Goal: Communication & Community: Answer question/provide support

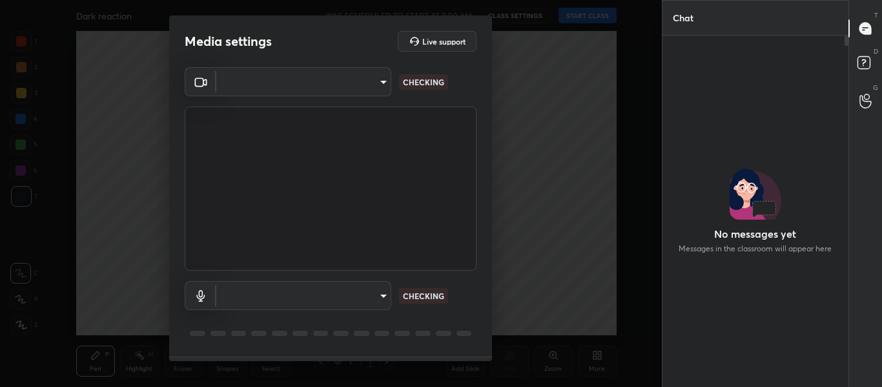
type input "714163419adff033b489e443ba74a5bc8b60e15d6b77d6369ce0f0cc6e130f01"
type input "default"
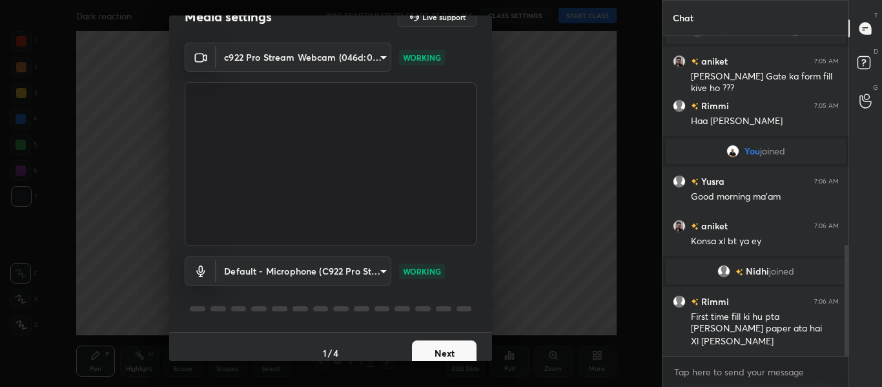
scroll to position [37, 0]
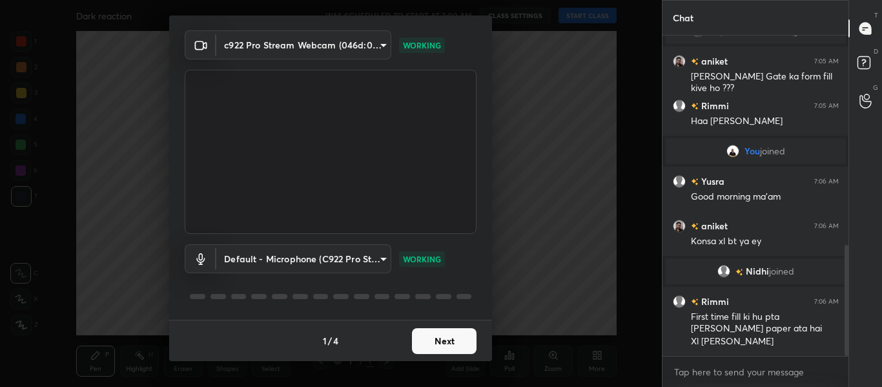
click at [428, 344] on button "Next" at bounding box center [444, 341] width 65 height 26
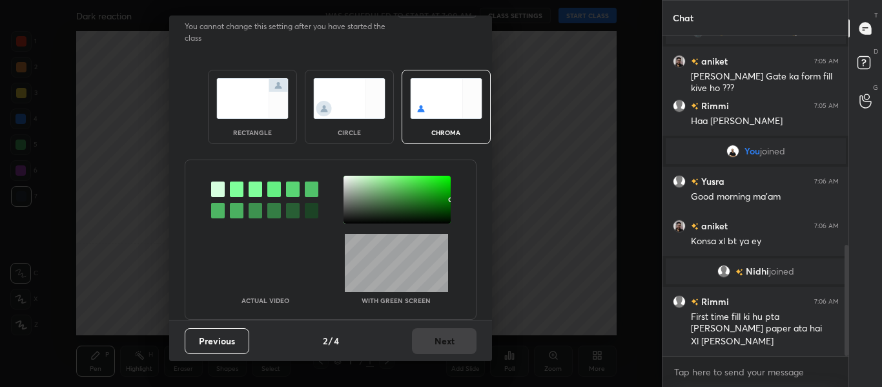
scroll to position [0, 0]
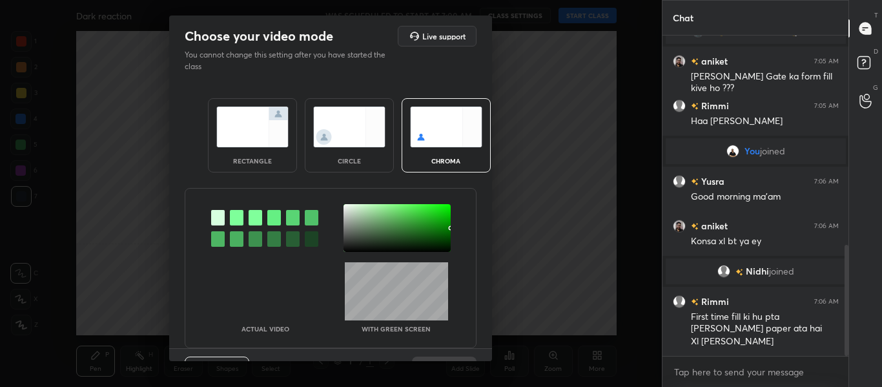
click at [236, 218] on div at bounding box center [237, 217] width 14 height 15
click at [345, 208] on div at bounding box center [397, 228] width 107 height 48
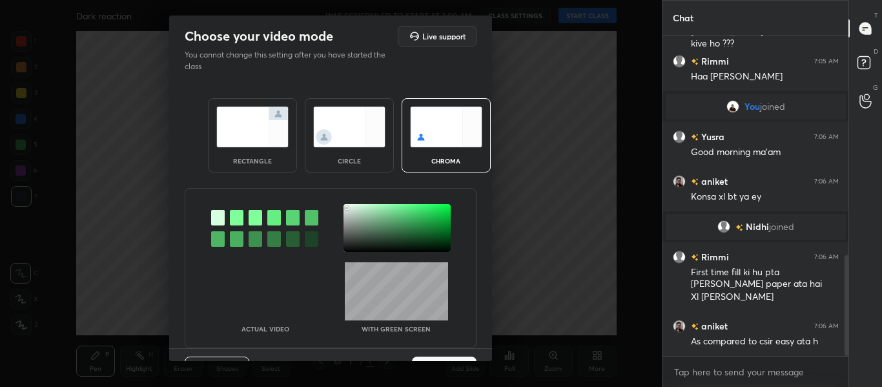
scroll to position [695, 0]
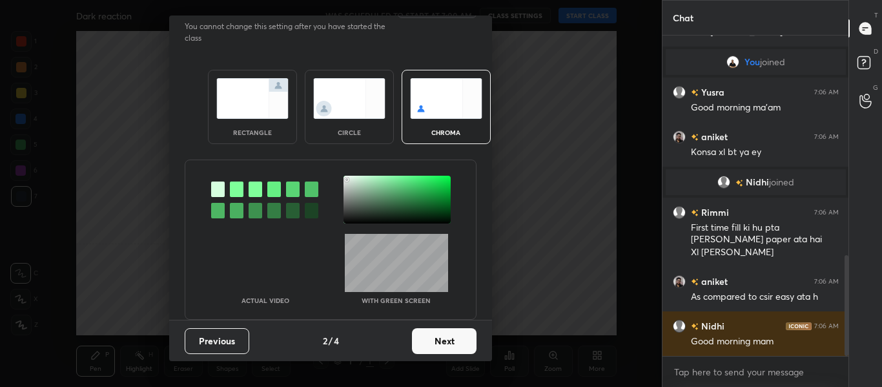
click at [436, 339] on button "Next" at bounding box center [444, 341] width 65 height 26
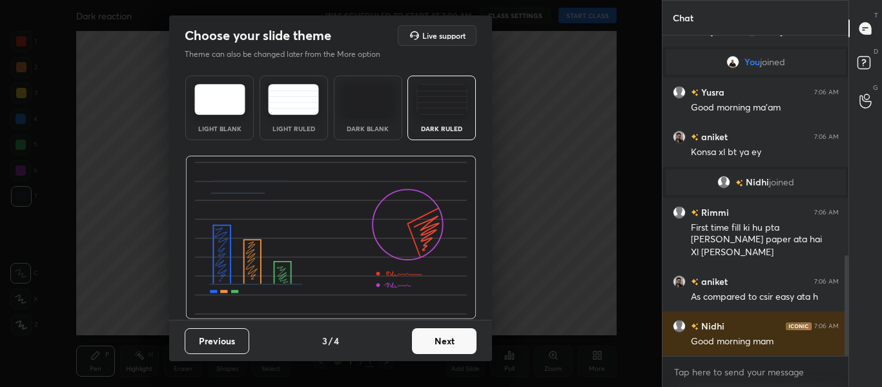
click at [435, 340] on button "Next" at bounding box center [444, 341] width 65 height 26
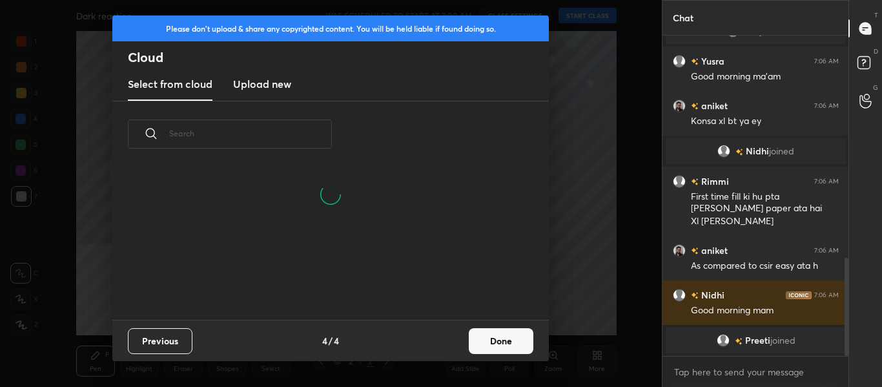
click at [253, 87] on h3 "Upload new" at bounding box center [262, 83] width 58 height 15
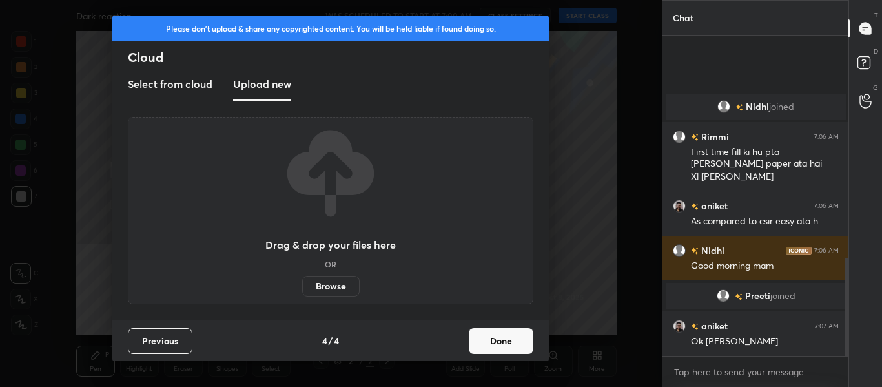
scroll to position [697, 0]
click at [312, 284] on label "Browse" at bounding box center [330, 286] width 57 height 21
click at [302, 284] on input "Browse" at bounding box center [302, 286] width 0 height 21
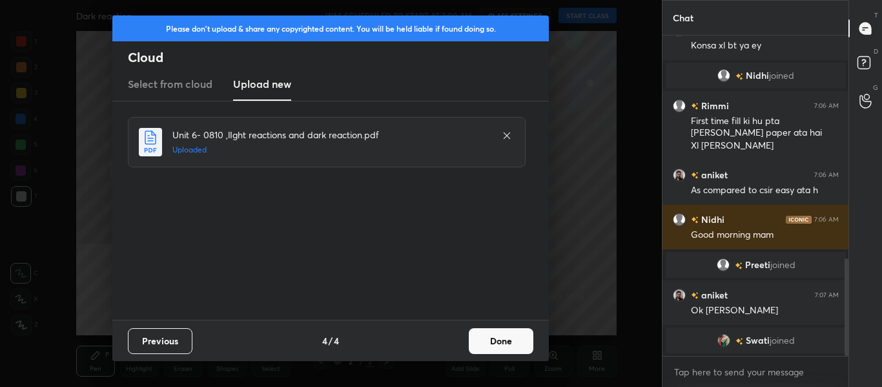
click at [495, 341] on button "Done" at bounding box center [501, 341] width 65 height 26
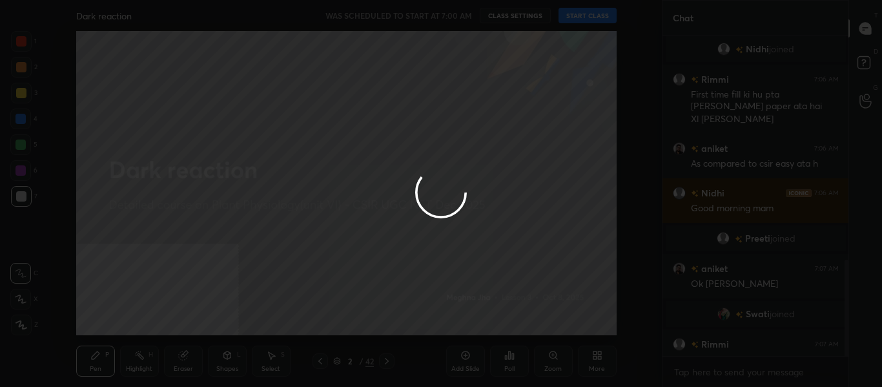
scroll to position [747, 0]
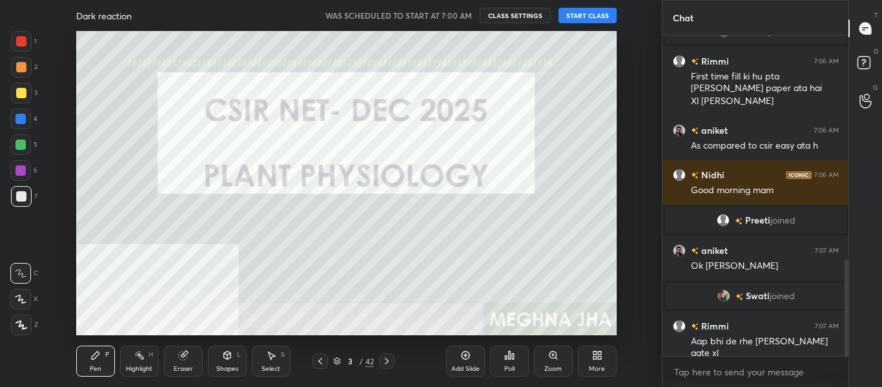
click at [576, 17] on button "START CLASS" at bounding box center [588, 15] width 58 height 15
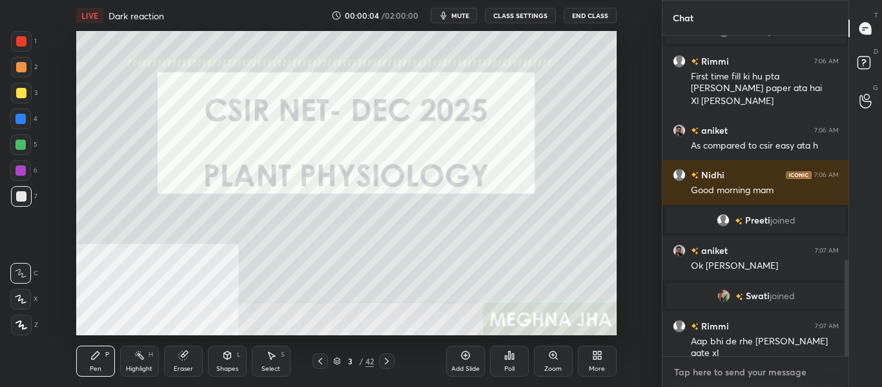
type textarea "x"
click at [714, 368] on textarea at bounding box center [756, 372] width 166 height 21
type textarea "G"
type textarea "x"
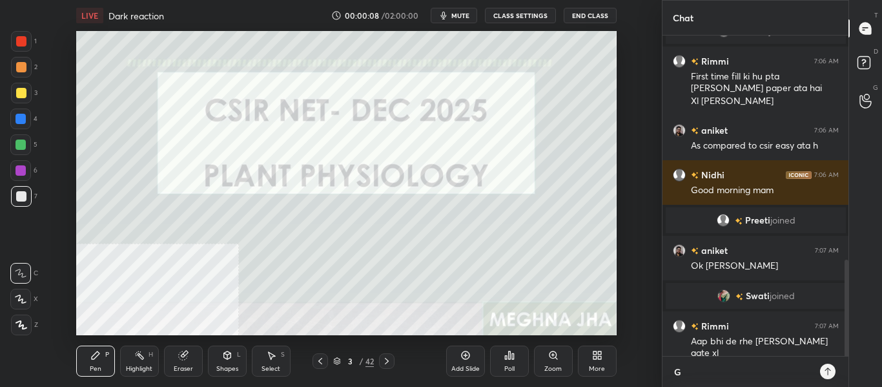
type textarea "Go"
type textarea "x"
type textarea "Goo"
type textarea "x"
type textarea "Good"
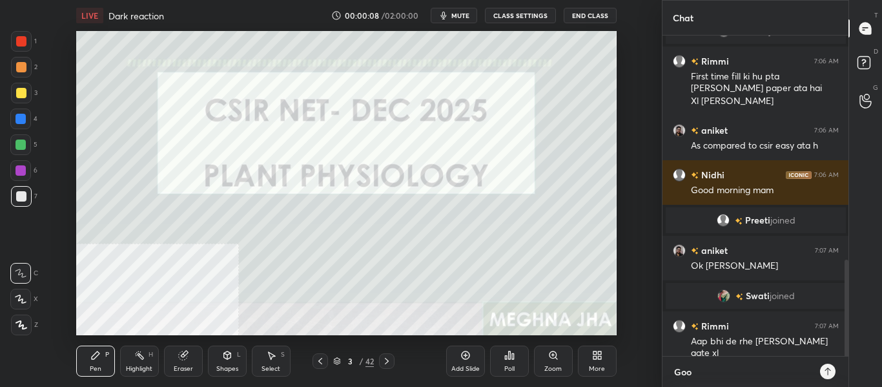
type textarea "x"
type textarea "Good"
type textarea "x"
type textarea "Good m"
type textarea "x"
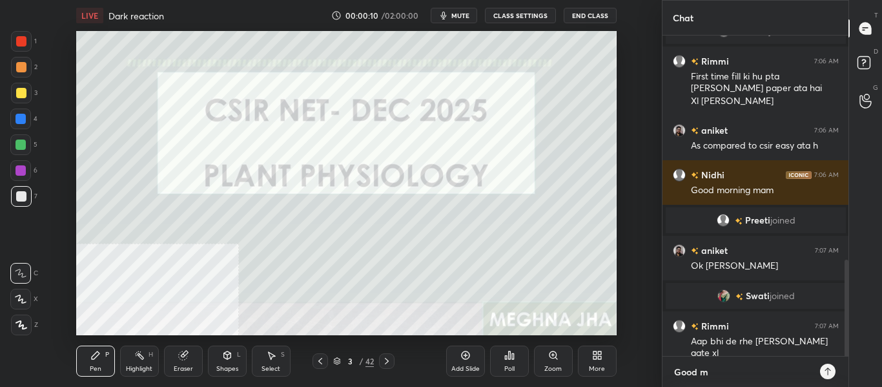
type textarea "Good mo"
type textarea "x"
type textarea "Good mor"
type textarea "x"
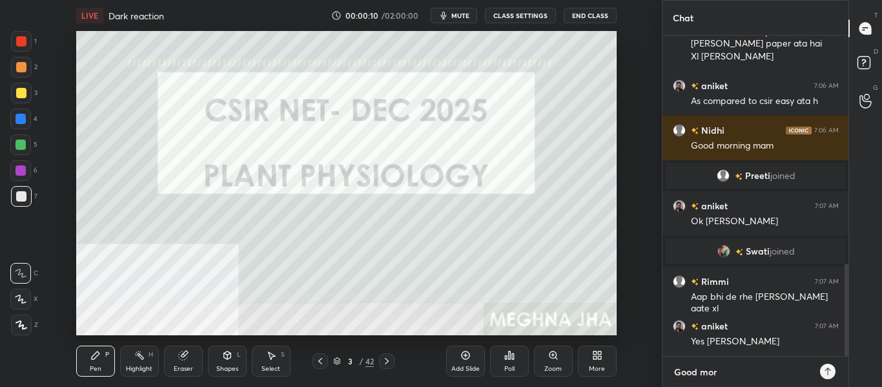
type textarea "Good morn"
type textarea "x"
type textarea "Good morni"
type textarea "x"
type textarea "Good mornin"
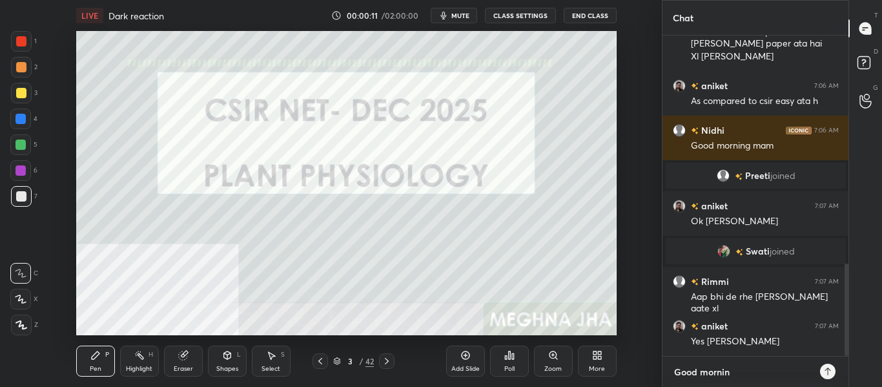
type textarea "x"
type textarea "Good morning"
type textarea "x"
type textarea "Good morning"
type textarea "x"
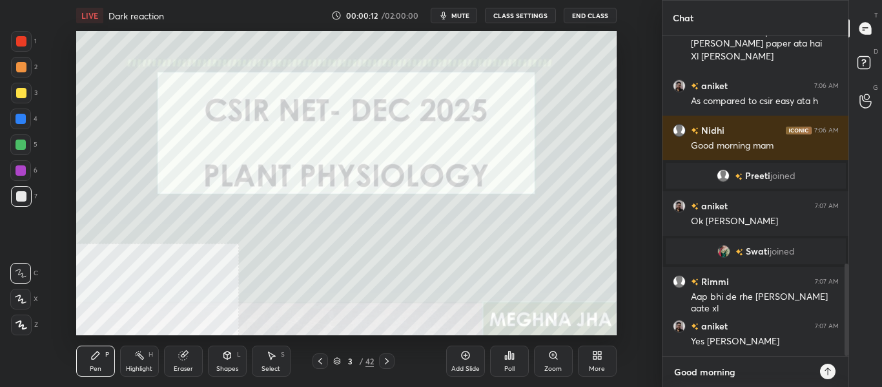
type textarea "Good morning a"
type textarea "x"
type textarea "Good morning al"
type textarea "x"
type textarea "Good morning all"
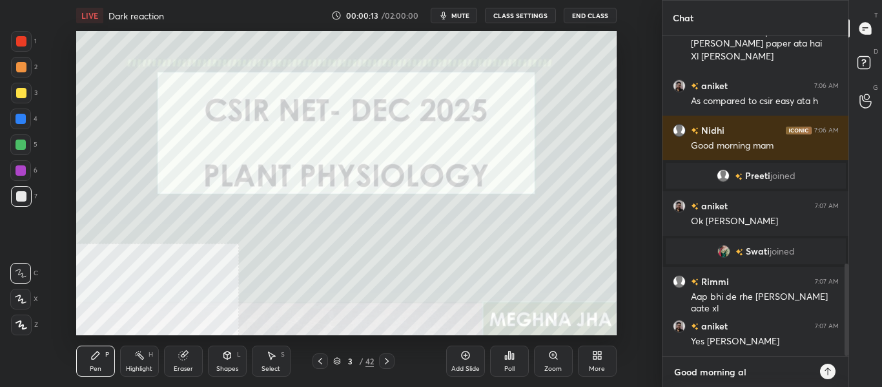
type textarea "x"
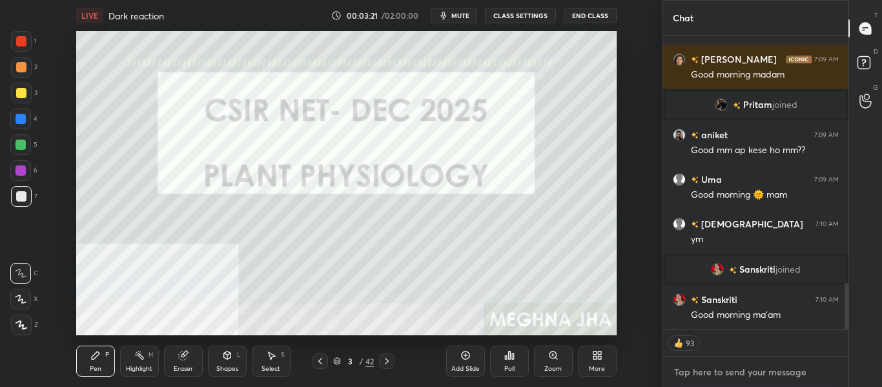
scroll to position [1558, 0]
click at [466, 362] on div "Add Slide" at bounding box center [465, 361] width 39 height 31
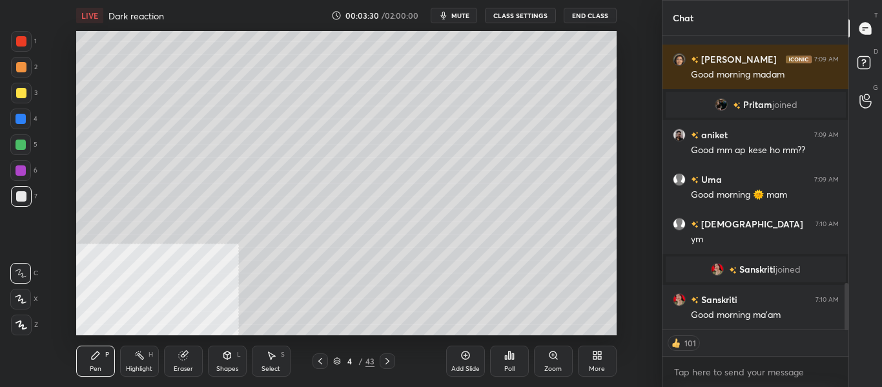
click at [23, 302] on icon at bounding box center [21, 298] width 12 height 9
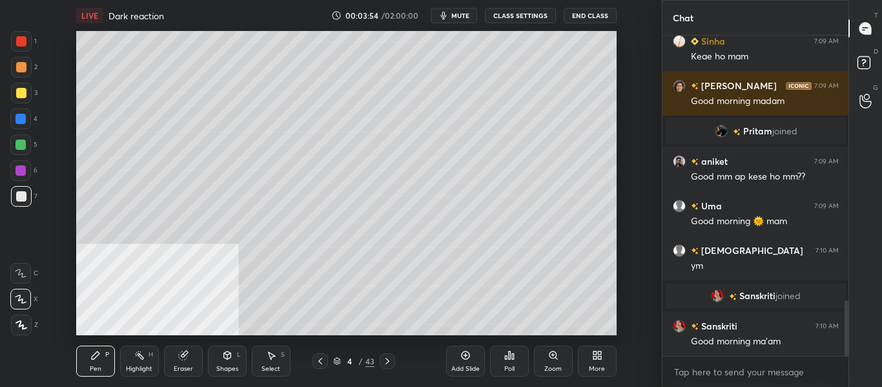
scroll to position [1576, 0]
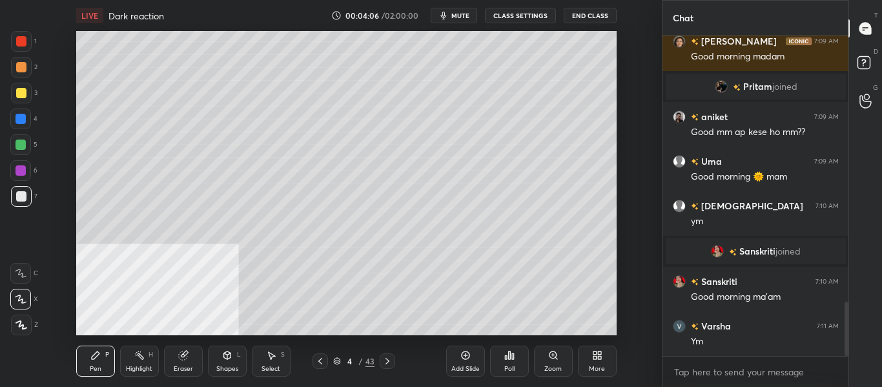
click at [23, 95] on div at bounding box center [21, 93] width 10 height 10
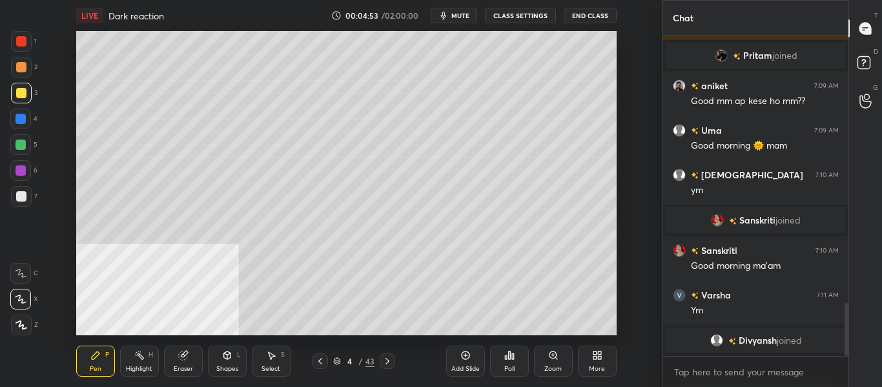
click at [597, 367] on div "More" at bounding box center [597, 369] width 16 height 6
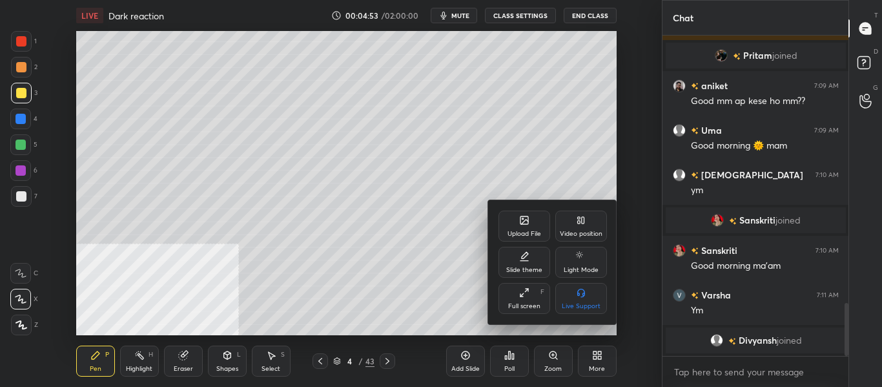
click at [585, 231] on div "Video position" at bounding box center [581, 234] width 43 height 6
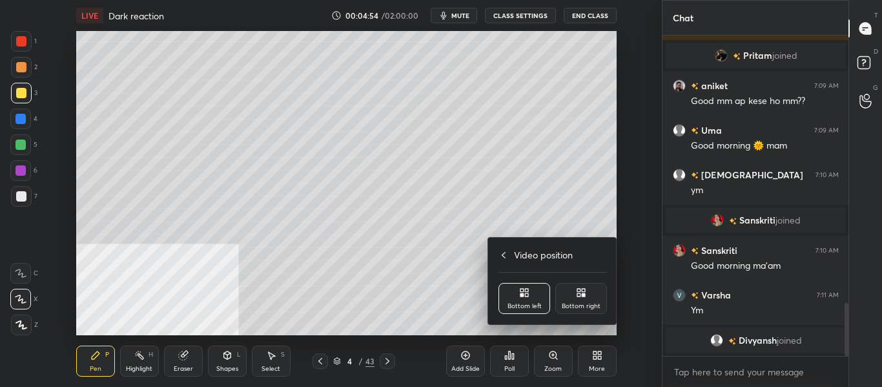
click at [589, 303] on div "Bottom right" at bounding box center [581, 306] width 39 height 6
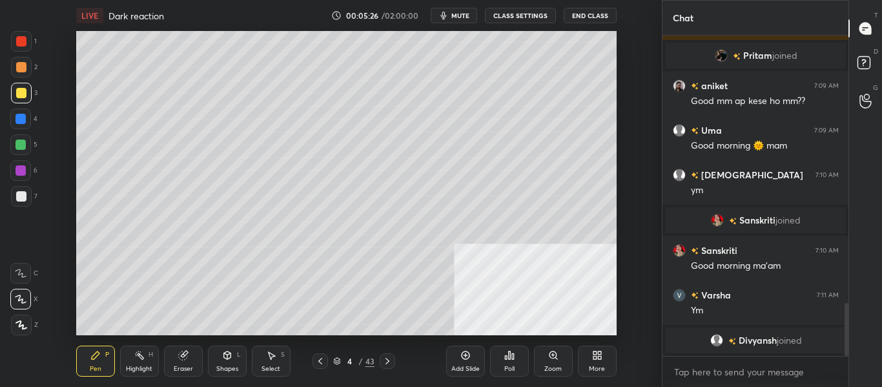
click at [179, 367] on div "Eraser" at bounding box center [183, 369] width 19 height 6
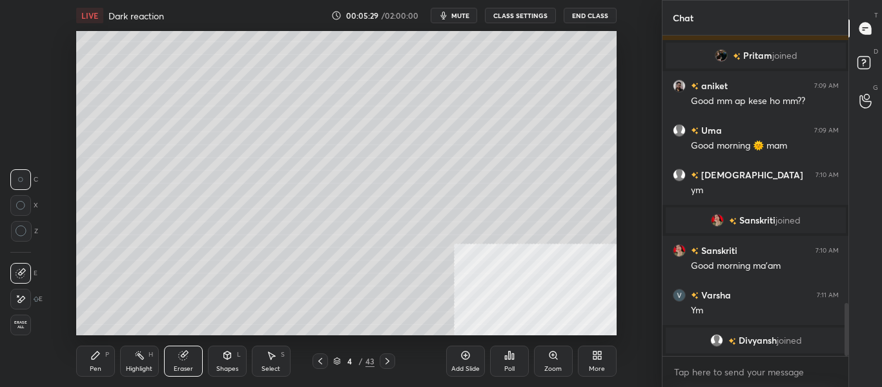
click at [97, 360] on div "Pen P" at bounding box center [95, 361] width 39 height 31
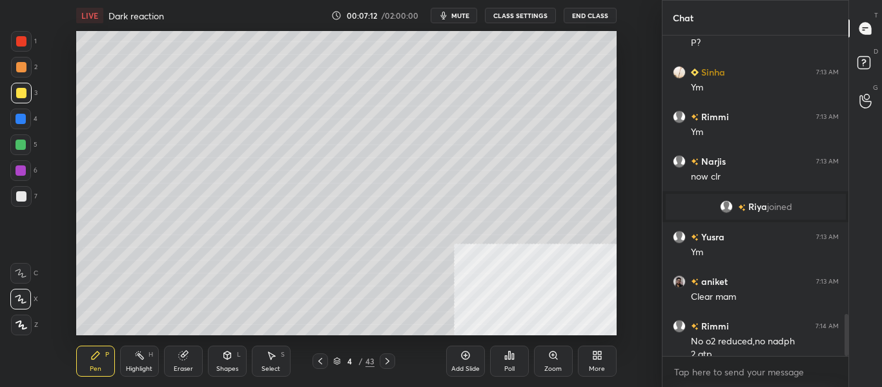
scroll to position [2125, 0]
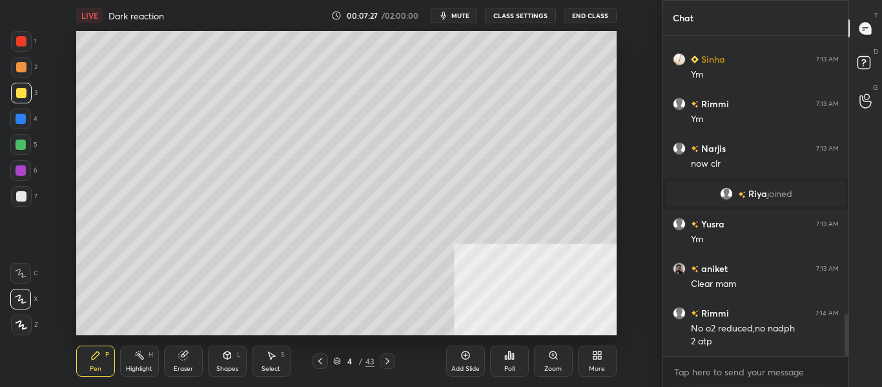
click at [19, 120] on div at bounding box center [20, 119] width 10 height 10
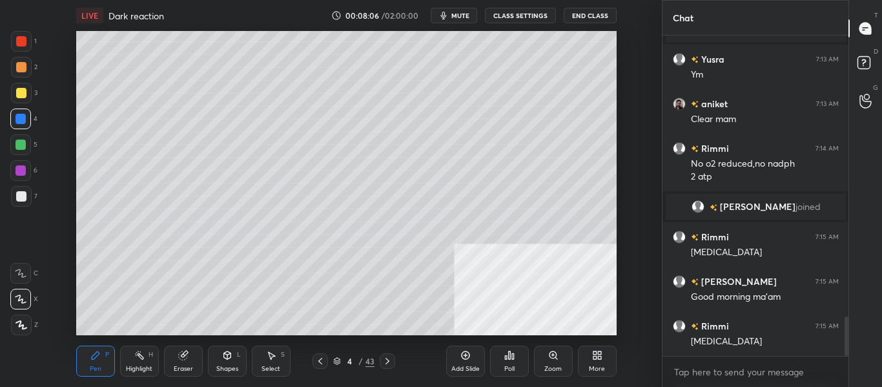
scroll to position [2291, 0]
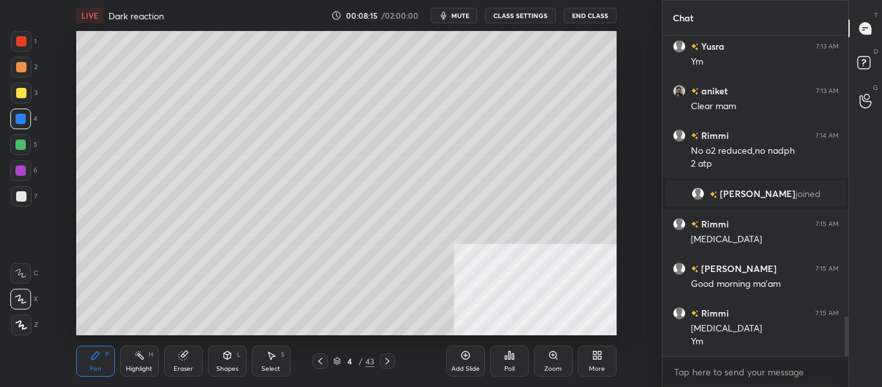
click at [594, 358] on icon at bounding box center [595, 357] width 3 height 3
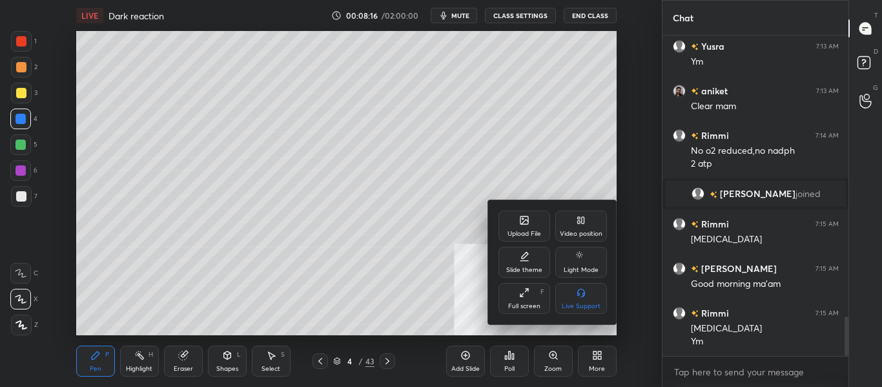
click at [586, 227] on div "Video position" at bounding box center [581, 226] width 52 height 31
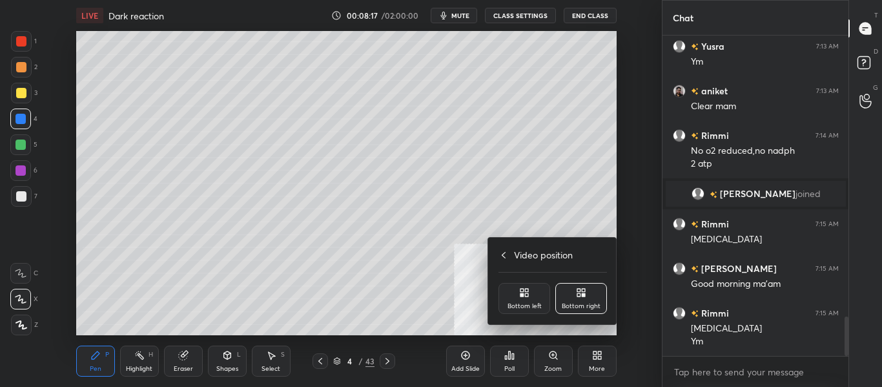
click at [532, 296] on div "Bottom left" at bounding box center [525, 298] width 52 height 31
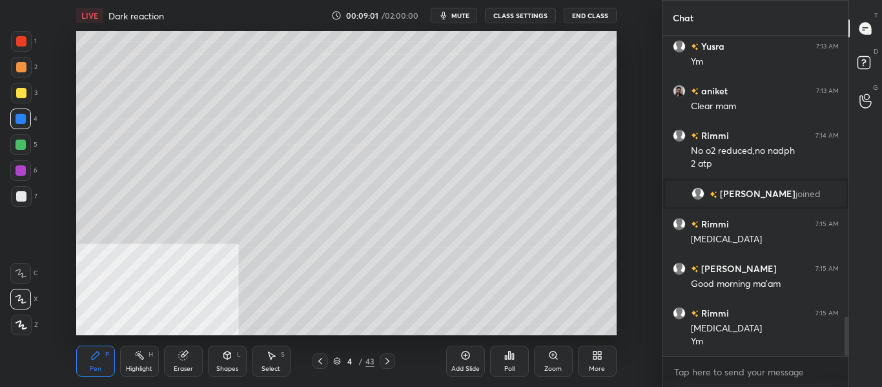
click at [394, 365] on div at bounding box center [387, 360] width 15 height 15
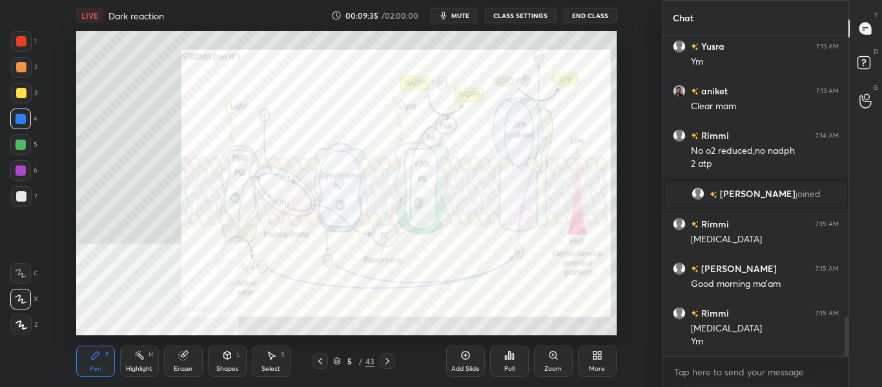
click at [139, 363] on div "Highlight H" at bounding box center [139, 361] width 39 height 31
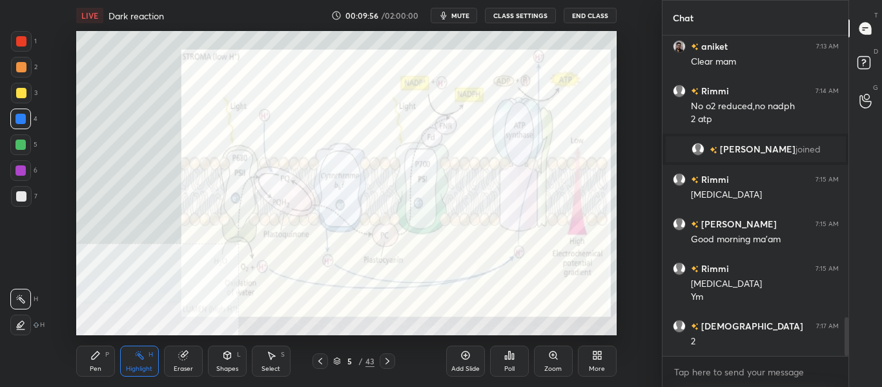
scroll to position [2381, 0]
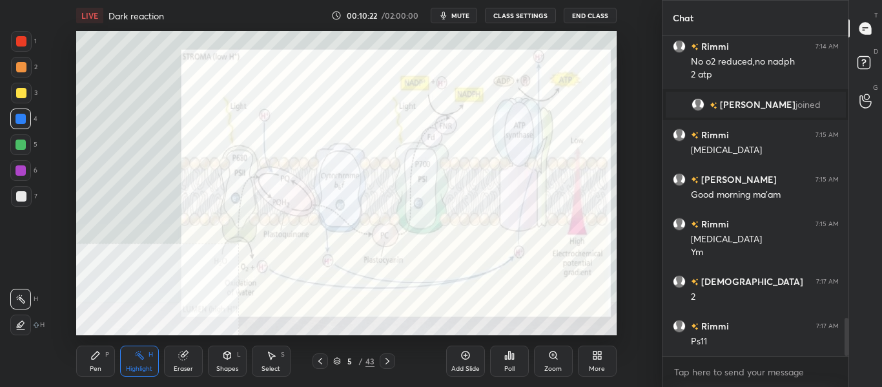
click at [391, 361] on icon at bounding box center [387, 361] width 10 height 10
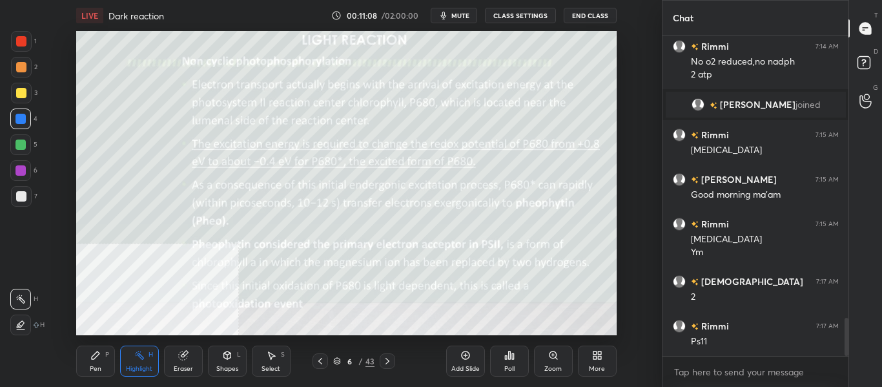
click at [388, 360] on icon at bounding box center [388, 361] width 4 height 6
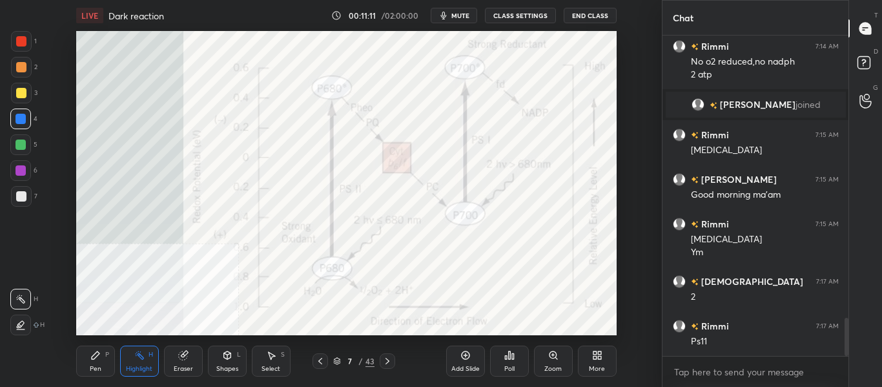
click at [314, 364] on div at bounding box center [320, 360] width 15 height 15
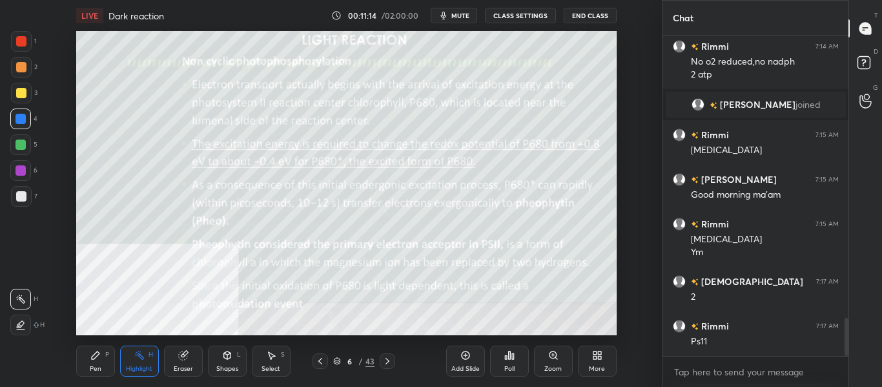
click at [388, 360] on icon at bounding box center [387, 361] width 10 height 10
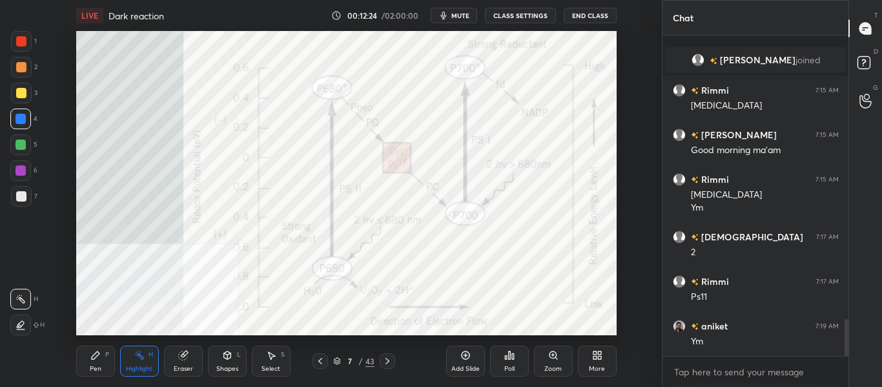
scroll to position [2470, 0]
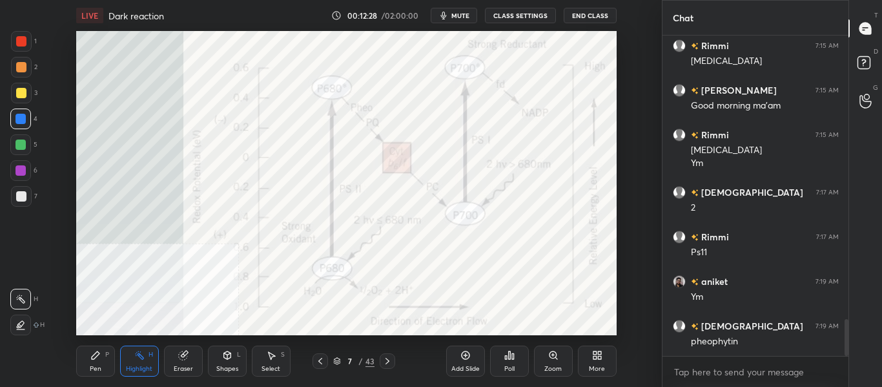
click at [98, 352] on icon at bounding box center [96, 355] width 8 height 8
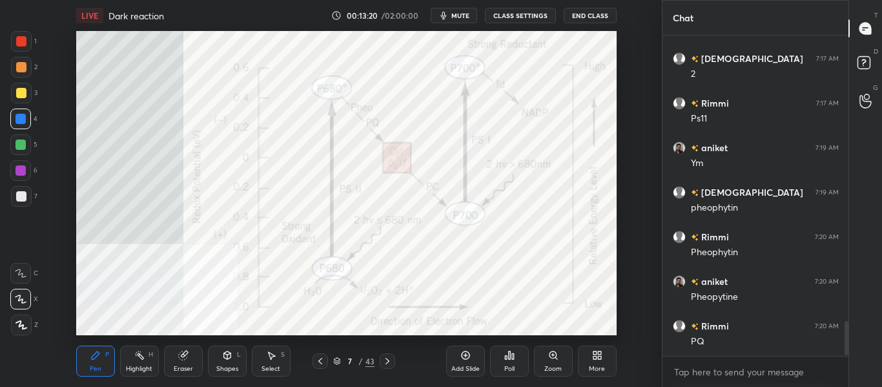
scroll to position [2648, 0]
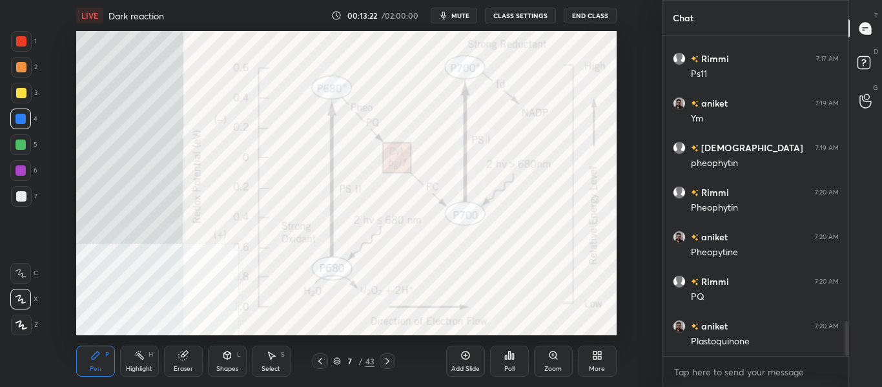
click at [311, 360] on div "7 / 43" at bounding box center [353, 360] width 185 height 15
click at [321, 363] on icon at bounding box center [320, 361] width 4 height 6
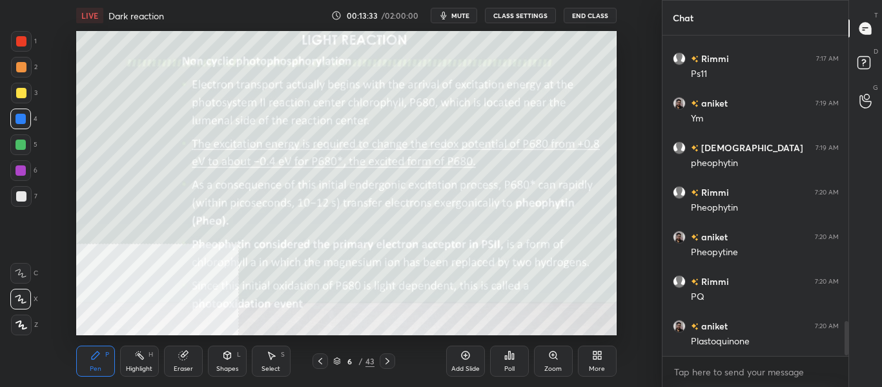
scroll to position [2692, 0]
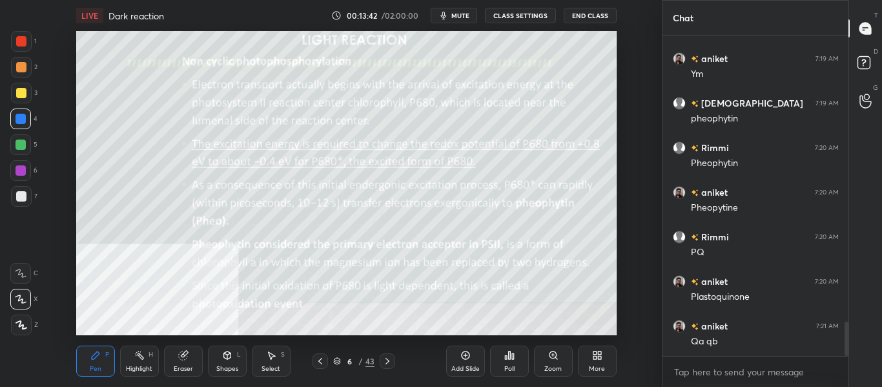
click at [152, 360] on div "Highlight H" at bounding box center [139, 361] width 39 height 31
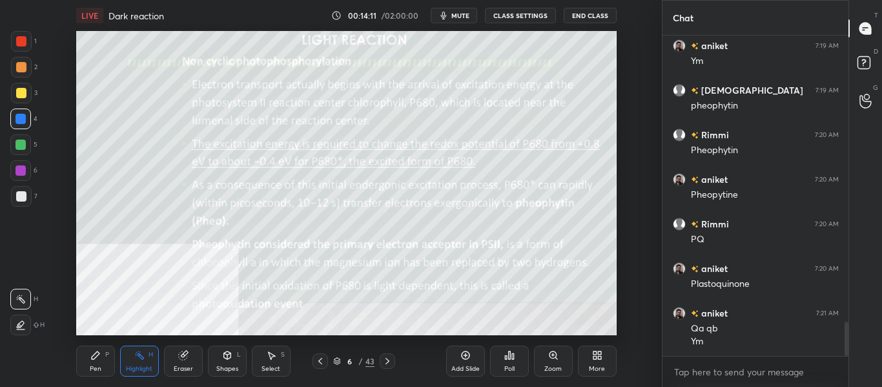
click at [387, 366] on icon at bounding box center [387, 361] width 10 height 10
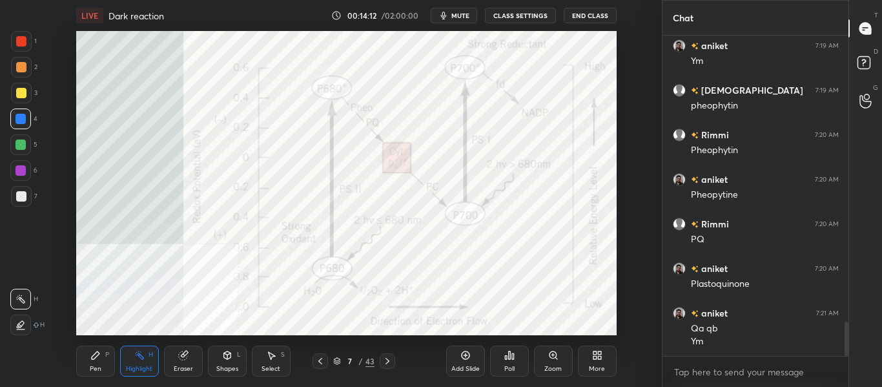
click at [387, 366] on icon at bounding box center [387, 361] width 10 height 10
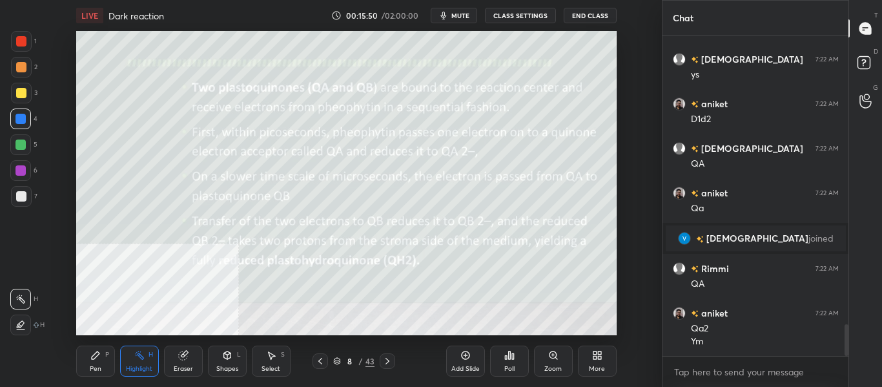
scroll to position [2944, 0]
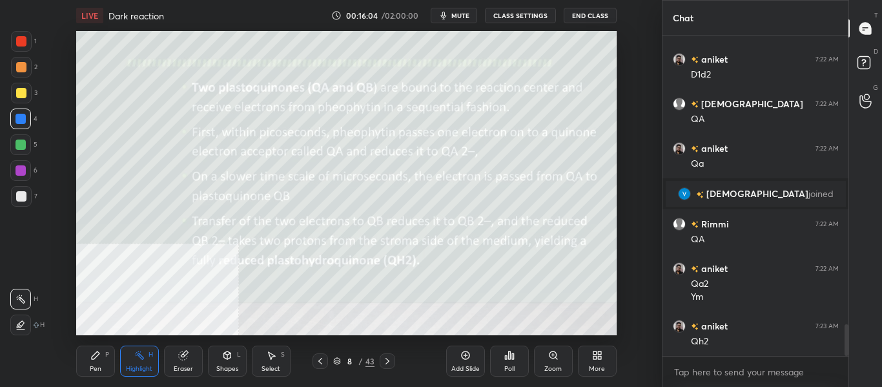
click at [100, 368] on div "Pen" at bounding box center [96, 369] width 12 height 6
click at [29, 200] on div at bounding box center [21, 196] width 21 height 21
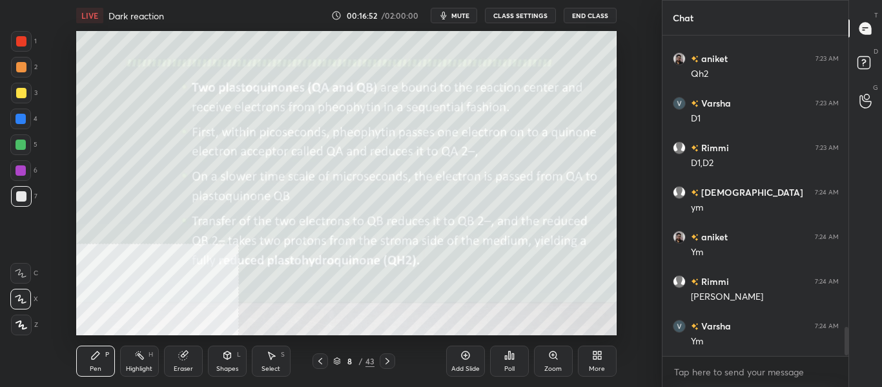
scroll to position [3256, 0]
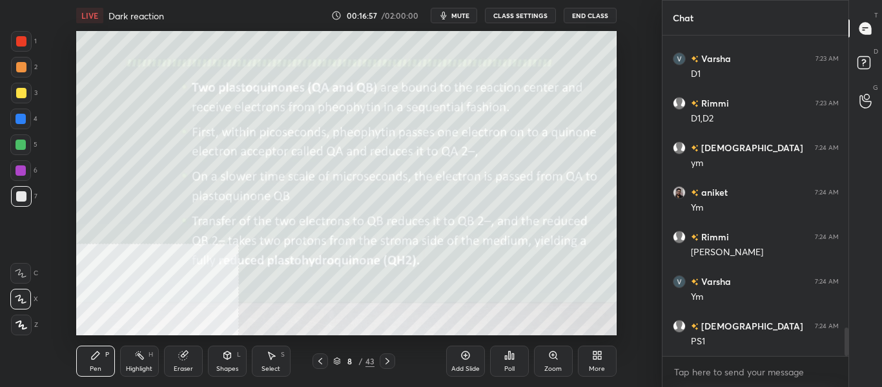
click at [387, 367] on div at bounding box center [387, 360] width 15 height 15
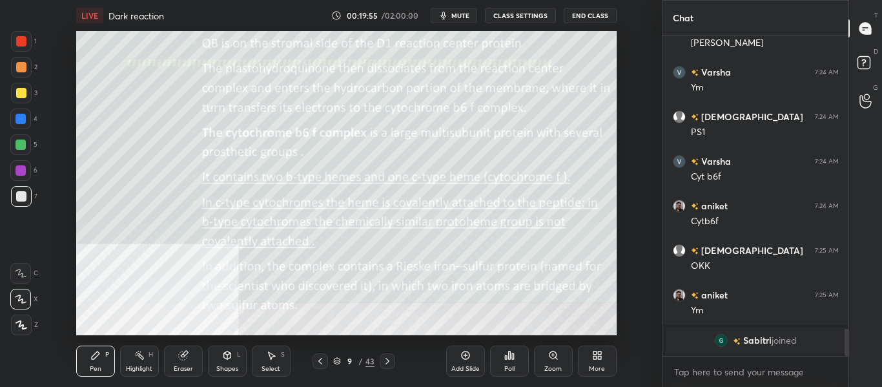
scroll to position [3301, 0]
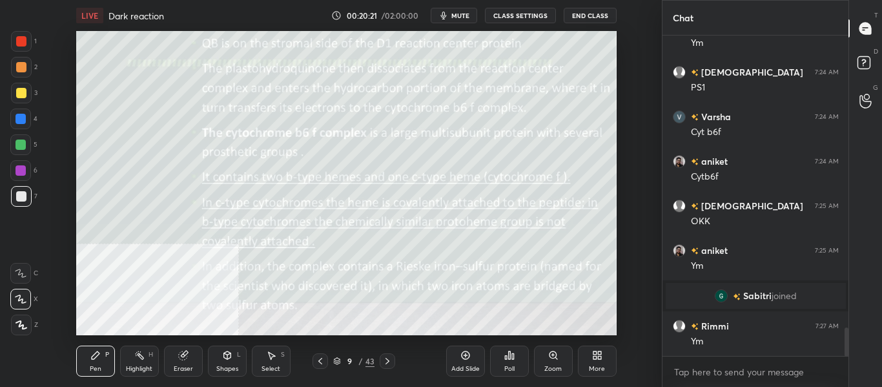
click at [389, 368] on div at bounding box center [387, 360] width 15 height 15
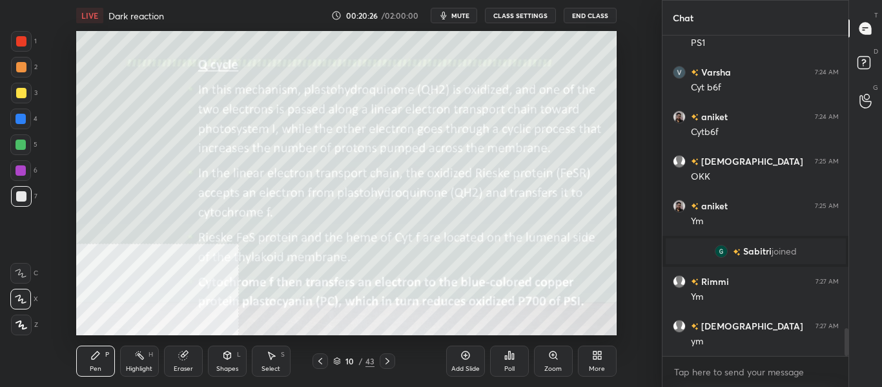
click at [389, 361] on icon at bounding box center [387, 361] width 10 height 10
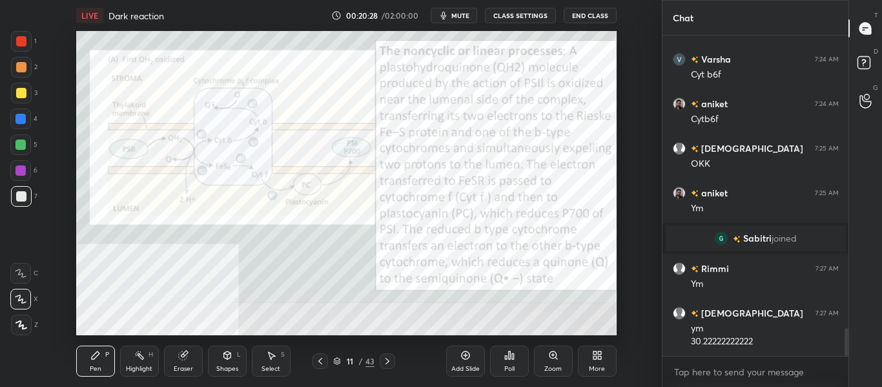
scroll to position [3403, 0]
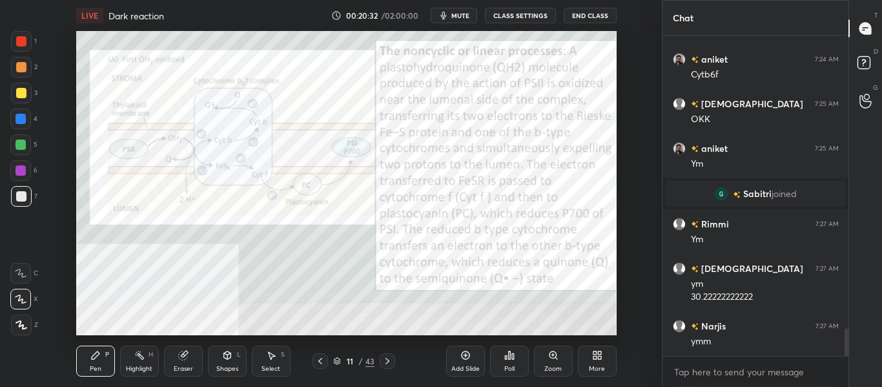
click at [388, 363] on icon at bounding box center [387, 361] width 10 height 10
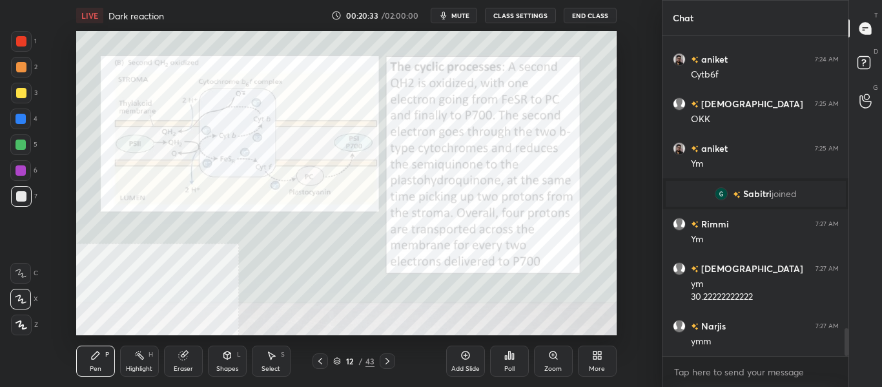
scroll to position [3448, 0]
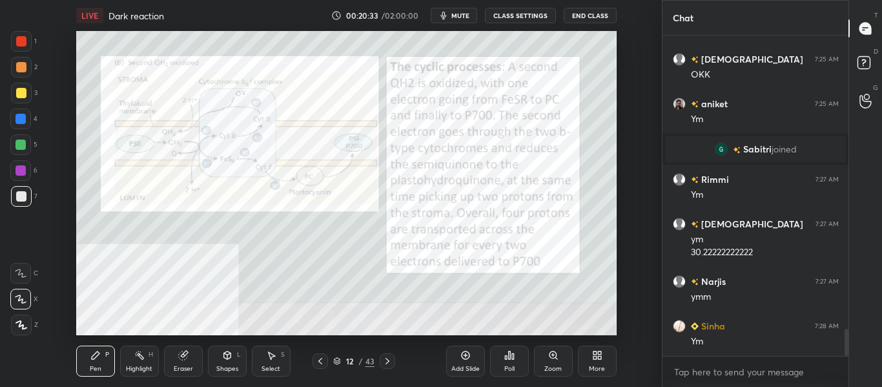
click at [387, 364] on icon at bounding box center [387, 361] width 10 height 10
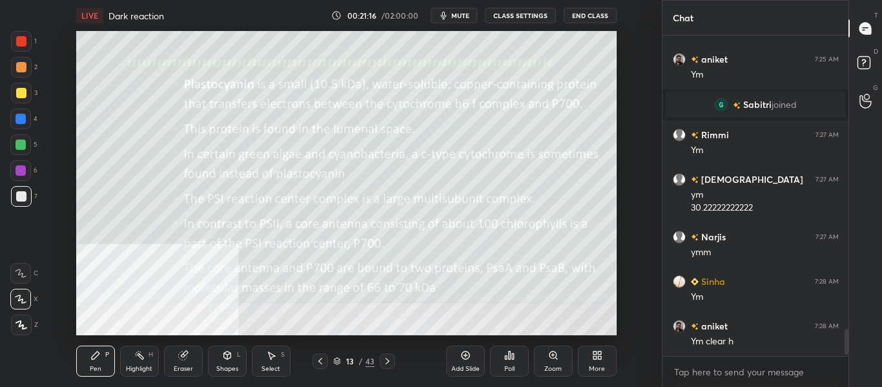
scroll to position [3537, 0]
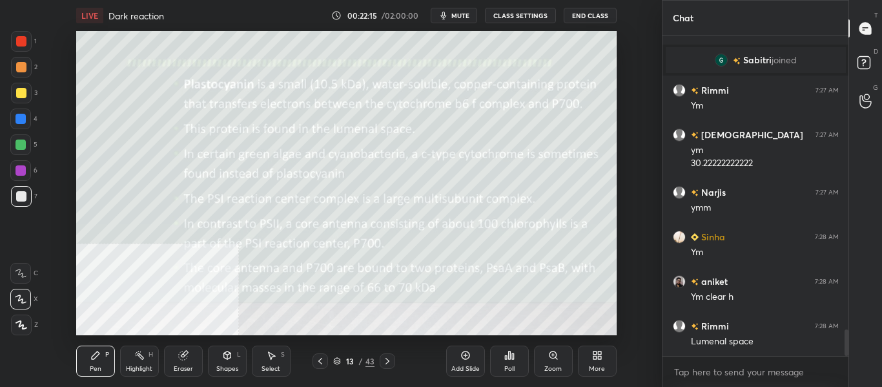
click at [388, 364] on icon at bounding box center [387, 361] width 10 height 10
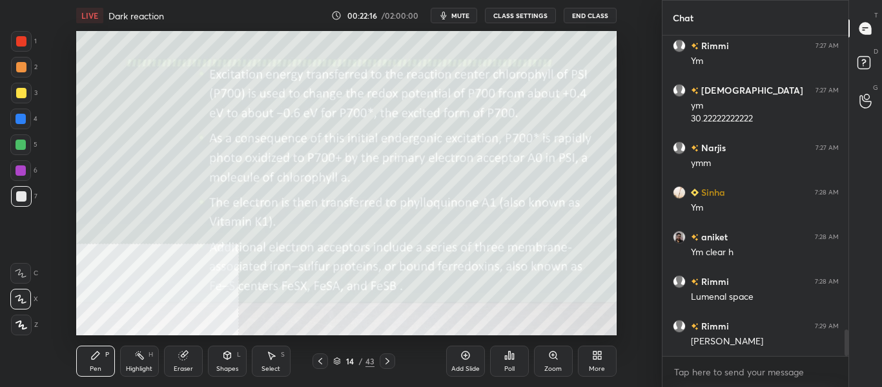
click at [386, 362] on icon at bounding box center [387, 361] width 10 height 10
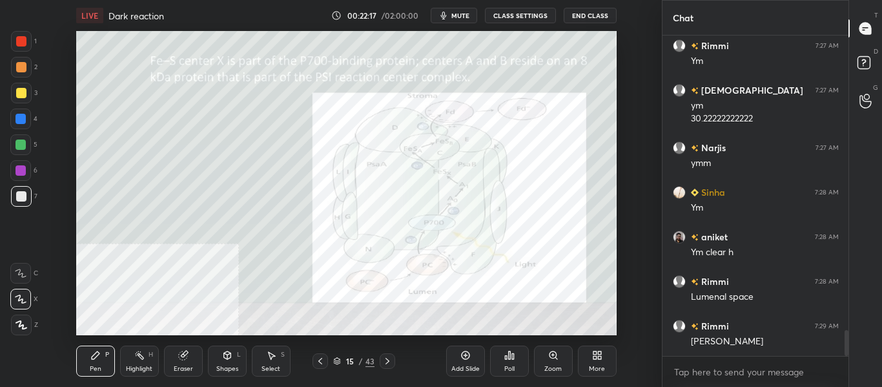
scroll to position [3626, 0]
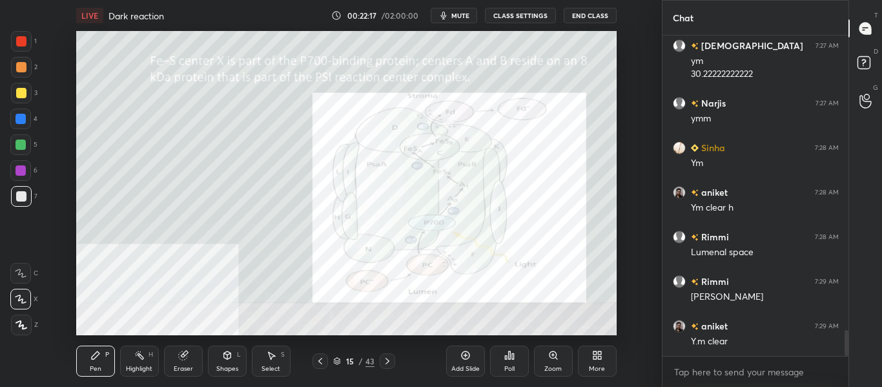
click at [387, 360] on icon at bounding box center [387, 361] width 10 height 10
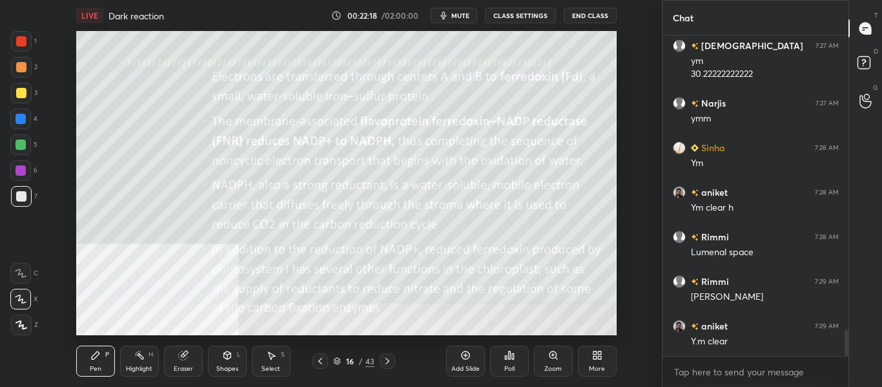
click at [389, 360] on icon at bounding box center [387, 361] width 10 height 10
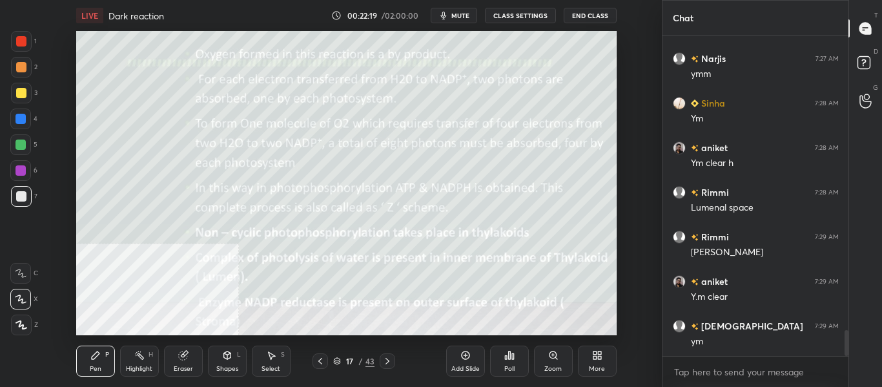
click at [389, 360] on icon at bounding box center [387, 361] width 10 height 10
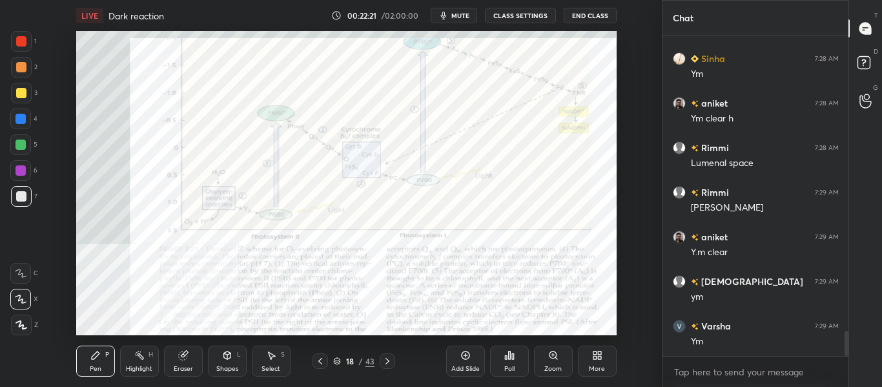
click at [150, 362] on div "Highlight H" at bounding box center [139, 361] width 39 height 31
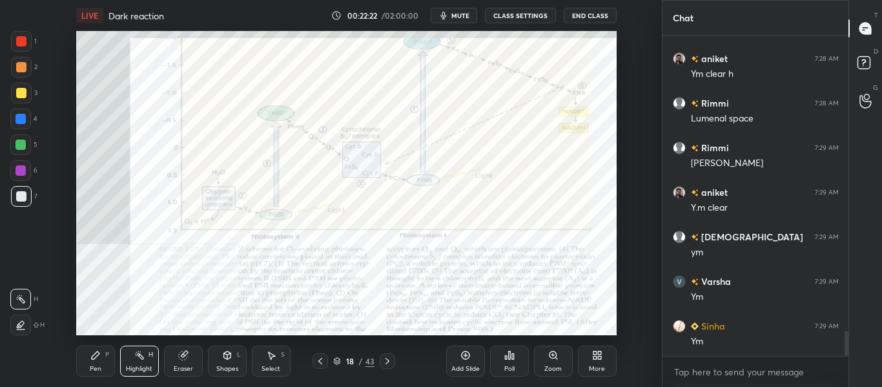
click at [23, 127] on div at bounding box center [20, 118] width 21 height 21
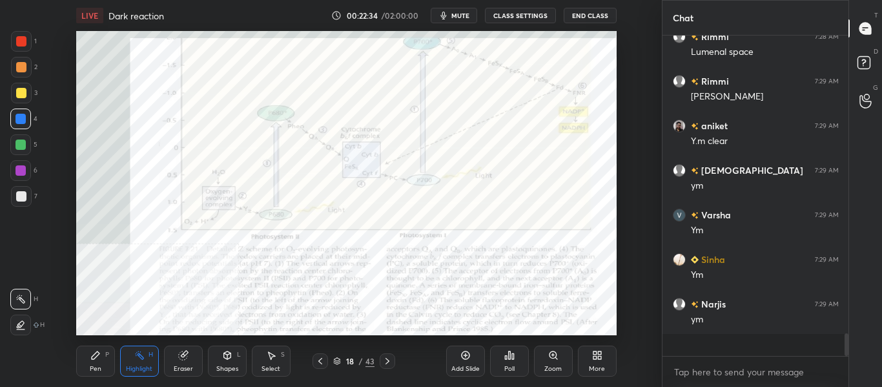
scroll to position [3805, 0]
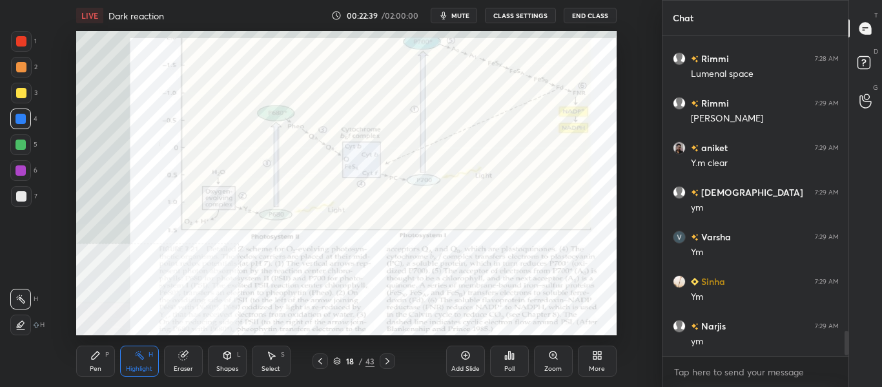
click at [459, 15] on span "mute" at bounding box center [460, 15] width 18 height 9
click at [457, 17] on span "unmute" at bounding box center [459, 15] width 28 height 9
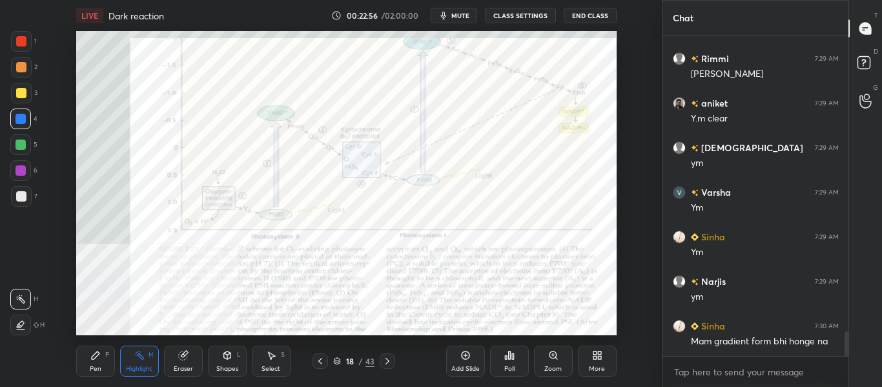
click at [460, 15] on span "mute" at bounding box center [460, 15] width 18 height 9
click at [457, 22] on button "unmute" at bounding box center [454, 15] width 46 height 15
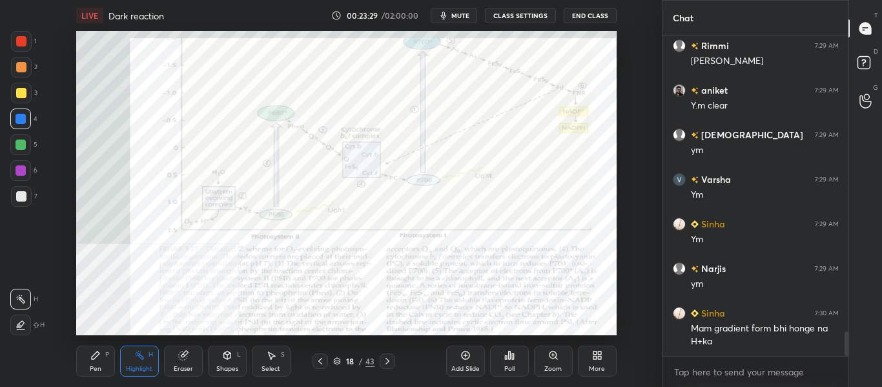
click at [316, 365] on icon at bounding box center [320, 361] width 10 height 10
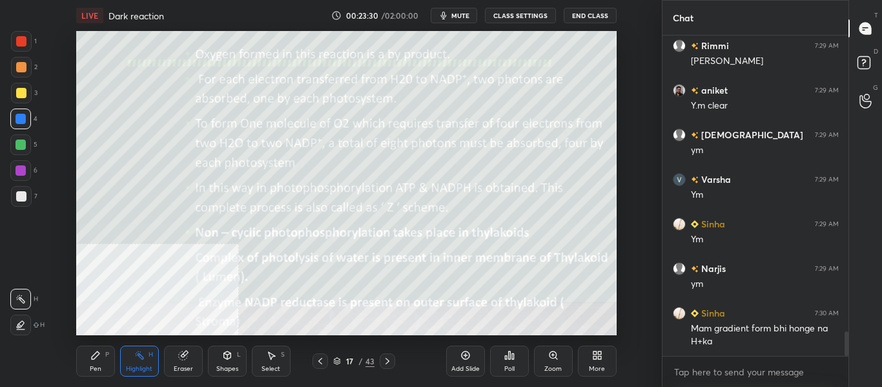
click at [322, 360] on icon at bounding box center [320, 361] width 10 height 10
click at [320, 359] on icon at bounding box center [320, 361] width 10 height 10
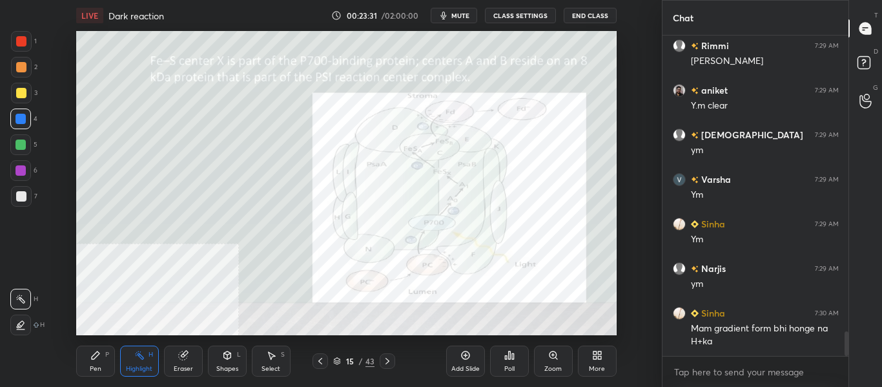
click at [322, 358] on icon at bounding box center [320, 361] width 4 height 6
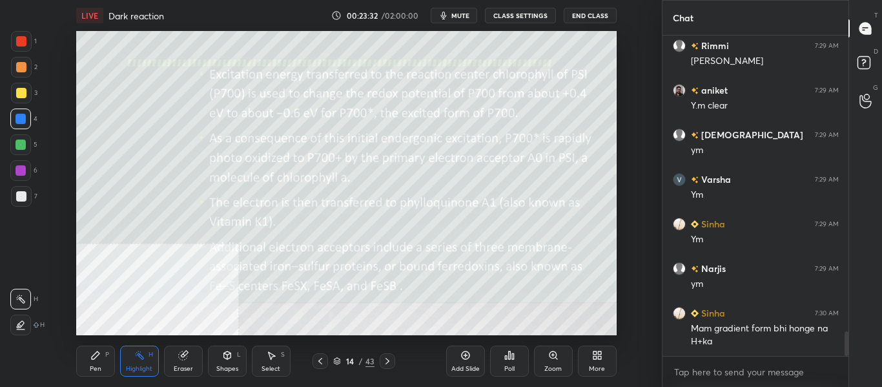
click at [321, 358] on icon at bounding box center [320, 361] width 10 height 10
click at [322, 357] on icon at bounding box center [320, 361] width 10 height 10
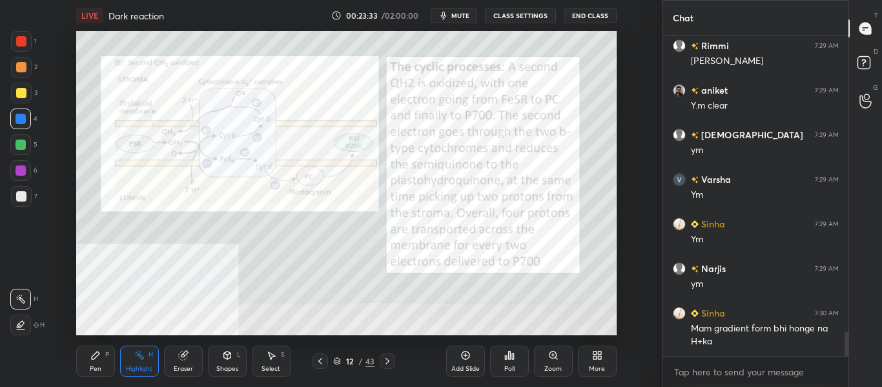
click at [322, 356] on icon at bounding box center [320, 361] width 10 height 10
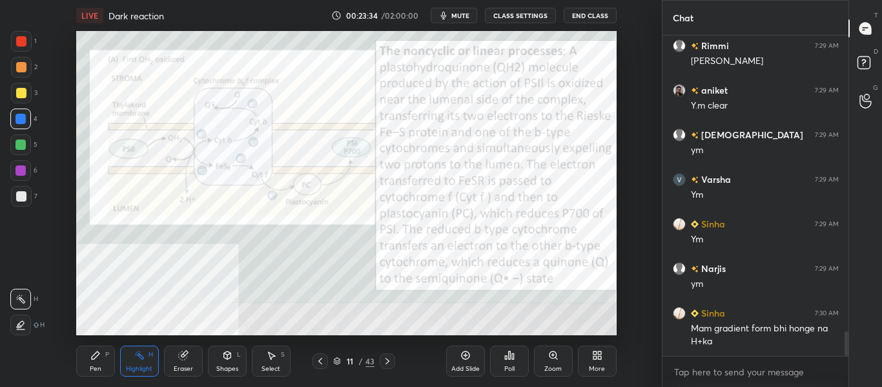
click at [323, 356] on icon at bounding box center [320, 361] width 10 height 10
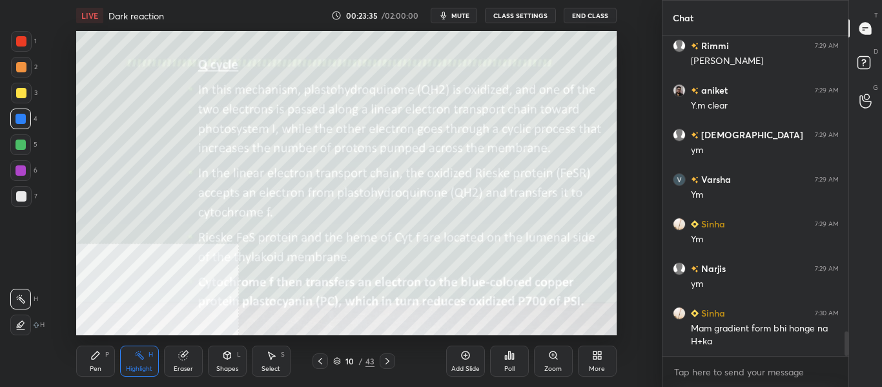
click at [323, 355] on div at bounding box center [320, 360] width 15 height 15
click at [323, 353] on div "Pen P Highlight H Eraser Shapes L Select S 8 / 43 Add Slide Poll Zoom More" at bounding box center [346, 361] width 541 height 52
click at [319, 360] on icon at bounding box center [320, 361] width 4 height 6
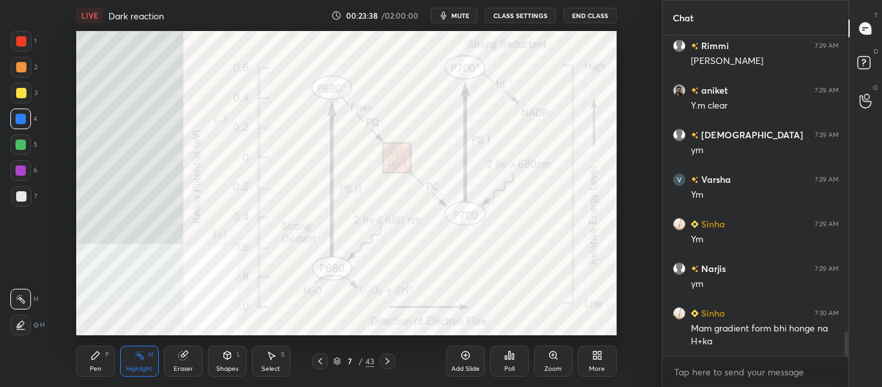
click at [318, 360] on icon at bounding box center [320, 361] width 10 height 10
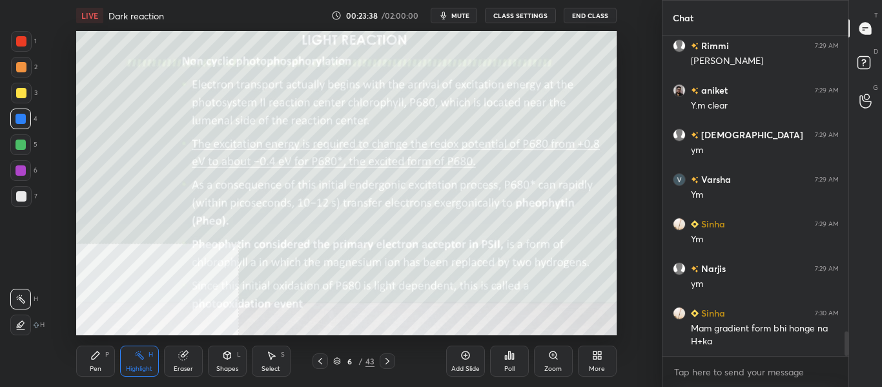
click at [318, 358] on icon at bounding box center [320, 361] width 10 height 10
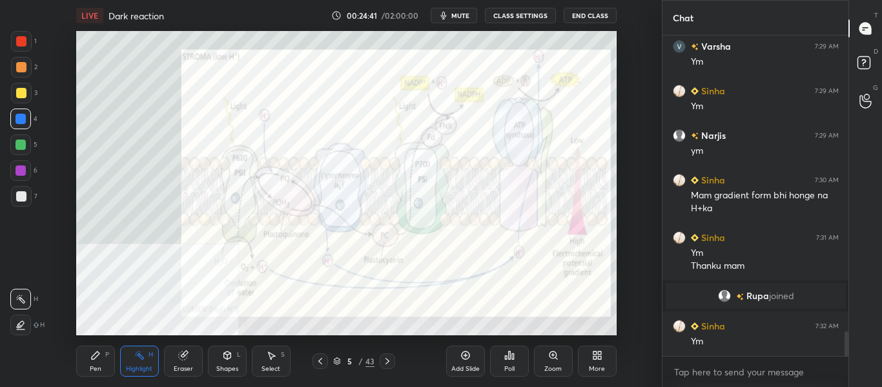
scroll to position [3856, 0]
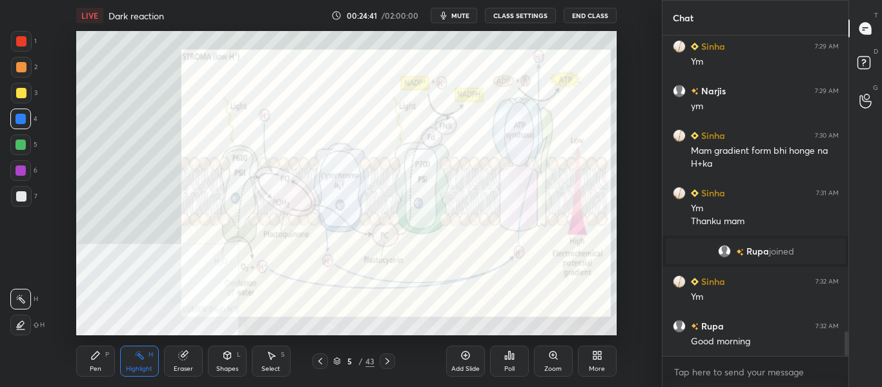
click at [392, 362] on icon at bounding box center [387, 361] width 10 height 10
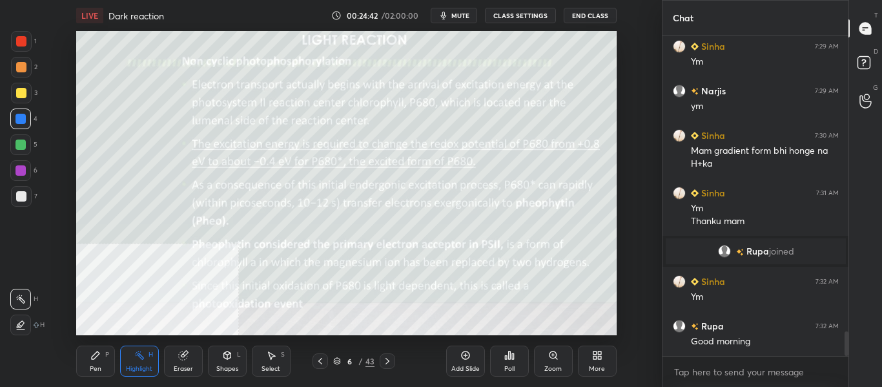
click at [392, 360] on icon at bounding box center [387, 361] width 10 height 10
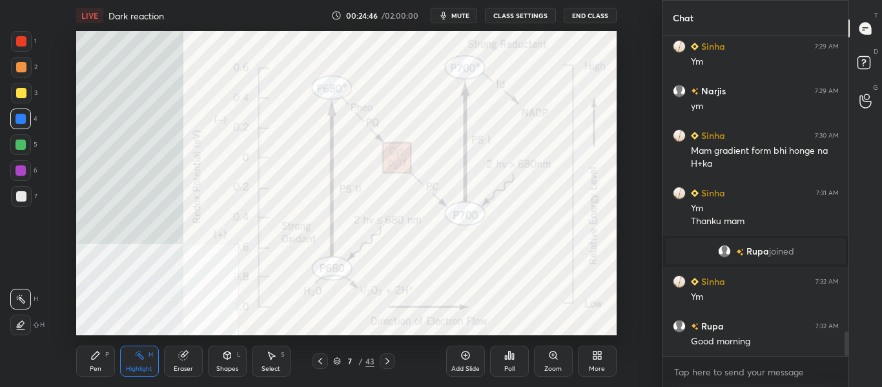
scroll to position [3901, 0]
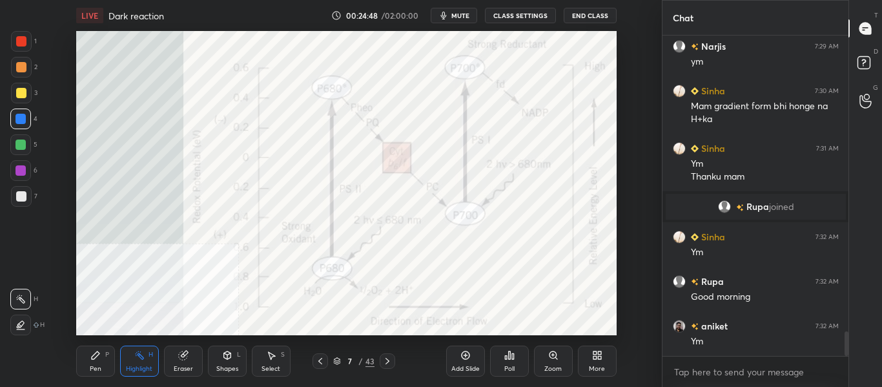
click at [384, 360] on icon at bounding box center [387, 361] width 10 height 10
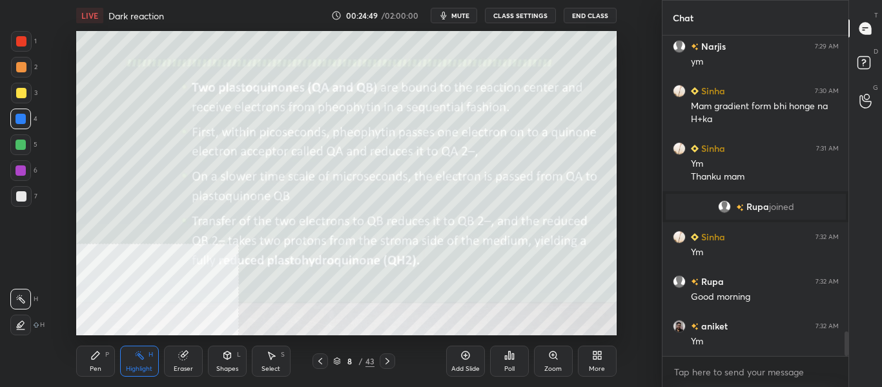
click at [388, 365] on icon at bounding box center [387, 361] width 10 height 10
click at [390, 363] on icon at bounding box center [387, 361] width 10 height 10
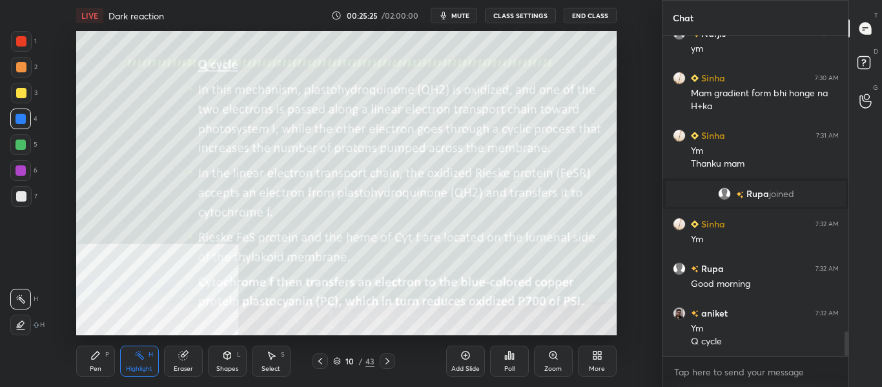
click at [320, 366] on icon at bounding box center [320, 361] width 10 height 10
click at [321, 367] on div at bounding box center [320, 360] width 15 height 15
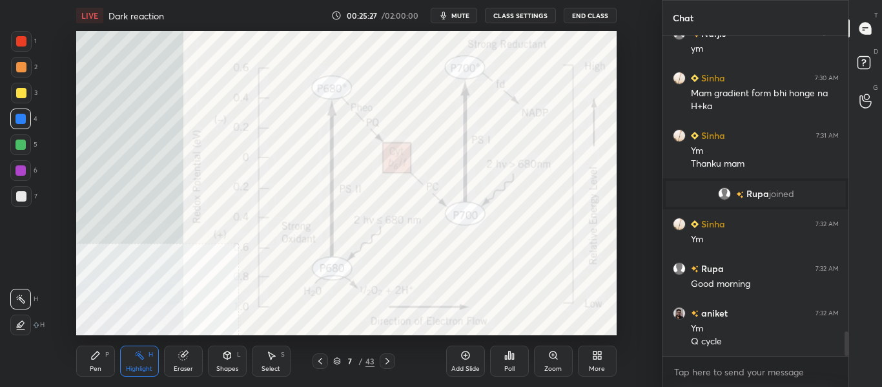
click at [317, 367] on div at bounding box center [320, 360] width 15 height 15
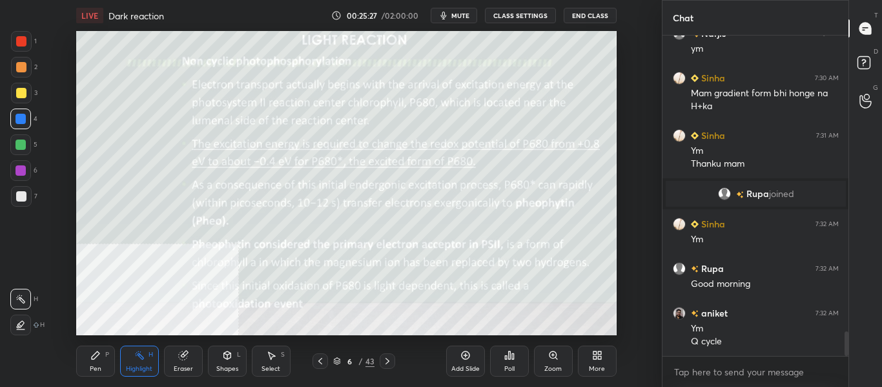
click at [318, 368] on div at bounding box center [320, 360] width 15 height 15
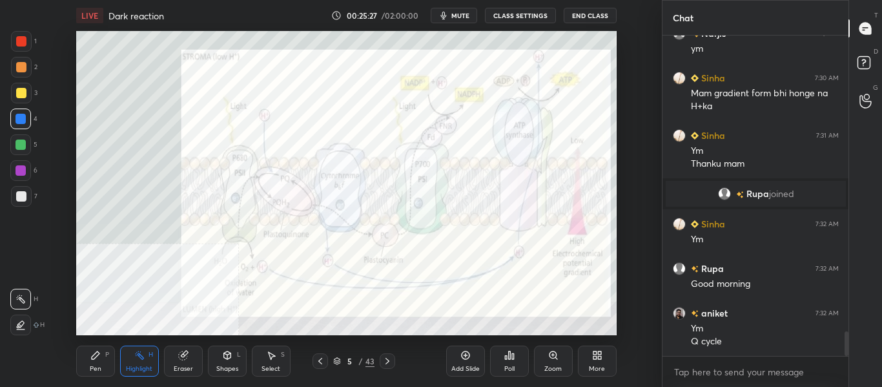
click at [319, 367] on div at bounding box center [320, 360] width 15 height 15
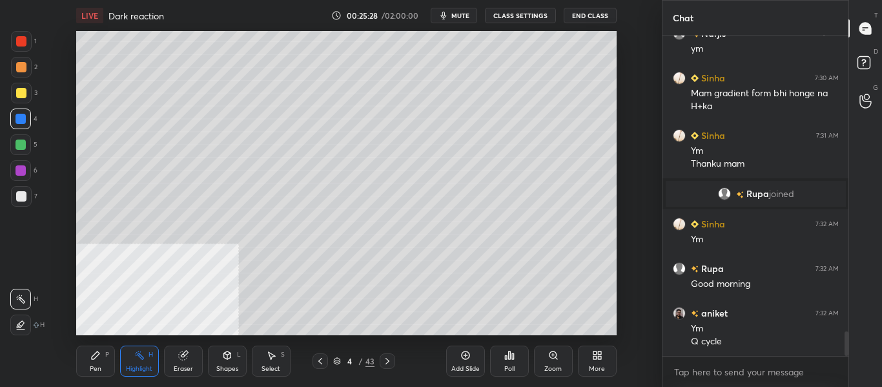
click at [392, 359] on icon at bounding box center [387, 361] width 10 height 10
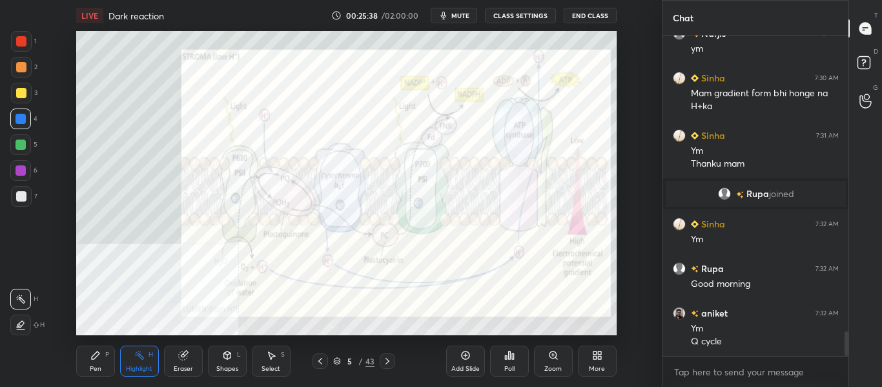
click at [389, 367] on div at bounding box center [387, 360] width 15 height 15
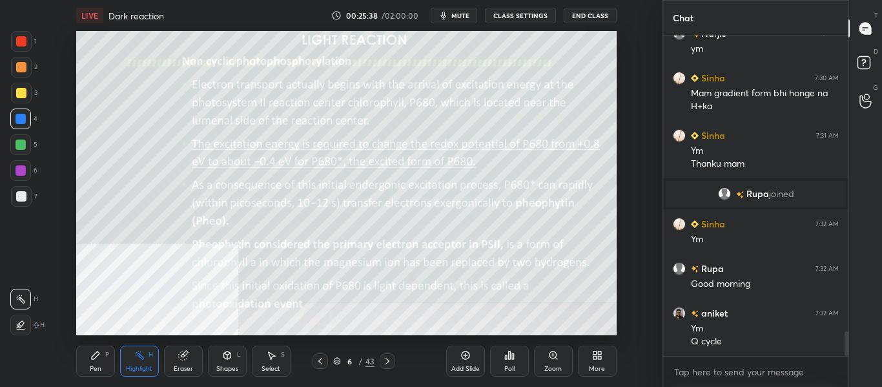
click at [390, 367] on div at bounding box center [387, 360] width 15 height 15
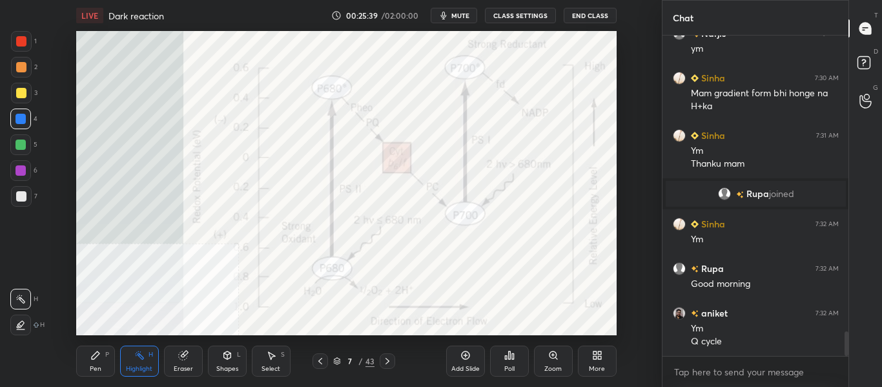
click at [389, 363] on icon at bounding box center [387, 361] width 10 height 10
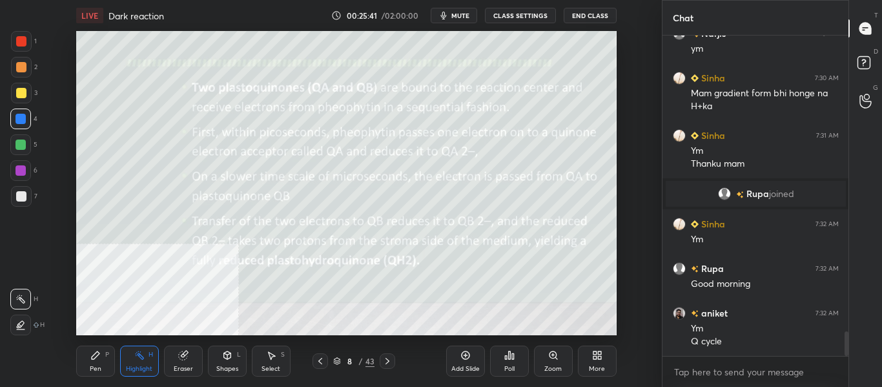
click at [388, 363] on icon at bounding box center [387, 361] width 10 height 10
click at [389, 363] on icon at bounding box center [387, 361] width 10 height 10
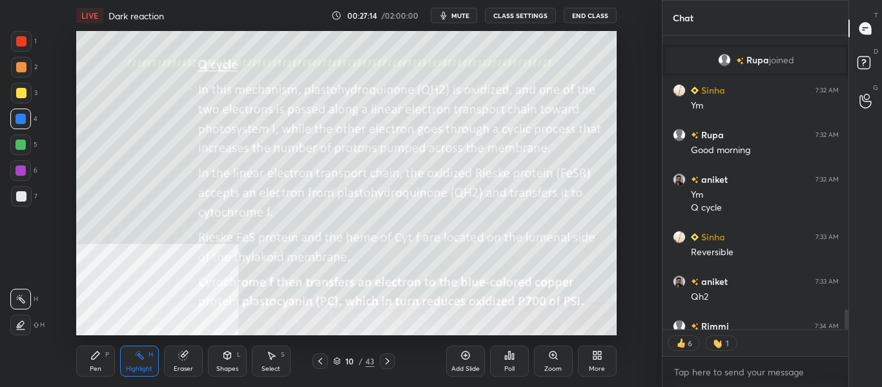
scroll to position [4047, 0]
click at [389, 360] on icon at bounding box center [387, 361] width 10 height 10
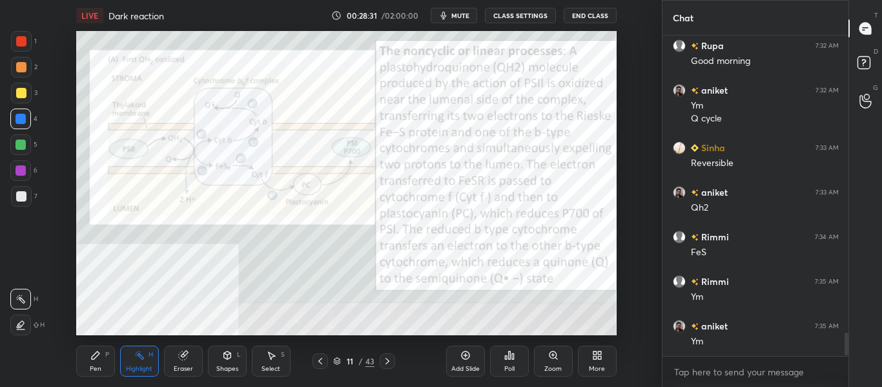
scroll to position [4137, 0]
click at [387, 364] on icon at bounding box center [387, 361] width 10 height 10
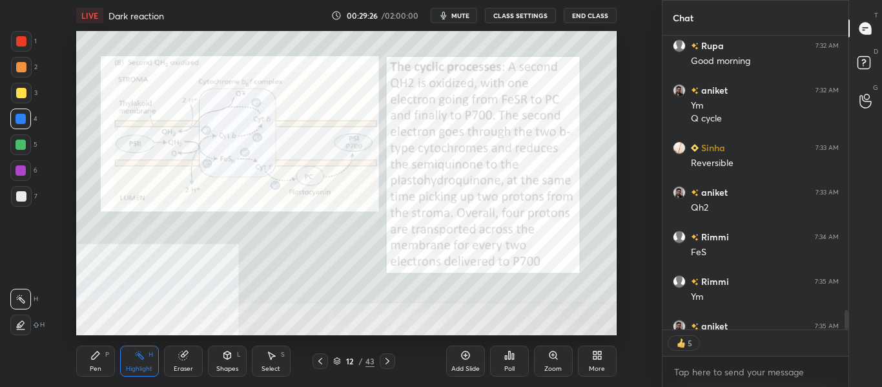
scroll to position [4208, 0]
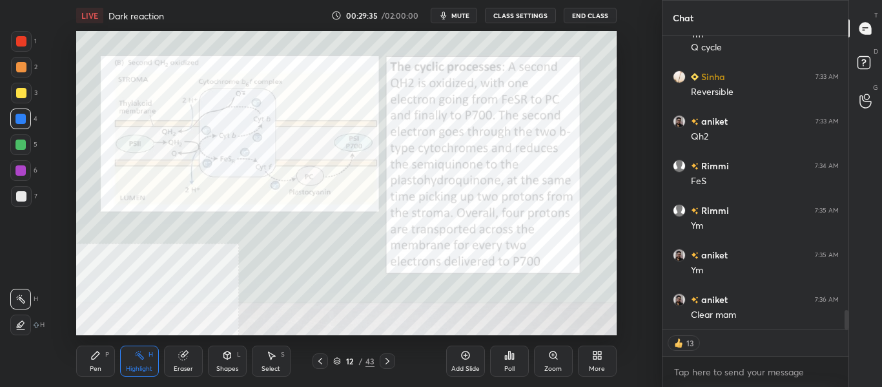
click at [320, 360] on icon at bounding box center [320, 361] width 10 height 10
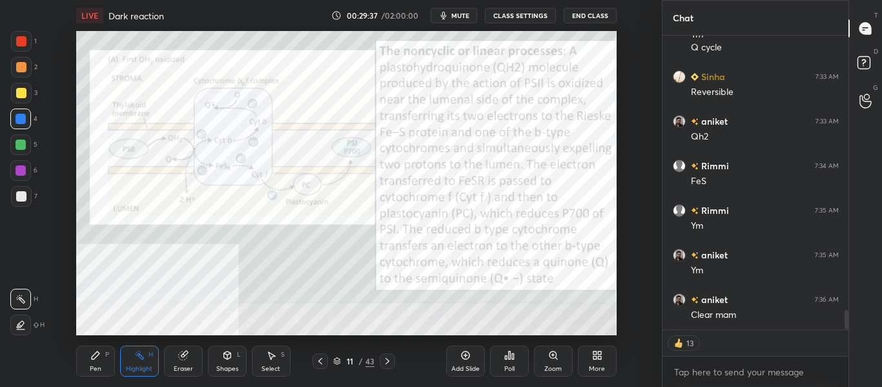
click at [386, 361] on icon at bounding box center [387, 361] width 10 height 10
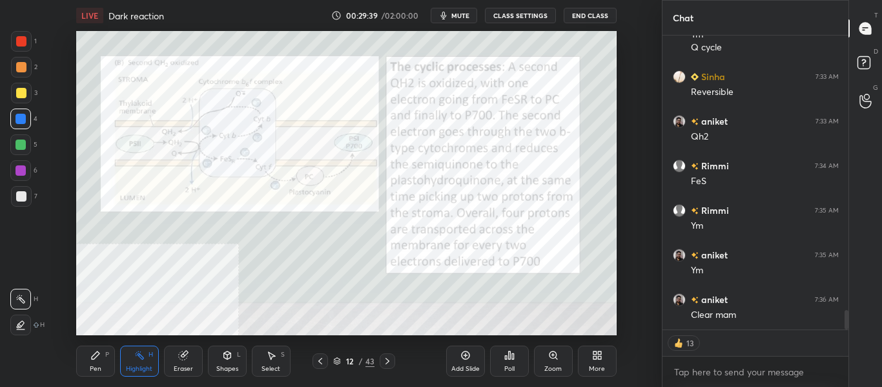
type textarea "x"
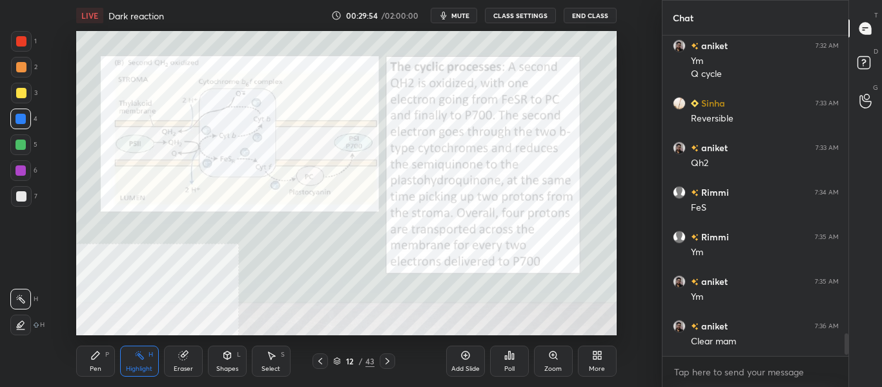
click at [97, 366] on div "Pen" at bounding box center [96, 369] width 12 height 6
click at [140, 359] on icon at bounding box center [139, 355] width 10 height 10
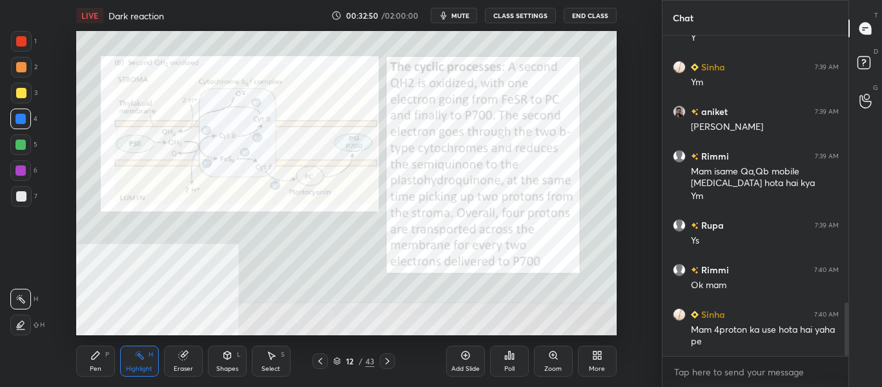
scroll to position [1607, 0]
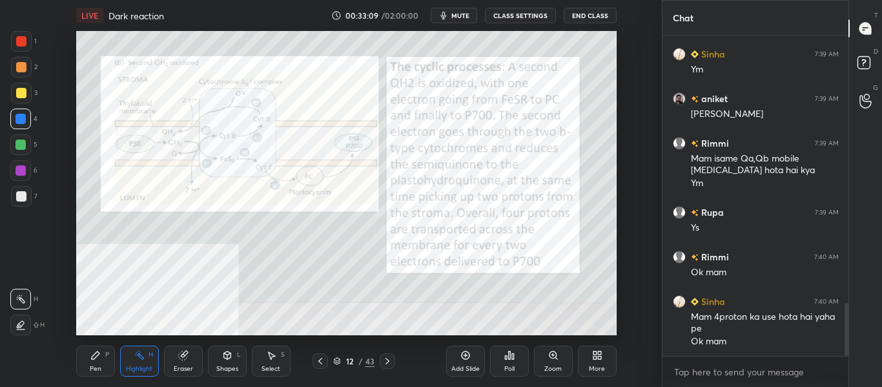
click at [386, 364] on icon at bounding box center [387, 361] width 10 height 10
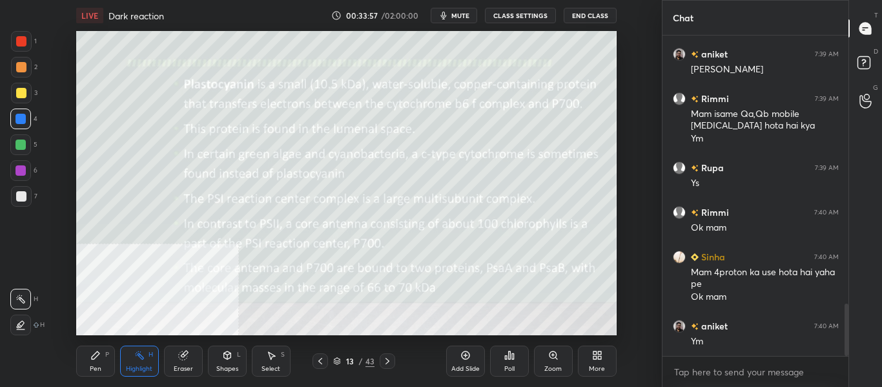
scroll to position [1696, 0]
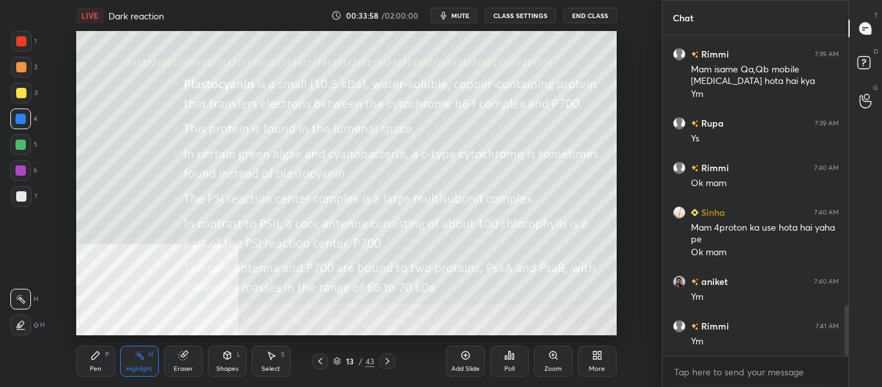
click at [387, 362] on icon at bounding box center [388, 361] width 4 height 6
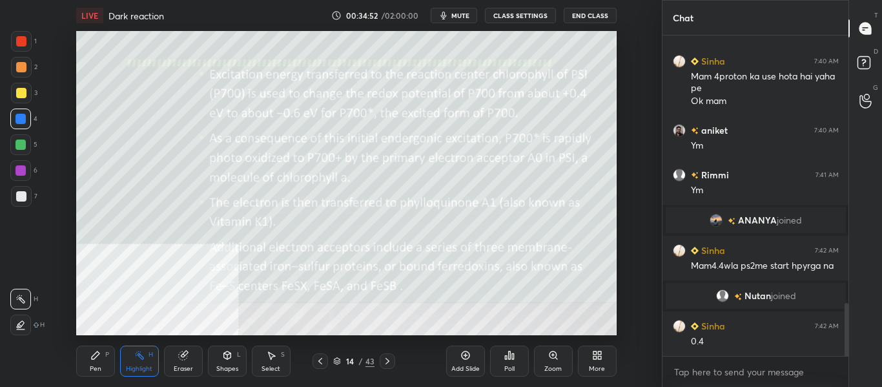
scroll to position [1670, 0]
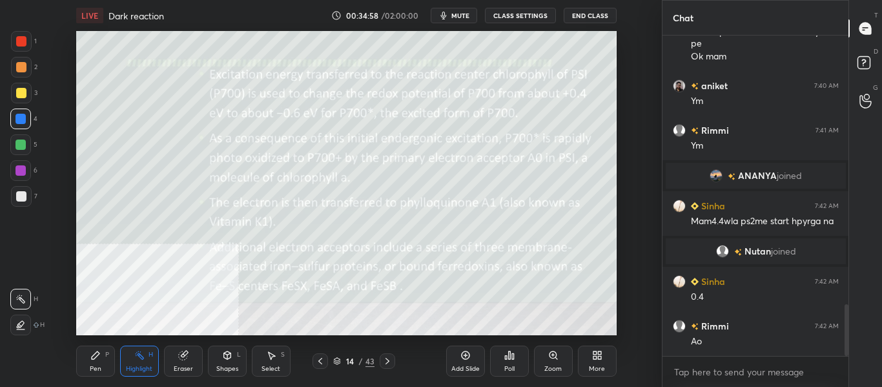
click at [320, 365] on icon at bounding box center [320, 361] width 10 height 10
click at [319, 360] on icon at bounding box center [320, 361] width 4 height 6
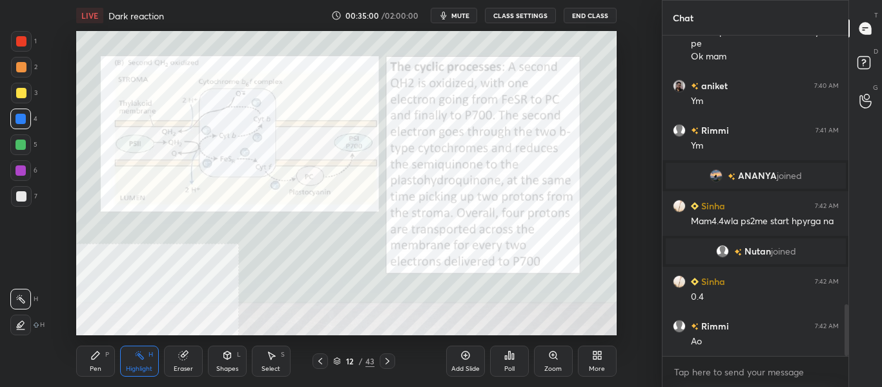
click at [320, 356] on icon at bounding box center [320, 361] width 10 height 10
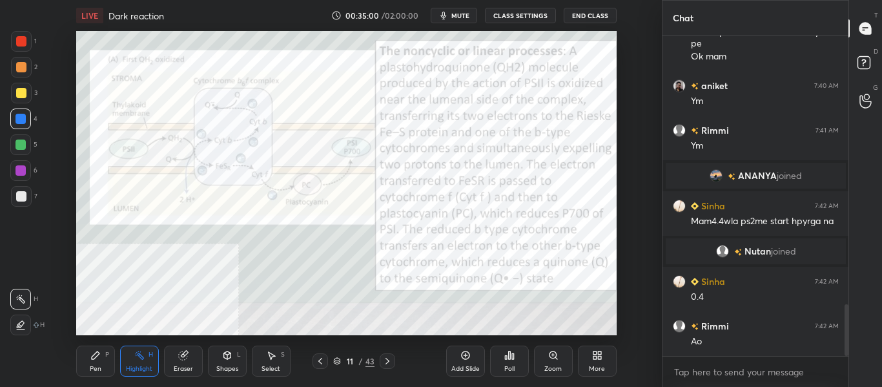
click at [321, 355] on div at bounding box center [320, 360] width 15 height 15
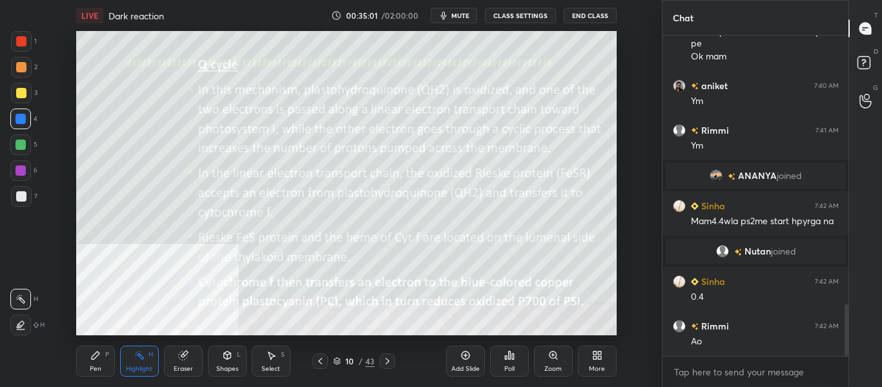
click at [321, 353] on div at bounding box center [320, 360] width 15 height 15
click at [320, 353] on div at bounding box center [320, 360] width 15 height 15
click at [322, 352] on div "Pen P Highlight H Eraser Shapes L Select S 8 / 43 Add Slide Poll Zoom More" at bounding box center [346, 361] width 541 height 52
click at [320, 363] on icon at bounding box center [320, 361] width 10 height 10
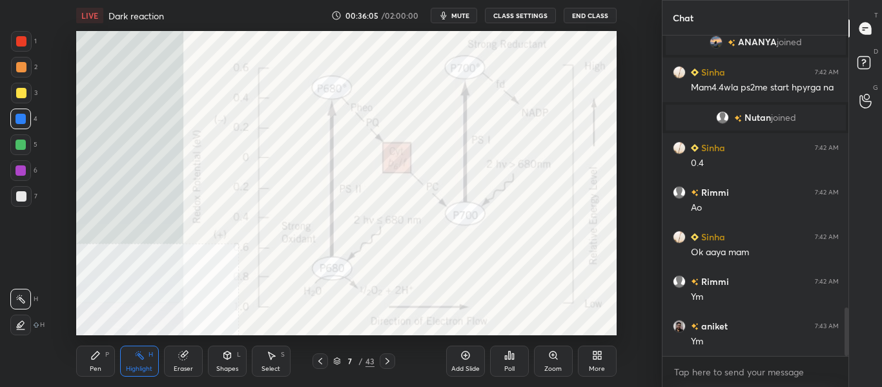
scroll to position [1817, 0]
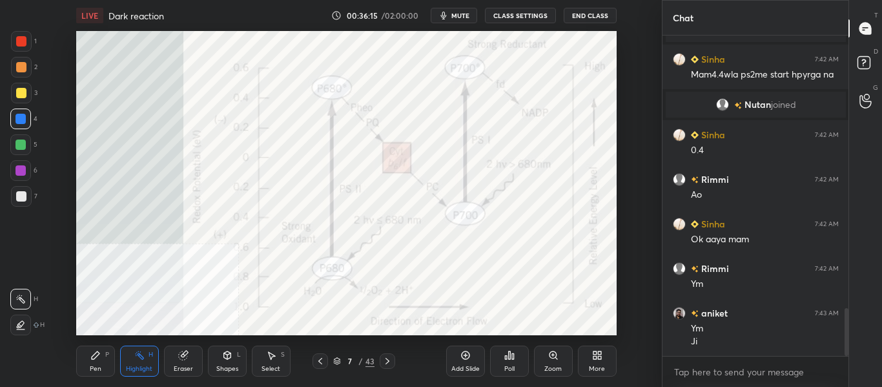
click at [387, 365] on icon at bounding box center [387, 361] width 10 height 10
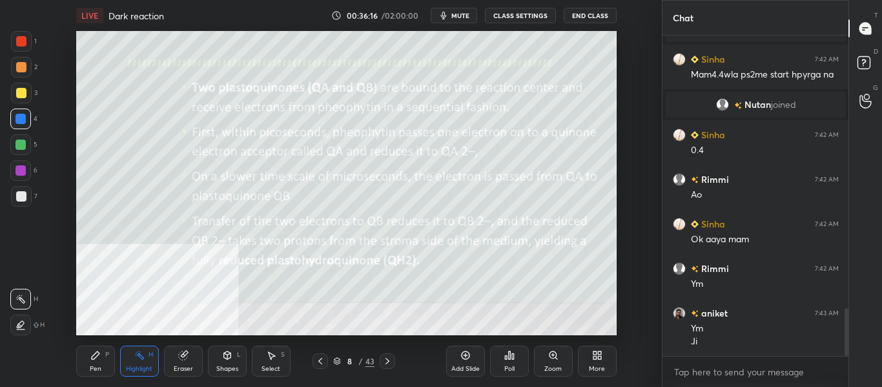
click at [387, 363] on icon at bounding box center [388, 361] width 4 height 6
click at [389, 360] on icon at bounding box center [387, 361] width 10 height 10
click at [387, 362] on icon at bounding box center [388, 361] width 4 height 6
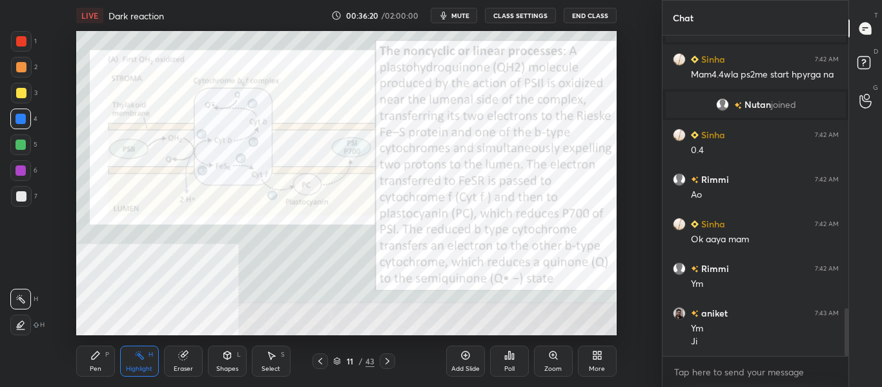
click at [389, 356] on icon at bounding box center [387, 361] width 10 height 10
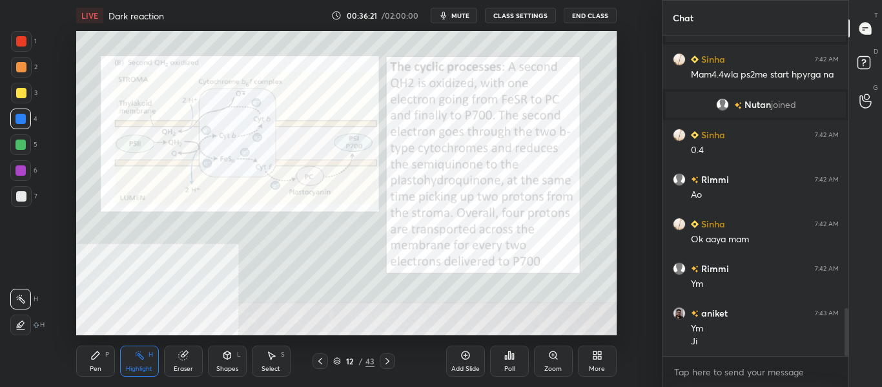
click at [389, 361] on icon at bounding box center [387, 361] width 10 height 10
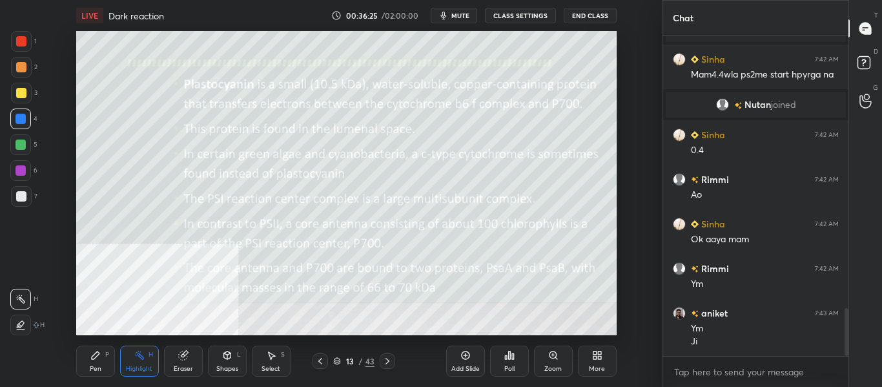
click at [389, 361] on icon at bounding box center [387, 361] width 10 height 10
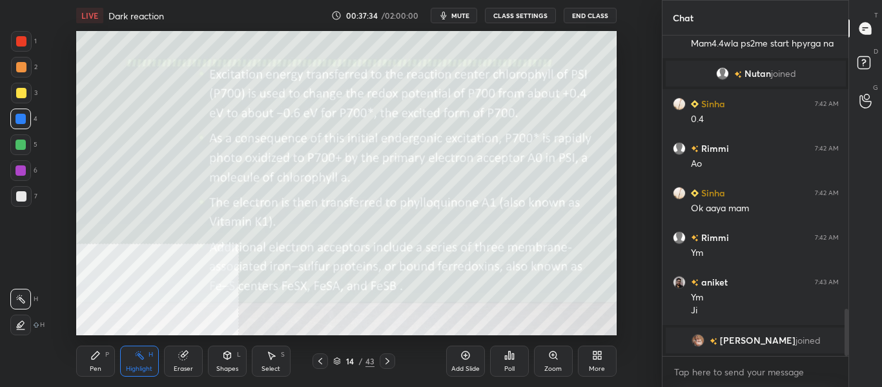
click at [105, 366] on div "Pen P" at bounding box center [95, 361] width 39 height 31
click at [21, 198] on div at bounding box center [21, 196] width 10 height 10
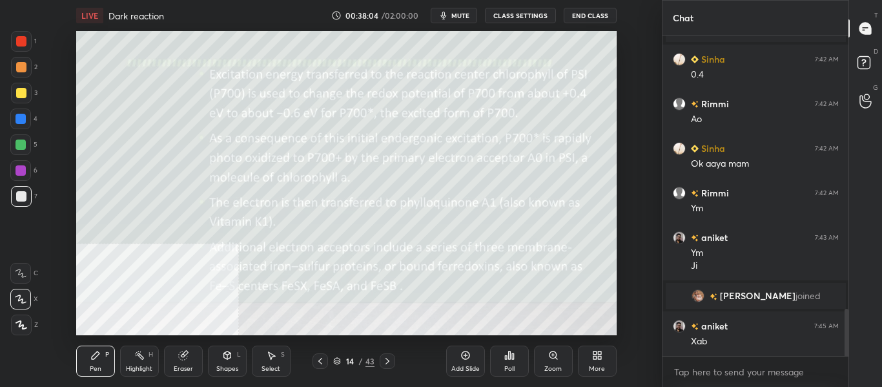
click at [391, 364] on icon at bounding box center [387, 361] width 10 height 10
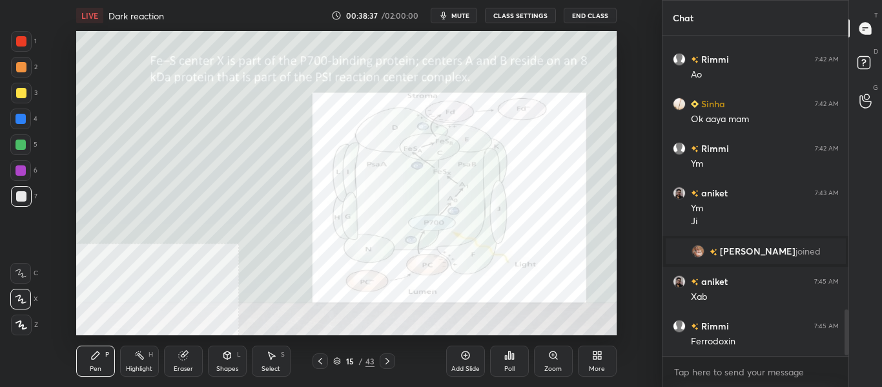
scroll to position [1933, 0]
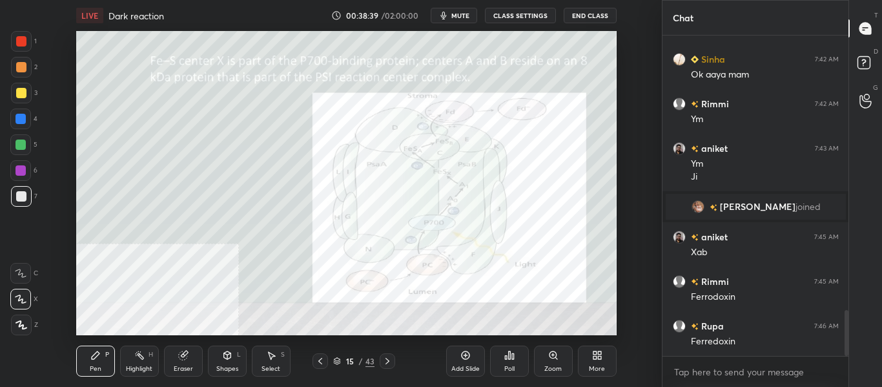
click at [142, 370] on div "Highlight" at bounding box center [139, 369] width 26 height 6
click at [21, 125] on div at bounding box center [20, 118] width 21 height 21
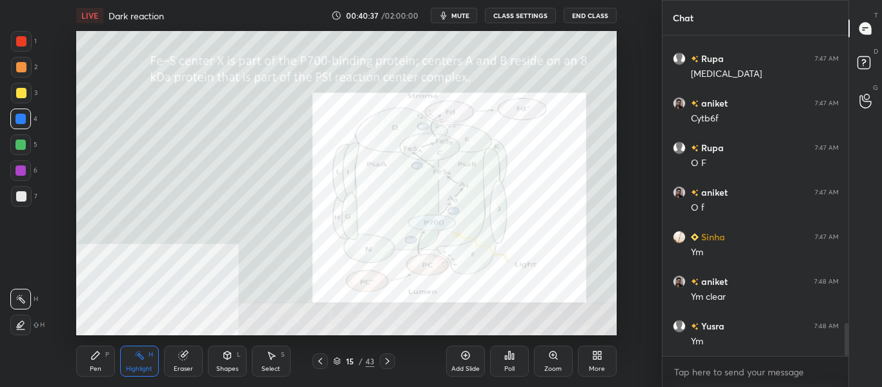
scroll to position [2818, 0]
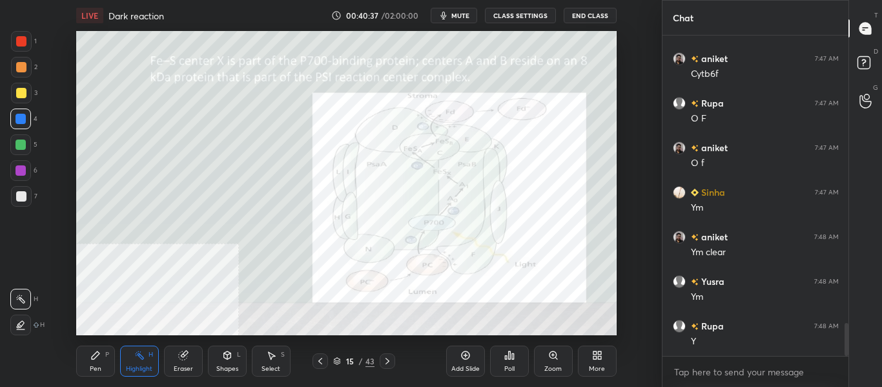
click at [380, 367] on div at bounding box center [387, 360] width 15 height 15
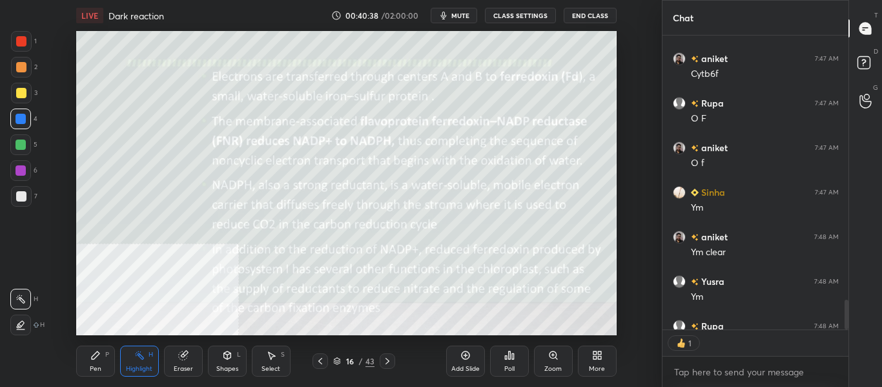
scroll to position [290, 182]
click at [386, 364] on icon at bounding box center [388, 361] width 4 height 6
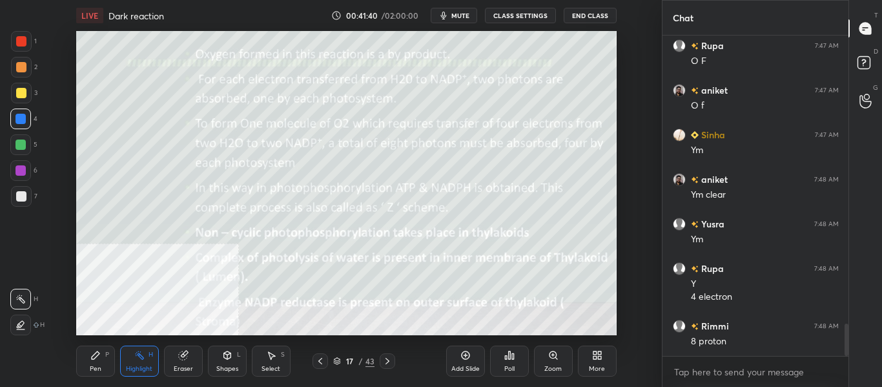
scroll to position [2920, 0]
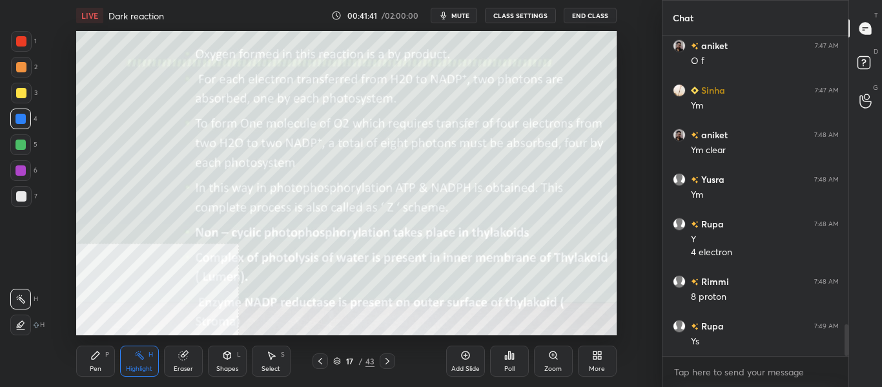
click at [318, 369] on div "Pen P Highlight H Eraser Shapes L Select S 17 / 43 Add Slide Poll Zoom More" at bounding box center [346, 361] width 541 height 52
click at [318, 364] on icon at bounding box center [320, 361] width 10 height 10
click at [317, 364] on icon at bounding box center [320, 361] width 10 height 10
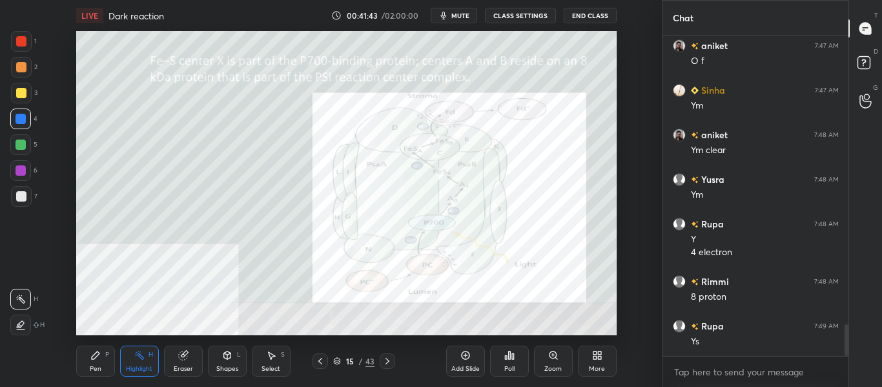
click at [318, 362] on icon at bounding box center [320, 361] width 10 height 10
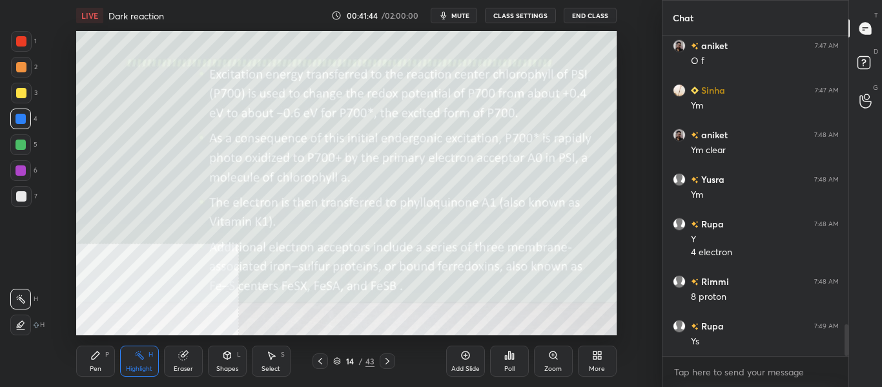
click at [318, 362] on icon at bounding box center [320, 361] width 10 height 10
click at [318, 361] on icon at bounding box center [320, 361] width 10 height 10
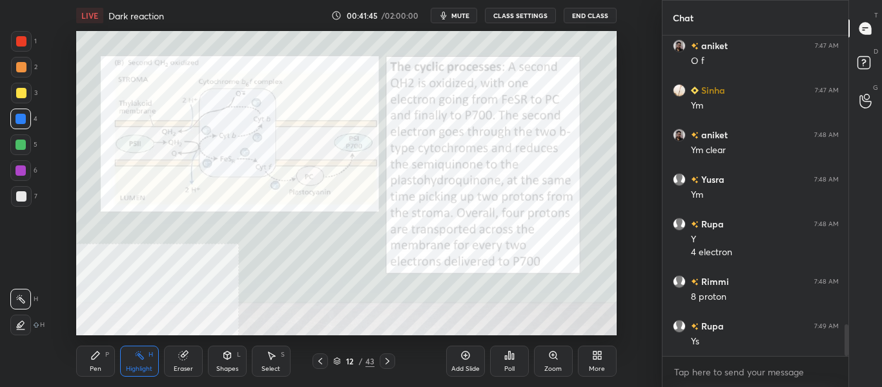
click at [319, 359] on icon at bounding box center [320, 361] width 10 height 10
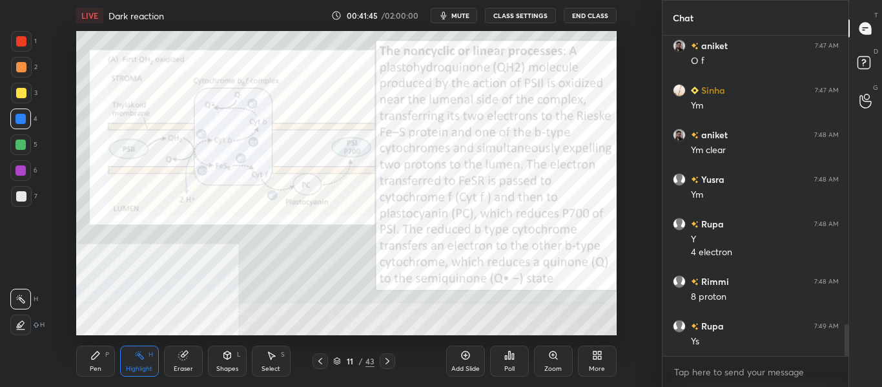
click at [319, 359] on icon at bounding box center [320, 361] width 10 height 10
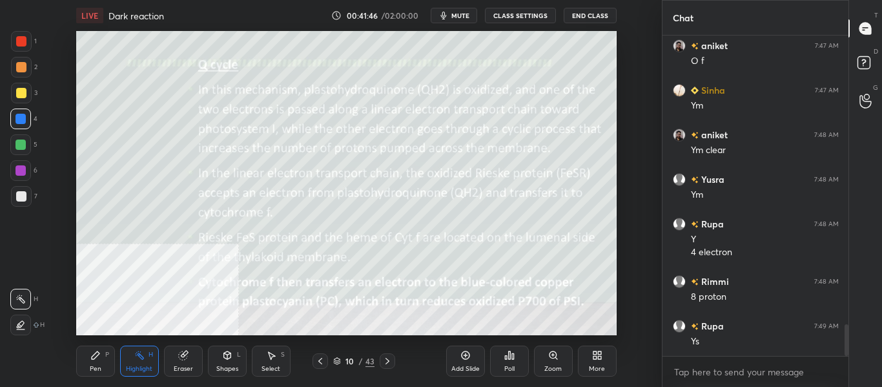
click at [318, 360] on icon at bounding box center [320, 361] width 10 height 10
click at [383, 360] on icon at bounding box center [387, 361] width 10 height 10
click at [388, 361] on icon at bounding box center [388, 361] width 4 height 6
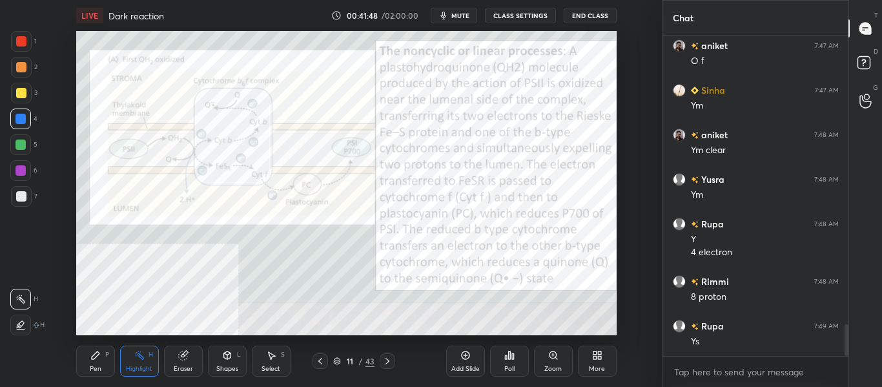
click at [387, 360] on icon at bounding box center [388, 361] width 4 height 6
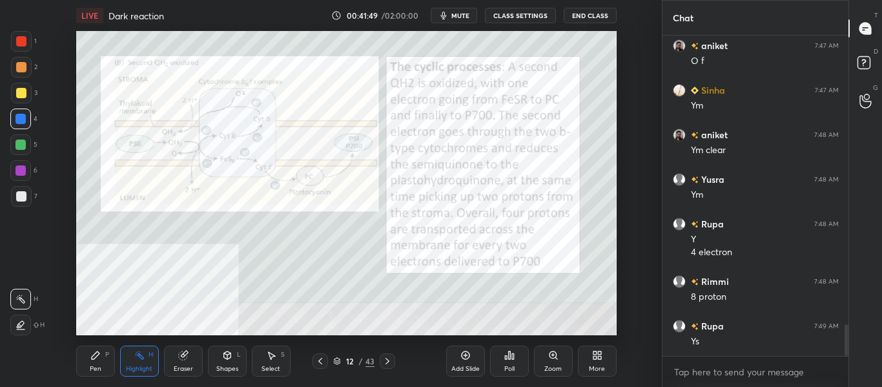
click at [387, 359] on icon at bounding box center [388, 361] width 4 height 6
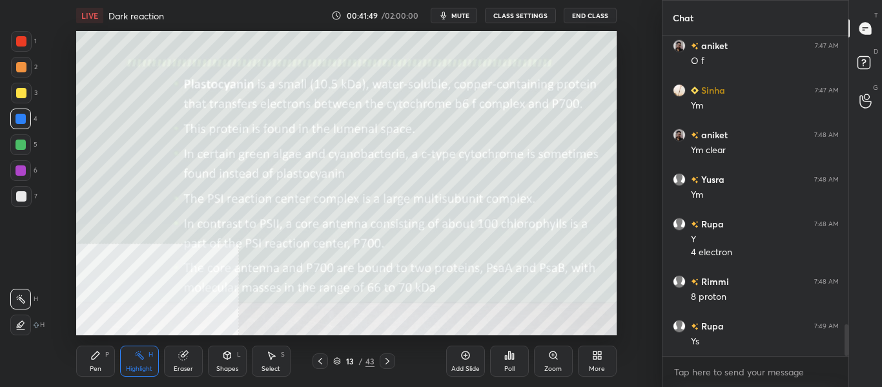
click at [388, 359] on icon at bounding box center [387, 361] width 10 height 10
click at [389, 356] on icon at bounding box center [387, 361] width 10 height 10
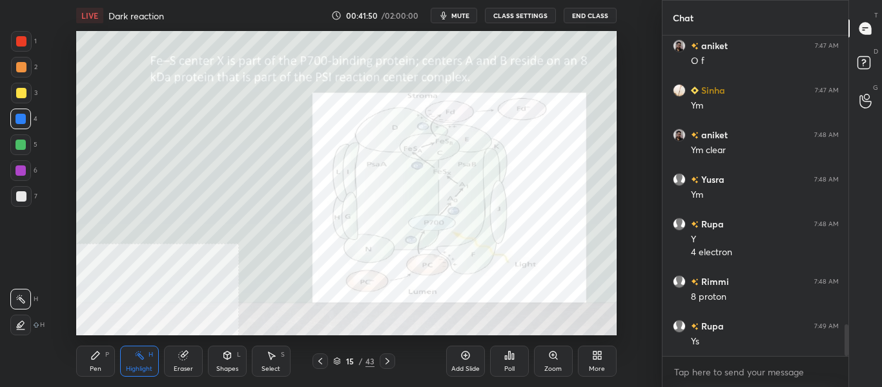
click at [389, 357] on icon at bounding box center [387, 361] width 10 height 10
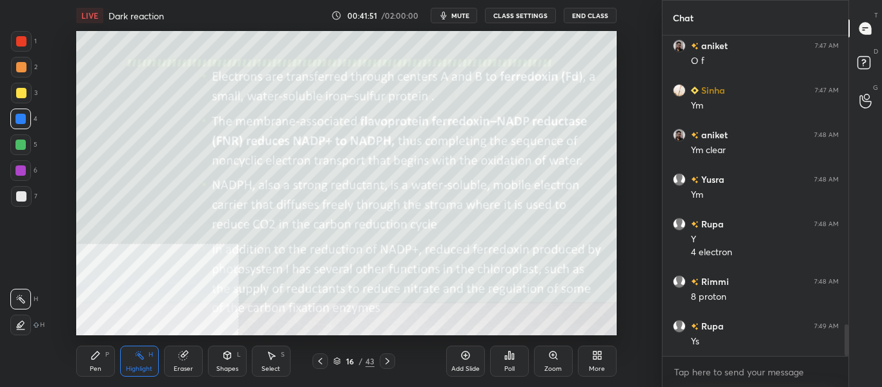
click at [390, 356] on icon at bounding box center [387, 361] width 10 height 10
click at [391, 356] on icon at bounding box center [387, 361] width 10 height 10
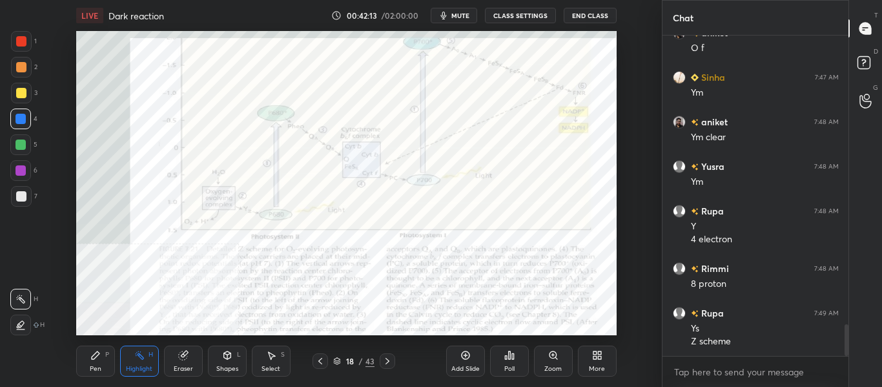
scroll to position [2978, 0]
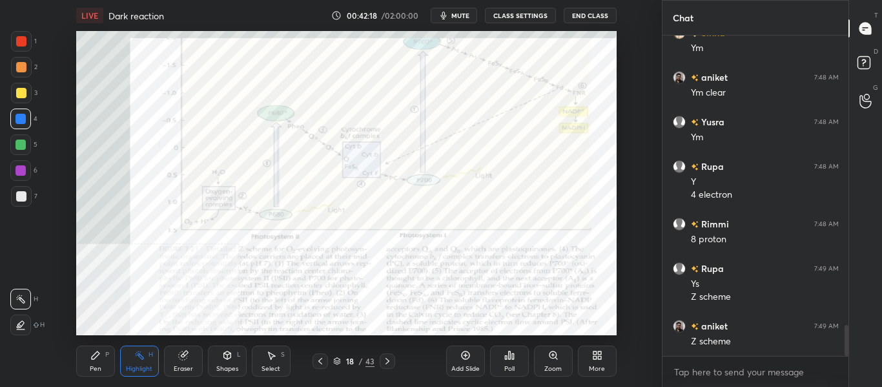
click at [389, 359] on icon at bounding box center [387, 361] width 10 height 10
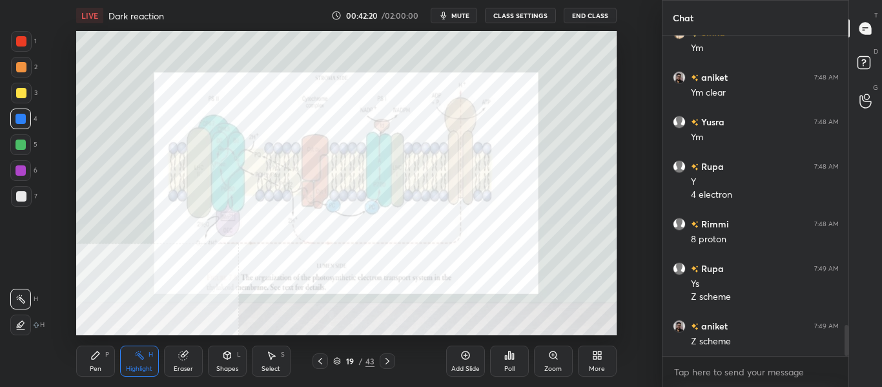
click at [322, 360] on icon at bounding box center [320, 361] width 10 height 10
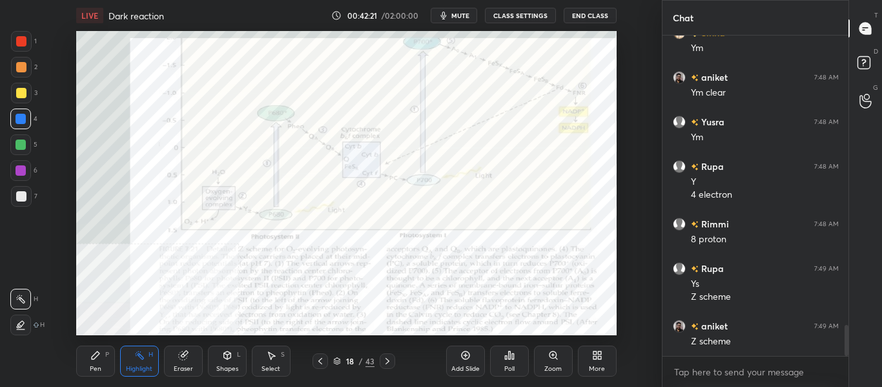
click at [322, 358] on icon at bounding box center [320, 361] width 4 height 6
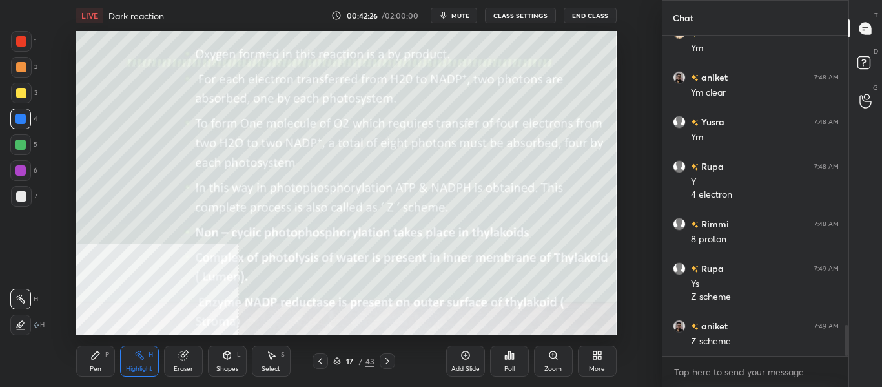
click at [385, 364] on icon at bounding box center [387, 361] width 10 height 10
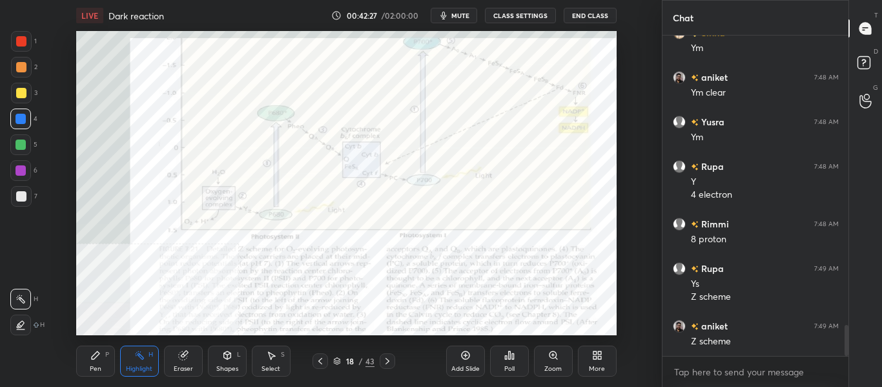
click at [391, 360] on icon at bounding box center [387, 361] width 10 height 10
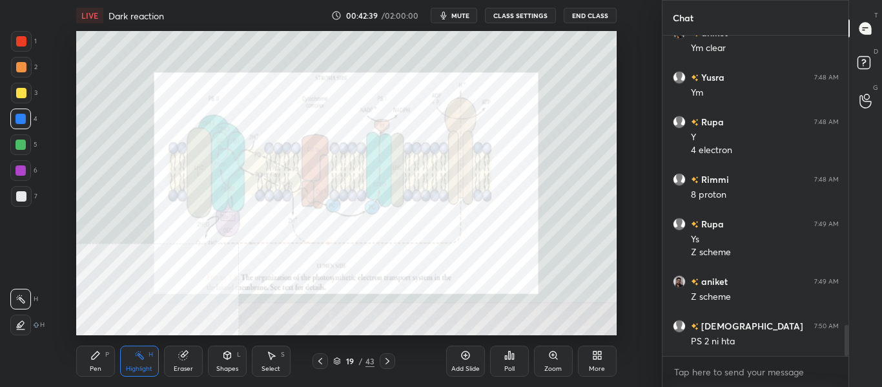
scroll to position [3067, 0]
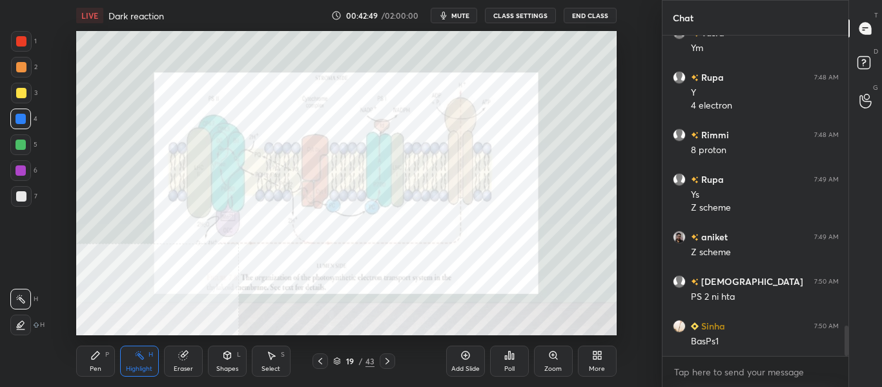
click at [550, 361] on div "Zoom" at bounding box center [553, 361] width 39 height 31
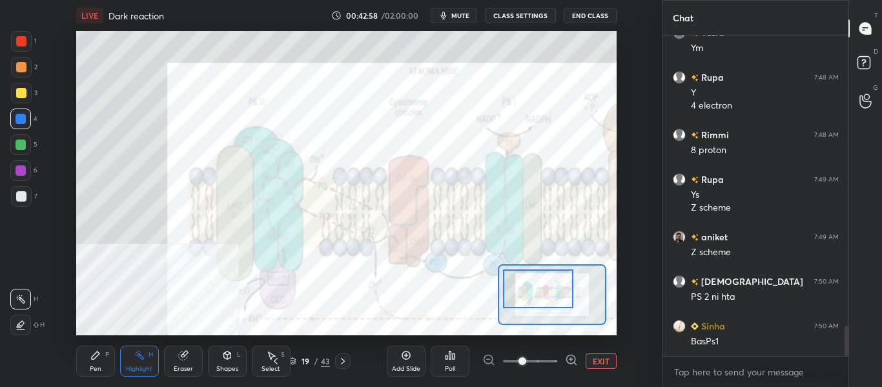
scroll to position [3112, 0]
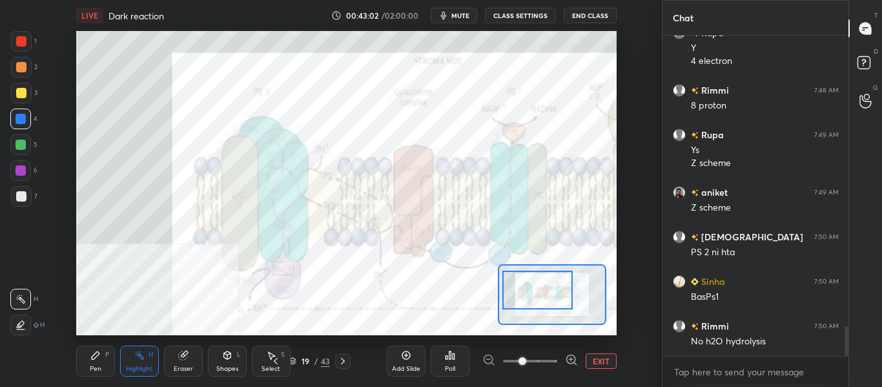
click at [186, 366] on div "Eraser" at bounding box center [183, 369] width 19 height 6
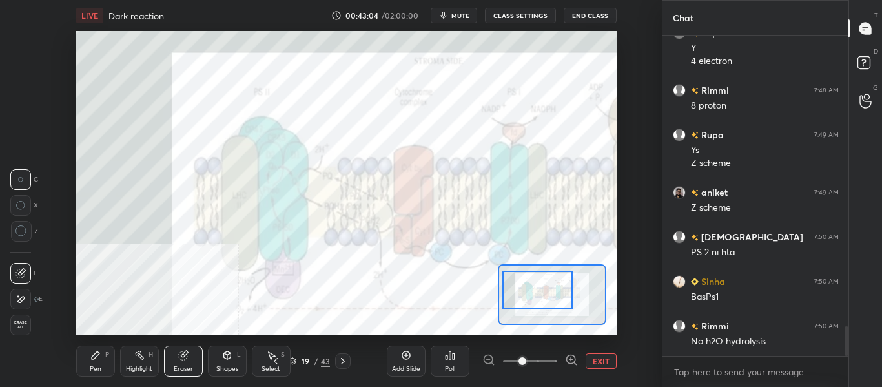
click at [143, 354] on icon at bounding box center [139, 355] width 10 height 10
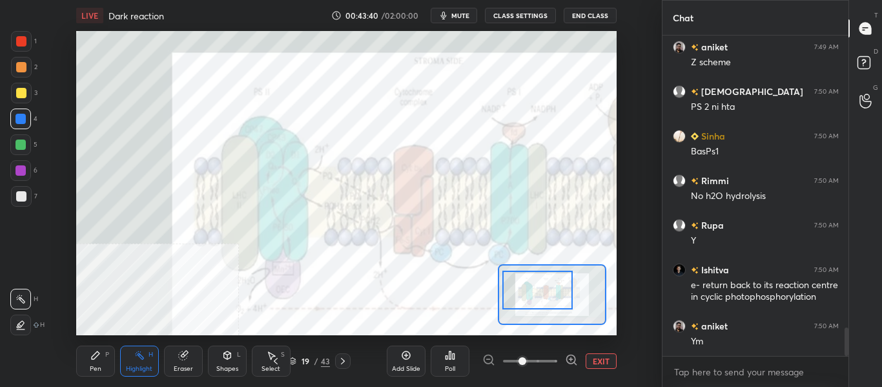
scroll to position [3301, 0]
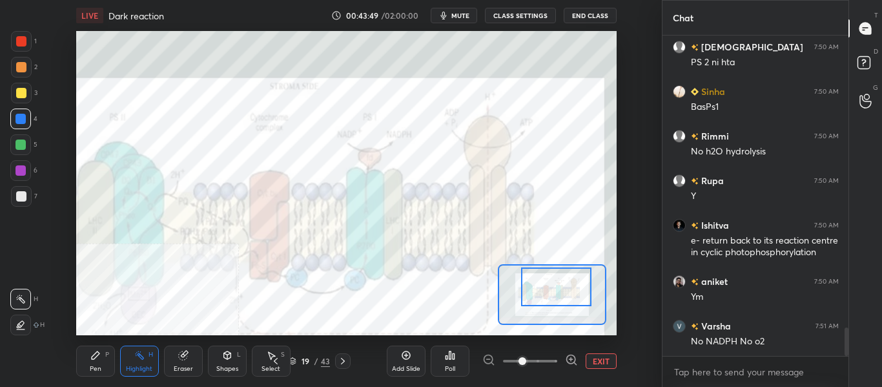
click at [344, 362] on icon at bounding box center [343, 361] width 10 height 10
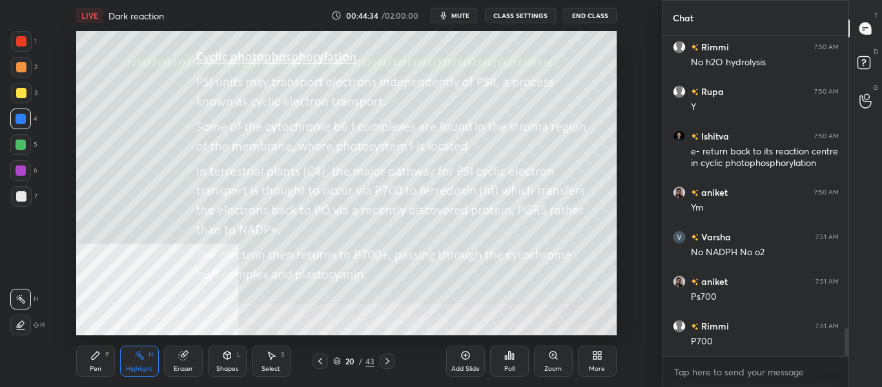
scroll to position [3435, 0]
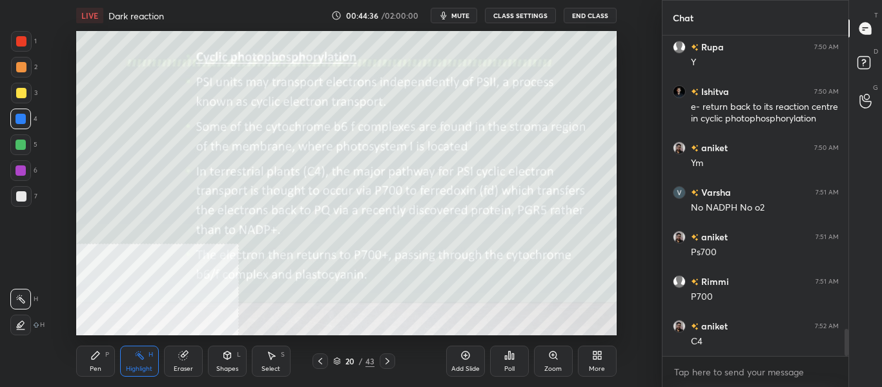
click at [386, 362] on icon at bounding box center [387, 361] width 10 height 10
click at [388, 364] on icon at bounding box center [387, 361] width 10 height 10
click at [387, 363] on icon at bounding box center [387, 361] width 10 height 10
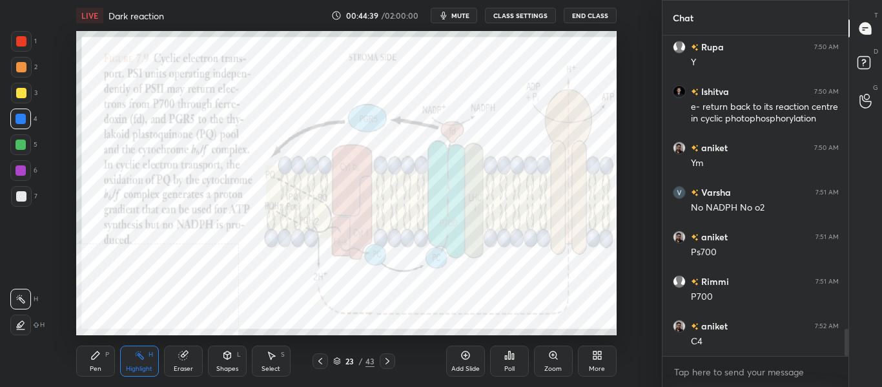
click at [387, 360] on icon at bounding box center [387, 361] width 10 height 10
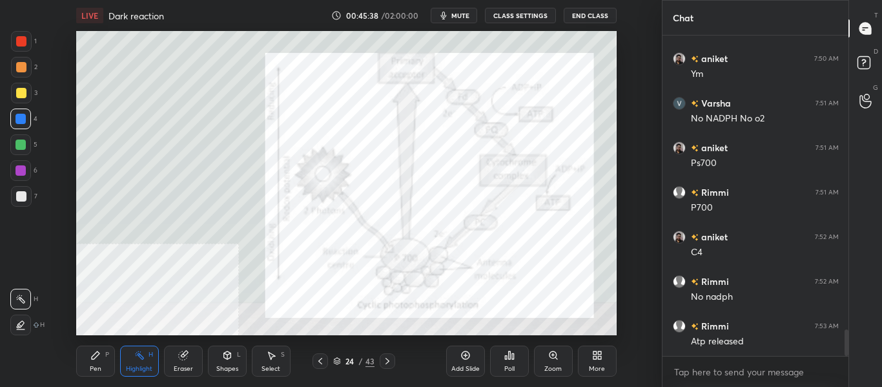
scroll to position [3604, 0]
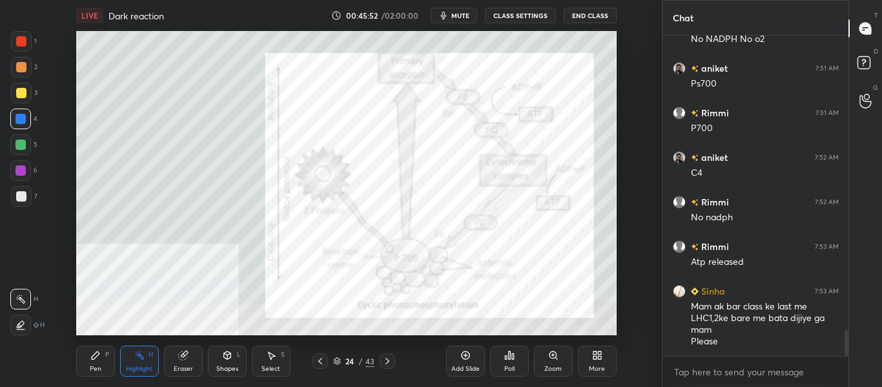
click at [319, 363] on icon at bounding box center [320, 361] width 10 height 10
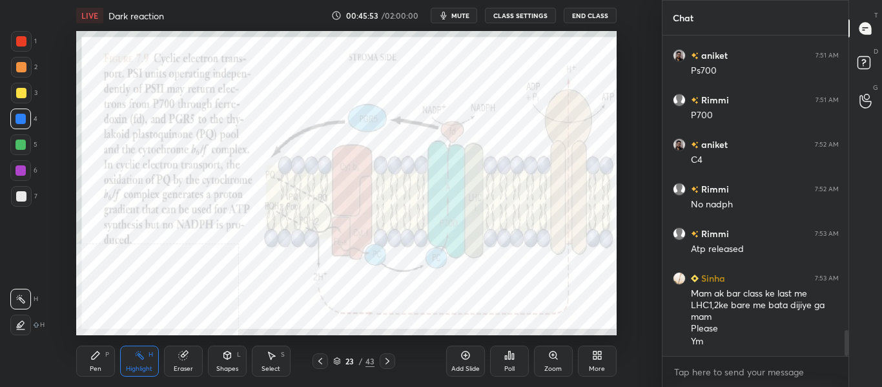
scroll to position [3661, 0]
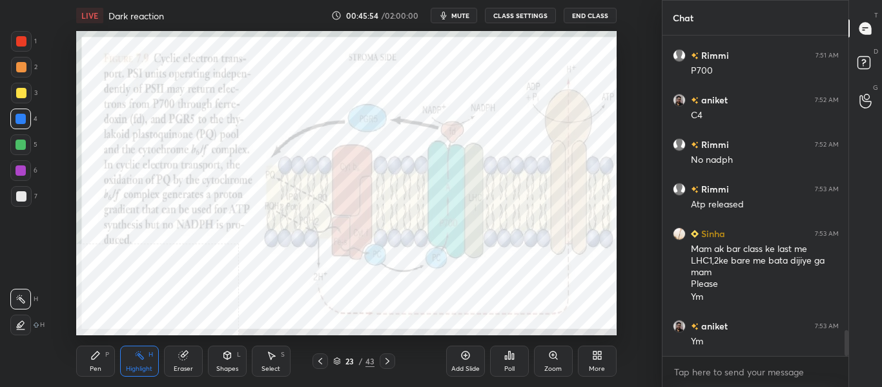
click at [388, 362] on icon at bounding box center [388, 361] width 4 height 6
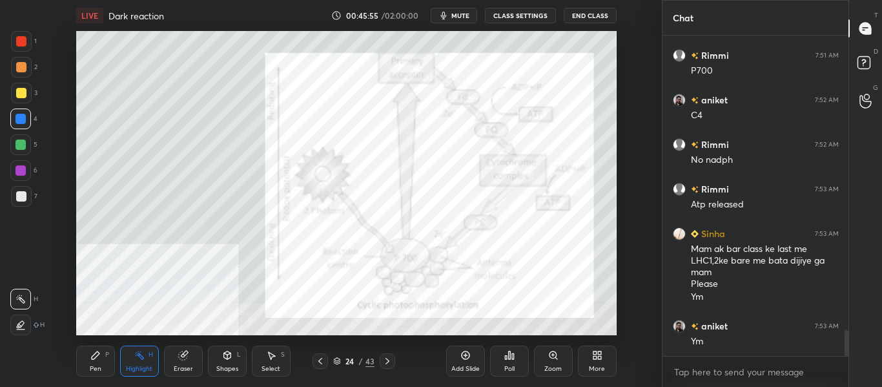
click at [389, 360] on icon at bounding box center [387, 361] width 10 height 10
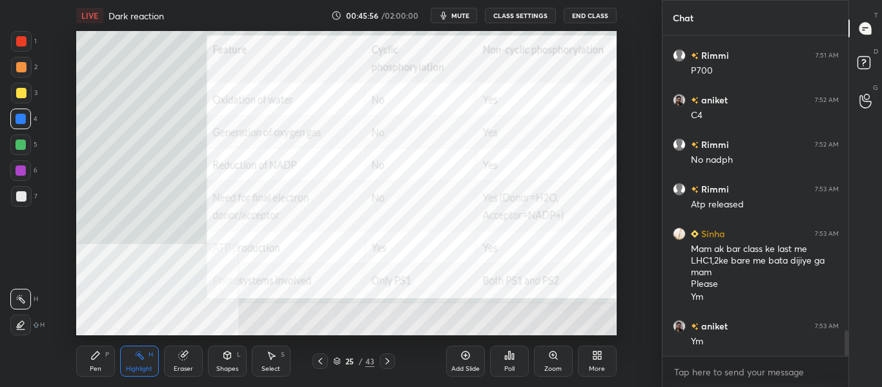
click at [309, 365] on div "25 / 43" at bounding box center [353, 360] width 185 height 15
click at [323, 362] on icon at bounding box center [320, 361] width 10 height 10
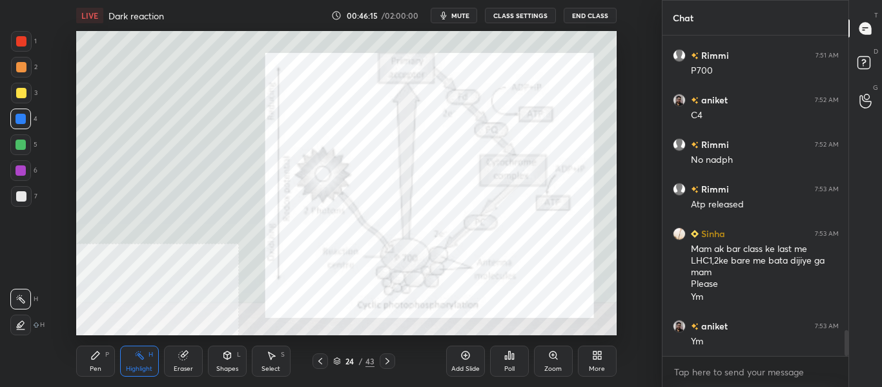
click at [467, 17] on span "mute" at bounding box center [460, 15] width 18 height 9
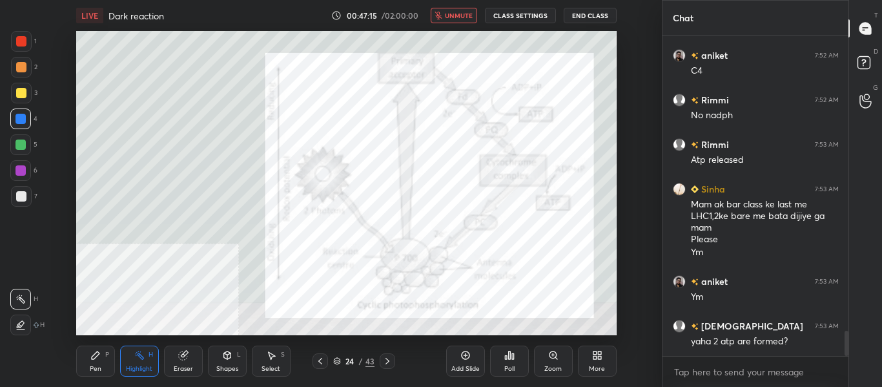
click at [468, 14] on span "unmute" at bounding box center [459, 15] width 28 height 9
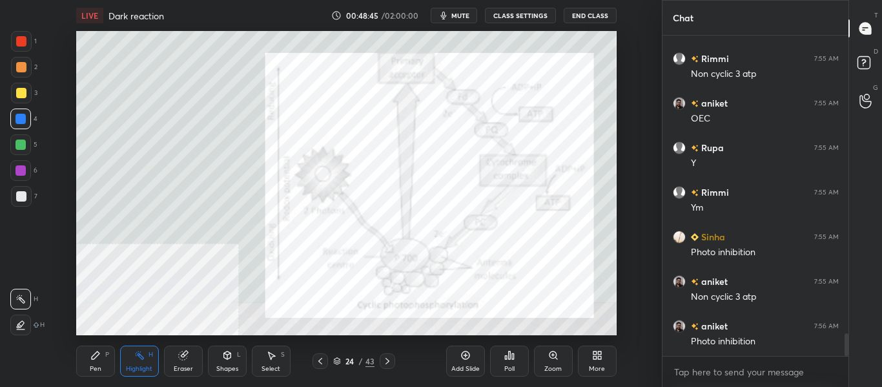
scroll to position [4298, 0]
click at [319, 364] on icon at bounding box center [320, 361] width 10 height 10
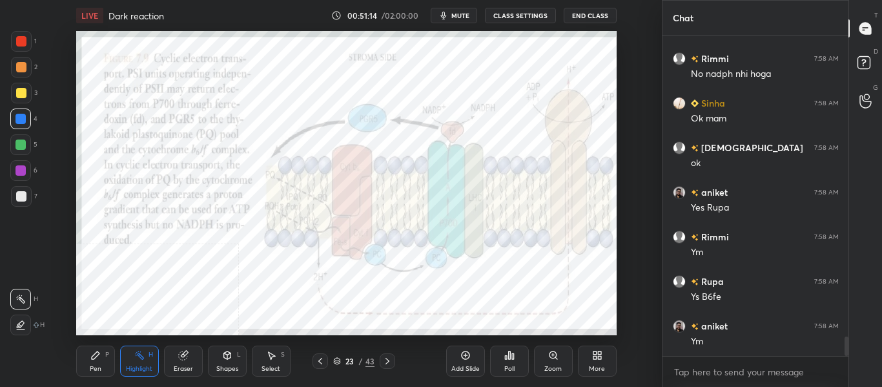
scroll to position [4933, 0]
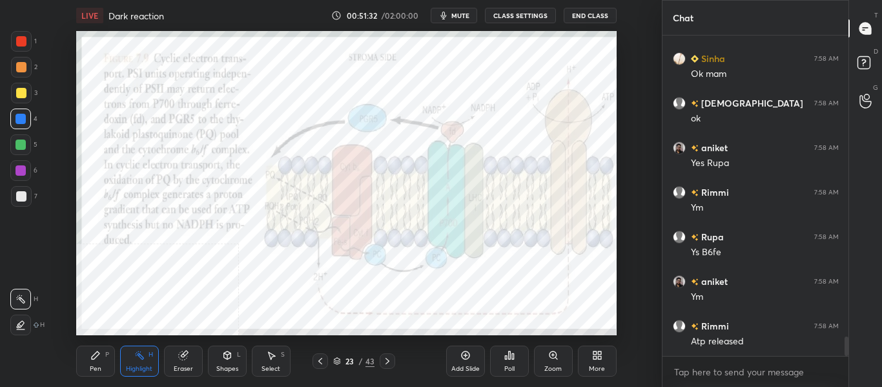
click at [384, 362] on icon at bounding box center [387, 361] width 10 height 10
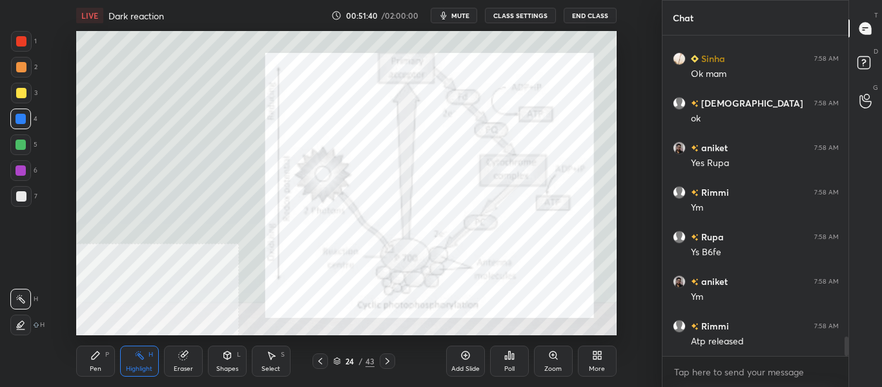
click at [391, 368] on div at bounding box center [387, 360] width 15 height 15
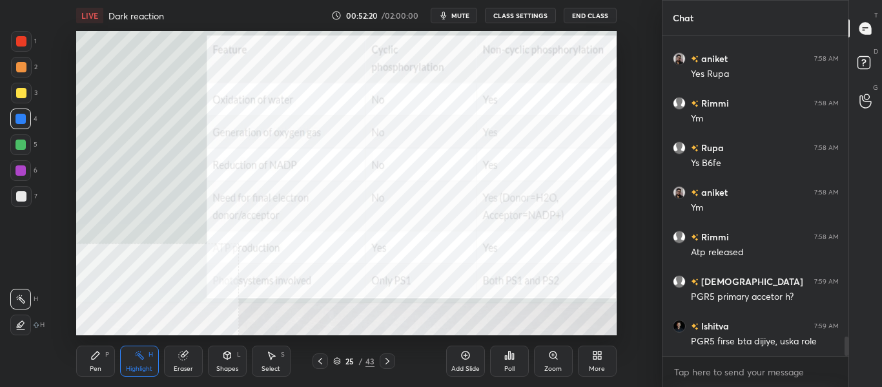
scroll to position [5067, 0]
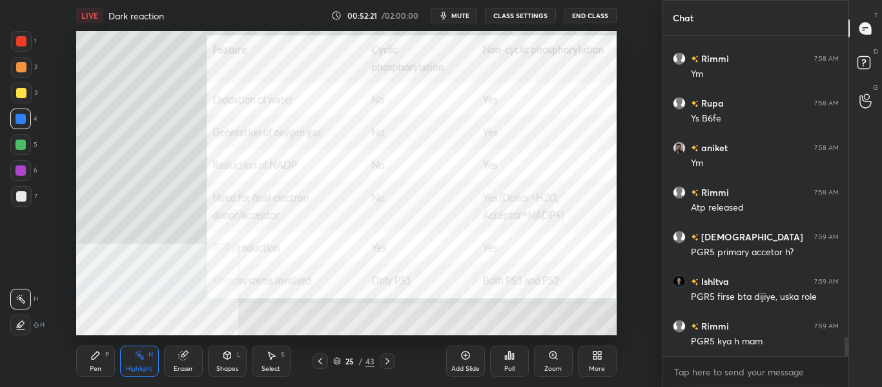
click at [395, 360] on div at bounding box center [387, 360] width 15 height 15
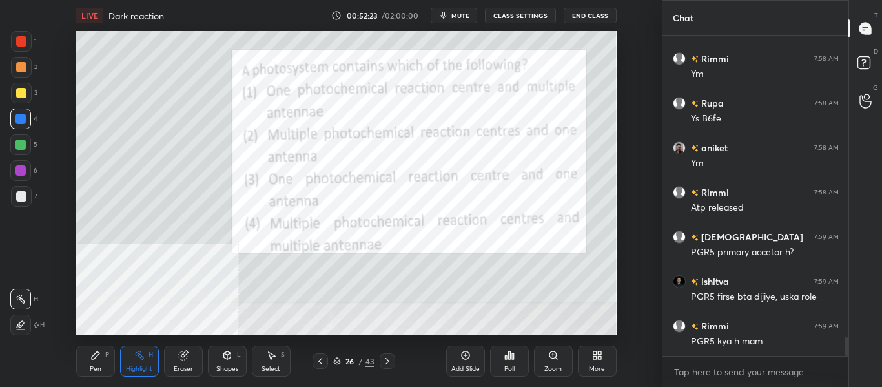
click at [319, 363] on icon at bounding box center [320, 361] width 10 height 10
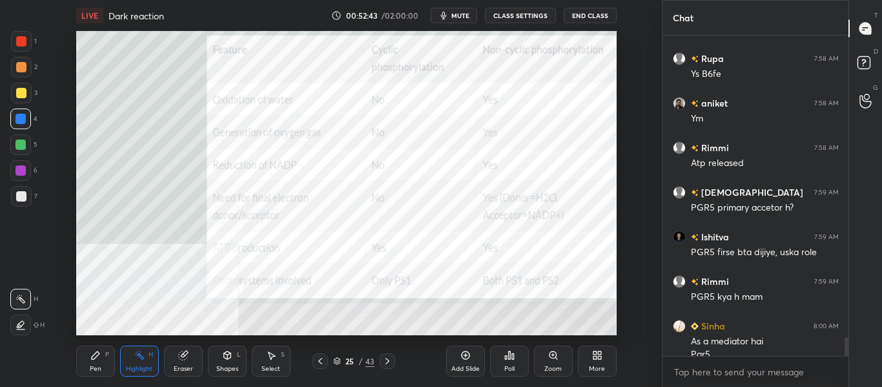
scroll to position [5125, 0]
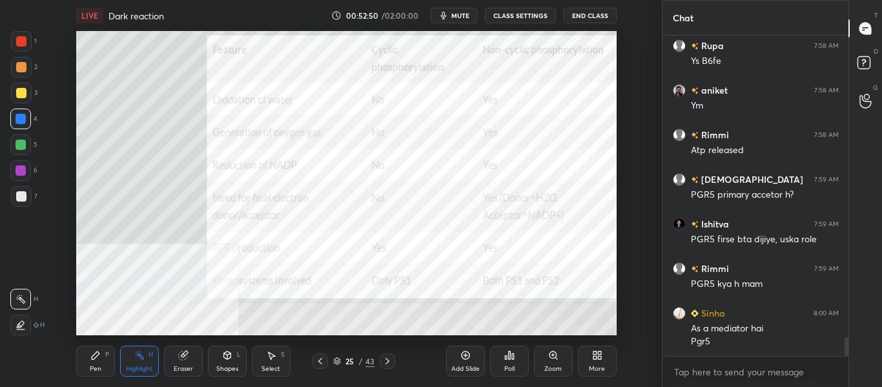
click at [313, 366] on div at bounding box center [320, 360] width 15 height 15
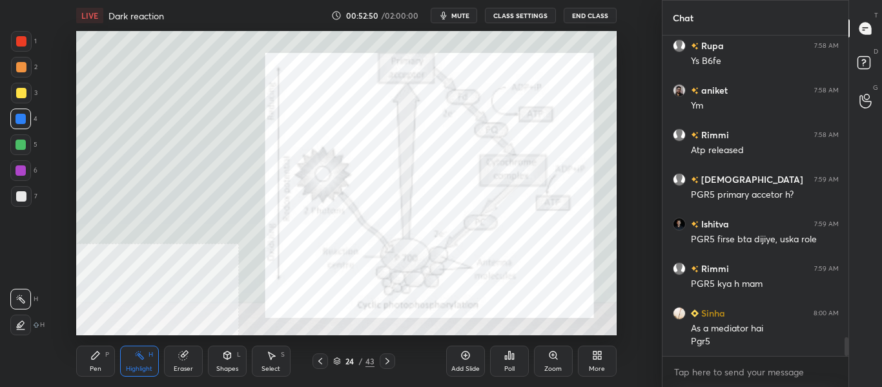
scroll to position [5169, 0]
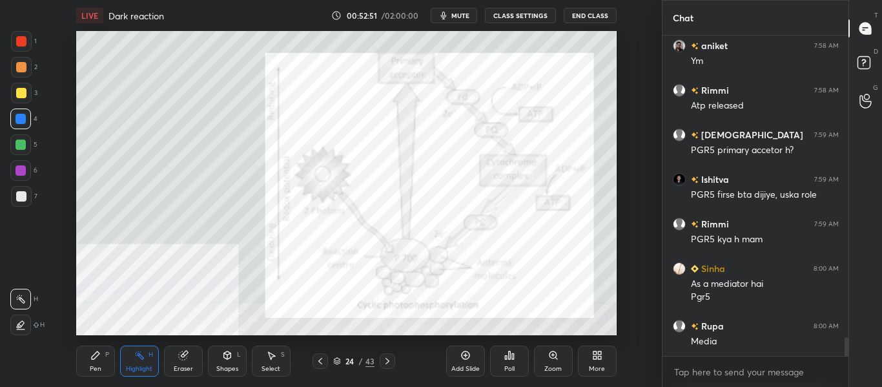
click at [313, 368] on div at bounding box center [320, 360] width 15 height 15
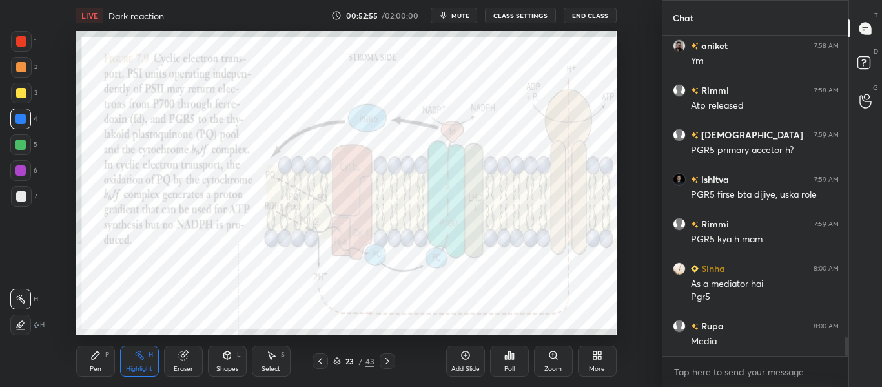
click at [320, 358] on icon at bounding box center [320, 361] width 10 height 10
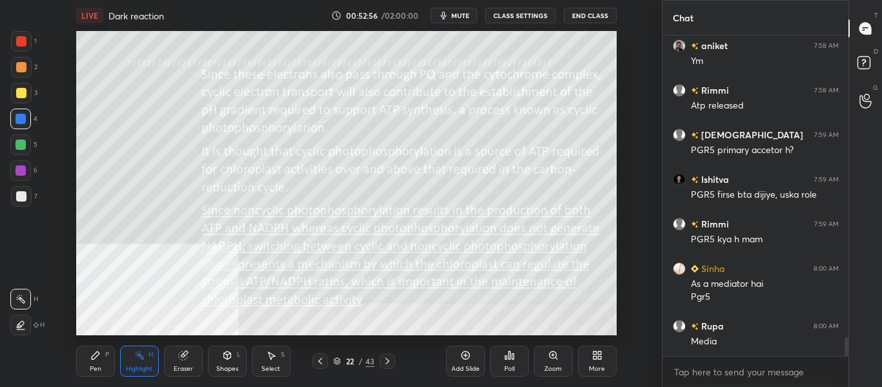
click at [386, 362] on icon at bounding box center [387, 361] width 10 height 10
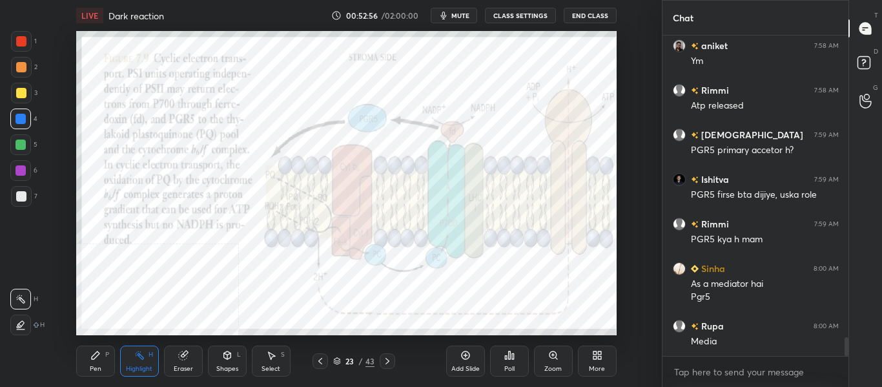
click at [387, 360] on icon at bounding box center [387, 361] width 10 height 10
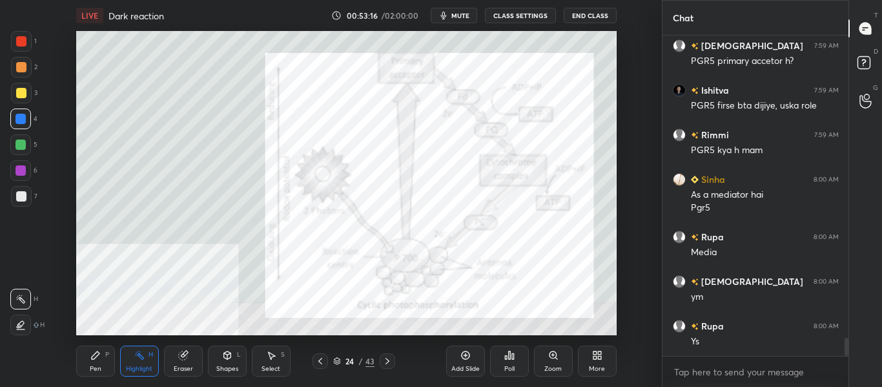
scroll to position [5303, 0]
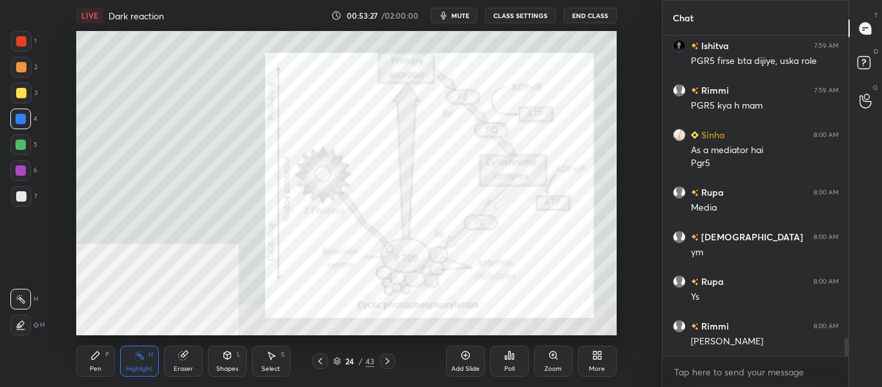
click at [322, 363] on icon at bounding box center [320, 361] width 10 height 10
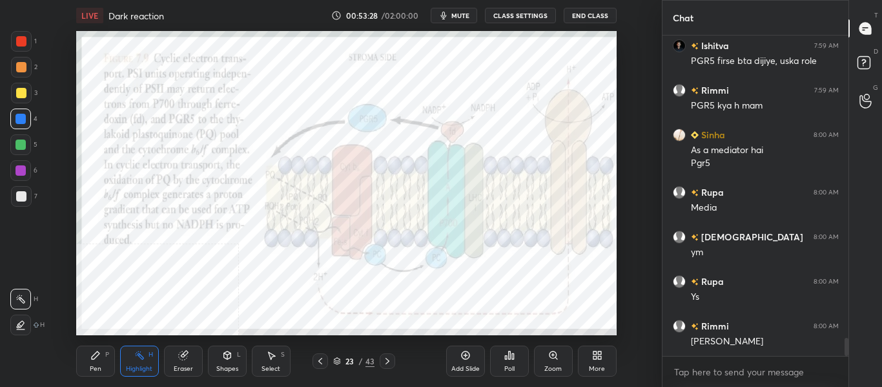
click at [320, 363] on icon at bounding box center [320, 361] width 10 height 10
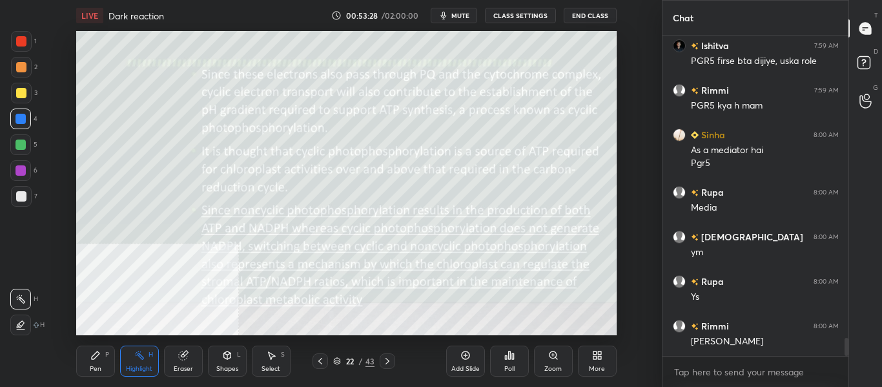
click at [320, 362] on icon at bounding box center [320, 361] width 4 height 6
click at [320, 363] on icon at bounding box center [320, 361] width 4 height 6
click at [321, 362] on icon at bounding box center [320, 361] width 10 height 10
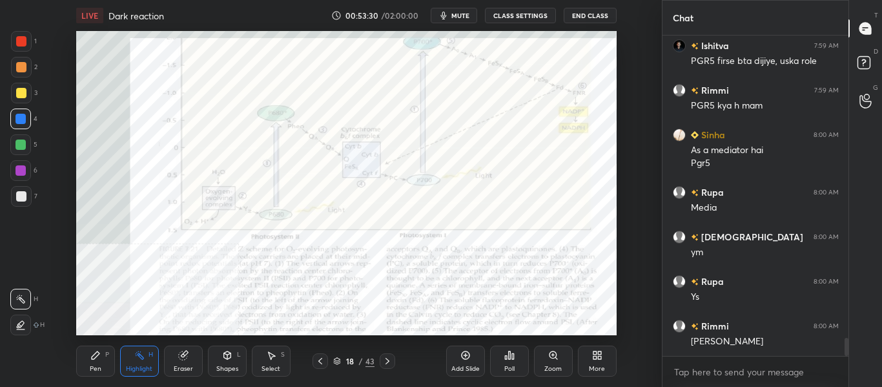
click at [385, 360] on icon at bounding box center [387, 361] width 10 height 10
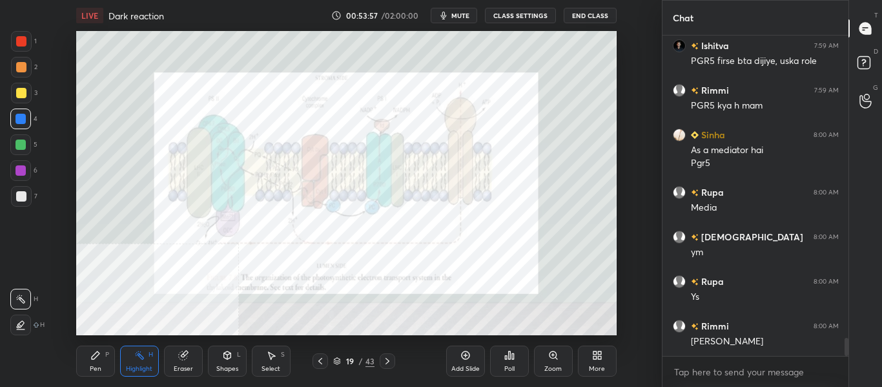
click at [23, 148] on div at bounding box center [20, 144] width 10 height 10
click at [25, 96] on div at bounding box center [21, 93] width 10 height 10
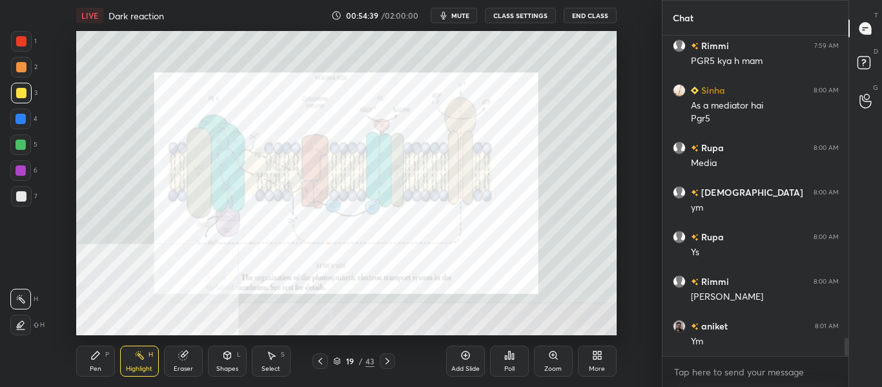
scroll to position [5392, 0]
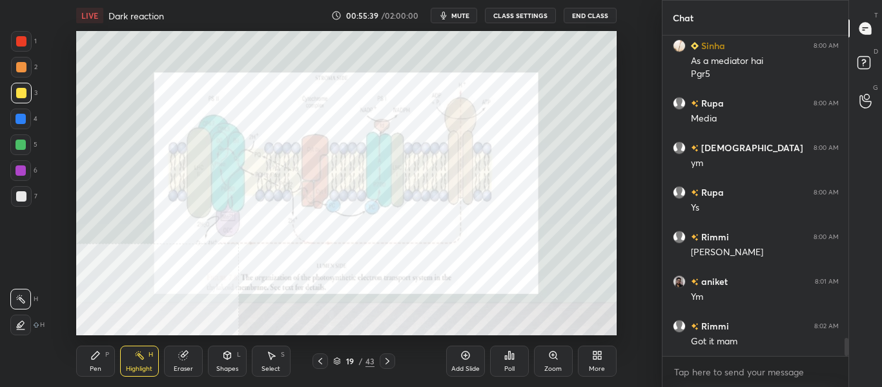
click at [386, 364] on icon at bounding box center [388, 361] width 4 height 6
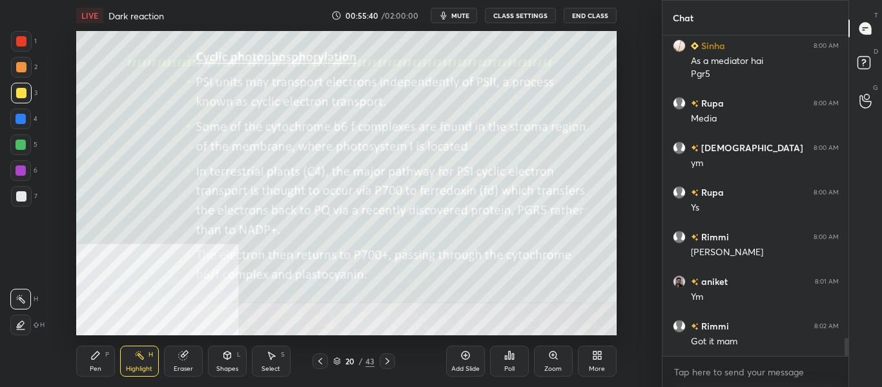
click at [384, 360] on icon at bounding box center [387, 361] width 10 height 10
click at [380, 359] on div at bounding box center [387, 360] width 15 height 15
click at [318, 366] on icon at bounding box center [320, 361] width 10 height 10
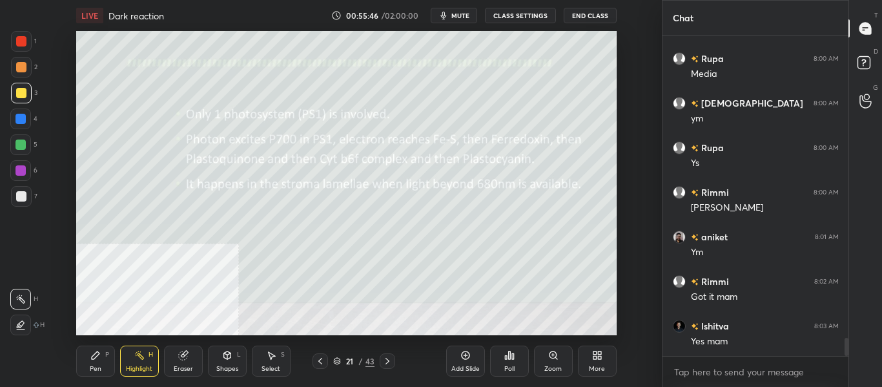
click at [387, 364] on icon at bounding box center [387, 361] width 10 height 10
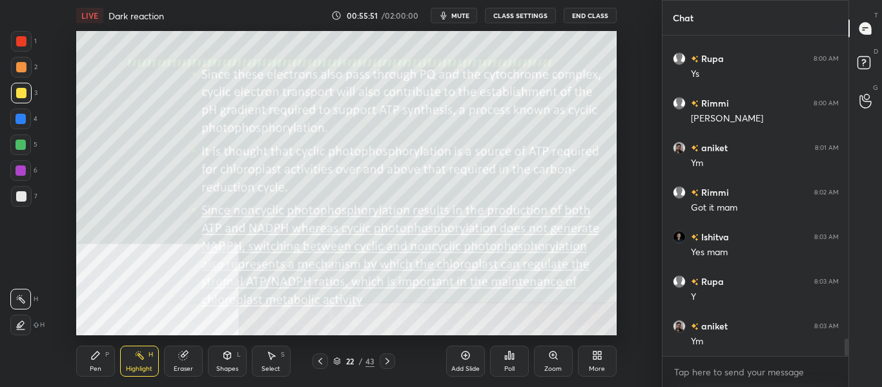
click at [319, 366] on icon at bounding box center [320, 361] width 10 height 10
click at [322, 365] on icon at bounding box center [320, 361] width 10 height 10
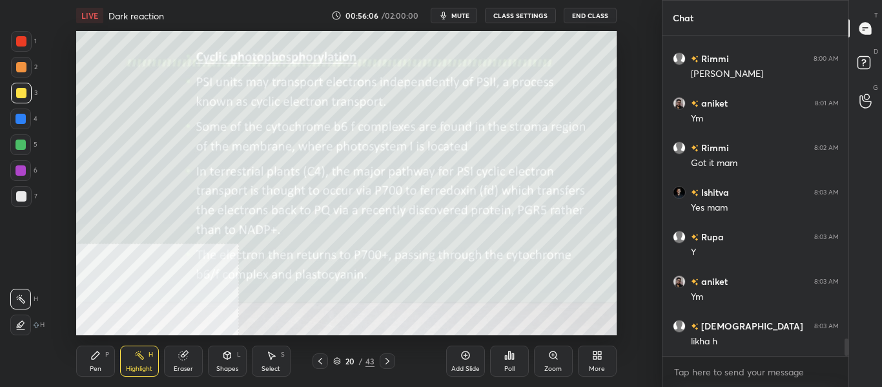
scroll to position [5570, 0]
click at [390, 358] on icon at bounding box center [387, 361] width 10 height 10
click at [382, 360] on icon at bounding box center [387, 361] width 10 height 10
click at [391, 366] on icon at bounding box center [387, 361] width 10 height 10
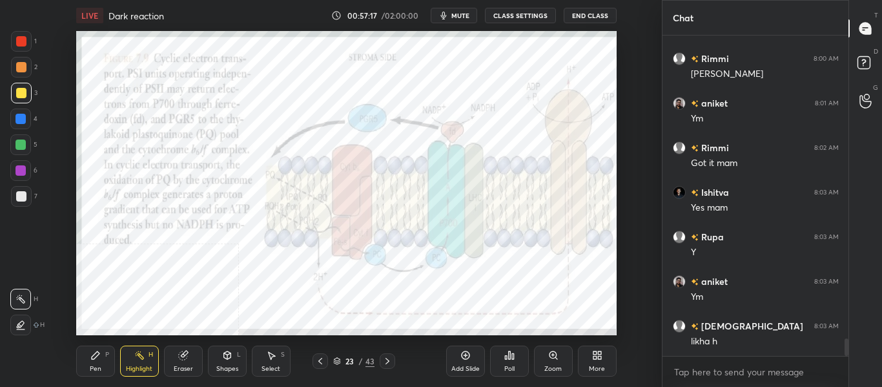
click at [385, 363] on icon at bounding box center [387, 361] width 10 height 10
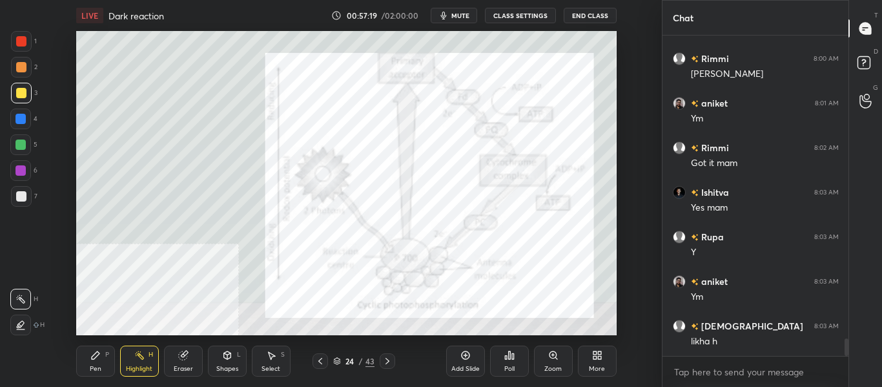
click at [388, 364] on icon at bounding box center [387, 361] width 10 height 10
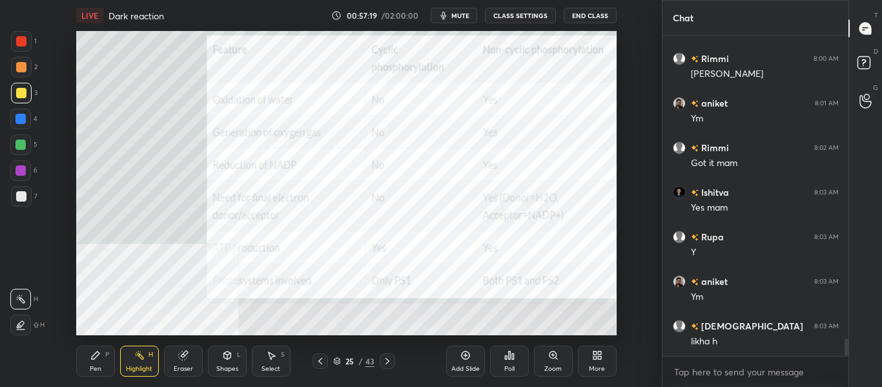
click at [388, 361] on icon at bounding box center [388, 361] width 4 height 6
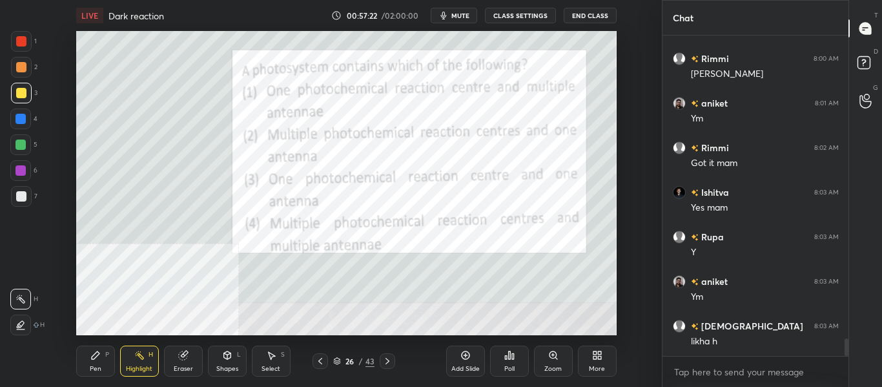
click at [321, 364] on icon at bounding box center [320, 361] width 10 height 10
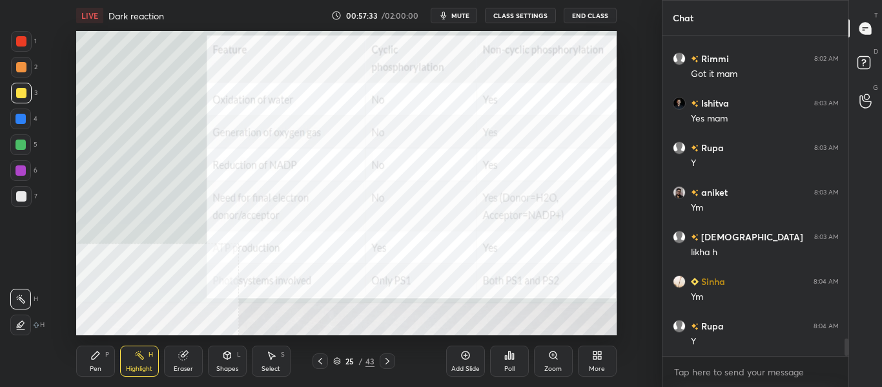
scroll to position [5704, 0]
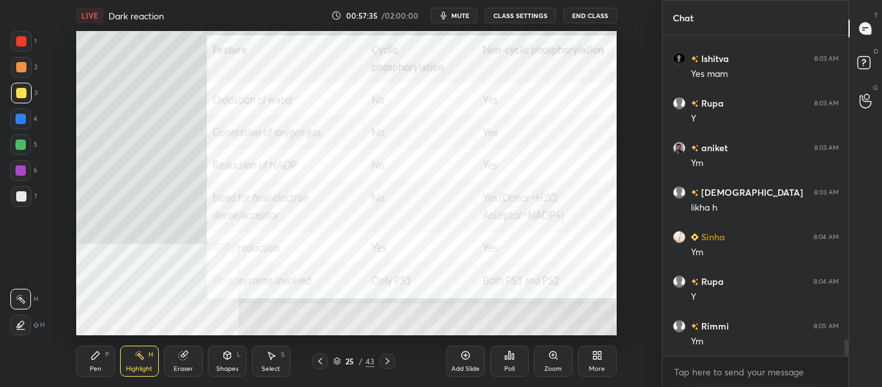
click at [392, 365] on icon at bounding box center [387, 361] width 10 height 10
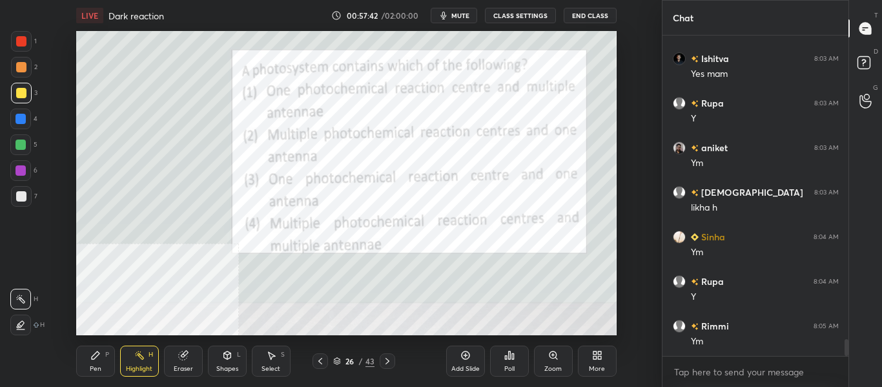
click at [458, 15] on span "mute" at bounding box center [460, 15] width 18 height 9
click at [464, 12] on span "unmute" at bounding box center [459, 15] width 28 height 9
click at [504, 370] on div "Poll" at bounding box center [509, 369] width 10 height 6
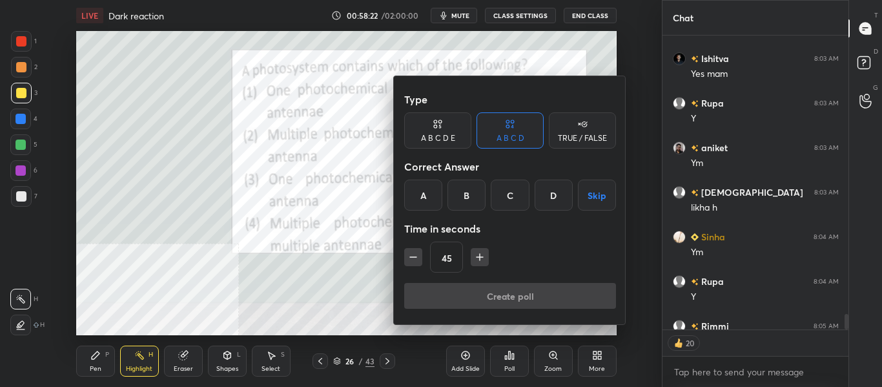
click at [423, 200] on div "A" at bounding box center [423, 195] width 38 height 31
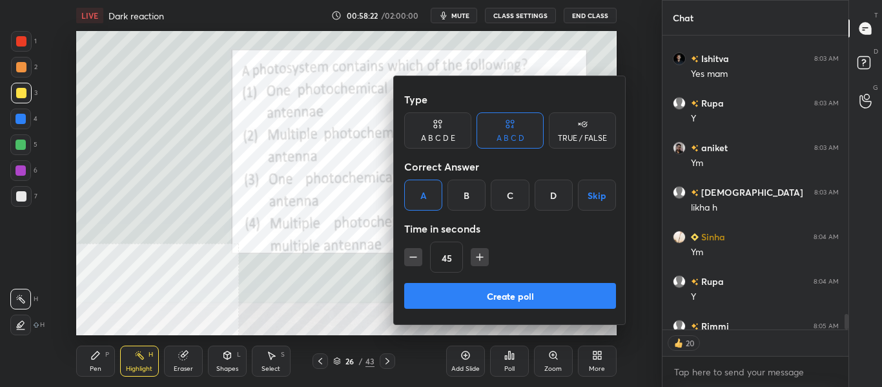
click at [464, 303] on button "Create poll" at bounding box center [510, 296] width 212 height 26
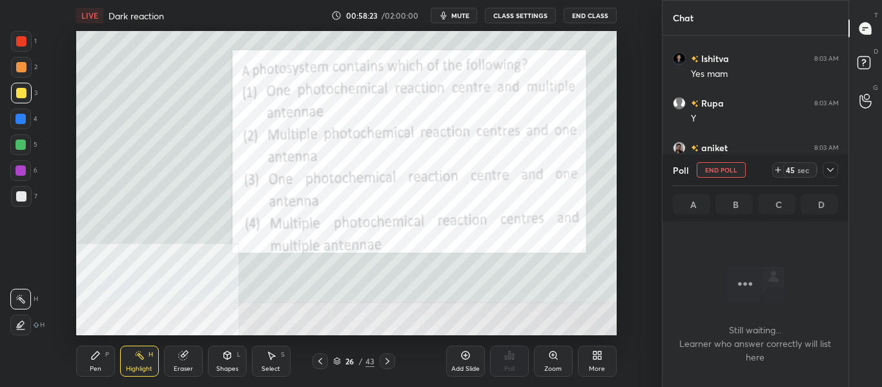
scroll to position [223, 182]
click at [458, 15] on span "mute" at bounding box center [460, 15] width 18 height 9
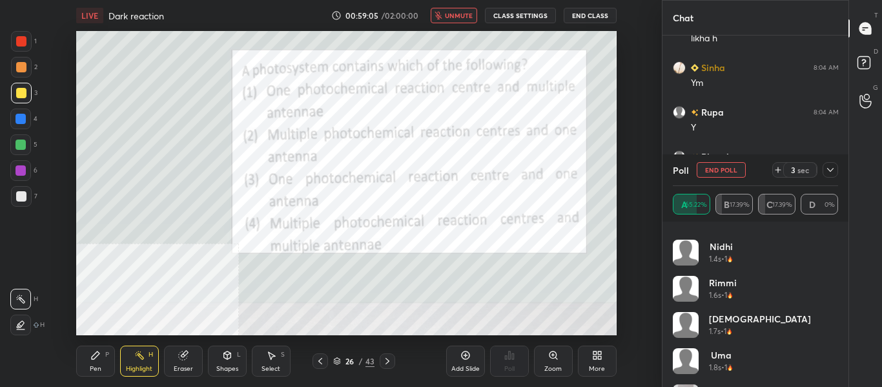
scroll to position [0, 0]
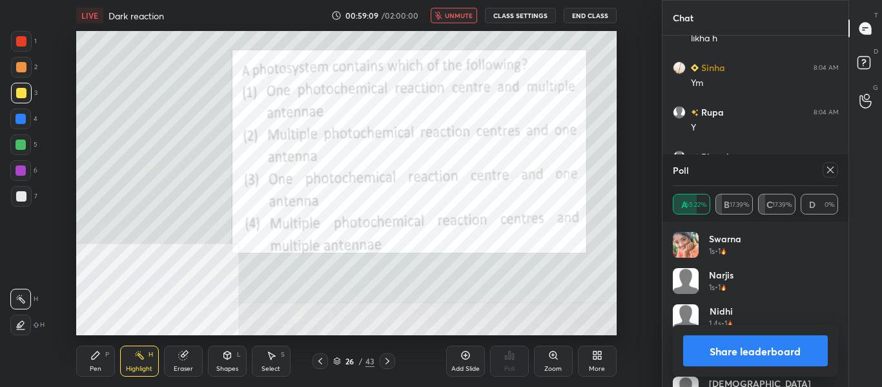
click at [440, 12] on icon "button" at bounding box center [439, 16] width 8 height 8
click at [724, 362] on button "Share leaderboard" at bounding box center [755, 350] width 145 height 31
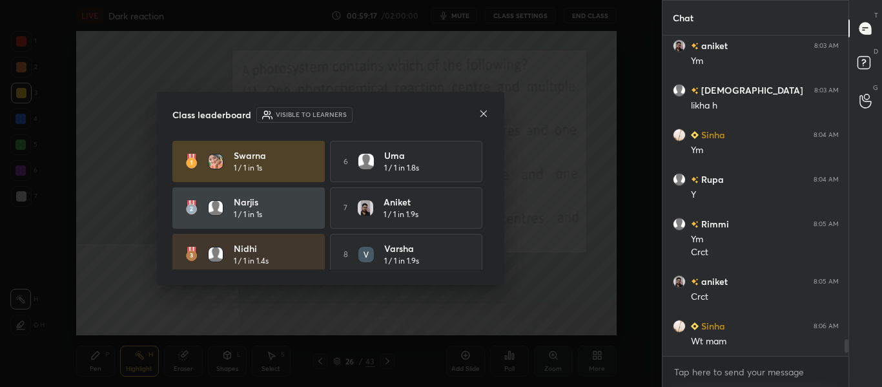
drag, startPoint x: 484, startPoint y: 191, endPoint x: 483, endPoint y: 205, distance: 14.9
click at [483, 212] on div "Swarna 1 / 1 in 1s 6 Uma 1 / 1 in 1.8s Narjis 1 / 1 in 1s 7 [PERSON_NAME] 1 / 1…" at bounding box center [330, 254] width 316 height 227
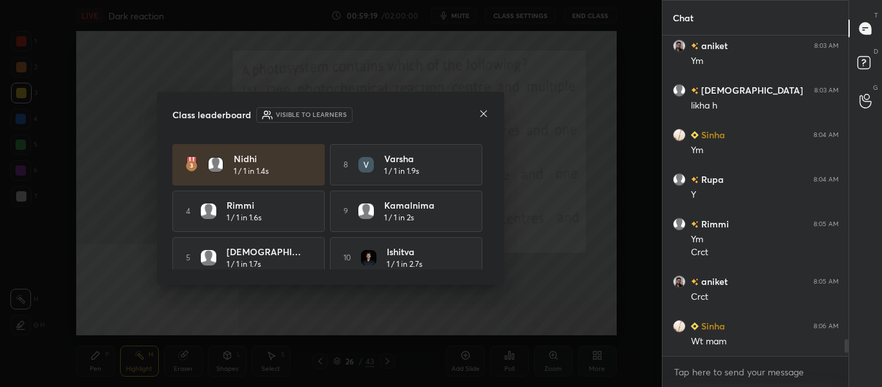
scroll to position [102, 0]
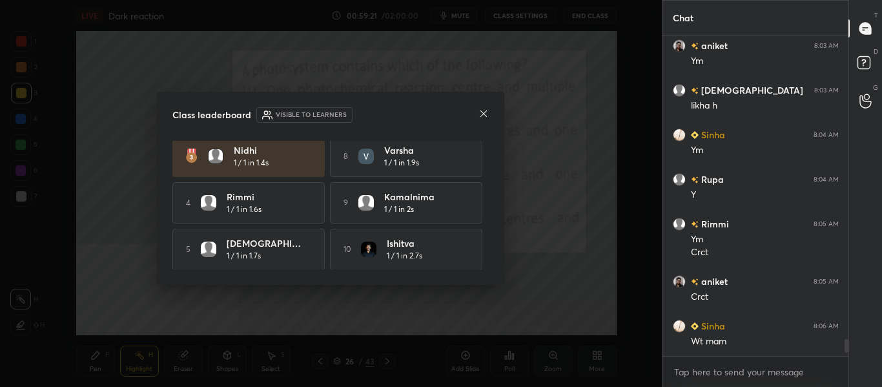
click at [484, 114] on icon at bounding box center [483, 113] width 6 height 6
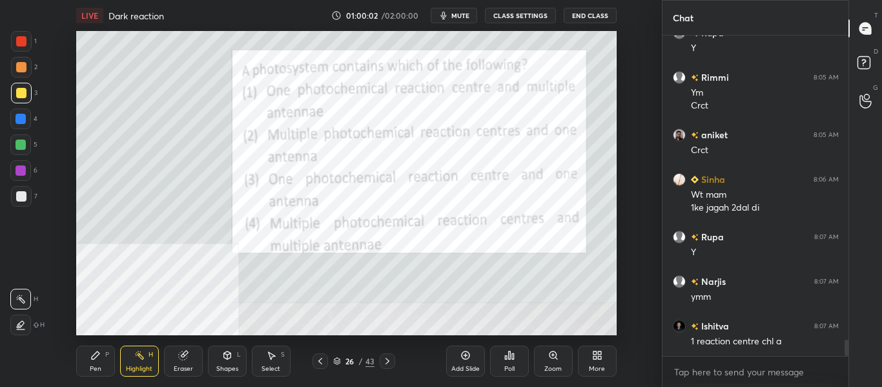
scroll to position [5997, 0]
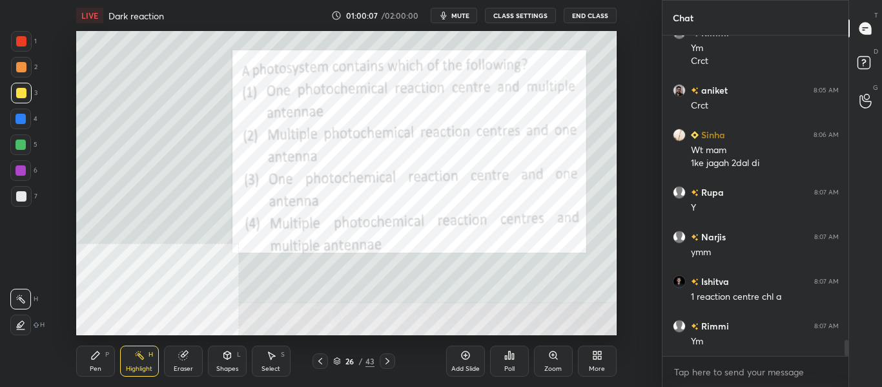
click at [88, 366] on div "Pen P" at bounding box center [95, 361] width 39 height 31
click at [385, 356] on icon at bounding box center [387, 361] width 10 height 10
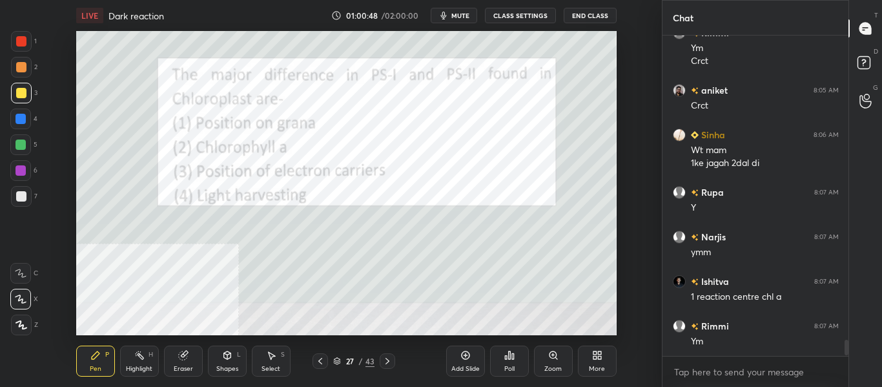
scroll to position [290, 182]
click at [515, 362] on div "Poll" at bounding box center [509, 361] width 39 height 31
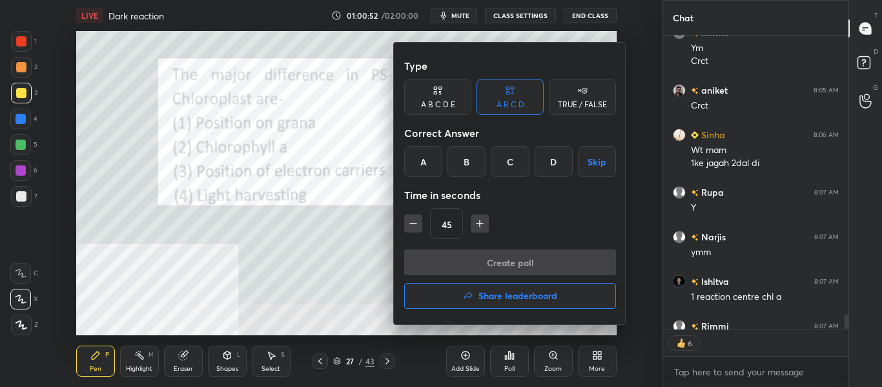
click at [423, 166] on div "A" at bounding box center [423, 161] width 38 height 31
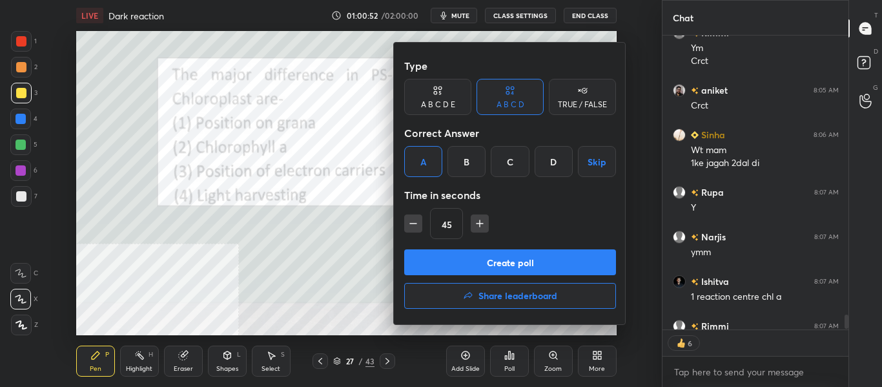
click at [437, 262] on button "Create poll" at bounding box center [510, 262] width 212 height 26
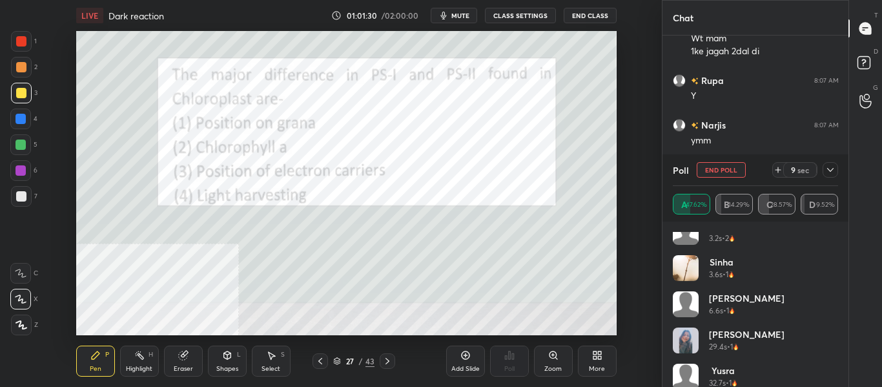
scroll to position [207, 0]
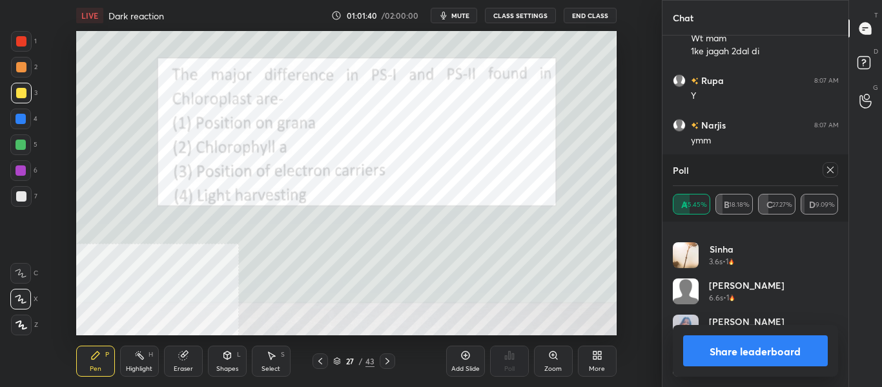
click at [754, 345] on button "Share leaderboard" at bounding box center [755, 350] width 145 height 31
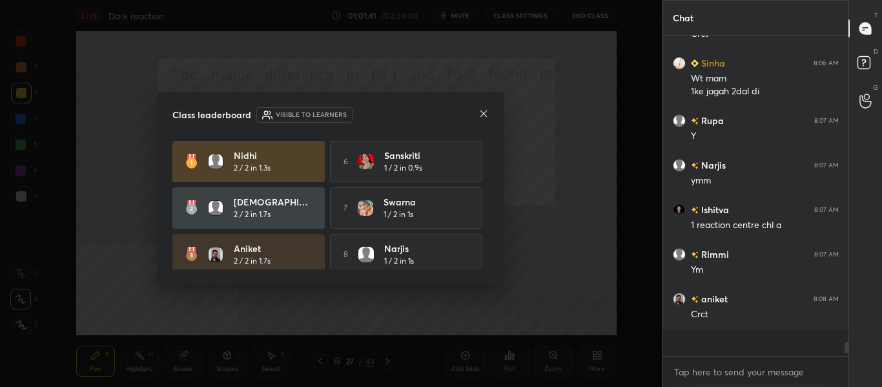
scroll to position [209, 182]
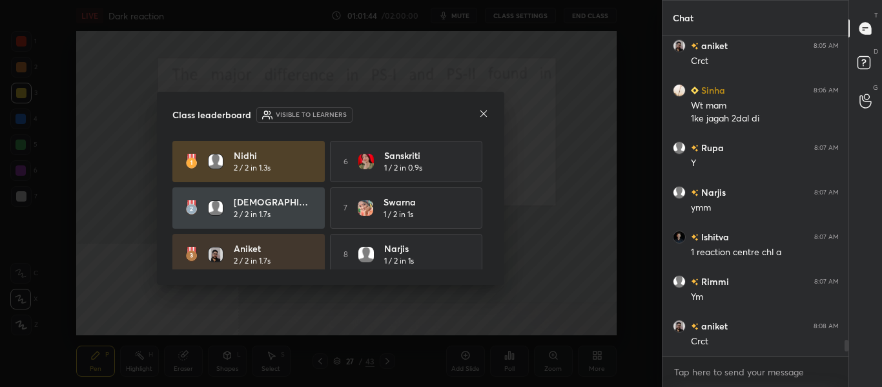
drag, startPoint x: 489, startPoint y: 176, endPoint x: 486, endPoint y: 205, distance: 29.2
click at [486, 205] on div "[PERSON_NAME] 2 / 2 in 1.3s 6 Sanskriti 1 / 2 in 0.9s [PERSON_NAME] 2 / 2 in 1.…" at bounding box center [330, 205] width 316 height 129
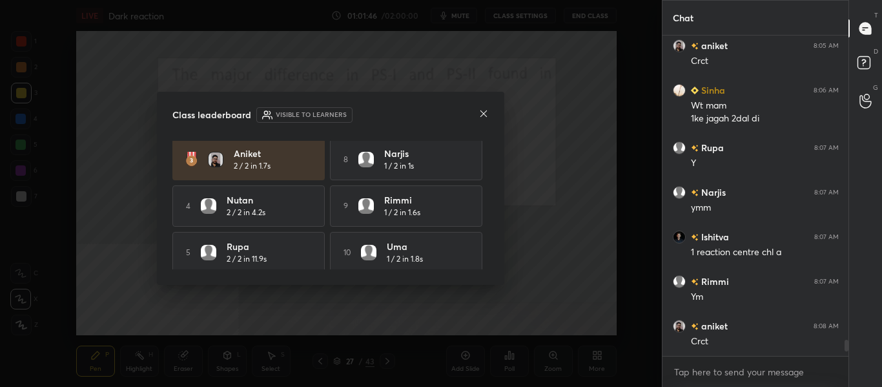
scroll to position [102, 0]
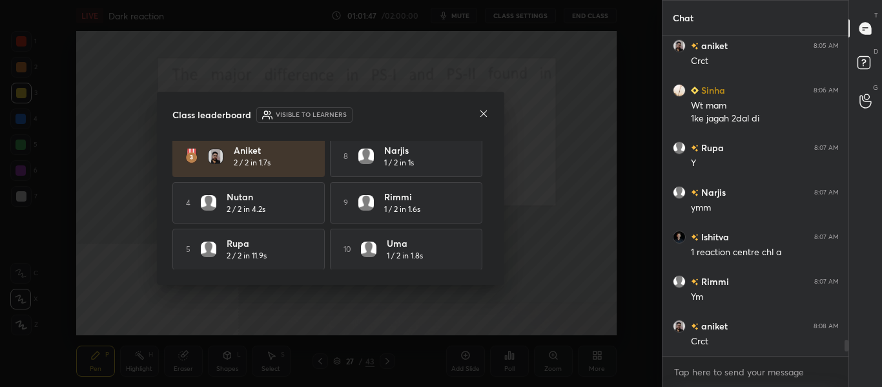
click at [485, 112] on icon at bounding box center [483, 113] width 6 height 6
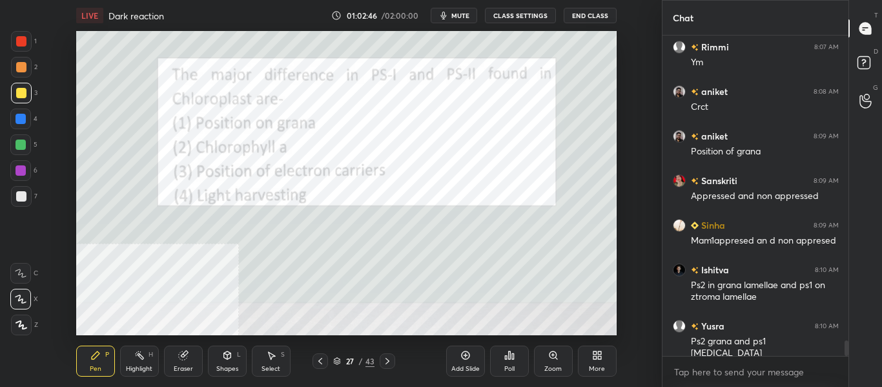
scroll to position [6321, 0]
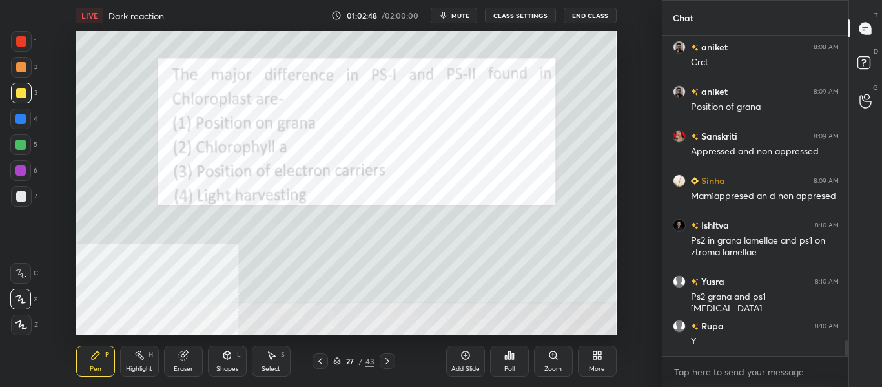
click at [149, 359] on div "Highlight H" at bounding box center [139, 361] width 39 height 31
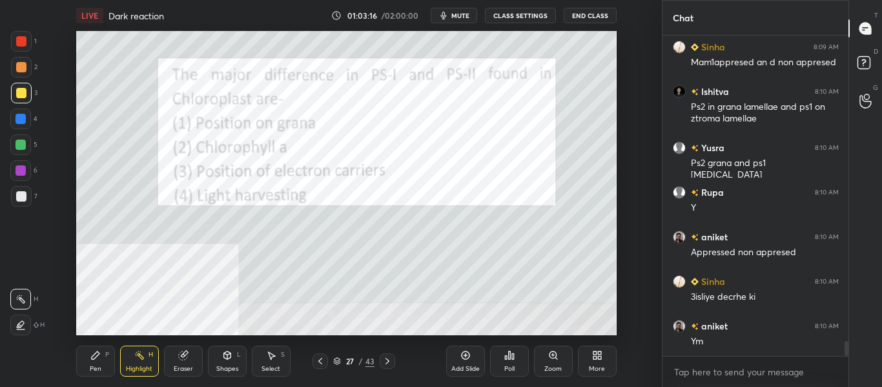
scroll to position [6499, 0]
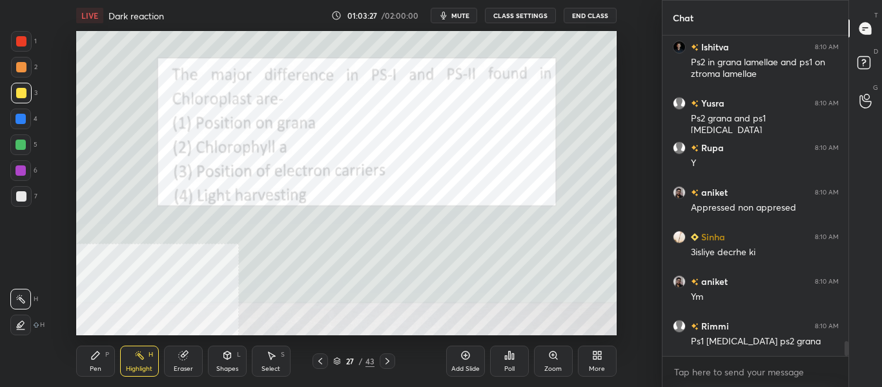
click at [103, 360] on div "Pen P" at bounding box center [95, 361] width 39 height 31
click at [391, 363] on icon at bounding box center [387, 361] width 10 height 10
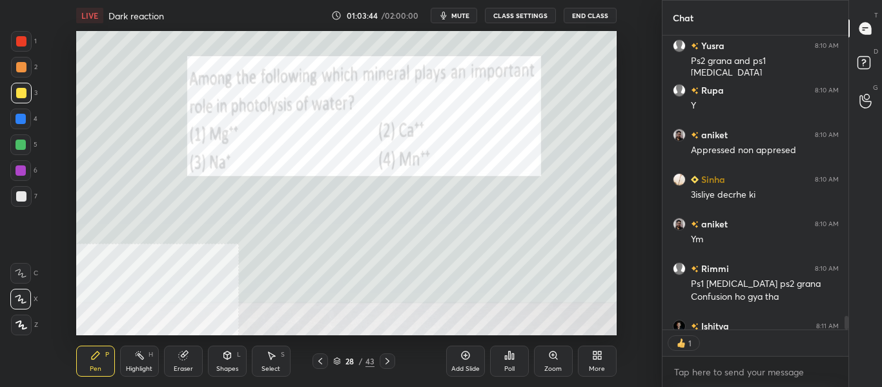
scroll to position [290, 182]
click at [510, 366] on div "Poll" at bounding box center [509, 369] width 10 height 6
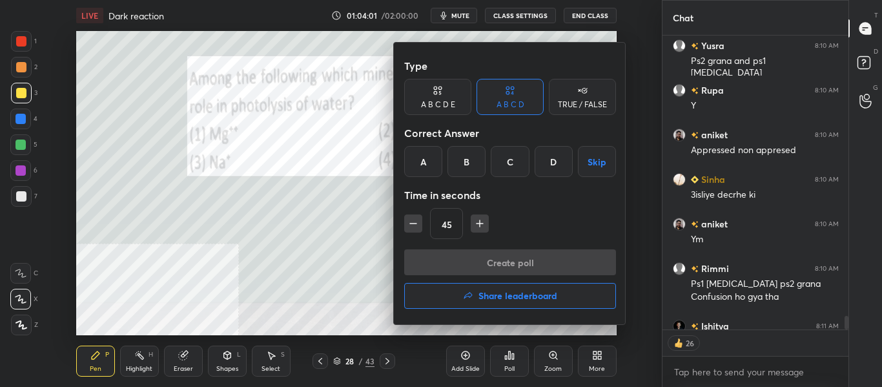
click at [555, 163] on div "D" at bounding box center [554, 161] width 38 height 31
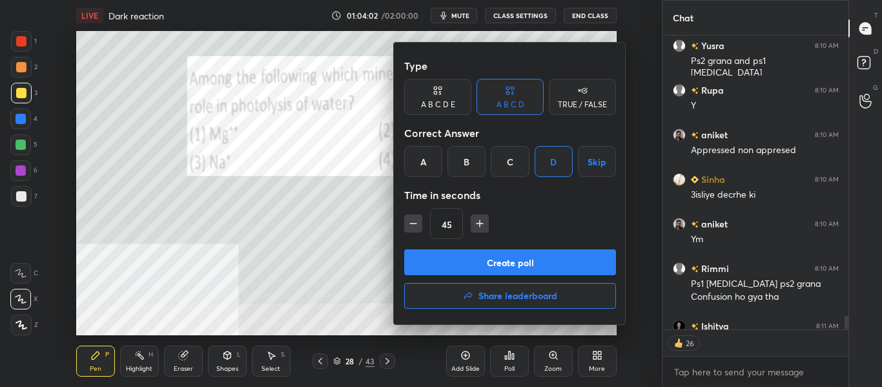
click at [494, 260] on button "Create poll" at bounding box center [510, 262] width 212 height 26
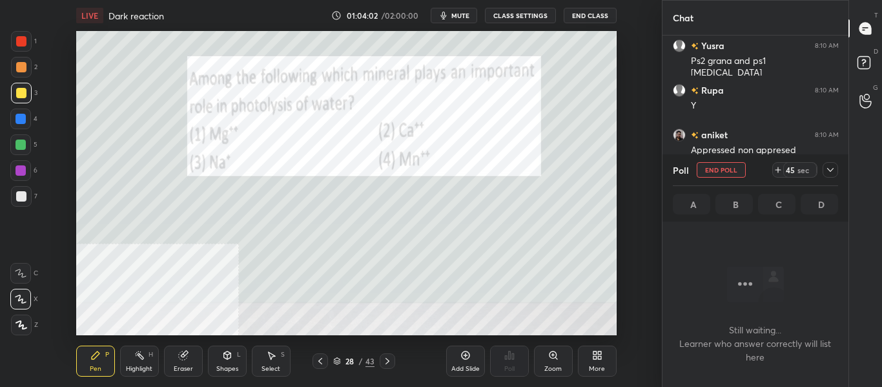
scroll to position [142, 182]
click at [466, 12] on span "mute" at bounding box center [460, 15] width 18 height 9
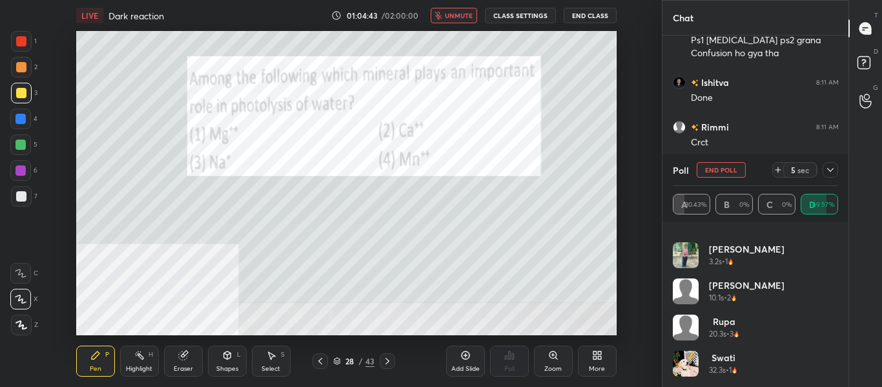
scroll to position [5311, 0]
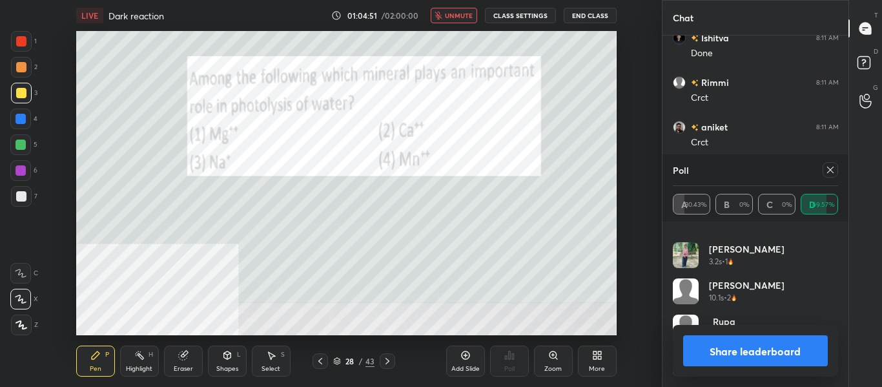
click at [455, 22] on button "unmute" at bounding box center [454, 15] width 46 height 15
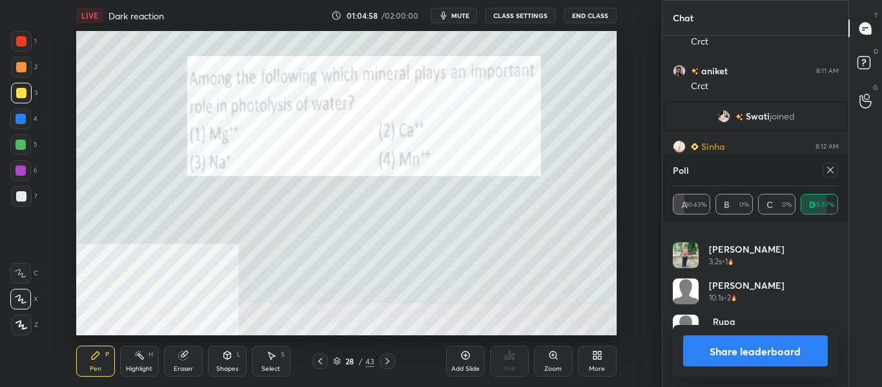
click at [837, 178] on div "Poll" at bounding box center [756, 169] width 166 height 31
click at [835, 176] on div at bounding box center [830, 169] width 15 height 15
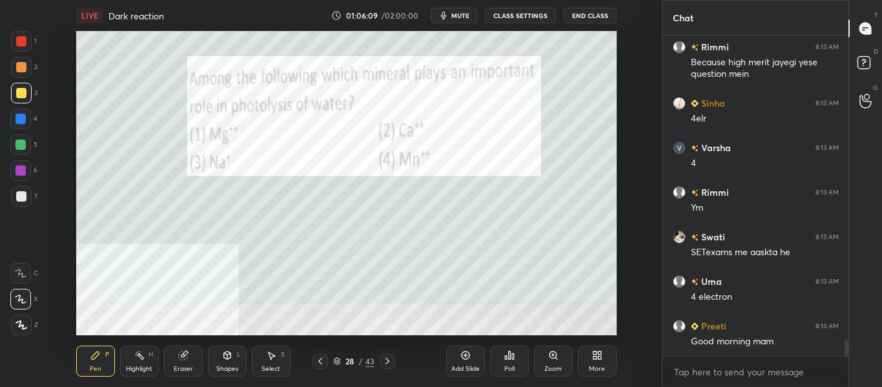
scroll to position [5803, 0]
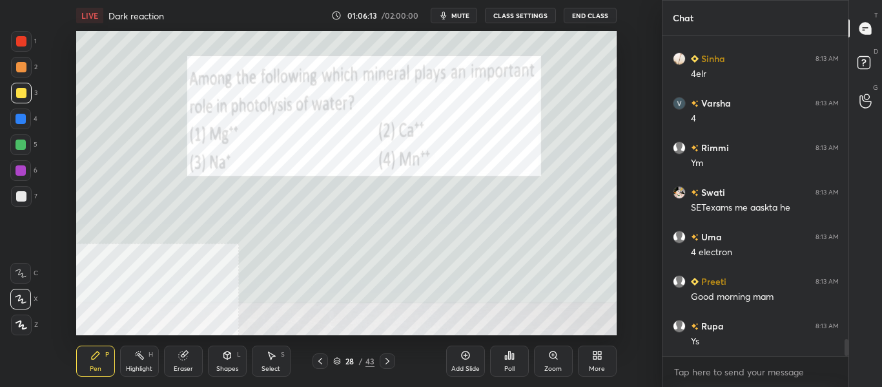
click at [390, 366] on icon at bounding box center [387, 361] width 10 height 10
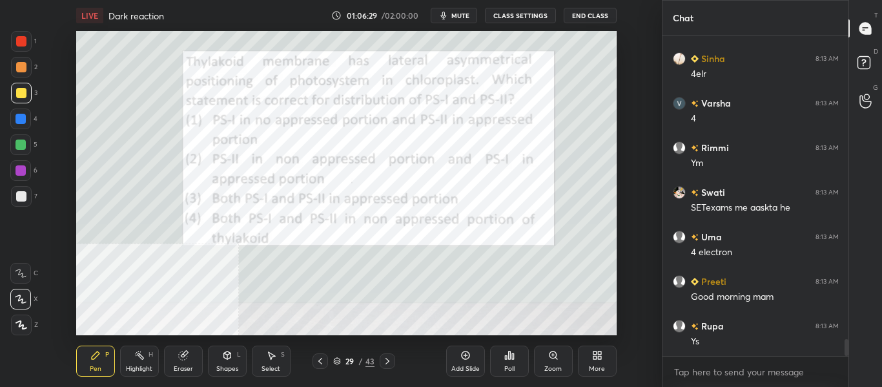
scroll to position [290, 182]
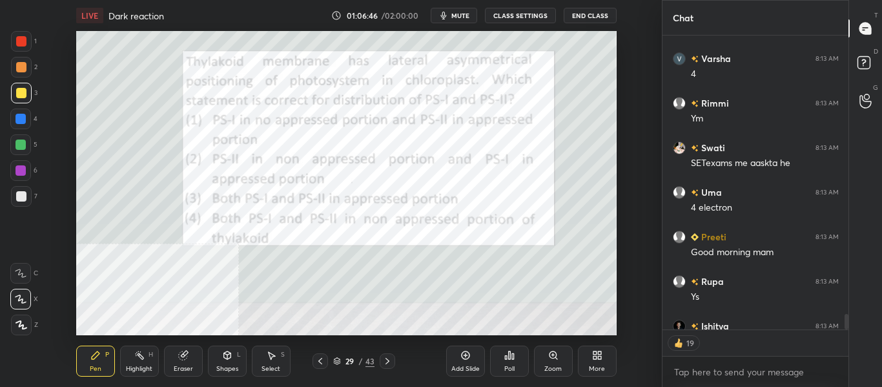
click at [16, 118] on div at bounding box center [20, 119] width 10 height 10
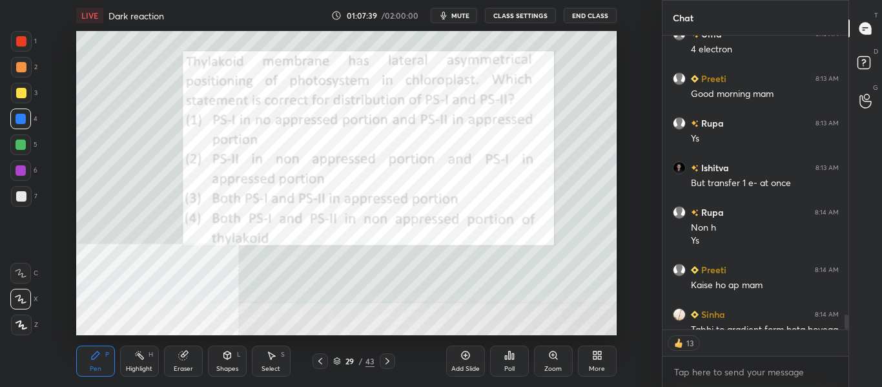
click at [462, 362] on div "Add Slide" at bounding box center [465, 361] width 39 height 31
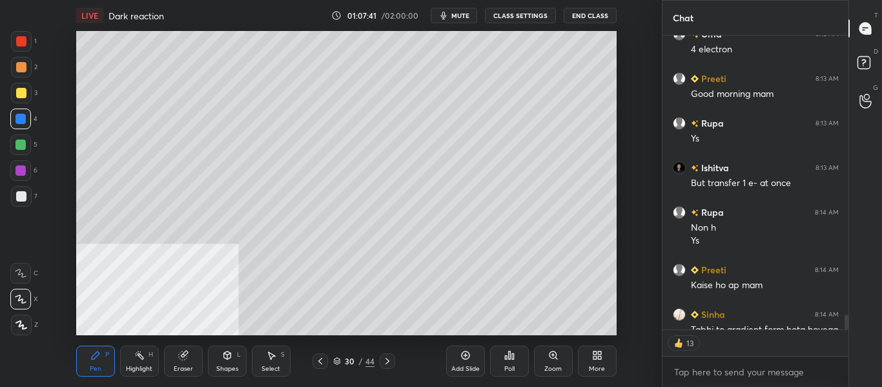
click at [323, 362] on icon at bounding box center [320, 361] width 10 height 10
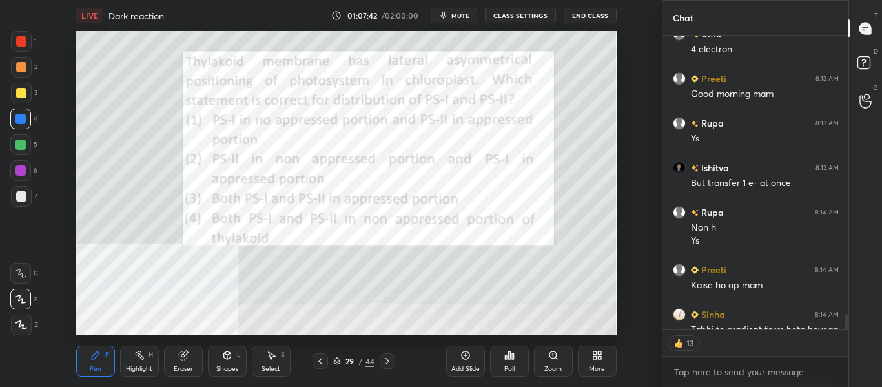
click at [510, 366] on div "Poll" at bounding box center [509, 369] width 10 height 6
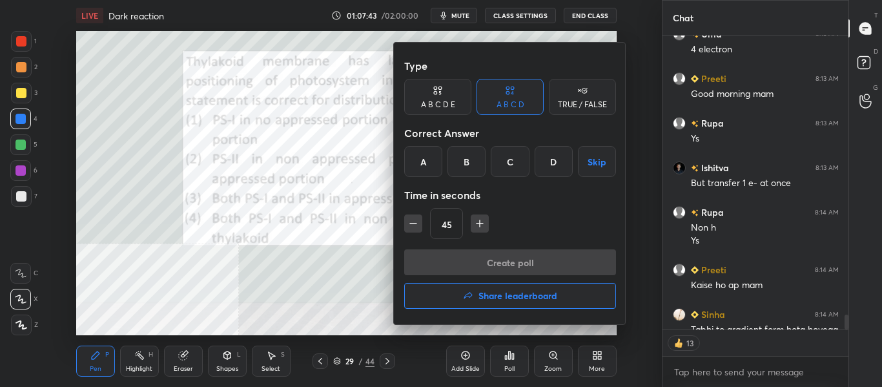
click at [424, 164] on div "A" at bounding box center [423, 161] width 38 height 31
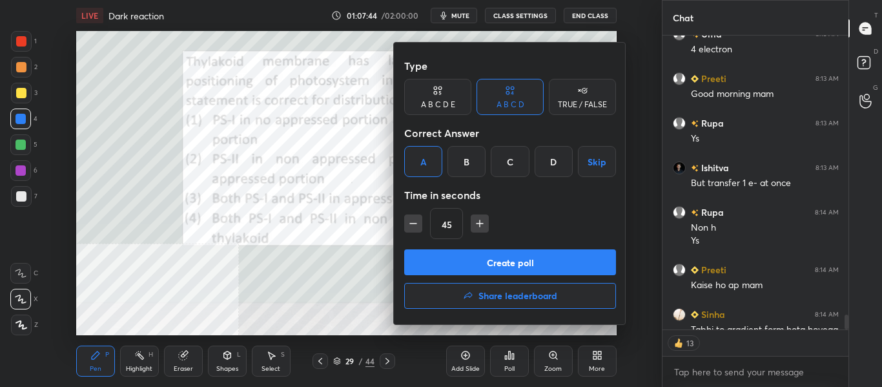
scroll to position [6077, 0]
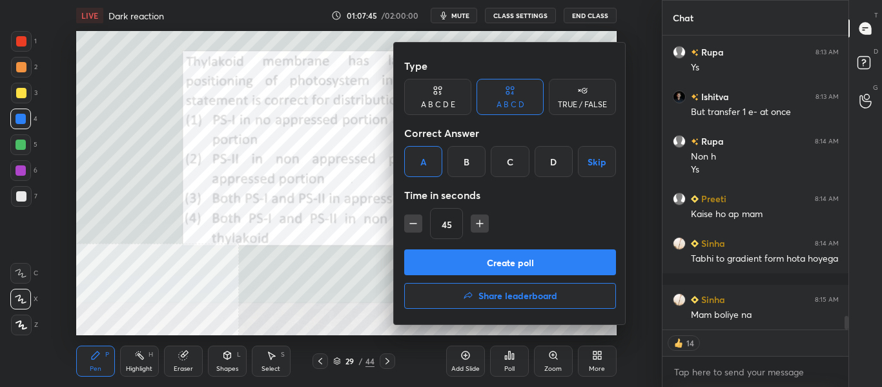
click at [437, 268] on button "Create poll" at bounding box center [510, 262] width 212 height 26
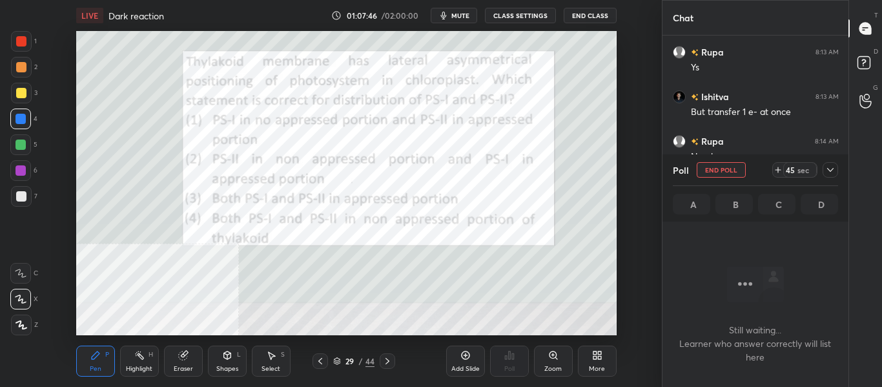
scroll to position [142, 182]
click at [457, 16] on span "mute" at bounding box center [460, 15] width 18 height 9
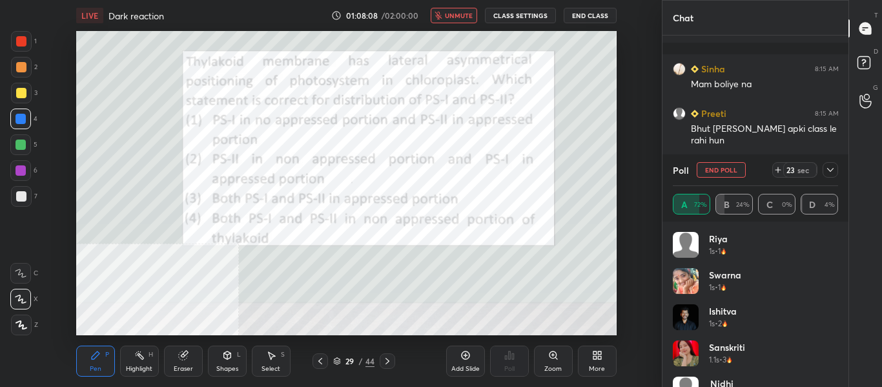
scroll to position [6352, 0]
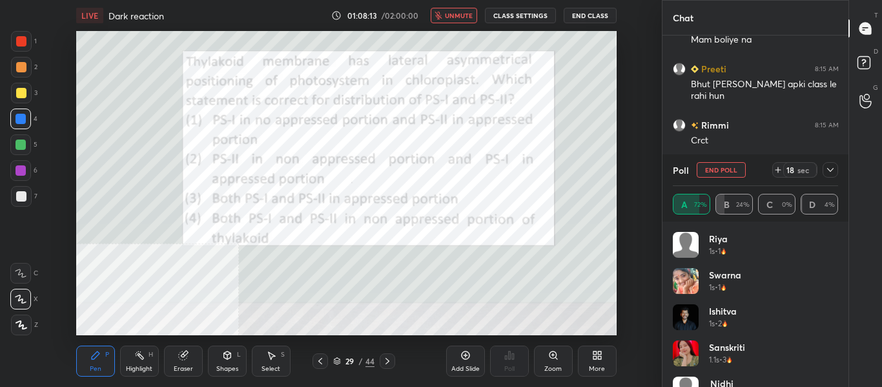
click at [459, 13] on span "unmute" at bounding box center [459, 15] width 28 height 9
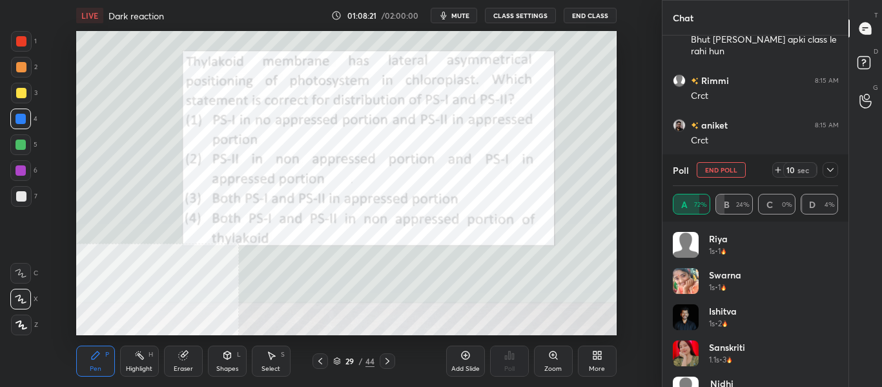
click at [827, 171] on icon at bounding box center [830, 170] width 10 height 10
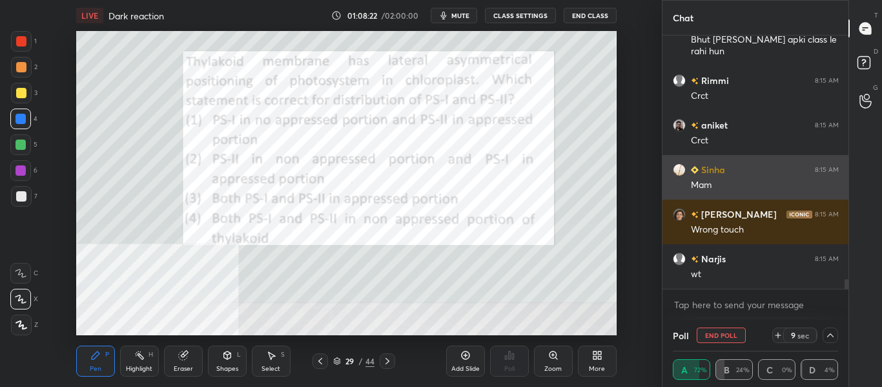
scroll to position [1, 5]
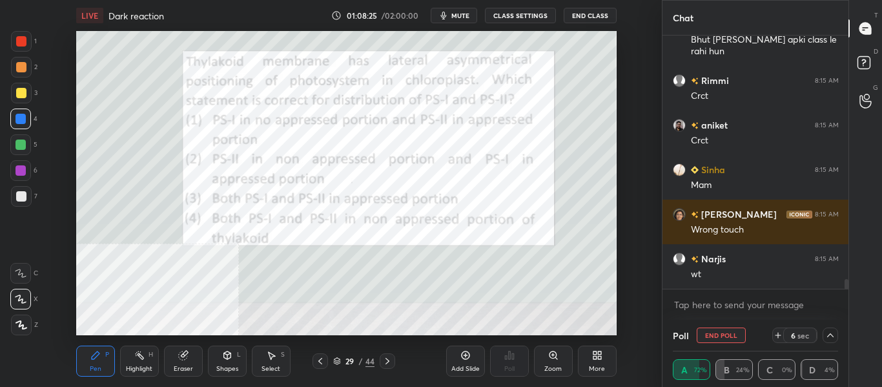
click at [832, 332] on icon at bounding box center [830, 335] width 10 height 10
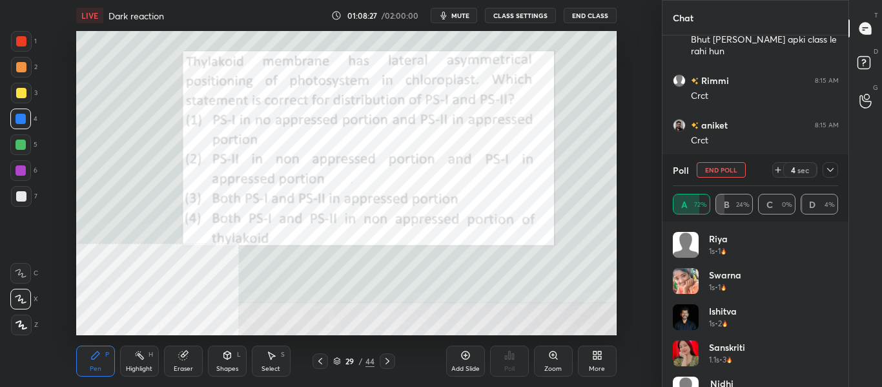
scroll to position [6441, 0]
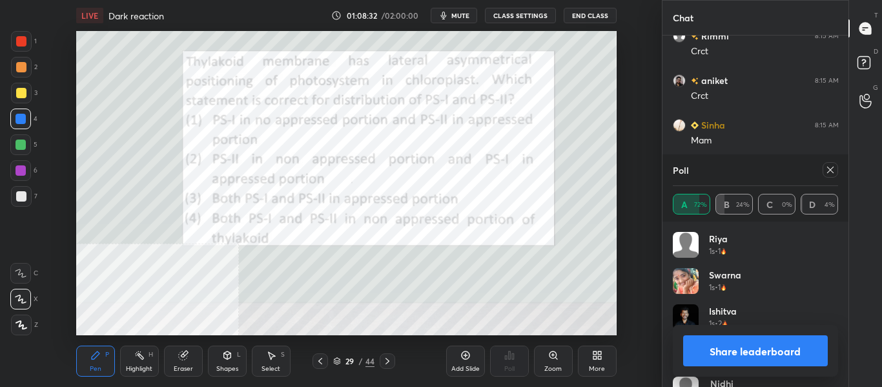
click at [747, 350] on button "Share leaderboard" at bounding box center [755, 350] width 145 height 31
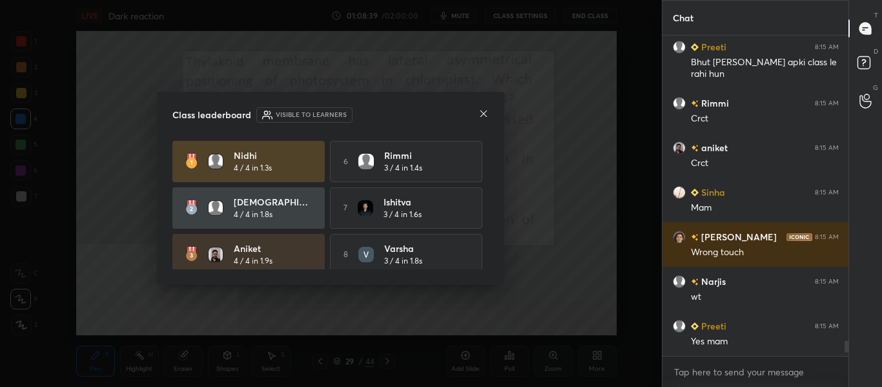
scroll to position [10, 0]
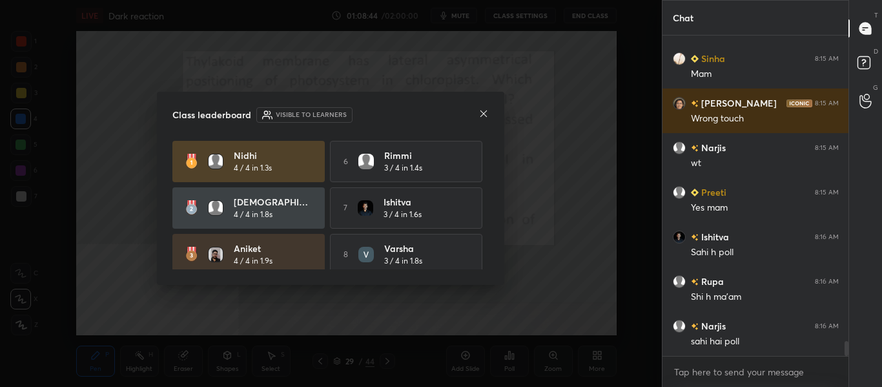
click at [486, 119] on div at bounding box center [484, 115] width 10 height 14
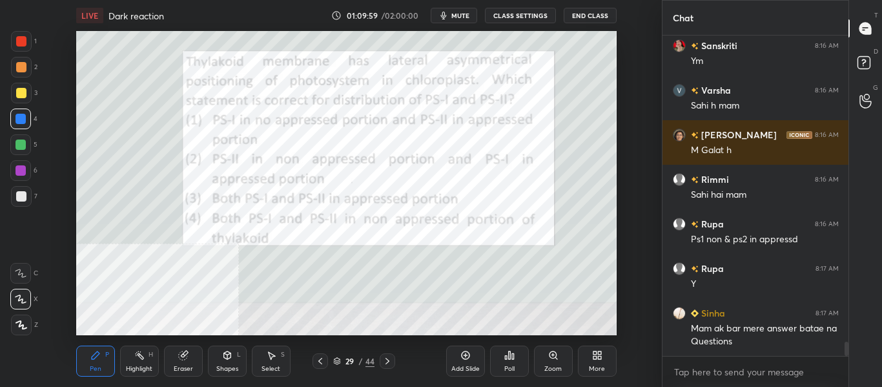
scroll to position [6967, 0]
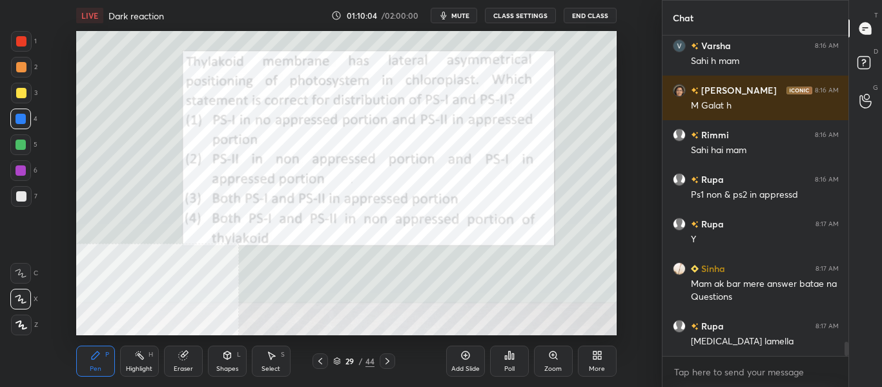
click at [11, 92] on div at bounding box center [21, 93] width 21 height 21
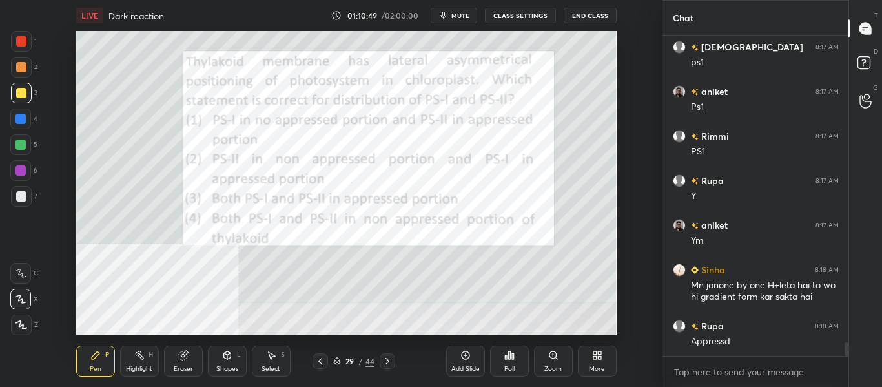
scroll to position [7379, 0]
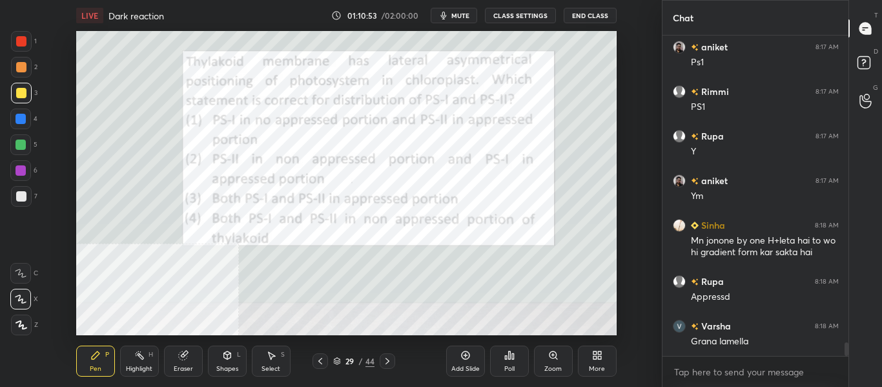
click at [25, 121] on div at bounding box center [20, 119] width 10 height 10
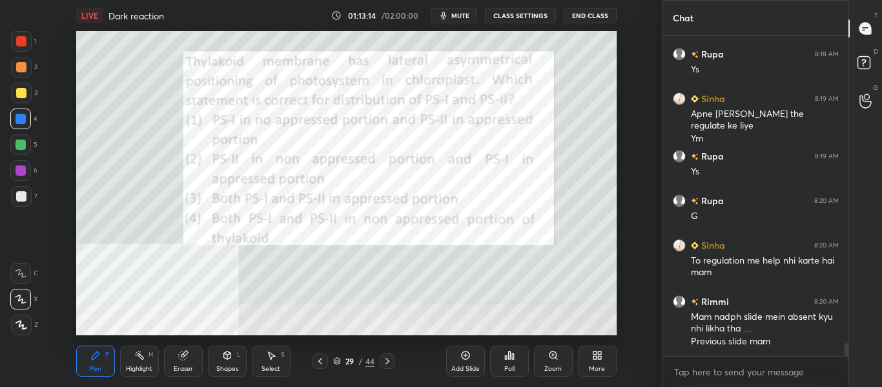
scroll to position [7842, 0]
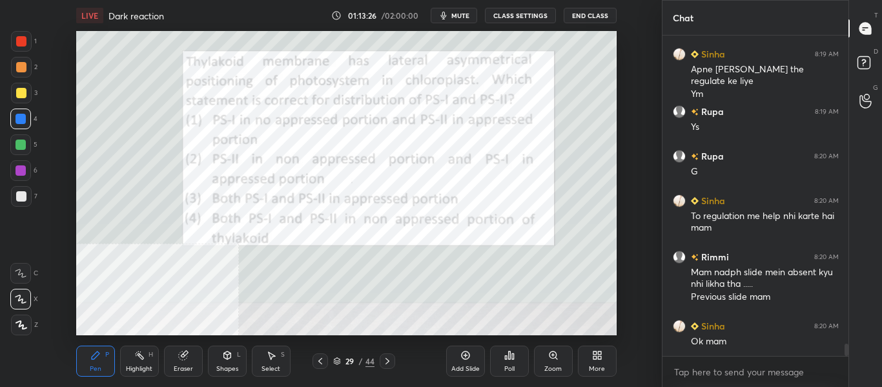
click at [322, 362] on icon at bounding box center [320, 361] width 10 height 10
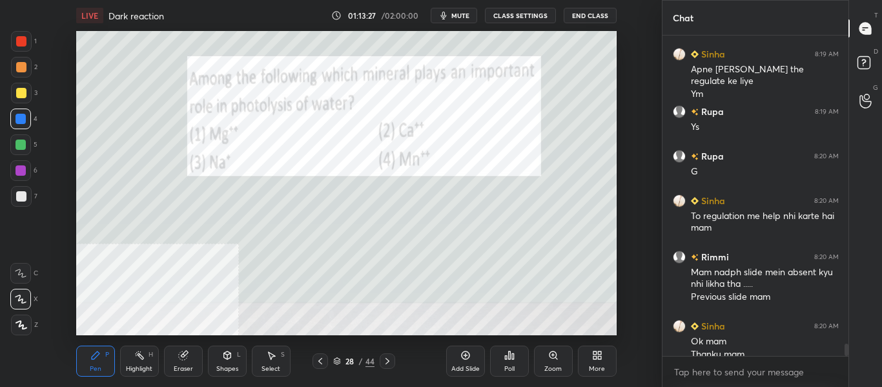
scroll to position [7855, 0]
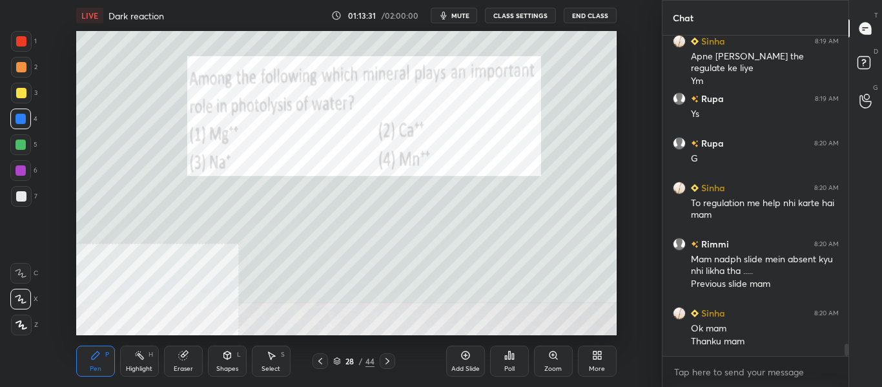
click at [320, 364] on icon at bounding box center [320, 361] width 10 height 10
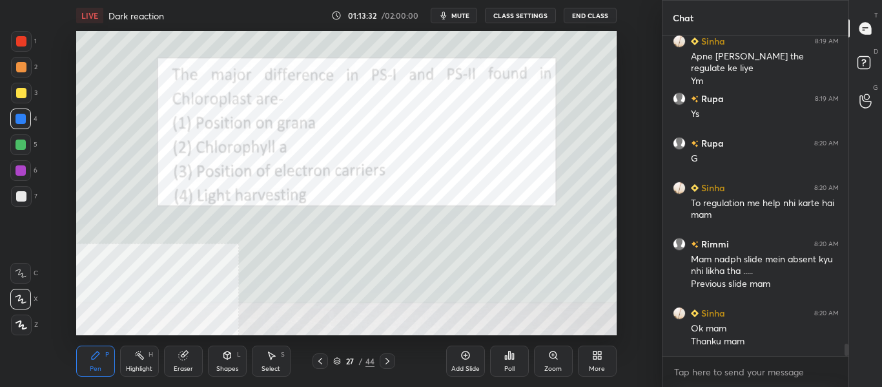
click at [320, 363] on icon at bounding box center [320, 361] width 4 height 6
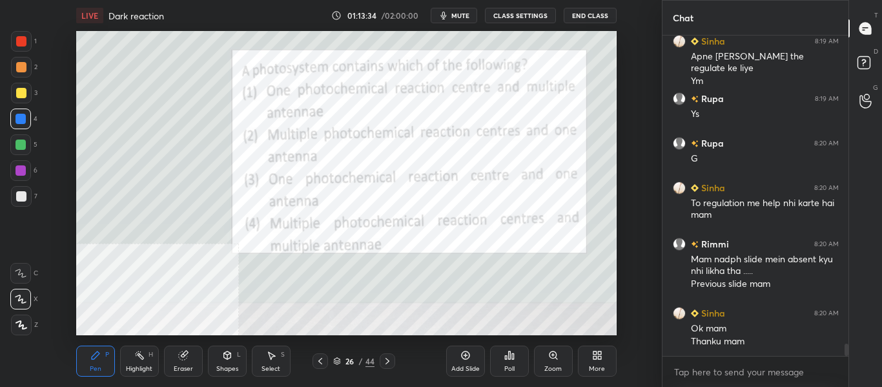
click at [391, 364] on icon at bounding box center [387, 361] width 10 height 10
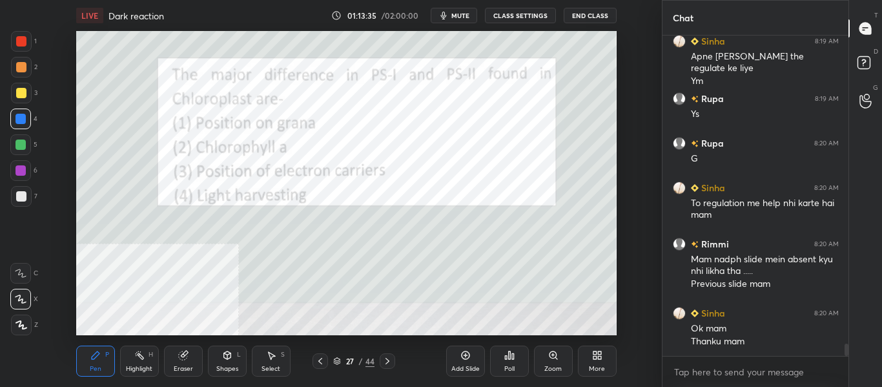
click at [389, 364] on icon at bounding box center [387, 361] width 10 height 10
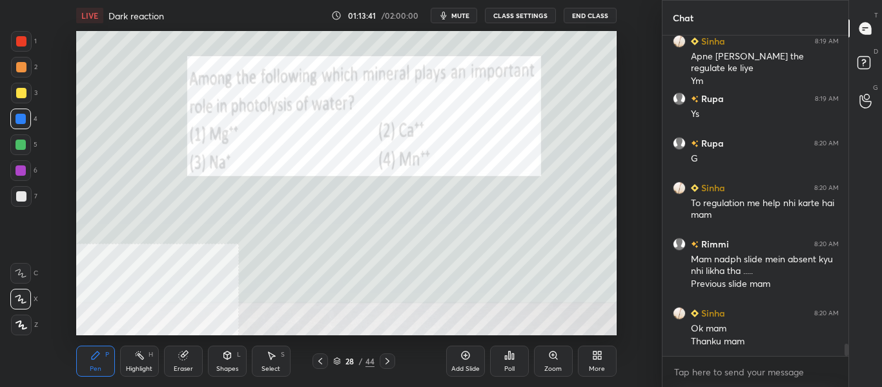
click at [388, 364] on icon at bounding box center [387, 361] width 10 height 10
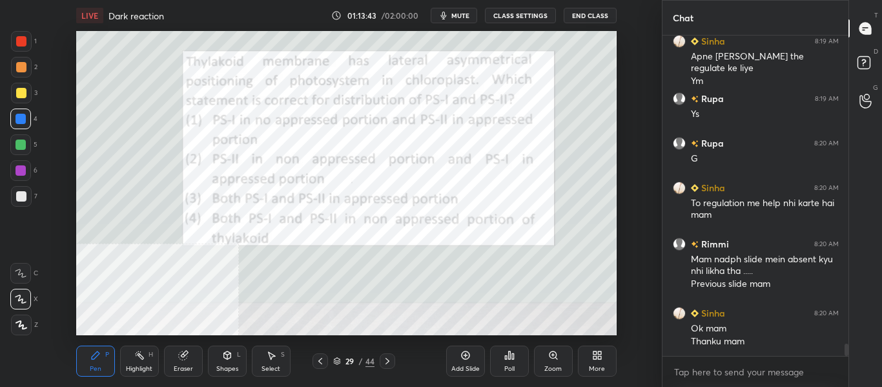
click at [388, 364] on icon at bounding box center [387, 361] width 10 height 10
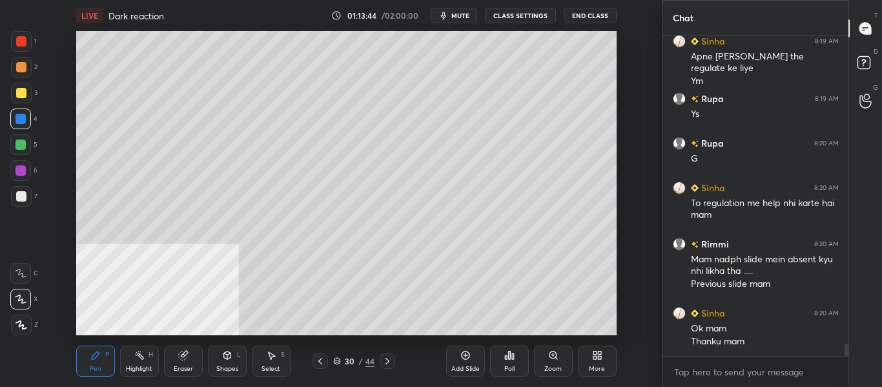
click at [389, 362] on icon at bounding box center [387, 361] width 10 height 10
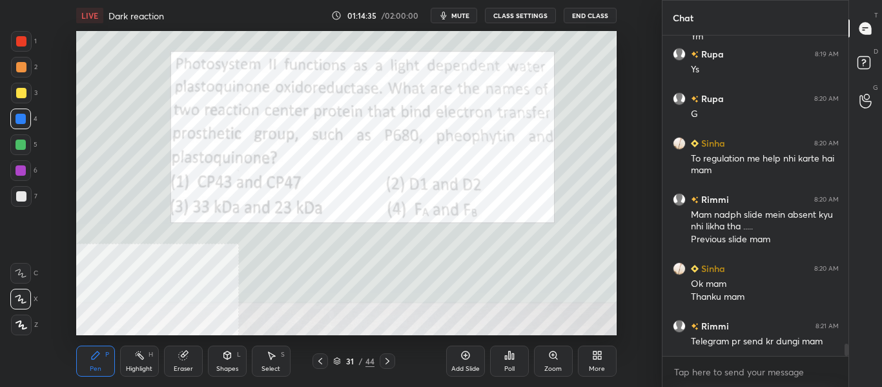
scroll to position [290, 182]
click at [507, 368] on div "Poll" at bounding box center [509, 369] width 10 height 6
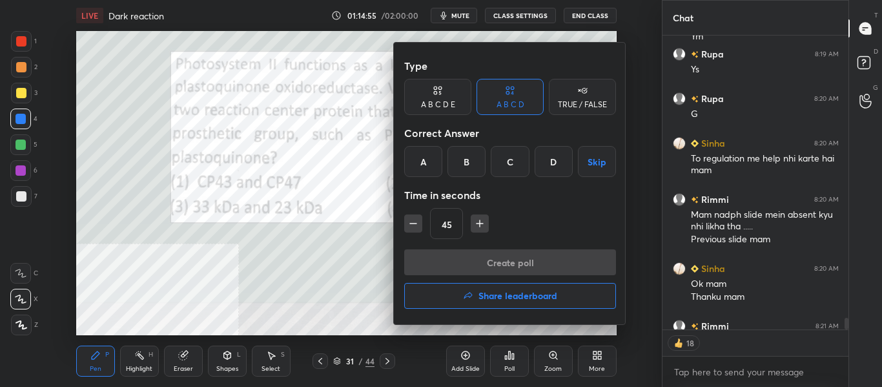
click at [467, 170] on div "B" at bounding box center [467, 161] width 38 height 31
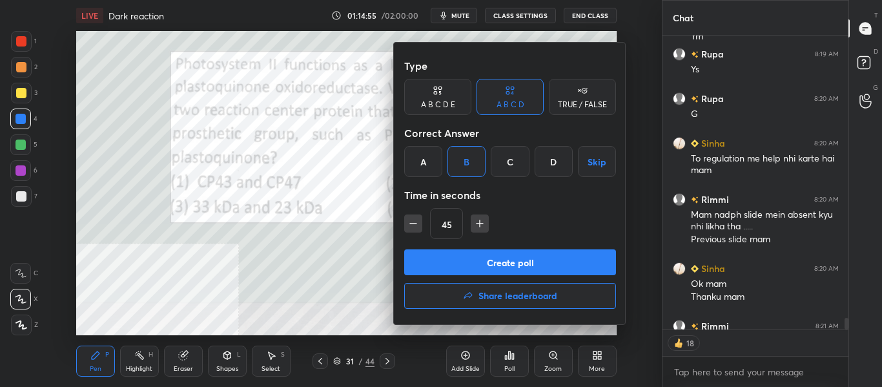
click at [458, 270] on button "Create poll" at bounding box center [510, 262] width 212 height 26
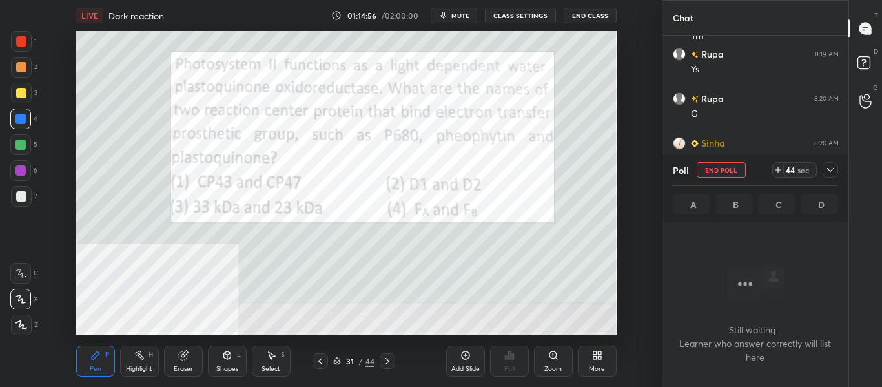
scroll to position [7967, 0]
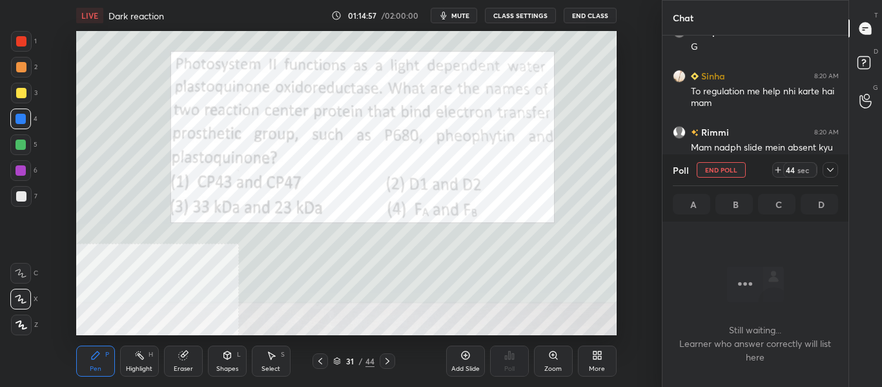
click at [464, 16] on span "mute" at bounding box center [460, 15] width 18 height 9
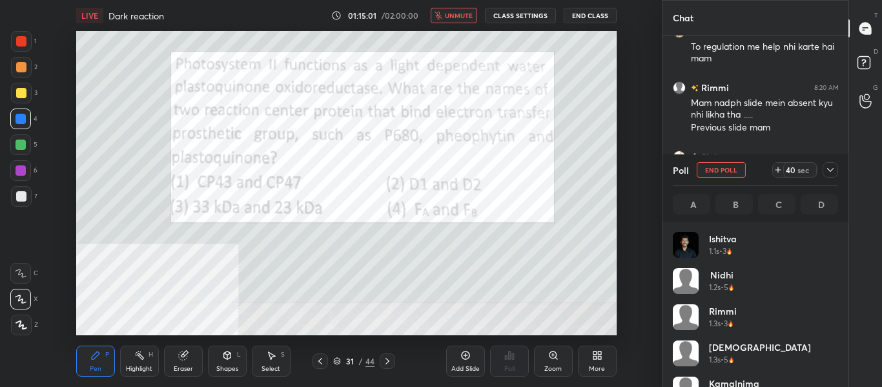
scroll to position [8056, 0]
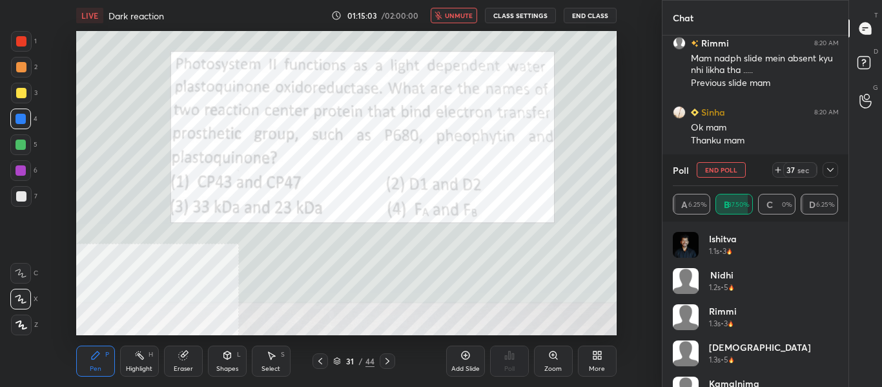
click at [836, 169] on div at bounding box center [830, 169] width 15 height 15
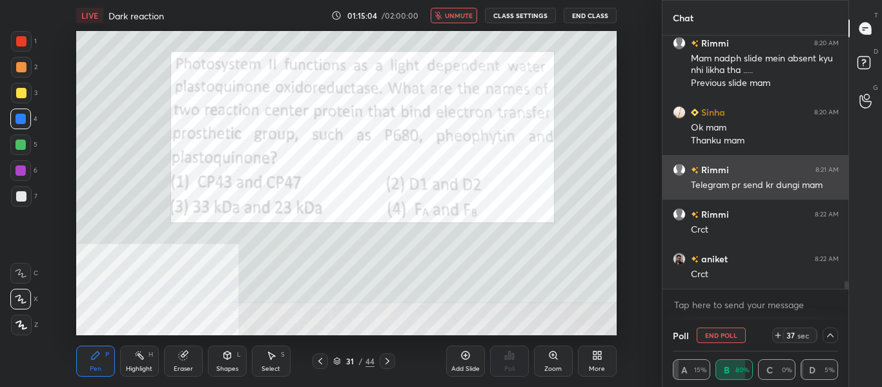
scroll to position [1, 5]
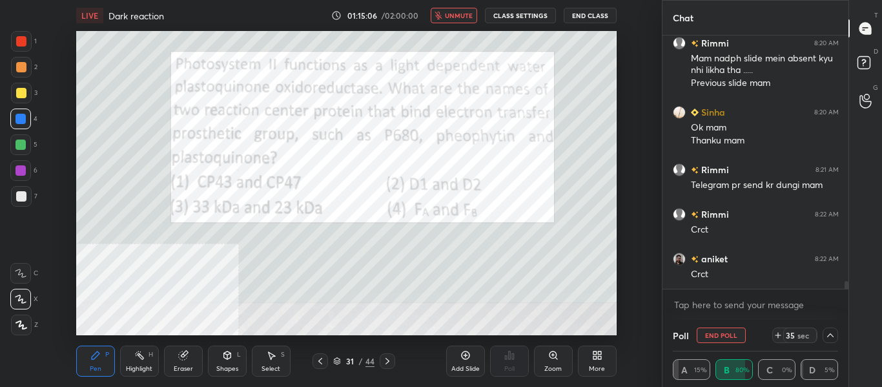
click at [835, 336] on icon at bounding box center [830, 335] width 10 height 10
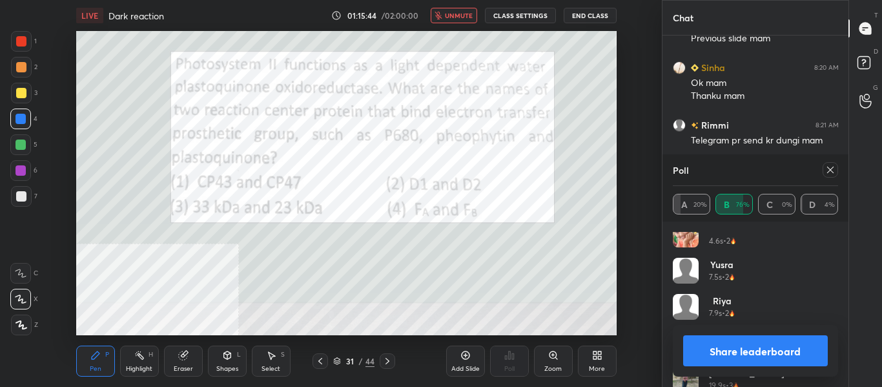
scroll to position [532, 0]
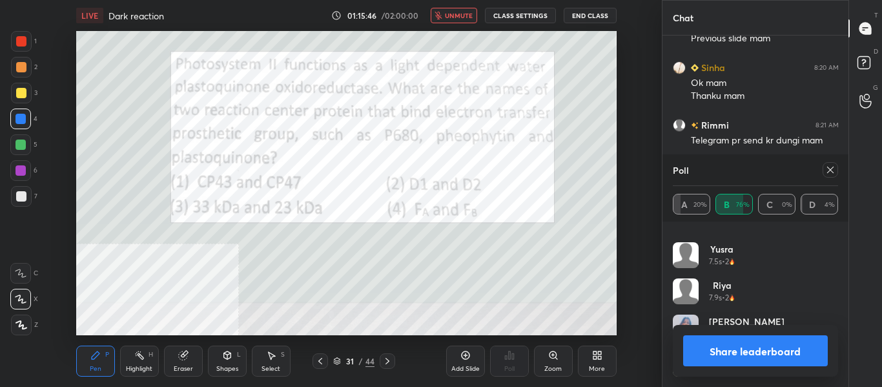
click at [459, 15] on span "unmute" at bounding box center [459, 15] width 28 height 9
click at [782, 342] on button "Share leaderboard" at bounding box center [755, 350] width 145 height 31
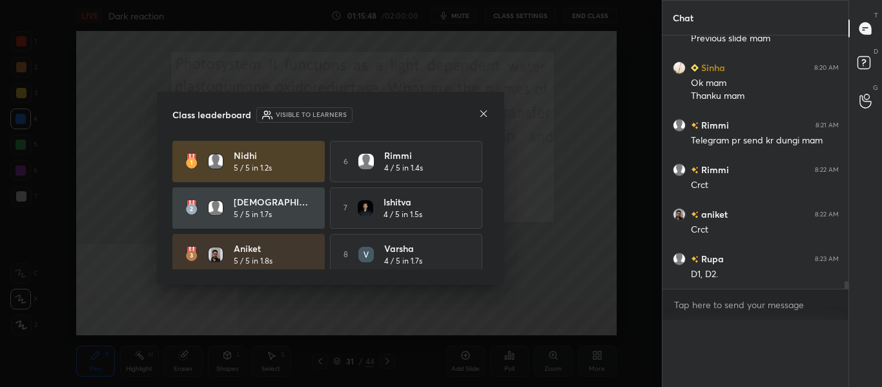
scroll to position [5, 5]
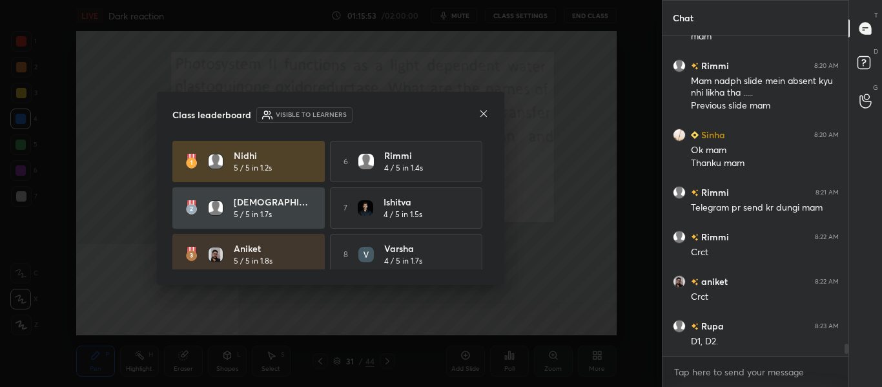
drag, startPoint x: 490, startPoint y: 184, endPoint x: 491, endPoint y: 217, distance: 33.0
click at [491, 217] on div "Class leaderboard Visible to learners [PERSON_NAME] 5 / 5 in 1.2s 6 [PERSON_NAM…" at bounding box center [330, 189] width 347 height 194
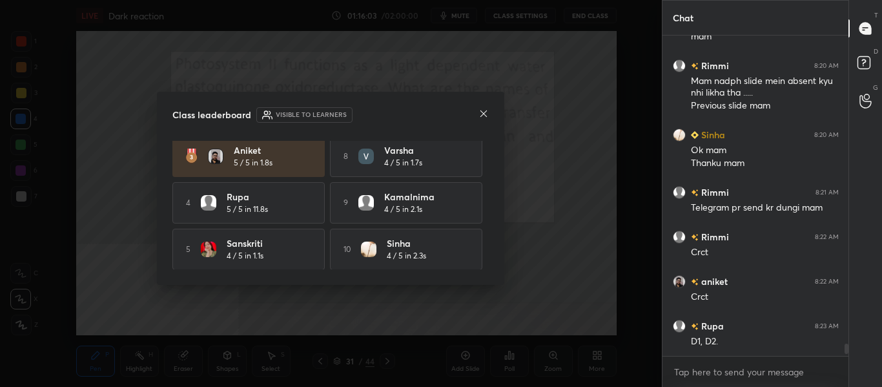
click at [486, 115] on icon at bounding box center [484, 113] width 10 height 10
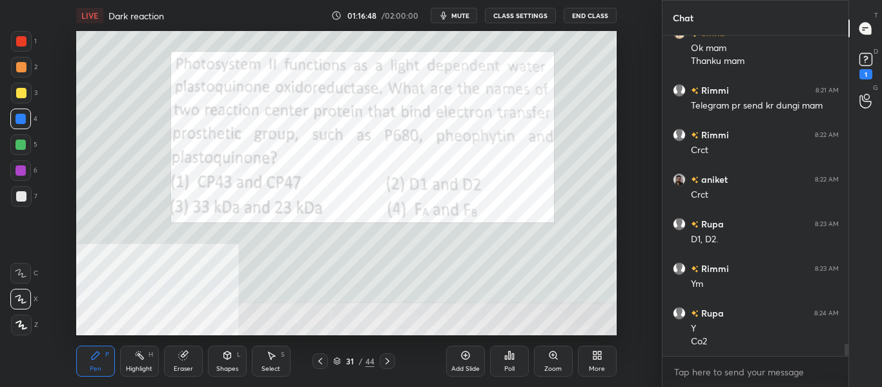
scroll to position [8191, 0]
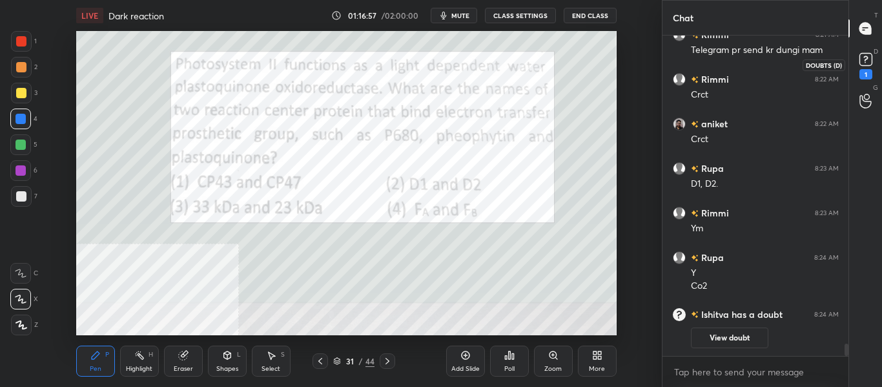
click at [871, 62] on rect at bounding box center [866, 60] width 12 height 12
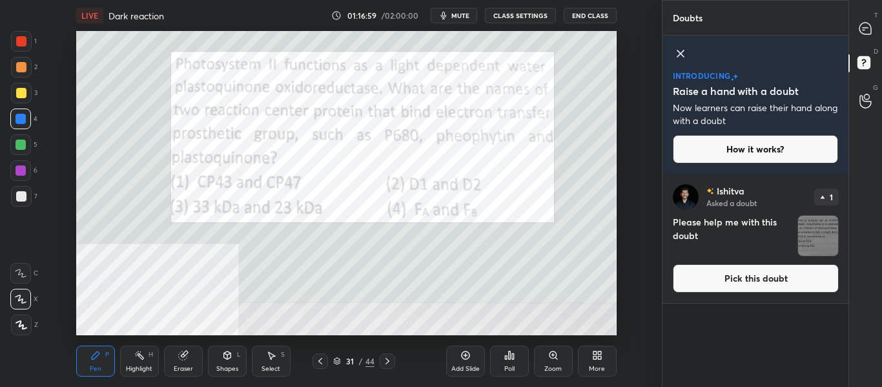
click at [813, 238] on img "grid" at bounding box center [818, 236] width 40 height 40
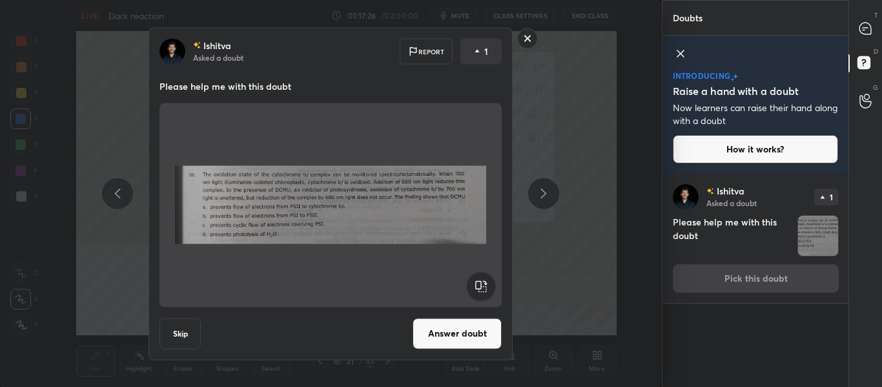
click at [536, 41] on rect at bounding box center [528, 38] width 20 height 20
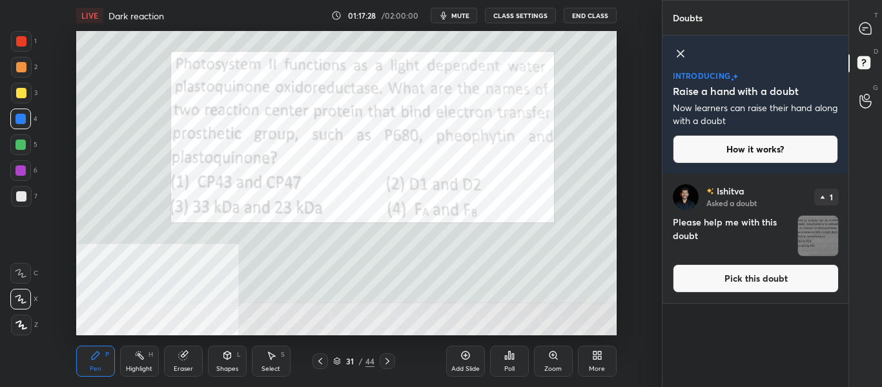
click at [816, 232] on img "grid" at bounding box center [818, 236] width 40 height 40
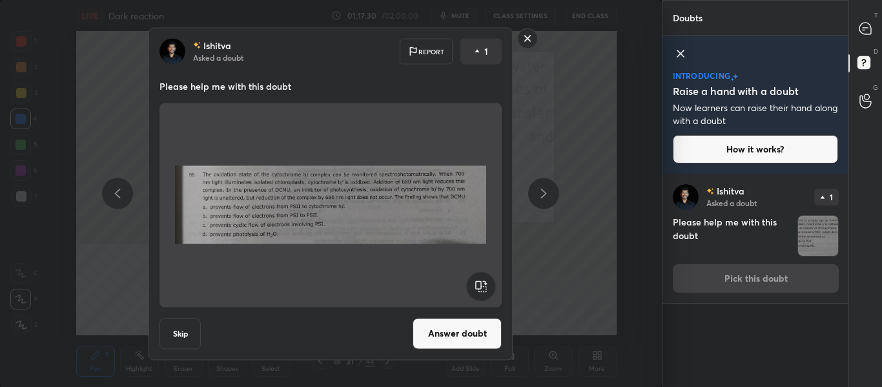
click at [451, 337] on button "Answer doubt" at bounding box center [457, 333] width 89 height 31
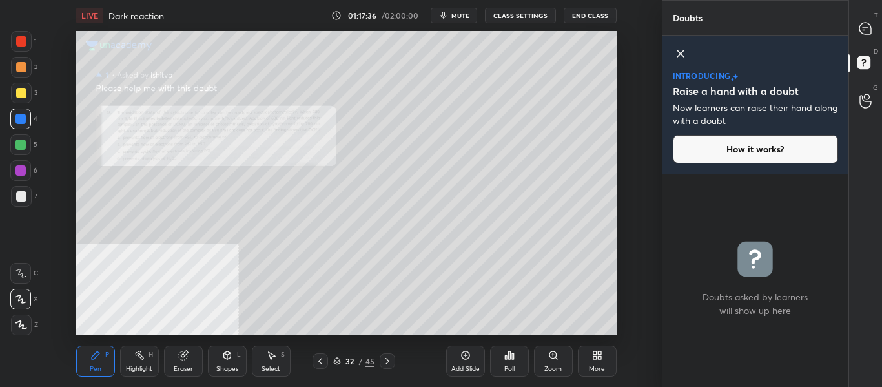
click at [551, 371] on div "Zoom" at bounding box center [552, 369] width 17 height 6
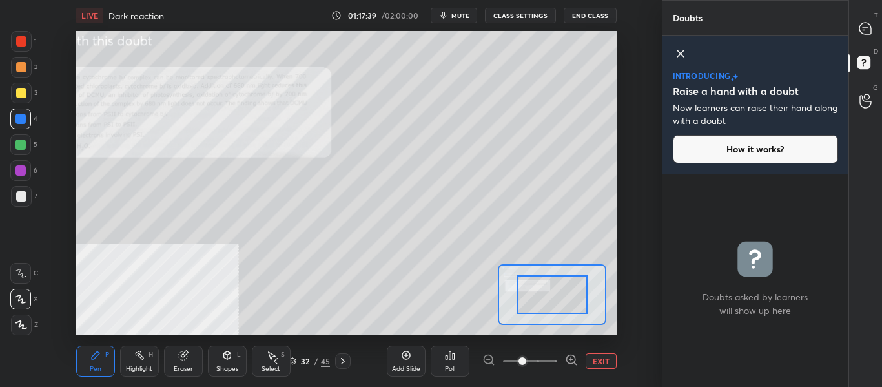
click at [572, 355] on icon at bounding box center [570, 359] width 8 height 8
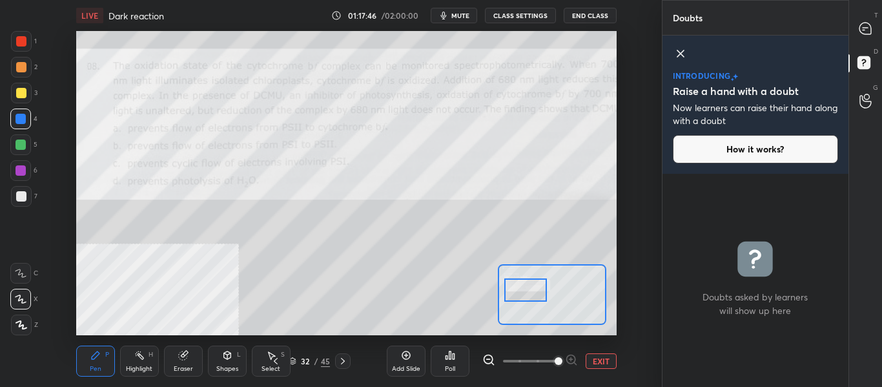
drag, startPoint x: 553, startPoint y: 304, endPoint x: 526, endPoint y: 299, distance: 26.9
click at [526, 299] on div at bounding box center [525, 289] width 42 height 23
click at [491, 360] on icon at bounding box center [488, 359] width 13 height 13
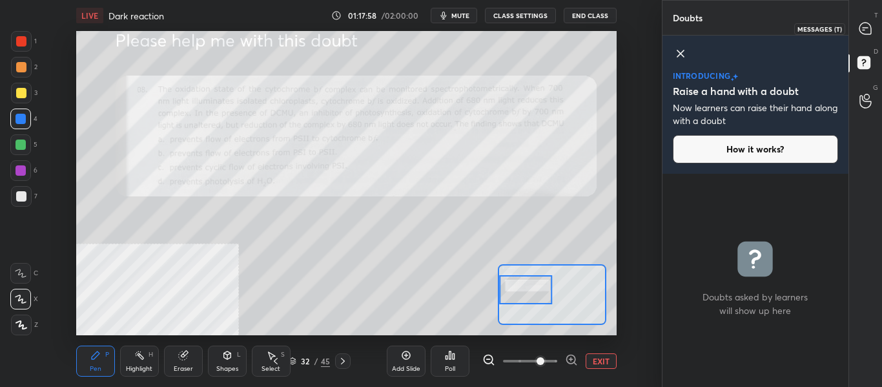
click at [862, 34] on icon at bounding box center [866, 29] width 14 height 14
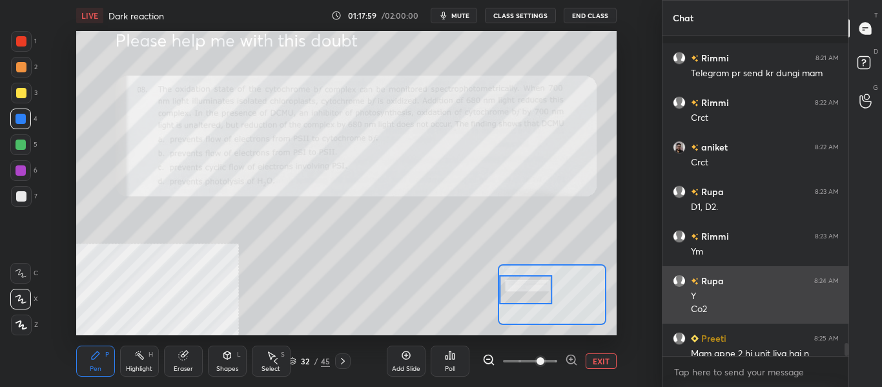
scroll to position [7492, 0]
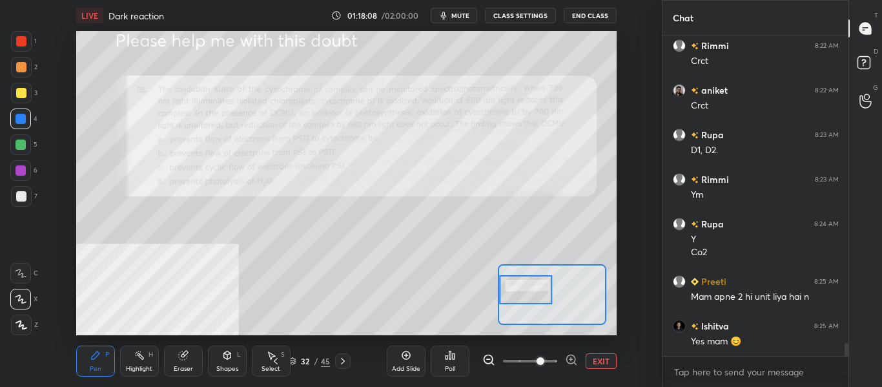
click at [341, 362] on icon at bounding box center [343, 361] width 10 height 10
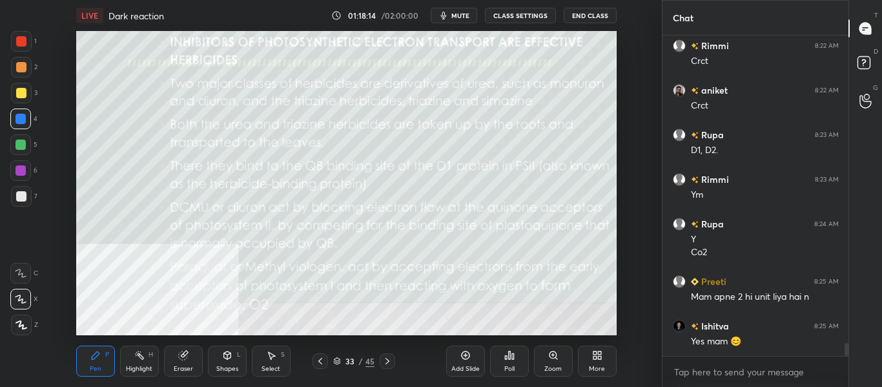
click at [324, 359] on icon at bounding box center [320, 361] width 10 height 10
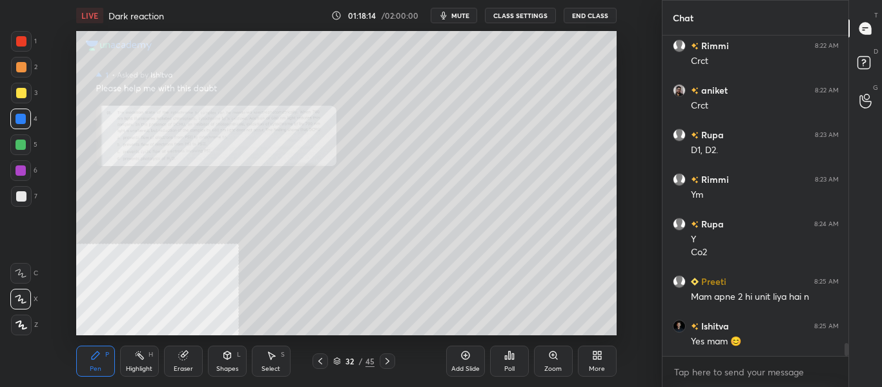
click at [324, 359] on icon at bounding box center [320, 361] width 10 height 10
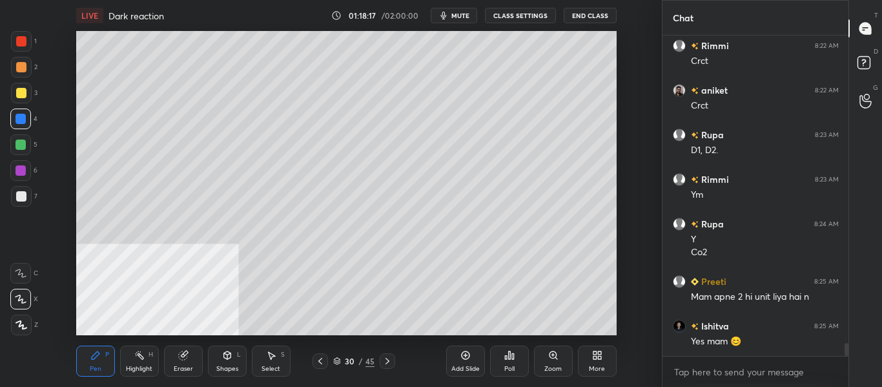
click at [389, 364] on icon at bounding box center [387, 361] width 10 height 10
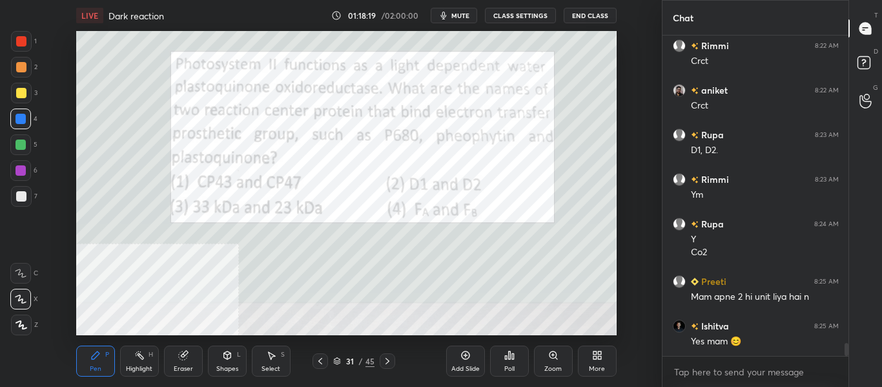
click at [389, 364] on icon at bounding box center [387, 361] width 10 height 10
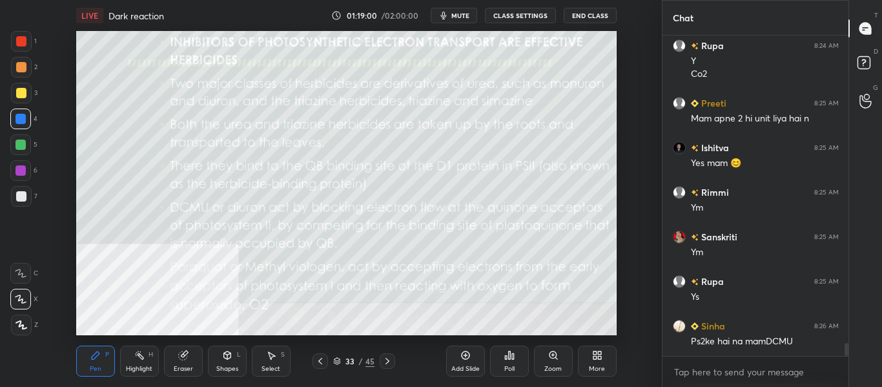
scroll to position [7715, 0]
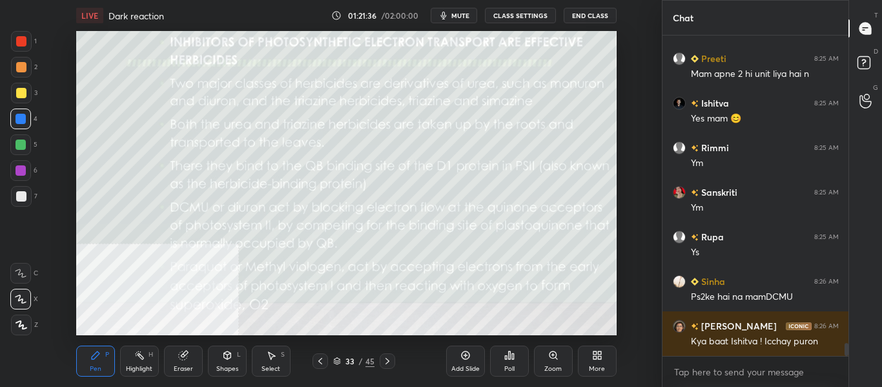
click at [386, 366] on icon at bounding box center [387, 361] width 10 height 10
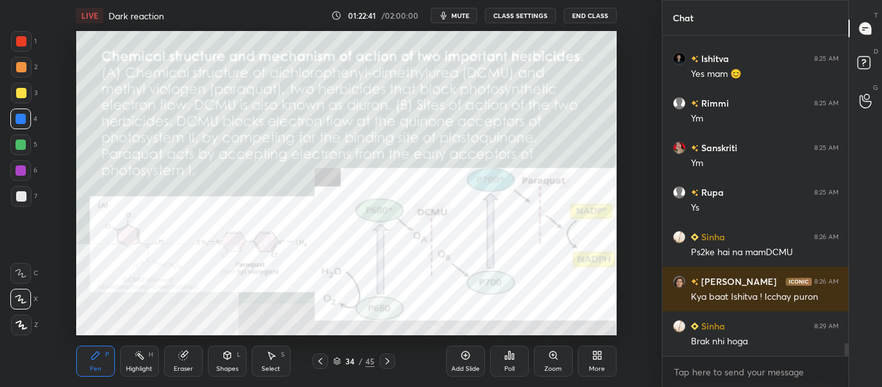
scroll to position [7804, 0]
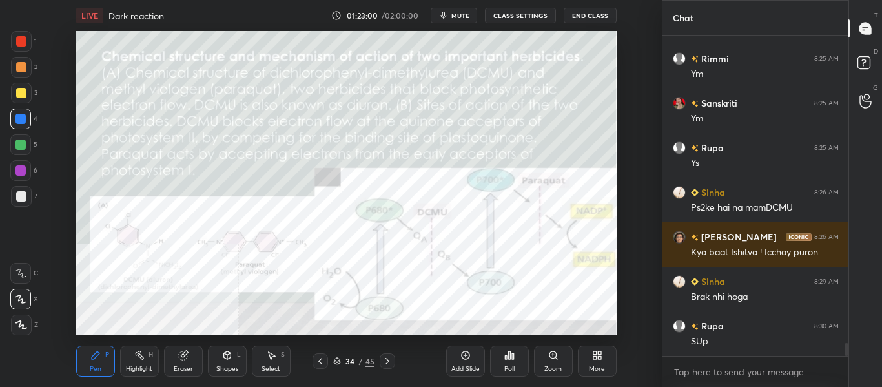
click at [601, 369] on div "More" at bounding box center [597, 369] width 16 height 6
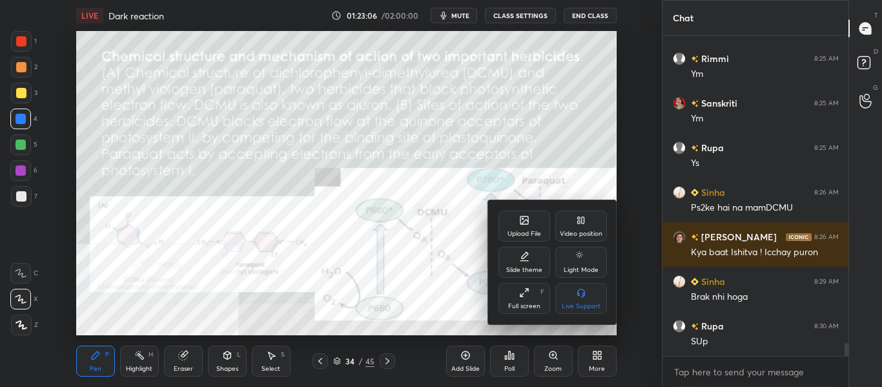
scroll to position [7849, 0]
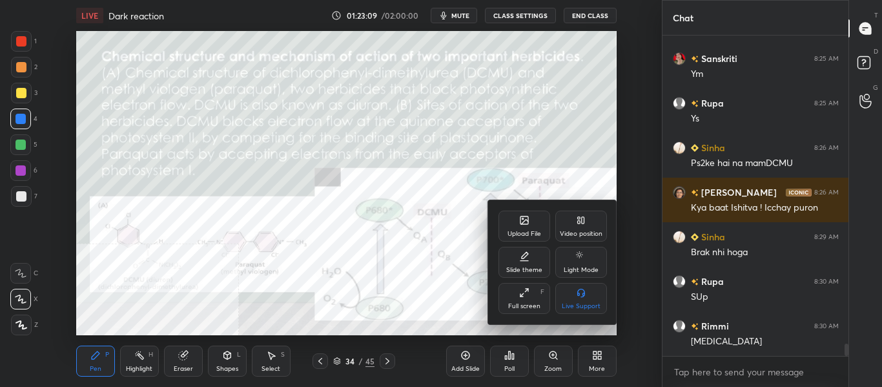
click at [291, 289] on div at bounding box center [441, 193] width 882 height 387
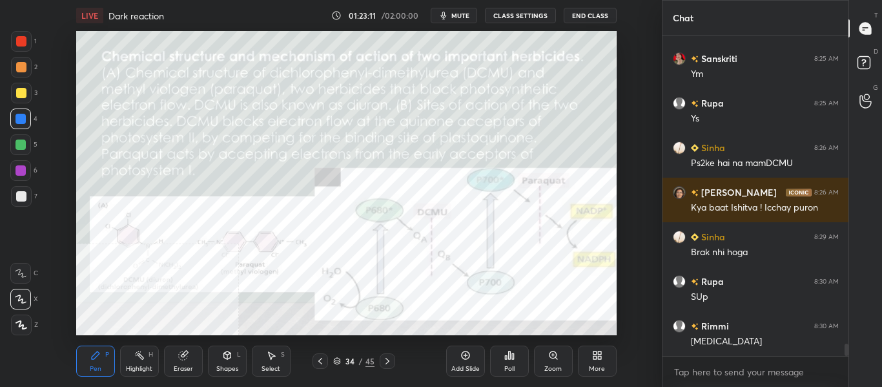
click at [386, 357] on icon at bounding box center [387, 361] width 10 height 10
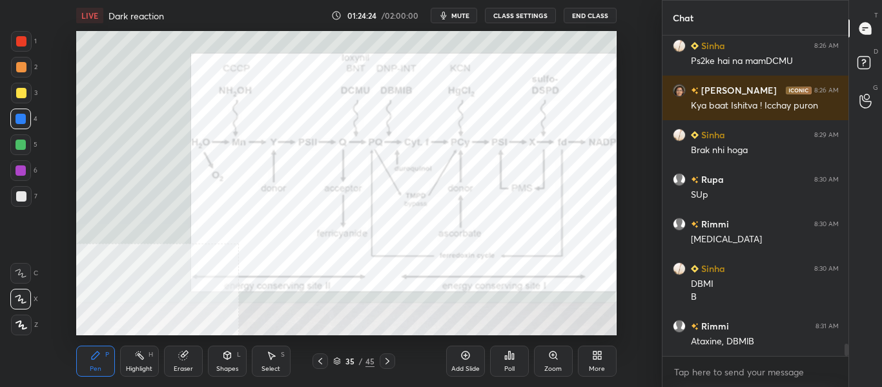
scroll to position [7964, 0]
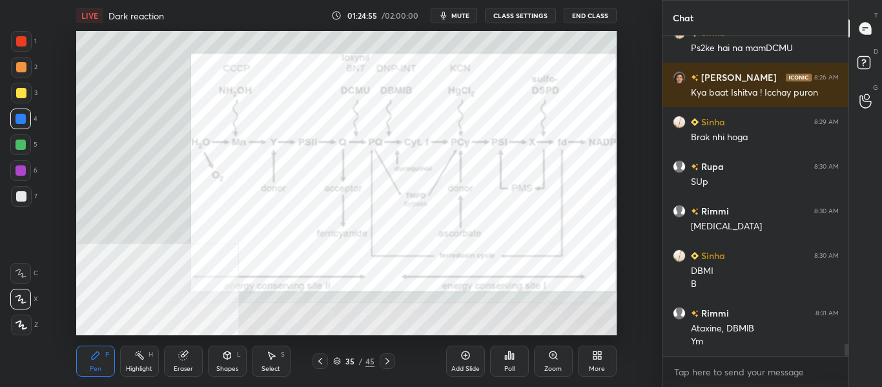
click at [464, 14] on span "mute" at bounding box center [460, 15] width 18 height 9
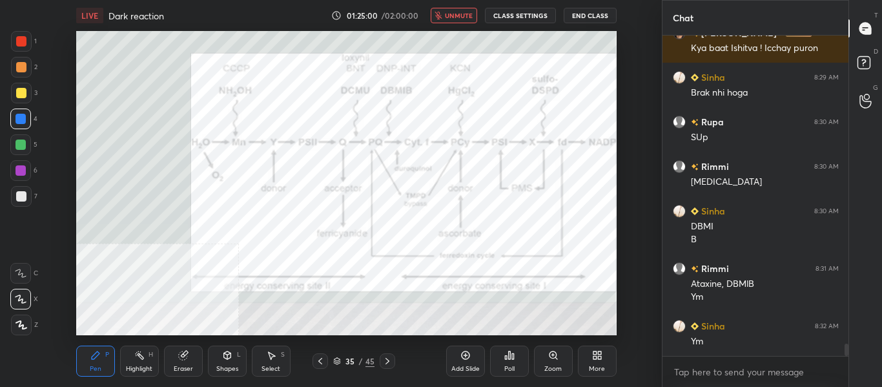
scroll to position [8053, 0]
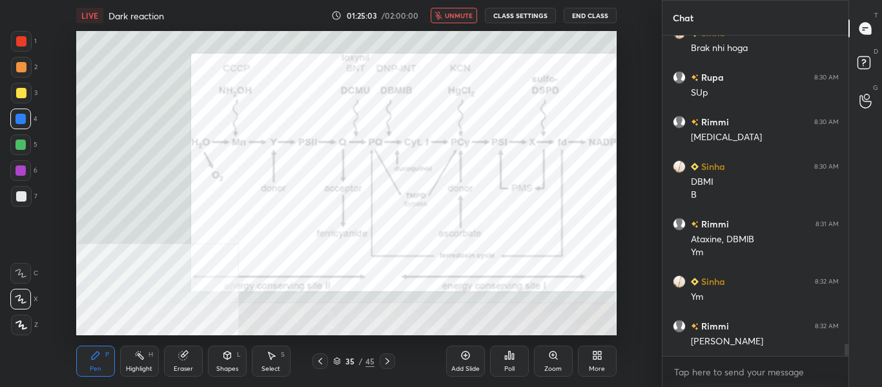
click at [461, 23] on button "unmute" at bounding box center [454, 15] width 46 height 15
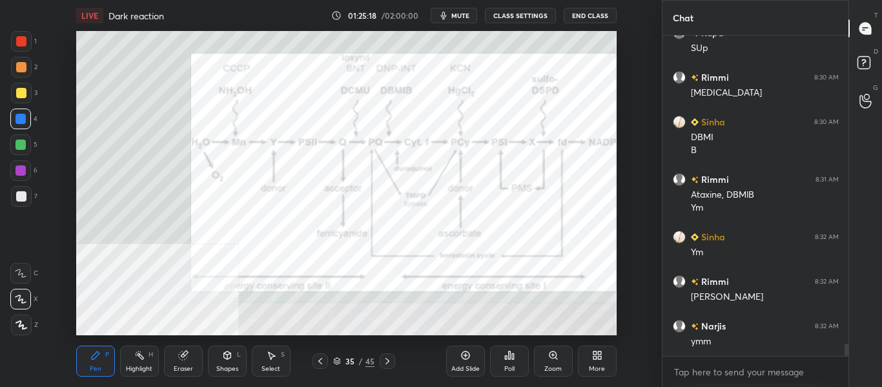
click at [384, 363] on icon at bounding box center [387, 361] width 10 height 10
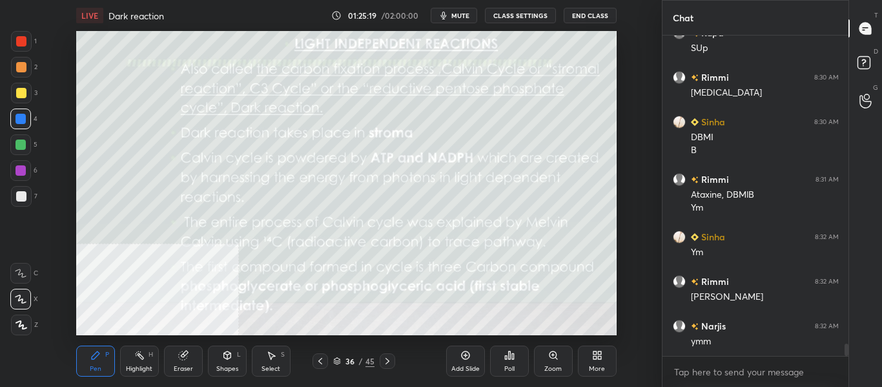
click at [322, 365] on icon at bounding box center [320, 361] width 10 height 10
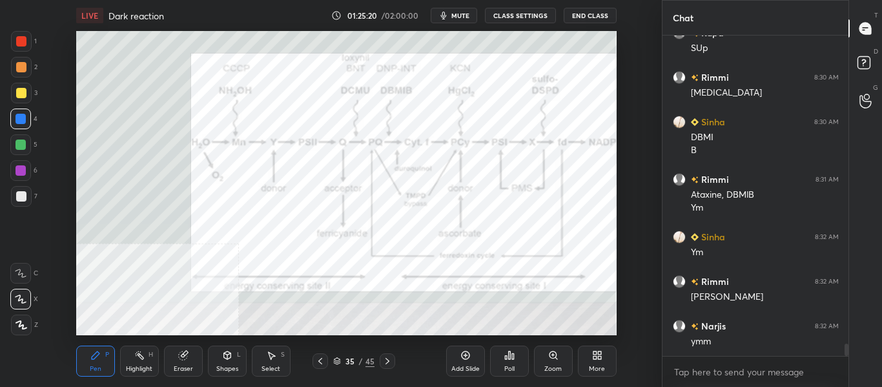
click at [320, 360] on icon at bounding box center [320, 361] width 10 height 10
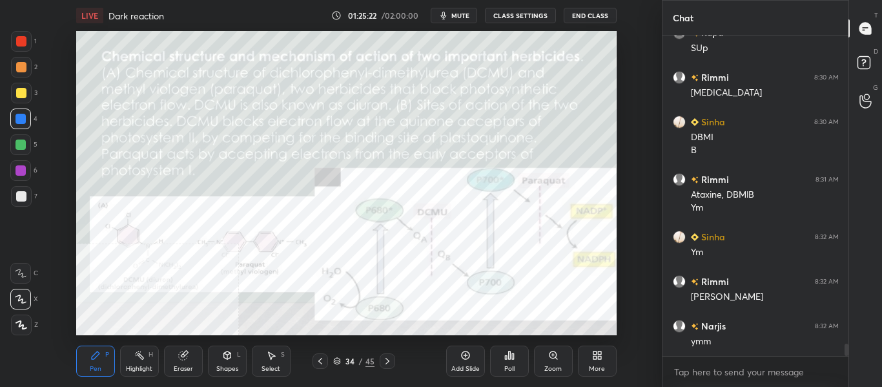
click at [324, 356] on icon at bounding box center [320, 361] width 10 height 10
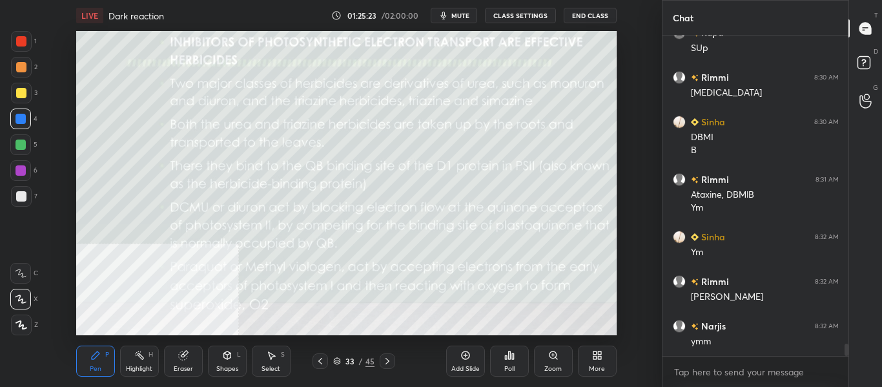
click at [321, 353] on div at bounding box center [320, 360] width 15 height 15
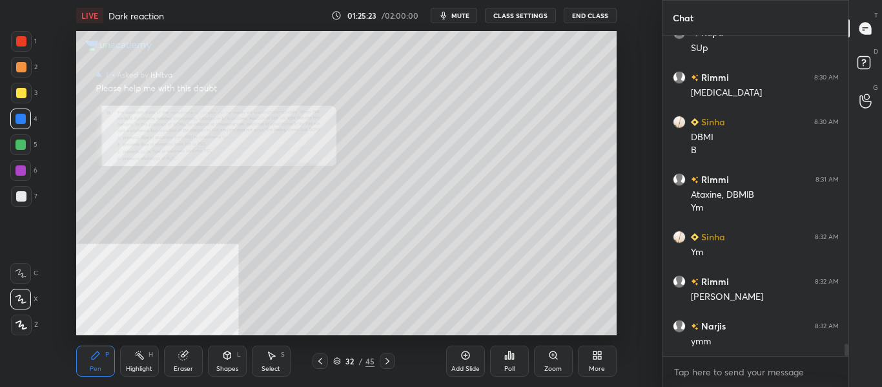
scroll to position [8142, 0]
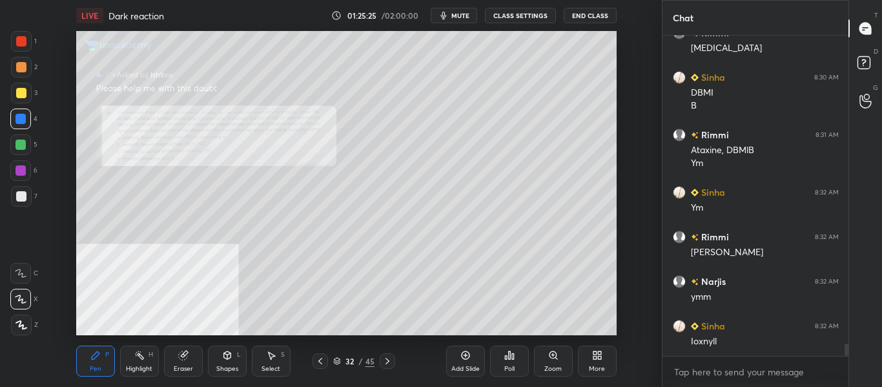
click at [511, 366] on div "Poll" at bounding box center [509, 369] width 10 height 6
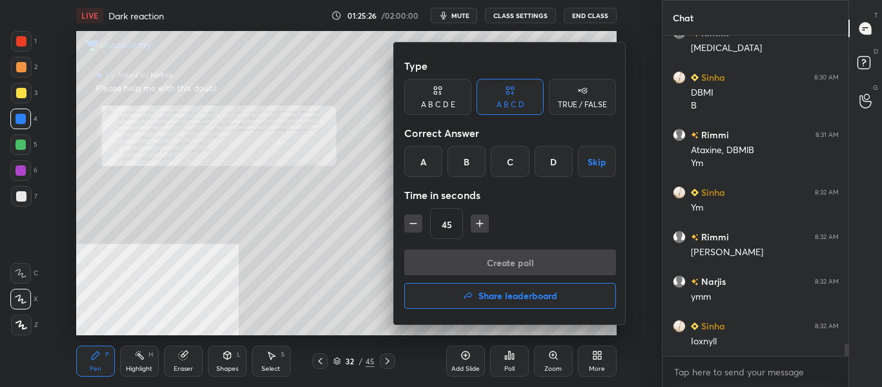
click at [384, 319] on div at bounding box center [441, 193] width 882 height 387
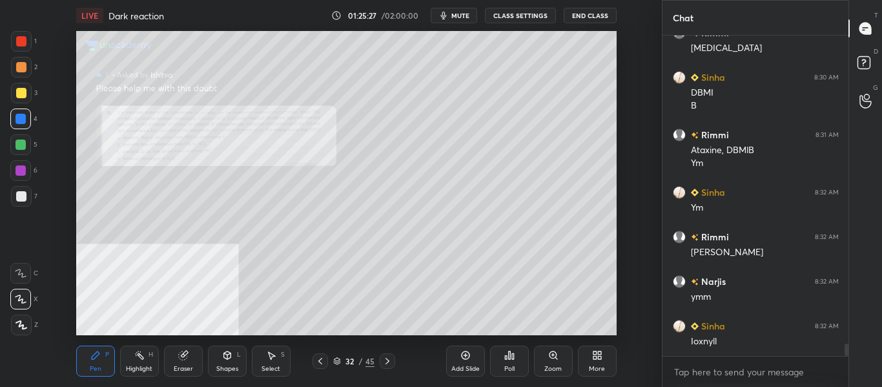
click at [548, 364] on div "Zoom" at bounding box center [553, 361] width 39 height 31
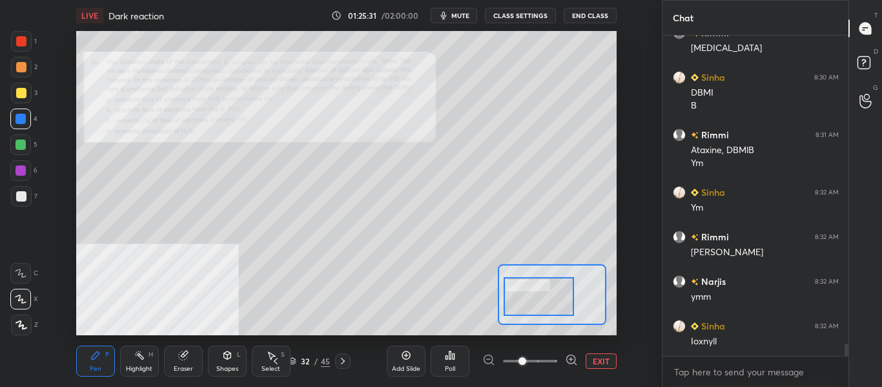
scroll to position [8155, 0]
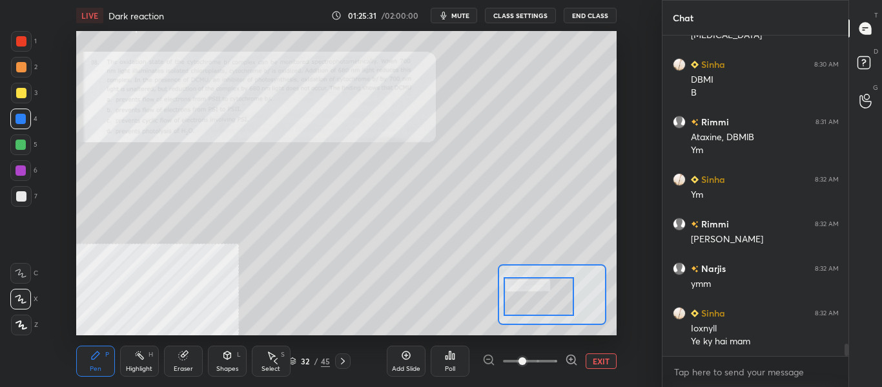
click at [566, 358] on icon at bounding box center [571, 359] width 13 height 13
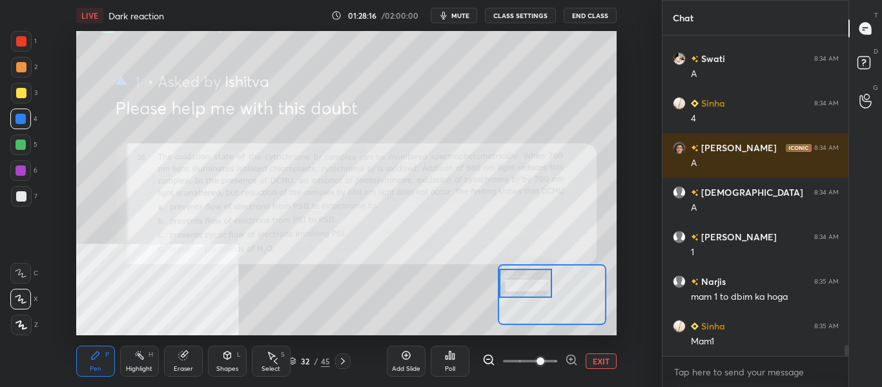
scroll to position [9091, 0]
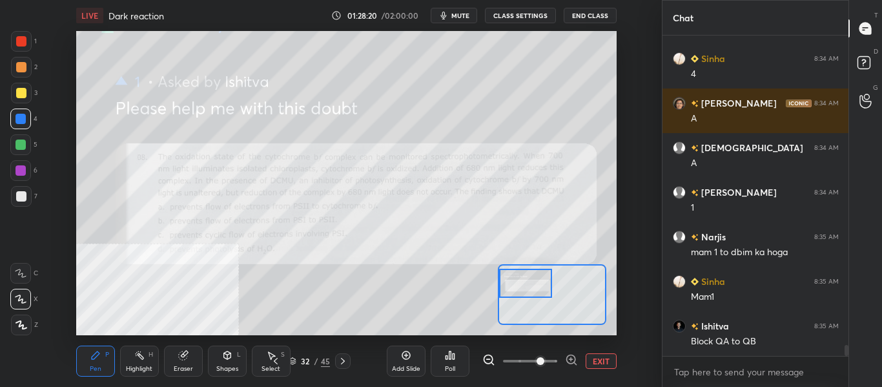
click at [346, 362] on icon at bounding box center [343, 361] width 10 height 10
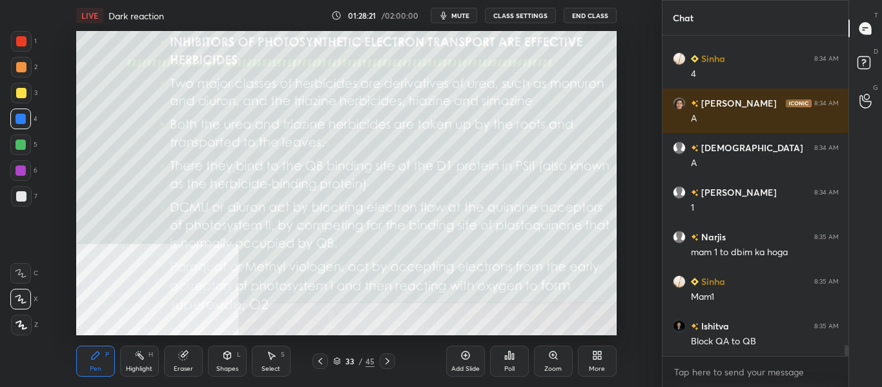
click at [320, 362] on icon at bounding box center [320, 361] width 4 height 6
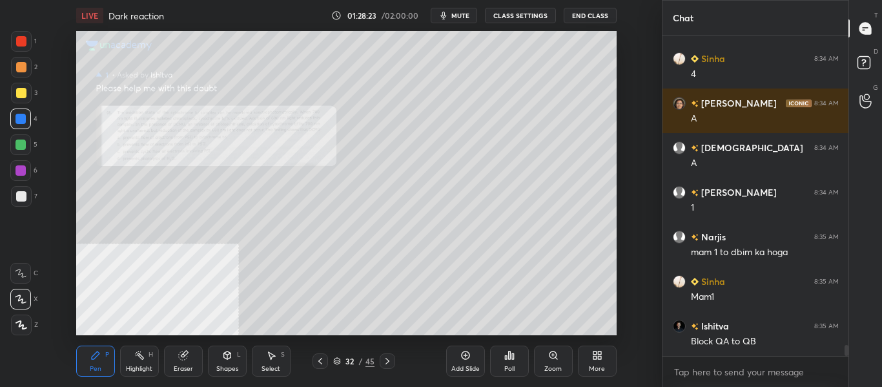
click at [385, 360] on icon at bounding box center [387, 361] width 10 height 10
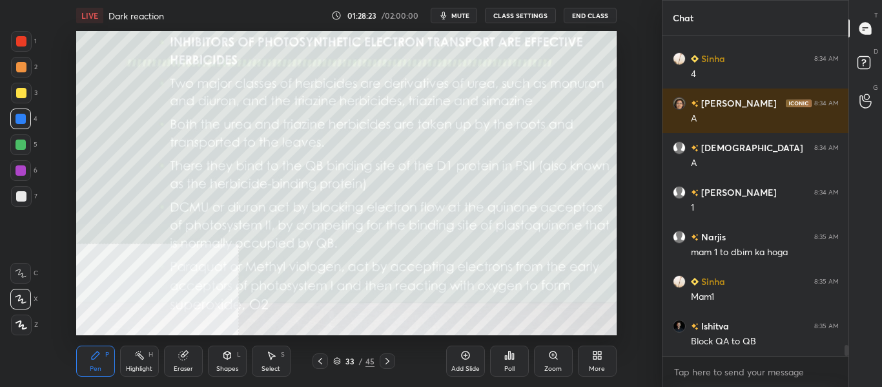
click at [388, 359] on icon at bounding box center [387, 361] width 10 height 10
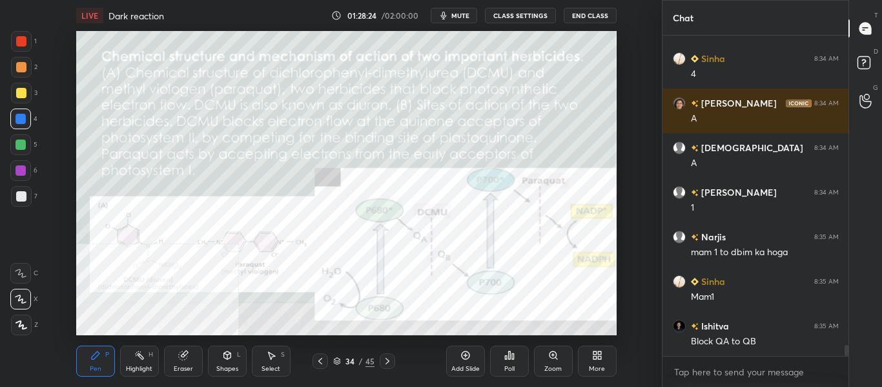
click at [388, 360] on icon at bounding box center [387, 361] width 10 height 10
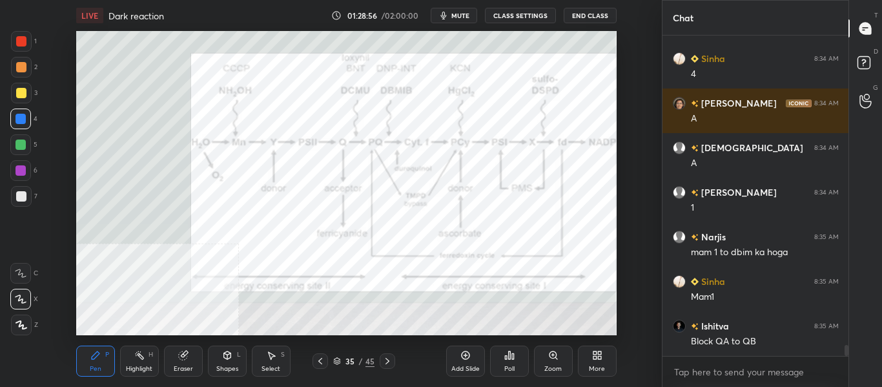
click at [322, 362] on icon at bounding box center [320, 361] width 10 height 10
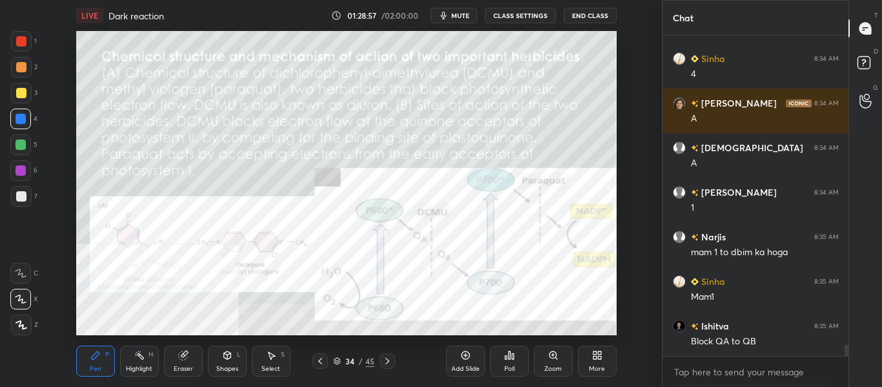
click at [321, 359] on icon at bounding box center [320, 361] width 4 height 6
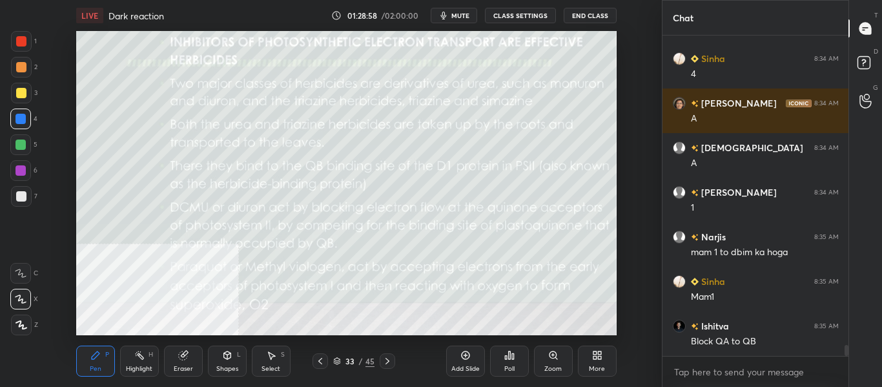
click at [320, 356] on icon at bounding box center [320, 361] width 10 height 10
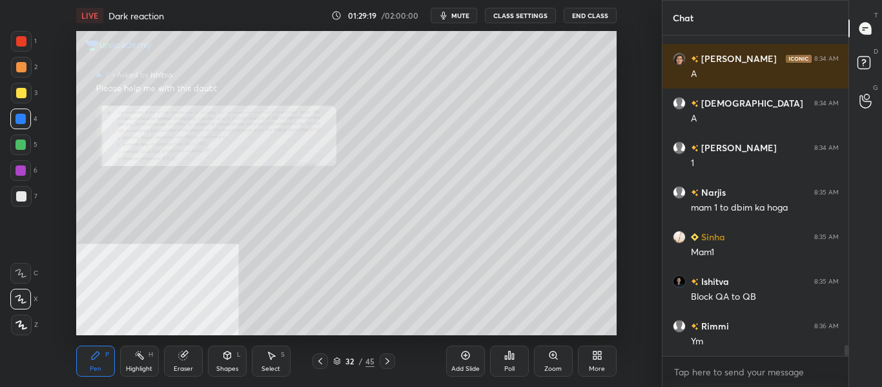
scroll to position [9180, 0]
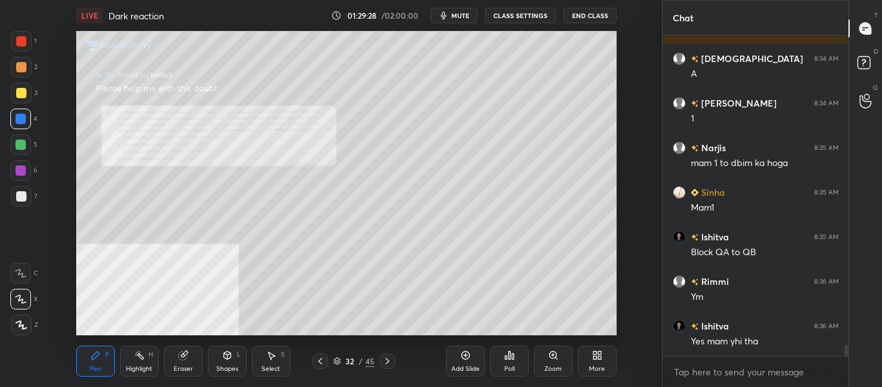
click at [388, 366] on icon at bounding box center [387, 361] width 10 height 10
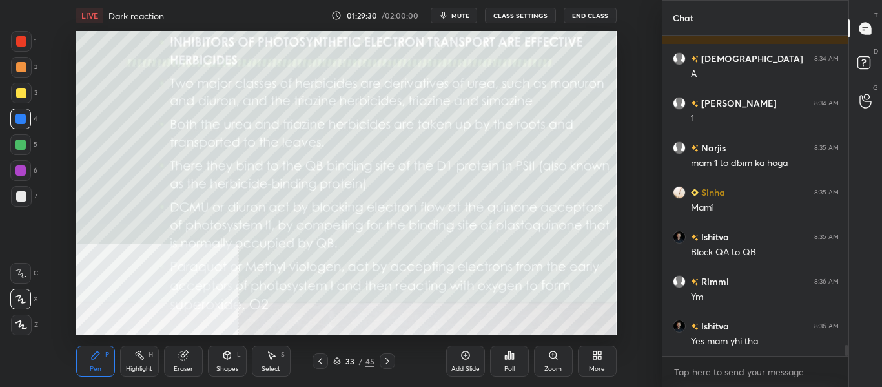
click at [389, 366] on icon at bounding box center [387, 361] width 10 height 10
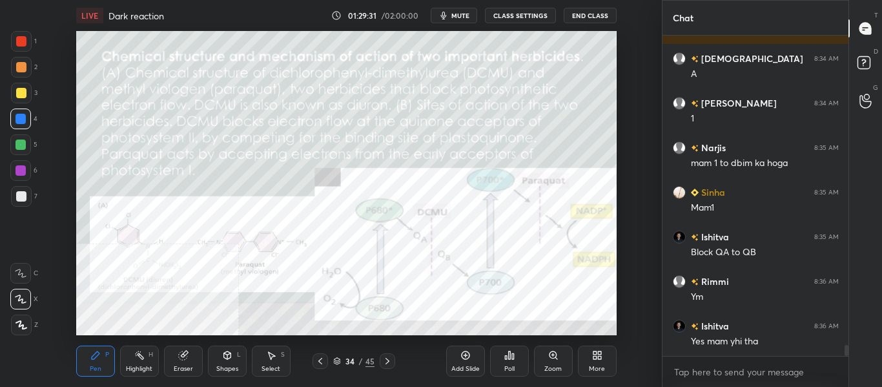
click at [387, 365] on icon at bounding box center [387, 361] width 10 height 10
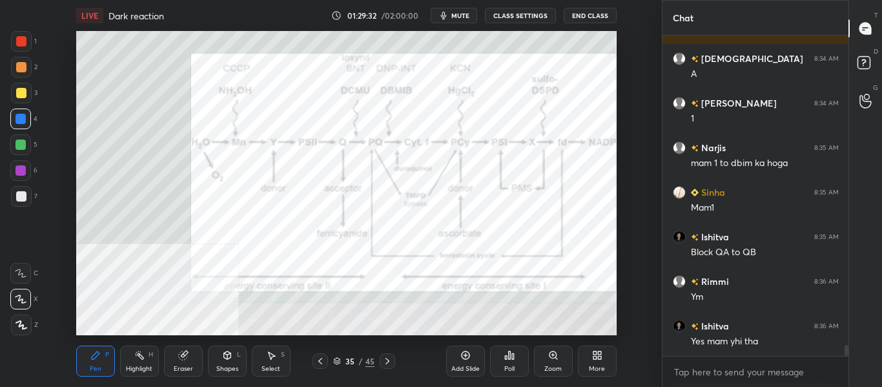
scroll to position [9224, 0]
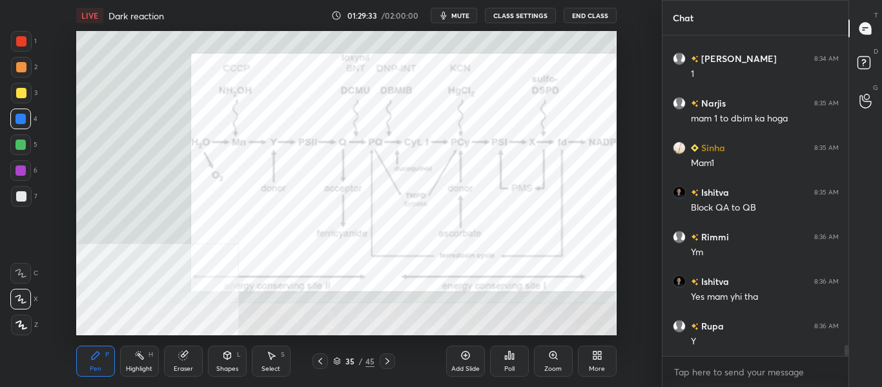
click at [387, 360] on icon at bounding box center [388, 361] width 4 height 6
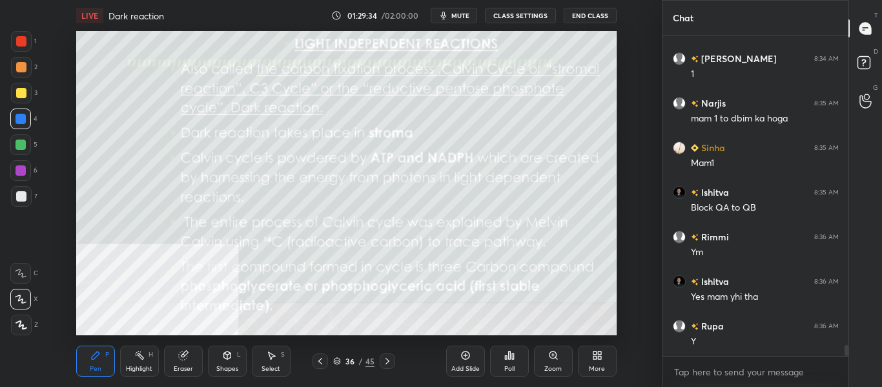
click at [324, 364] on icon at bounding box center [320, 361] width 10 height 10
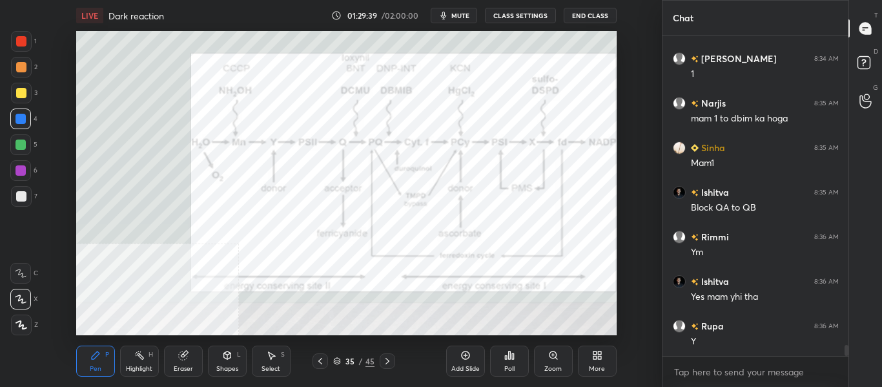
click at [386, 360] on icon at bounding box center [387, 361] width 10 height 10
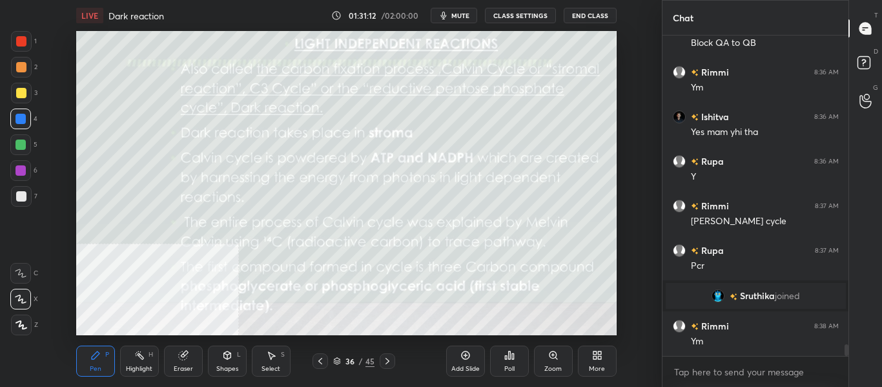
scroll to position [8675, 0]
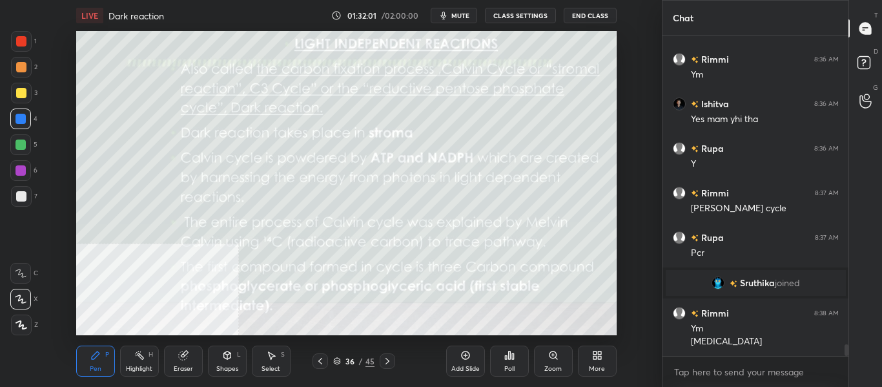
click at [385, 362] on icon at bounding box center [387, 361] width 10 height 10
click at [322, 361] on icon at bounding box center [320, 361] width 10 height 10
click at [466, 357] on icon at bounding box center [465, 355] width 10 height 10
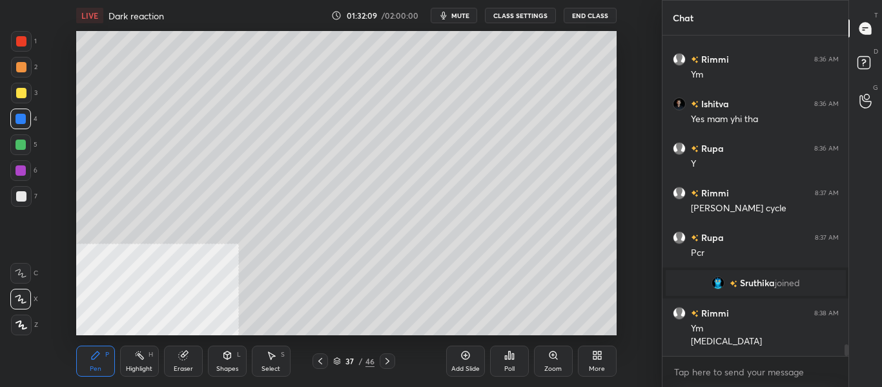
click at [595, 360] on div "More" at bounding box center [597, 361] width 39 height 31
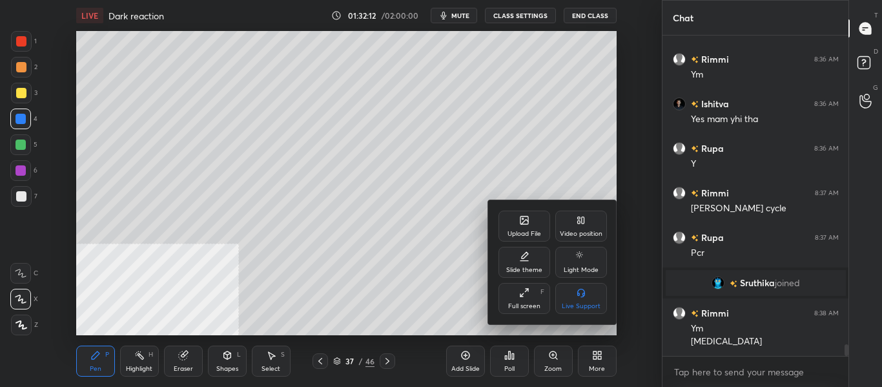
click at [528, 260] on icon at bounding box center [524, 256] width 10 height 10
click at [578, 267] on div "Light Ruled" at bounding box center [581, 270] width 34 height 6
click at [580, 296] on icon at bounding box center [581, 292] width 10 height 10
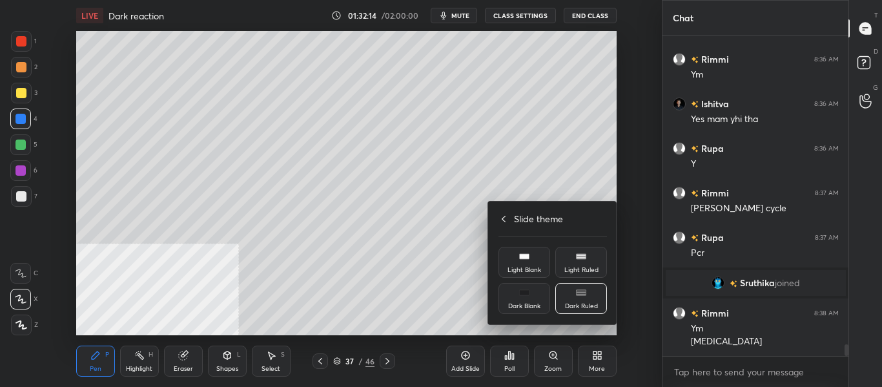
click at [464, 360] on div at bounding box center [441, 193] width 882 height 387
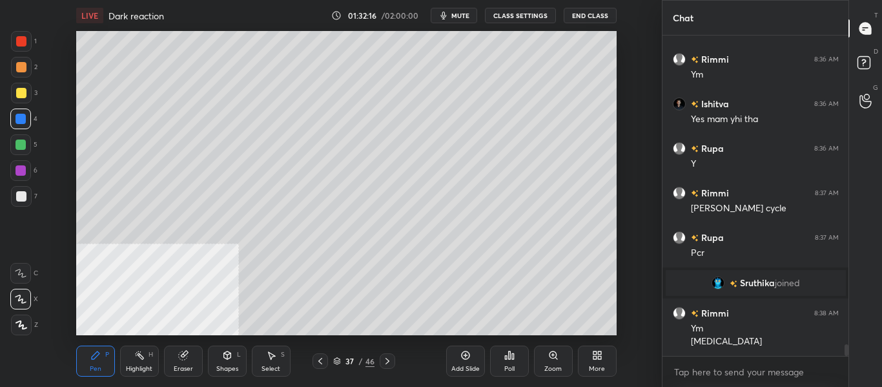
click at [467, 357] on icon at bounding box center [465, 355] width 10 height 10
click at [19, 201] on div at bounding box center [21, 196] width 21 height 21
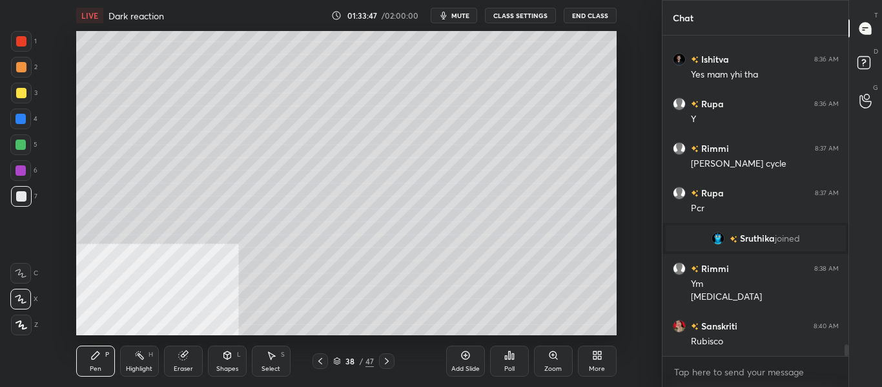
scroll to position [8764, 0]
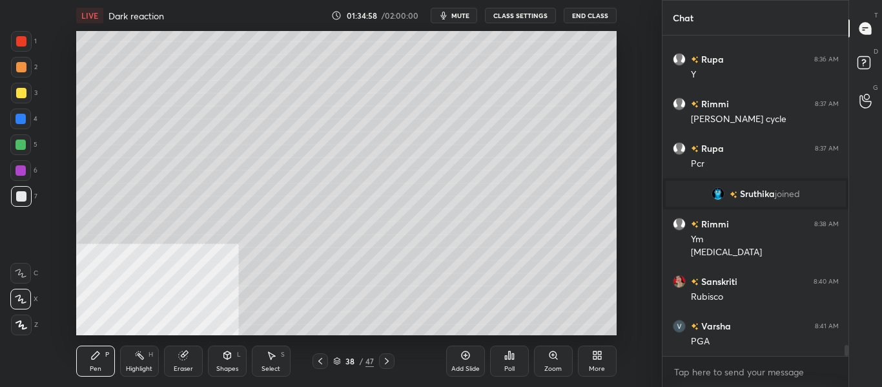
click at [462, 358] on icon at bounding box center [465, 355] width 10 height 10
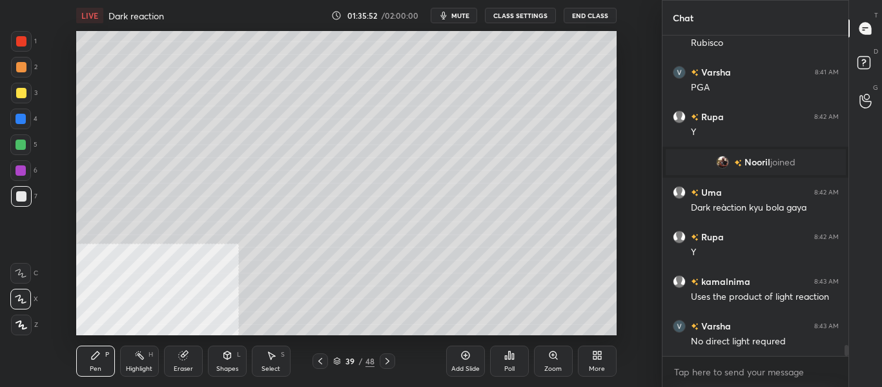
scroll to position [9001, 0]
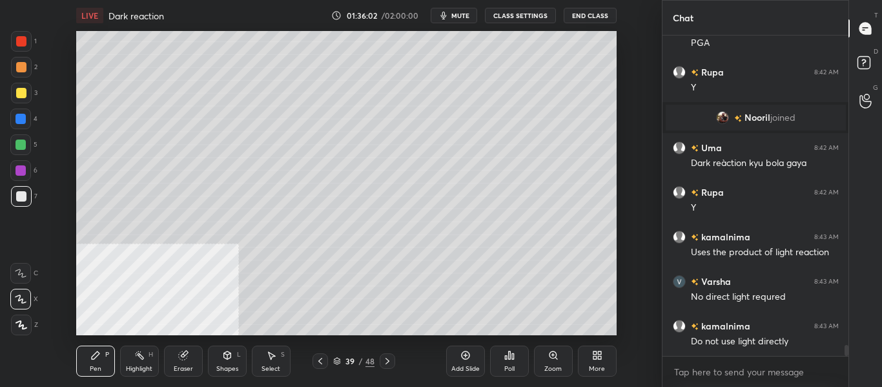
click at [23, 92] on div at bounding box center [21, 93] width 10 height 10
click at [26, 121] on div at bounding box center [20, 118] width 21 height 21
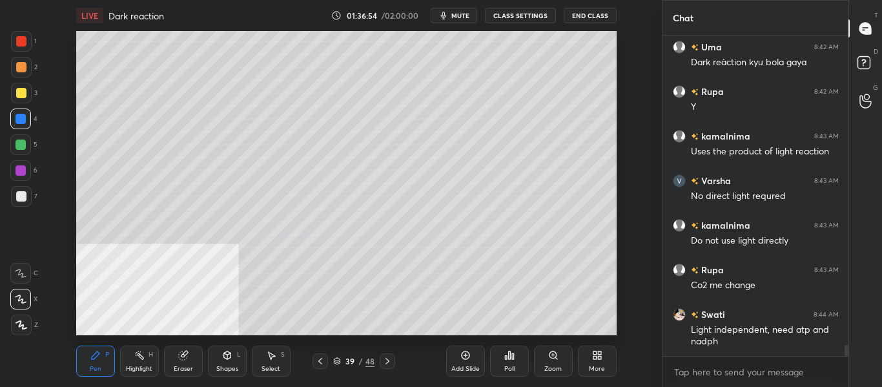
scroll to position [9147, 0]
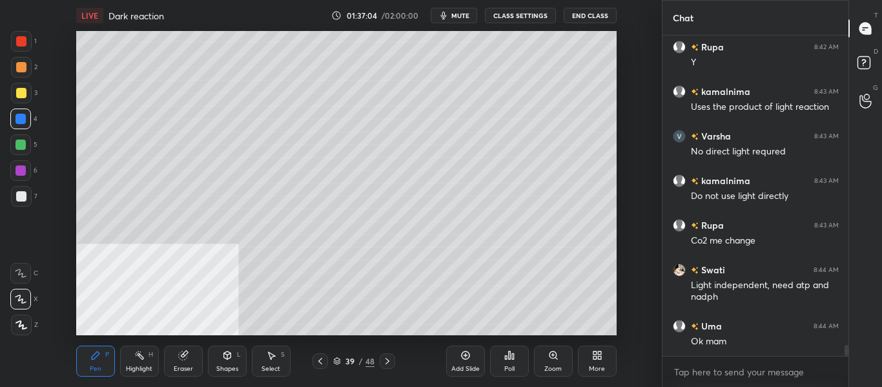
click at [395, 360] on div at bounding box center [387, 360] width 15 height 15
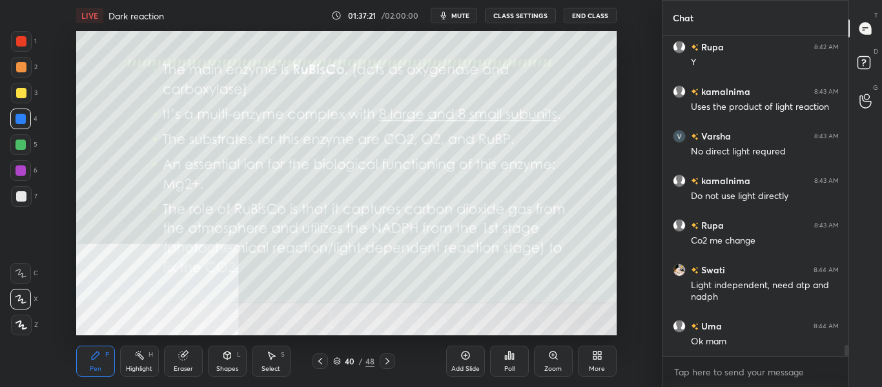
click at [389, 363] on icon at bounding box center [387, 361] width 10 height 10
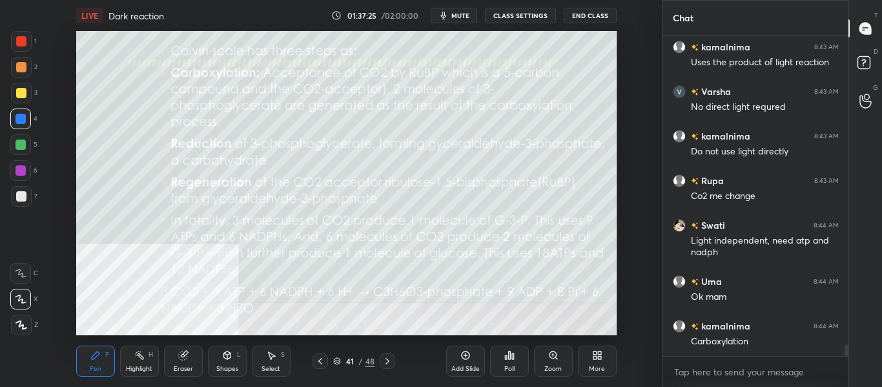
scroll to position [9236, 0]
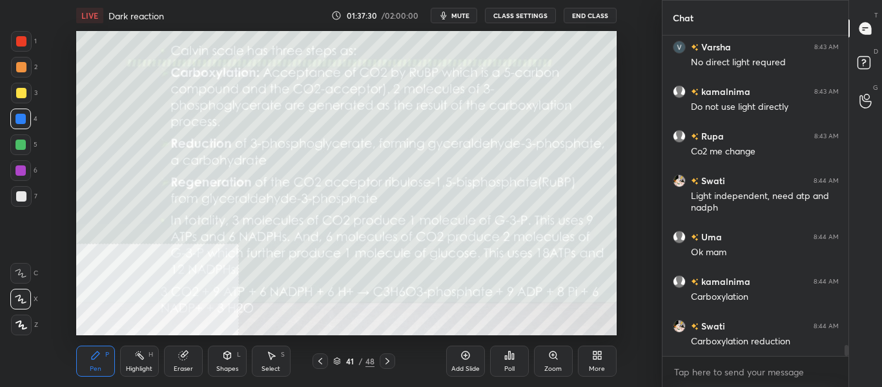
click at [140, 371] on div "Highlight" at bounding box center [139, 369] width 26 height 6
click at [22, 44] on div at bounding box center [21, 41] width 10 height 10
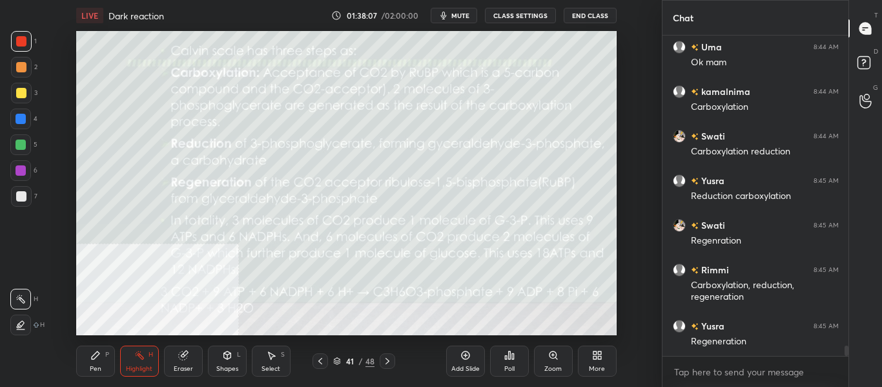
scroll to position [9470, 0]
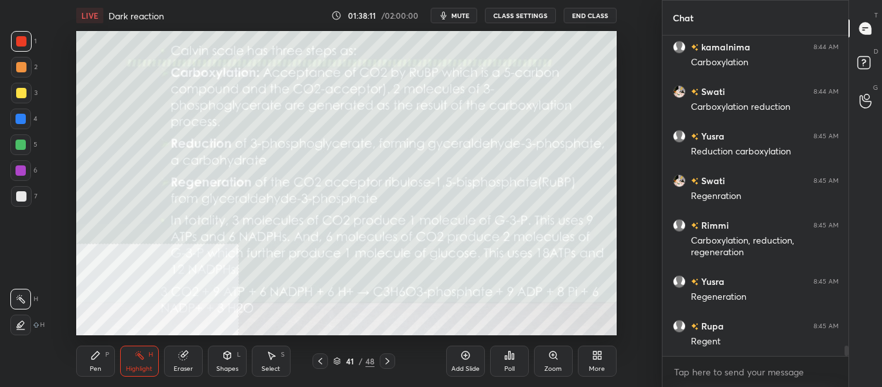
click at [462, 362] on div "Add Slide" at bounding box center [465, 361] width 39 height 31
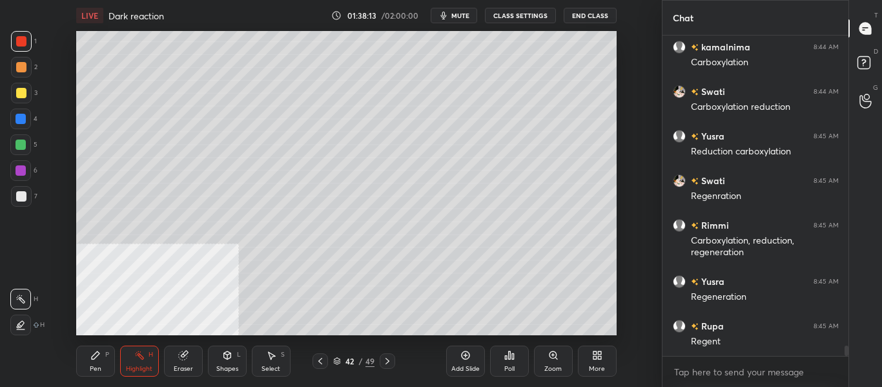
click at [28, 196] on div at bounding box center [21, 196] width 21 height 21
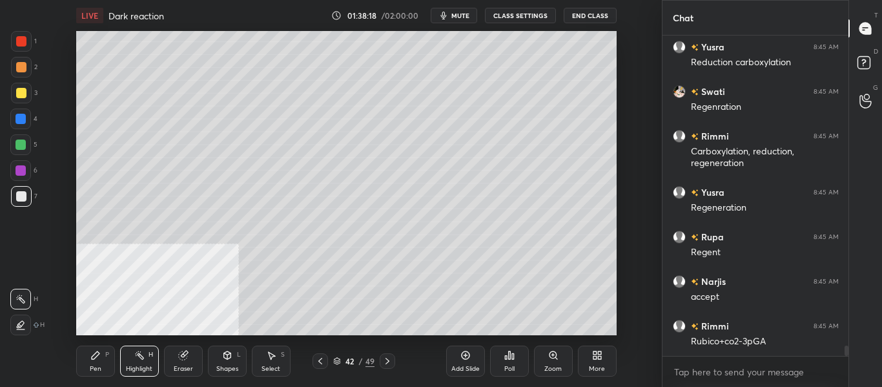
scroll to position [9604, 0]
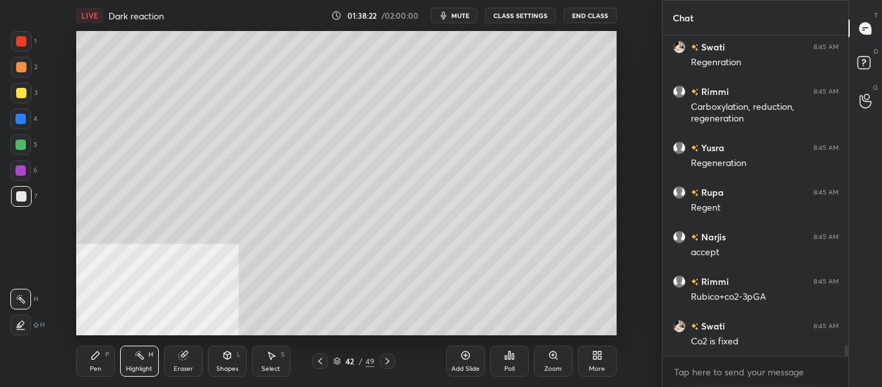
click at [90, 354] on icon at bounding box center [95, 355] width 10 height 10
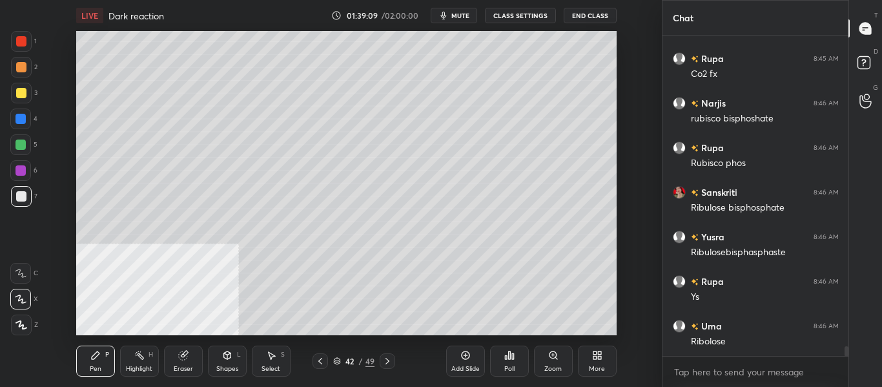
scroll to position [9961, 0]
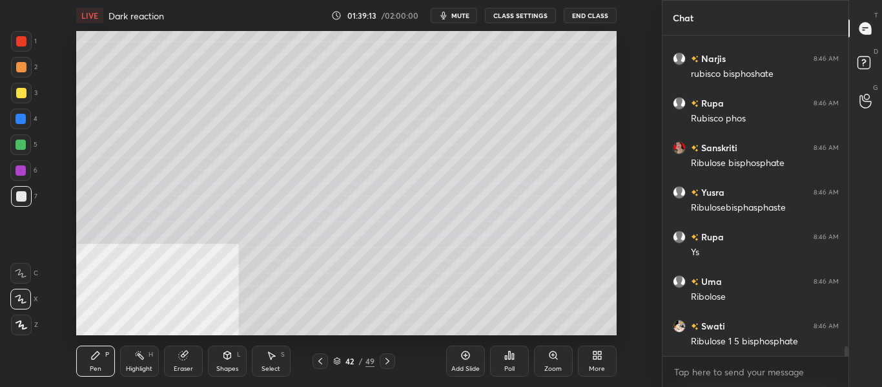
click at [17, 119] on div at bounding box center [20, 119] width 10 height 10
click at [23, 196] on div at bounding box center [21, 196] width 10 height 10
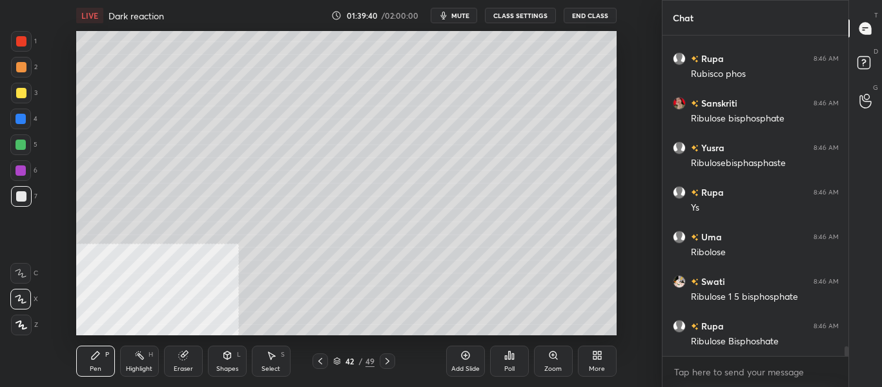
scroll to position [10050, 0]
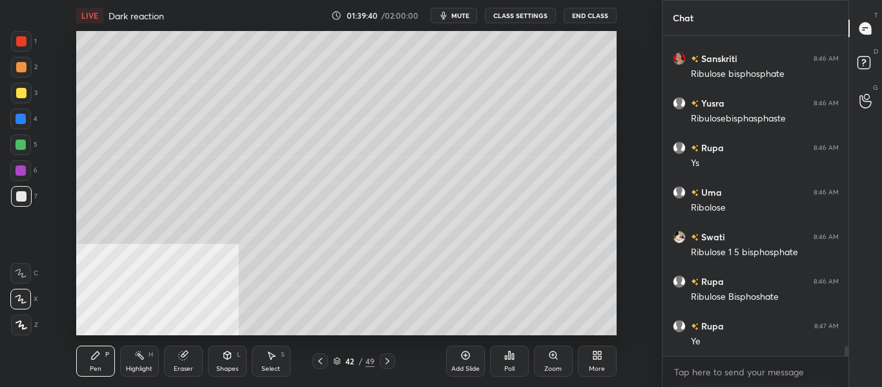
click at [25, 94] on div at bounding box center [21, 93] width 10 height 10
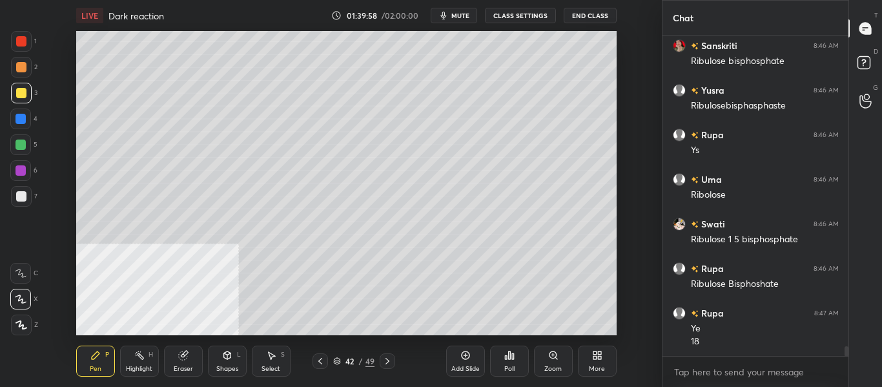
click at [23, 200] on div at bounding box center [21, 196] width 10 height 10
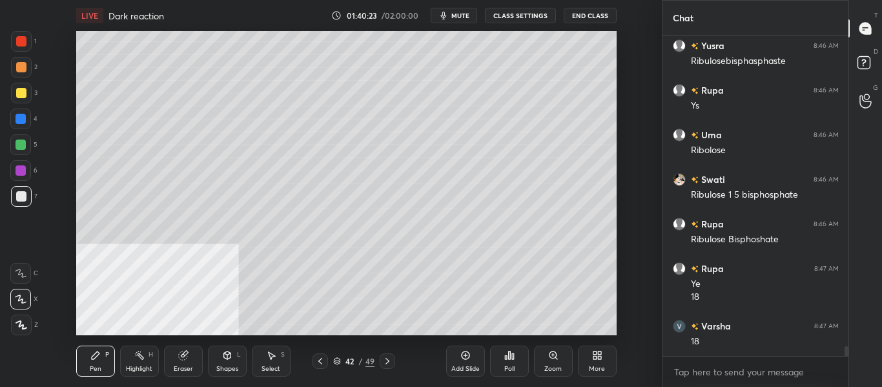
scroll to position [10138, 0]
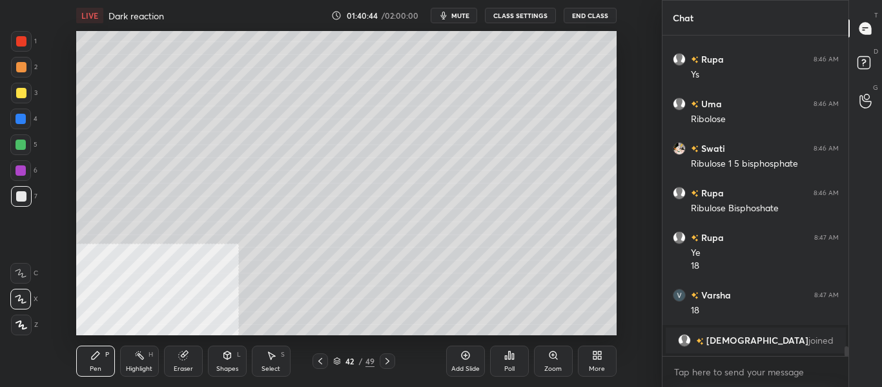
click at [20, 118] on div at bounding box center [20, 119] width 10 height 10
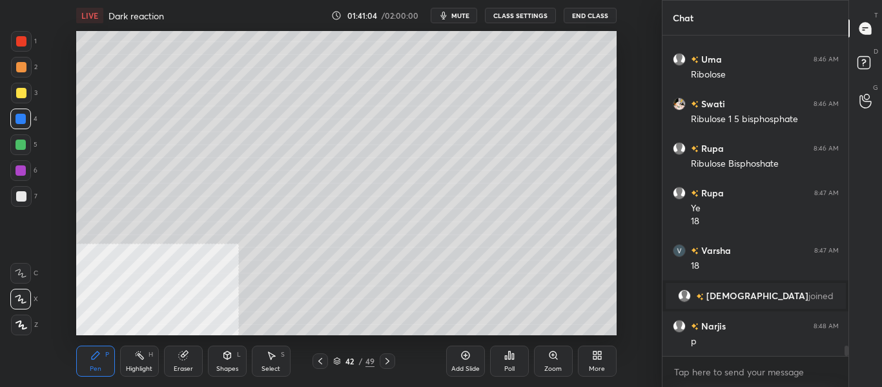
scroll to position [9874, 0]
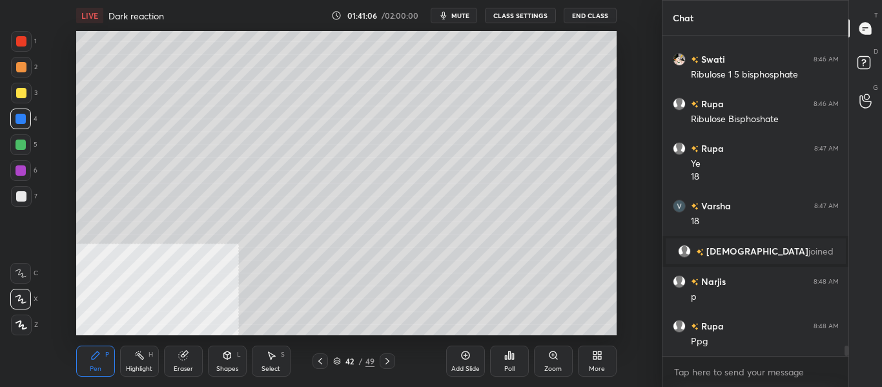
click at [187, 367] on div "Eraser" at bounding box center [183, 369] width 19 height 6
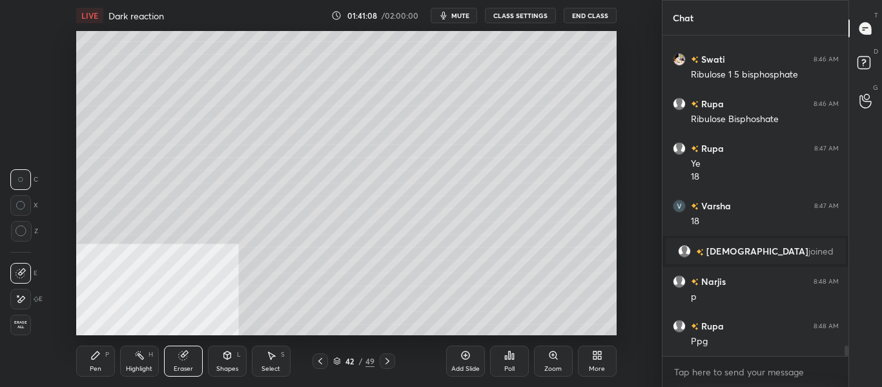
click at [105, 363] on div "Pen P" at bounding box center [95, 361] width 39 height 31
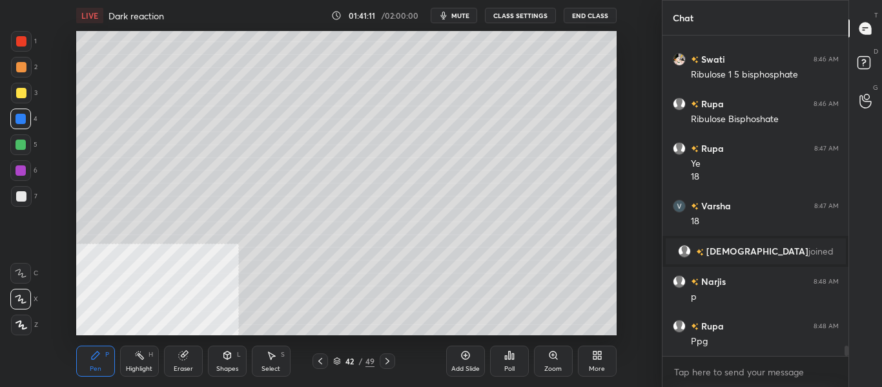
scroll to position [9919, 0]
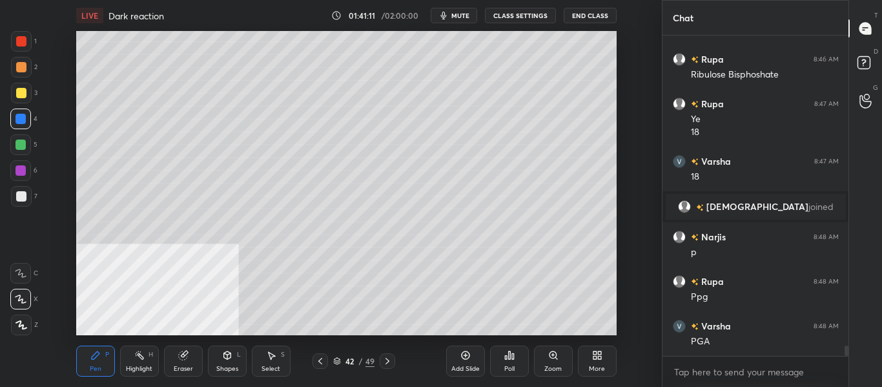
click at [185, 366] on div "Eraser" at bounding box center [183, 369] width 19 height 6
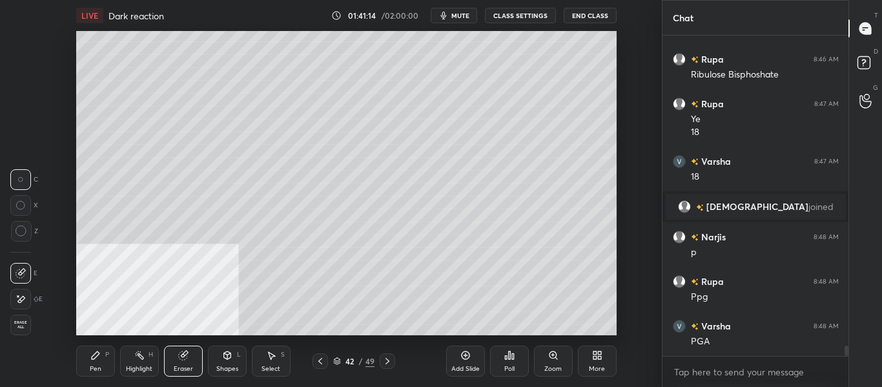
click at [101, 357] on div "Pen P" at bounding box center [95, 361] width 39 height 31
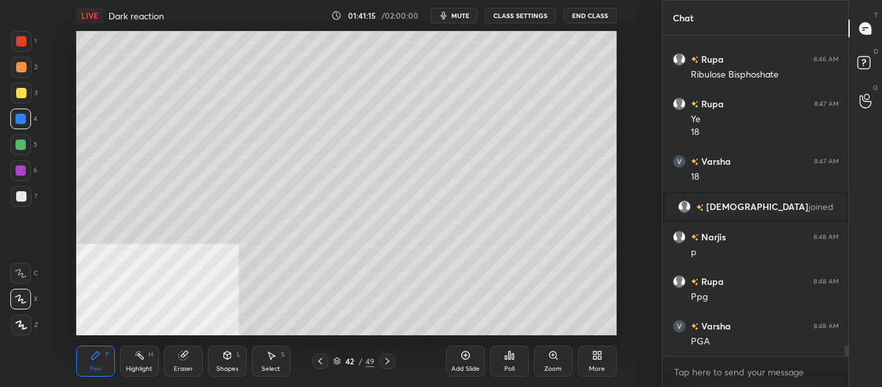
click at [25, 198] on div at bounding box center [21, 196] width 10 height 10
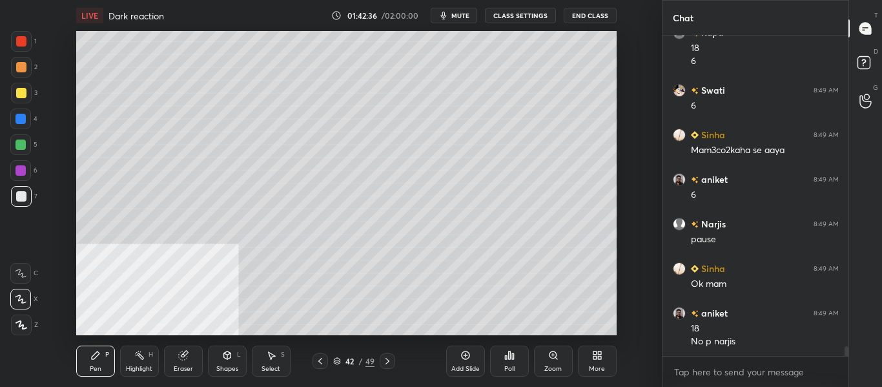
scroll to position [10479, 0]
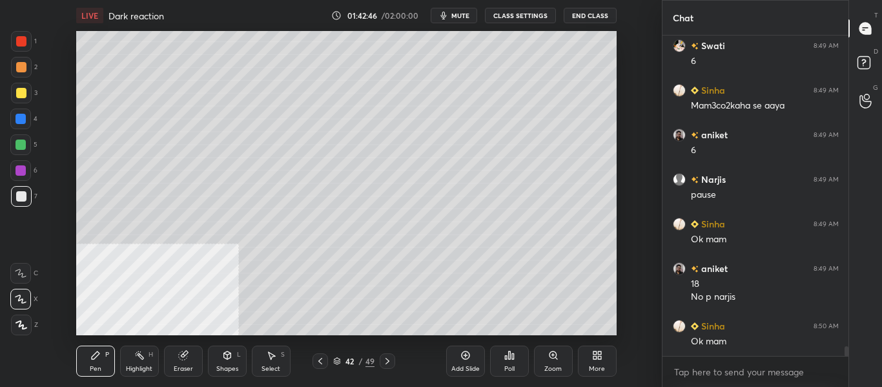
click at [20, 93] on div at bounding box center [21, 93] width 10 height 10
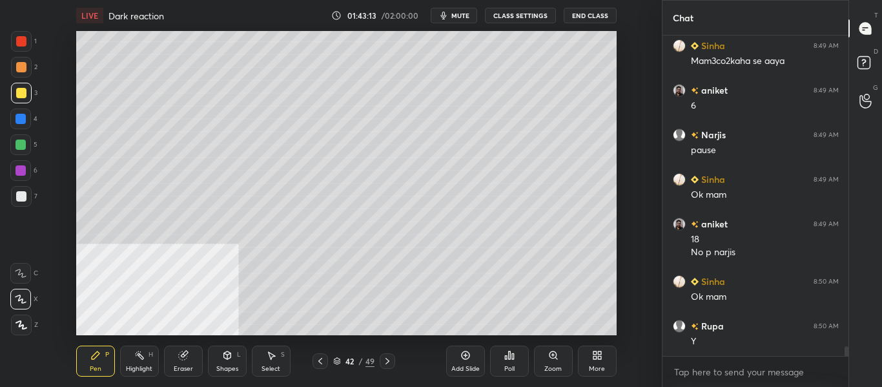
scroll to position [10568, 0]
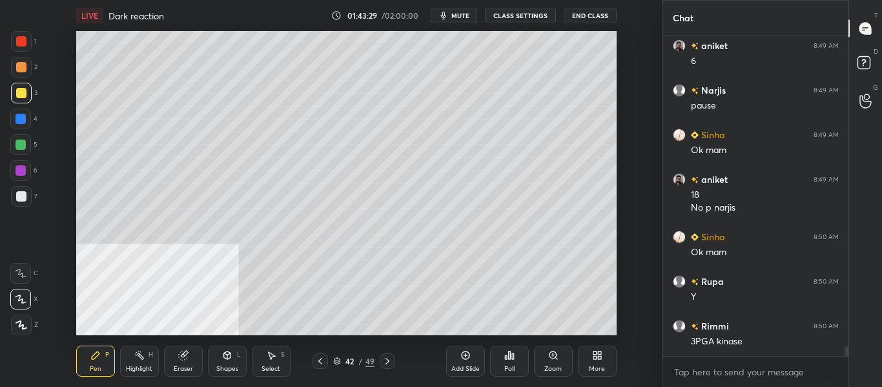
click at [26, 201] on div at bounding box center [21, 196] width 21 height 21
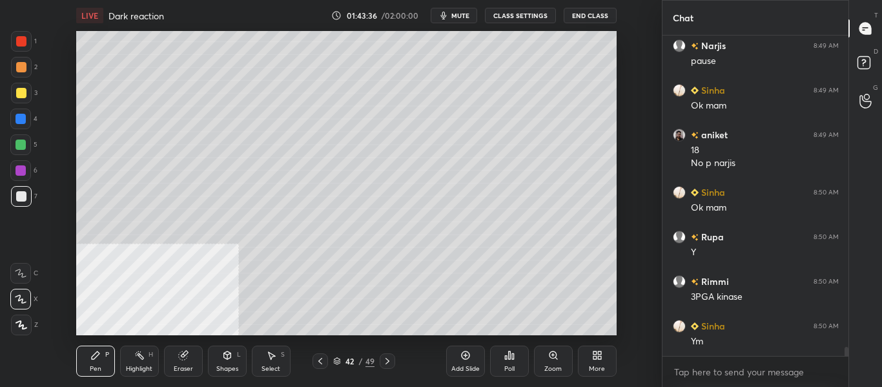
scroll to position [10657, 0]
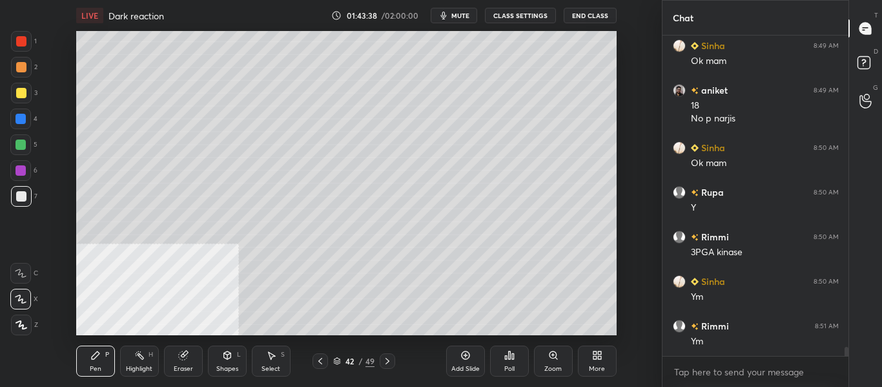
click at [24, 92] on div at bounding box center [21, 93] width 10 height 10
click at [21, 189] on div at bounding box center [21, 196] width 21 height 21
click at [21, 116] on div at bounding box center [20, 119] width 10 height 10
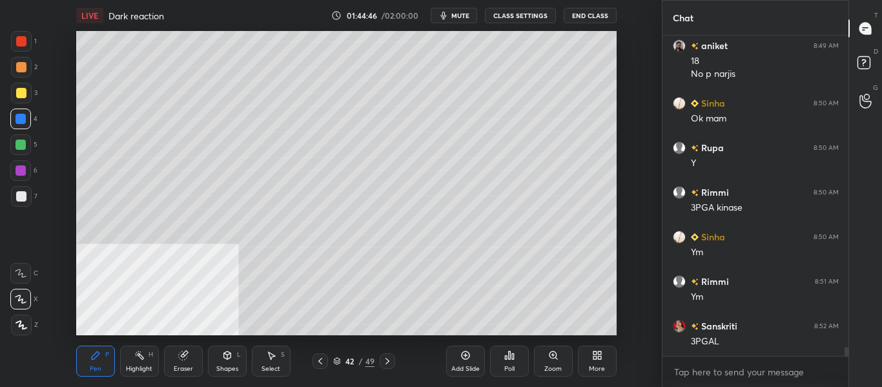
click at [21, 198] on div at bounding box center [21, 196] width 10 height 10
click at [599, 360] on icon at bounding box center [597, 355] width 10 height 10
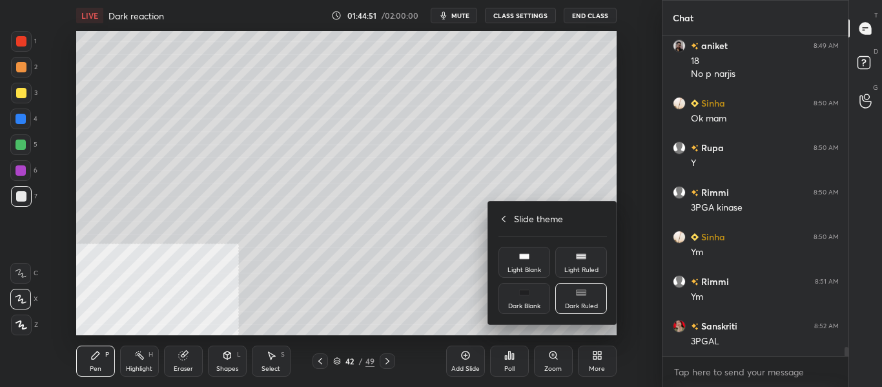
click at [592, 267] on div "Light Ruled" at bounding box center [581, 270] width 34 height 6
click at [413, 295] on div at bounding box center [441, 193] width 882 height 387
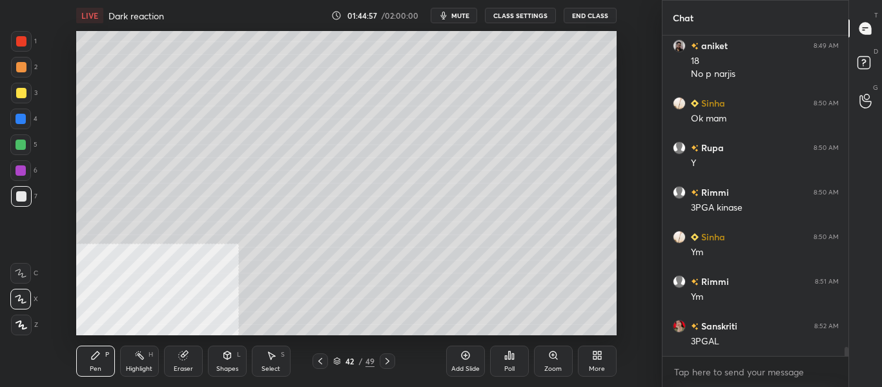
scroll to position [10747, 0]
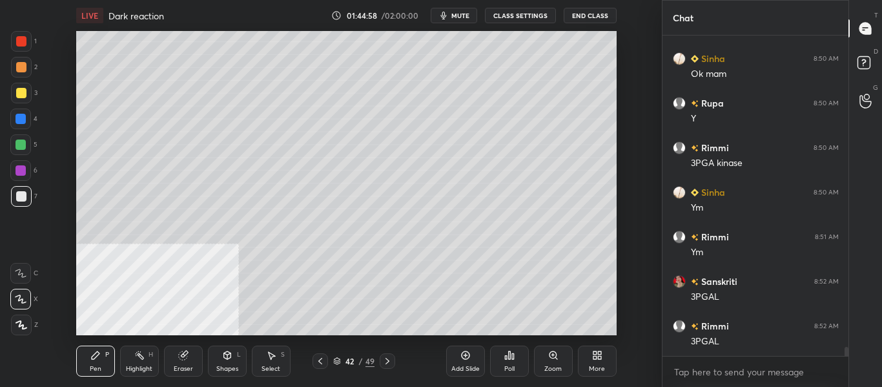
click at [606, 372] on div "More" at bounding box center [597, 361] width 39 height 31
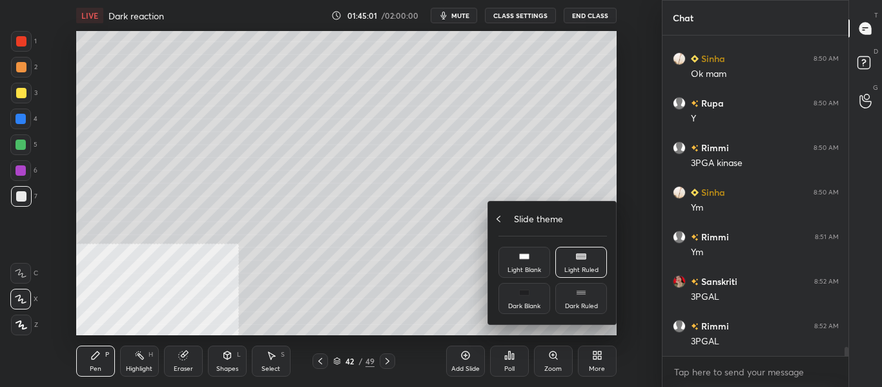
click at [503, 218] on icon at bounding box center [498, 219] width 10 height 10
click at [575, 231] on div "Video position" at bounding box center [581, 234] width 43 height 6
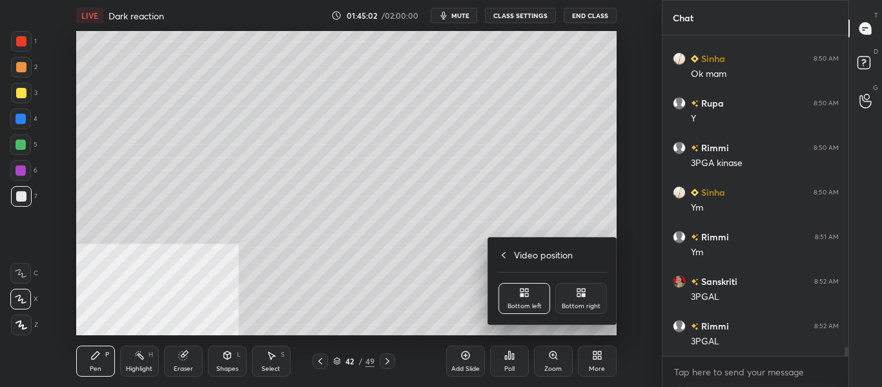
click at [573, 296] on div "Bottom right" at bounding box center [581, 298] width 52 height 31
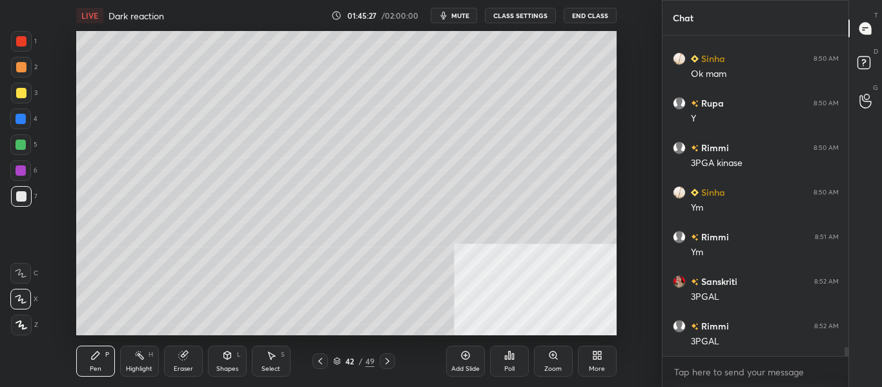
click at [20, 93] on div at bounding box center [21, 93] width 10 height 10
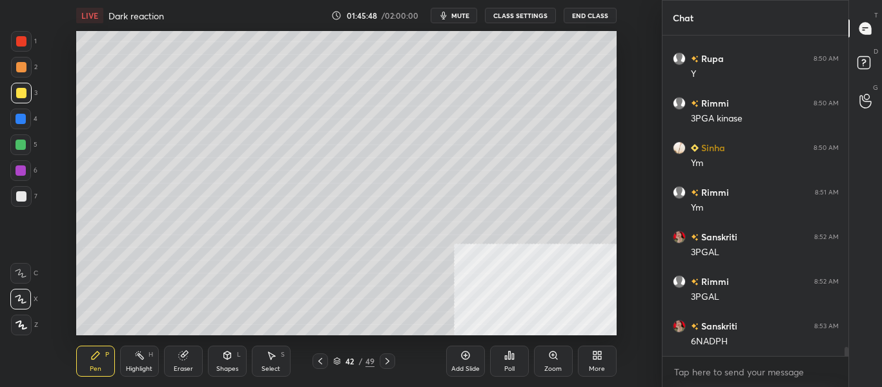
click at [21, 119] on div at bounding box center [20, 119] width 10 height 10
click at [21, 201] on div at bounding box center [21, 196] width 10 height 10
click at [178, 368] on div "Eraser" at bounding box center [183, 369] width 19 height 6
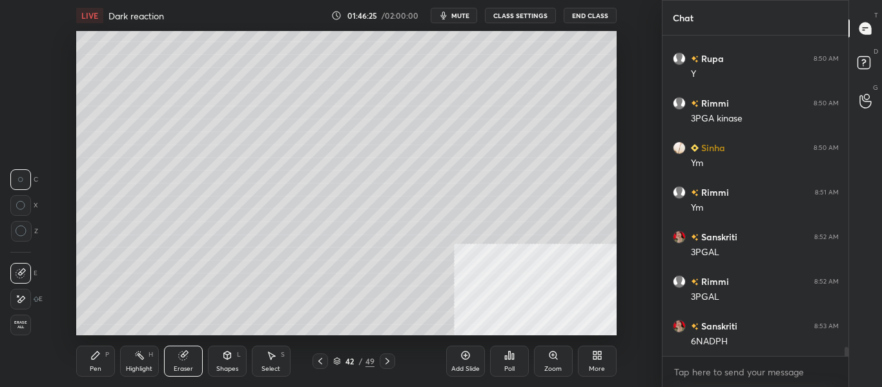
click at [94, 358] on icon at bounding box center [96, 355] width 8 height 8
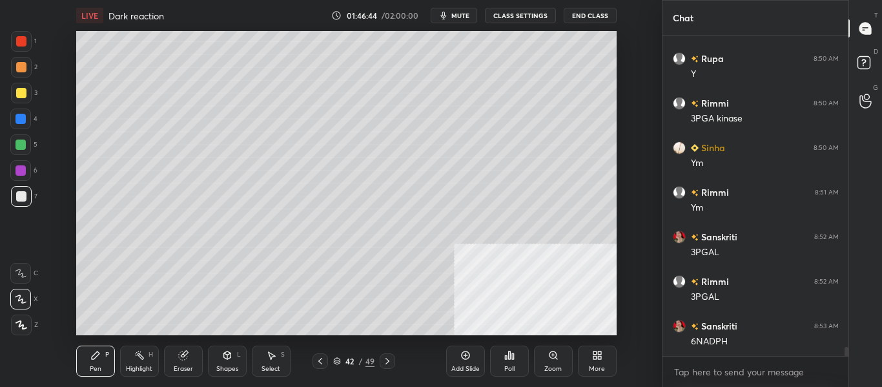
click at [23, 100] on div at bounding box center [21, 93] width 21 height 21
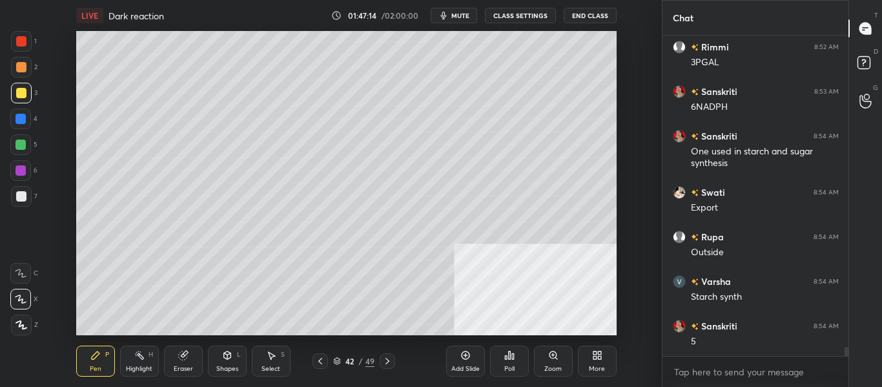
scroll to position [11070, 0]
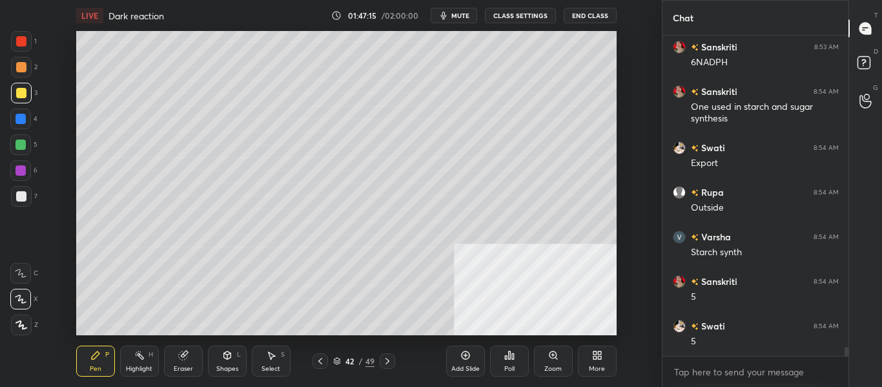
click at [22, 190] on div at bounding box center [21, 196] width 21 height 21
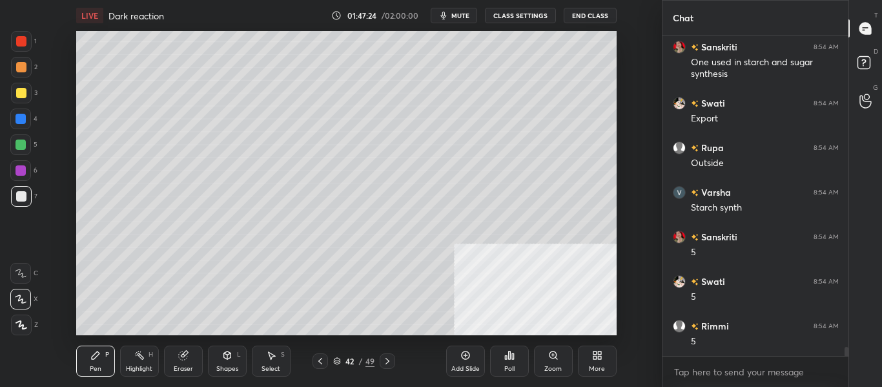
scroll to position [11159, 0]
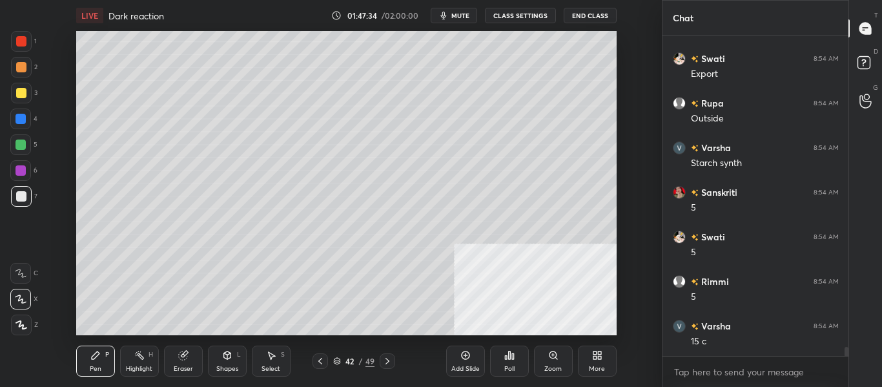
click at [25, 95] on div at bounding box center [21, 93] width 10 height 10
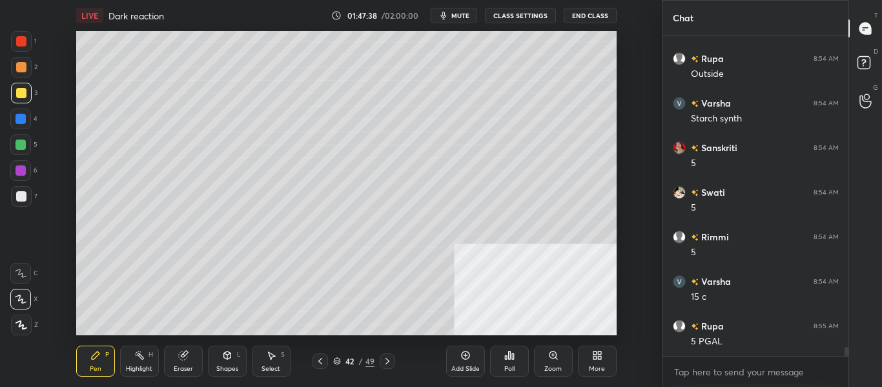
click at [20, 122] on div at bounding box center [20, 119] width 10 height 10
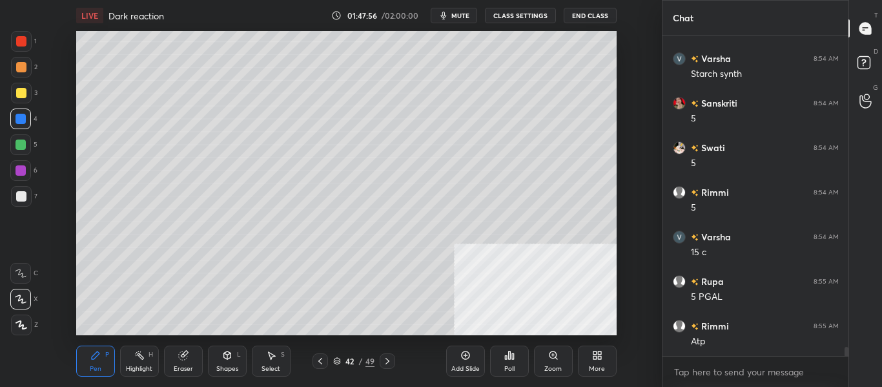
click at [26, 197] on div at bounding box center [21, 196] width 10 height 10
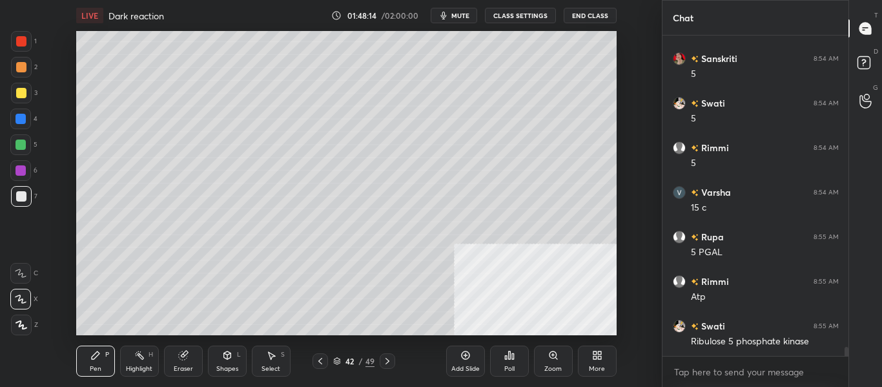
click at [22, 37] on div at bounding box center [21, 41] width 10 height 10
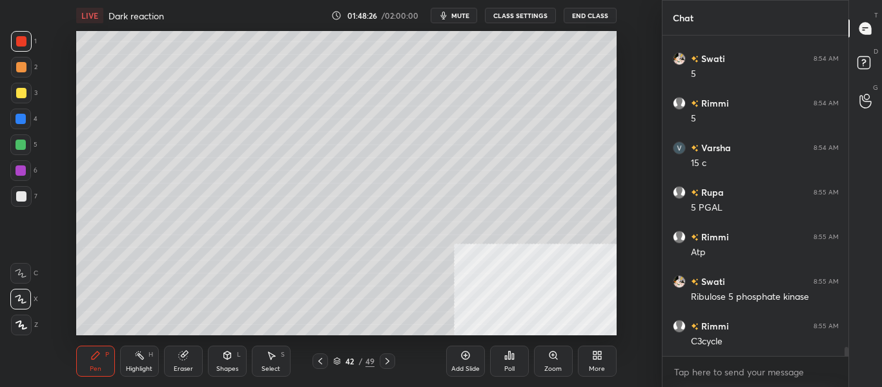
scroll to position [11382, 0]
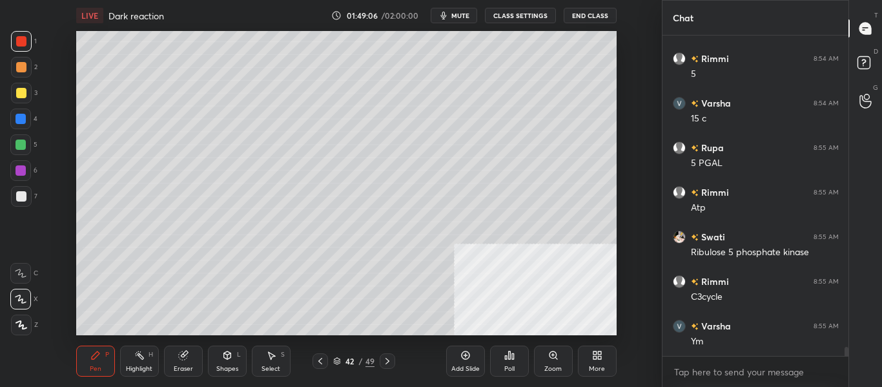
click at [227, 367] on div "Shapes" at bounding box center [227, 369] width 22 height 6
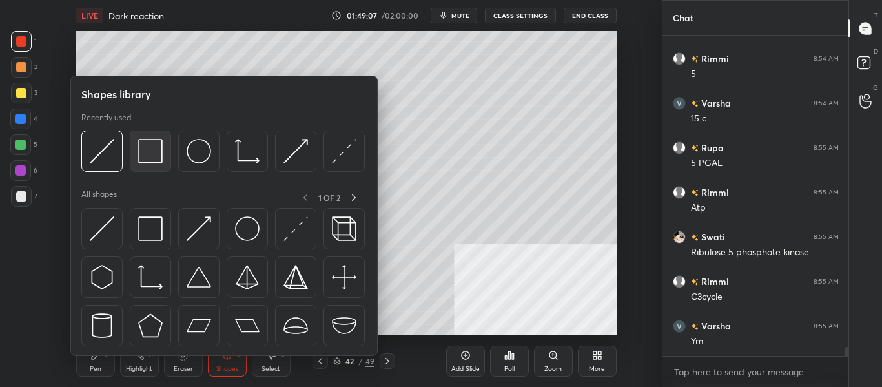
click at [163, 155] on img at bounding box center [150, 151] width 25 height 25
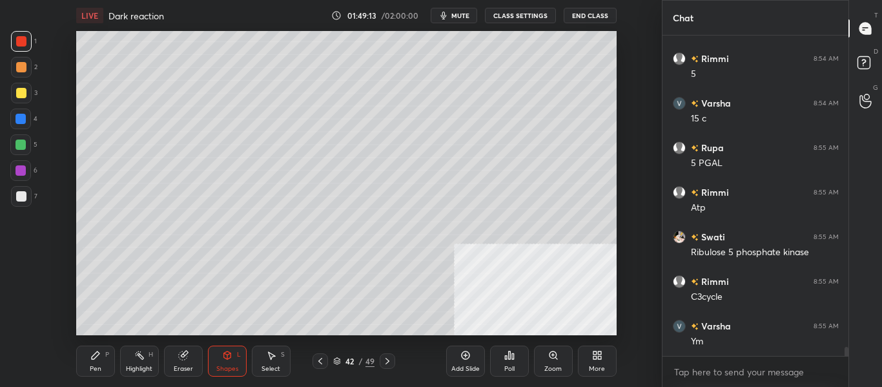
scroll to position [11427, 0]
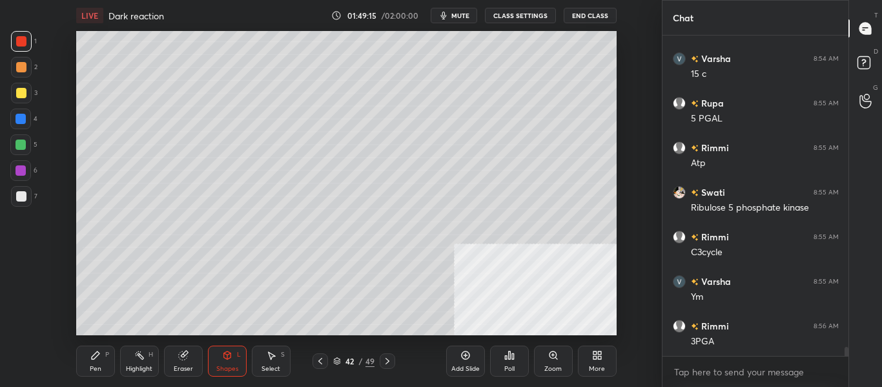
click at [99, 366] on div "Pen" at bounding box center [96, 369] width 12 height 6
click at [227, 367] on div "Shapes" at bounding box center [227, 369] width 22 height 6
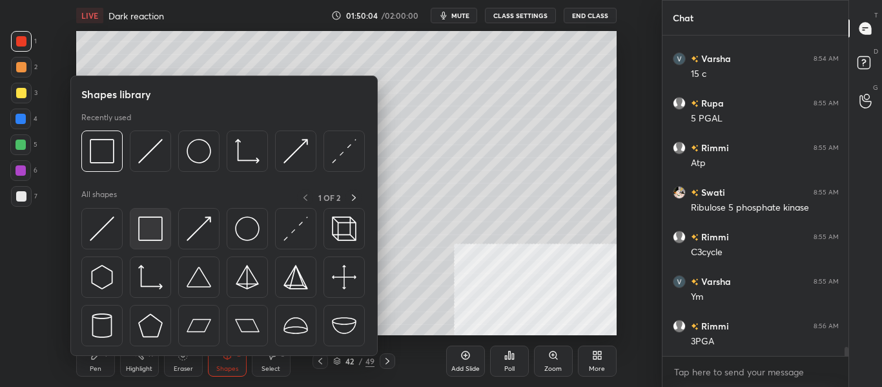
click at [149, 221] on img at bounding box center [150, 228] width 25 height 25
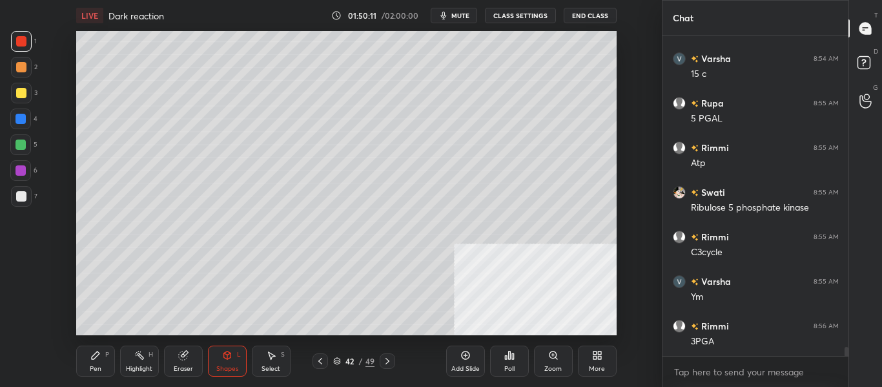
click at [92, 367] on div "Pen" at bounding box center [96, 369] width 12 height 6
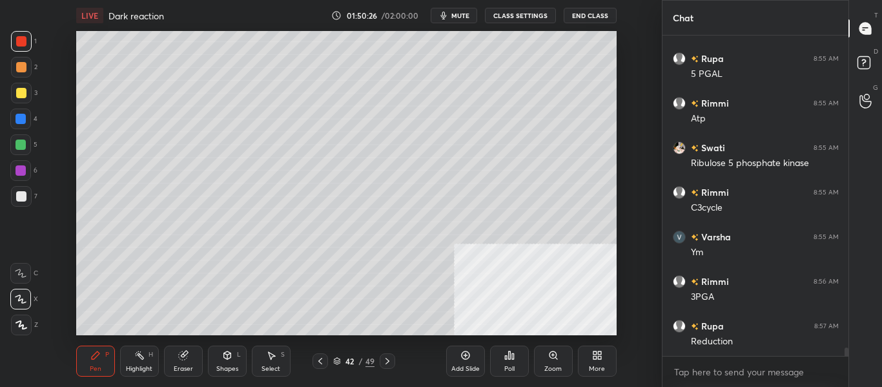
scroll to position [11516, 0]
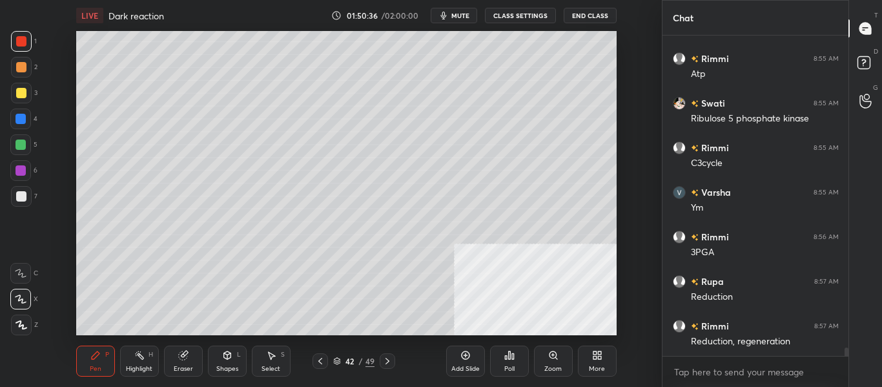
click at [224, 364] on div "Shapes L" at bounding box center [227, 361] width 39 height 31
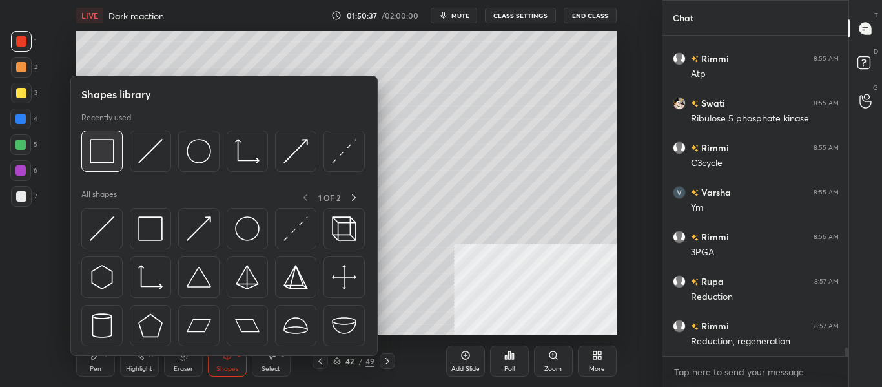
click at [107, 153] on img at bounding box center [102, 151] width 25 height 25
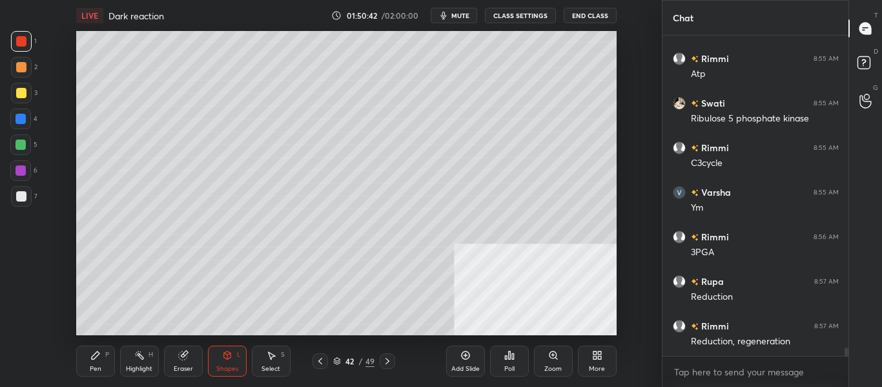
click at [95, 366] on div "Pen" at bounding box center [96, 369] width 12 height 6
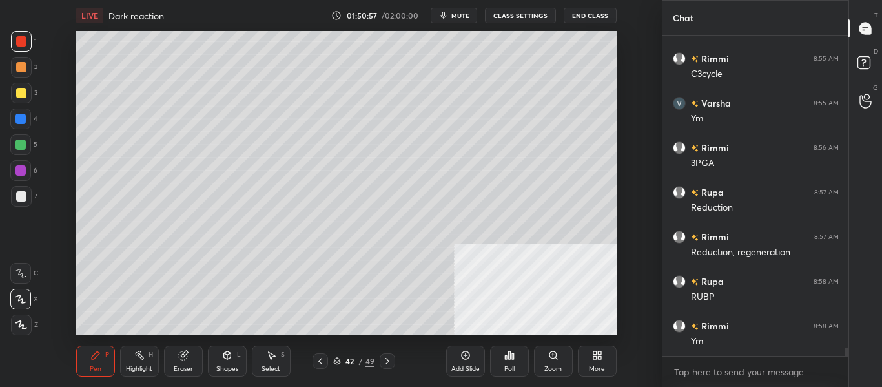
scroll to position [11649, 0]
click at [388, 364] on icon at bounding box center [387, 361] width 10 height 10
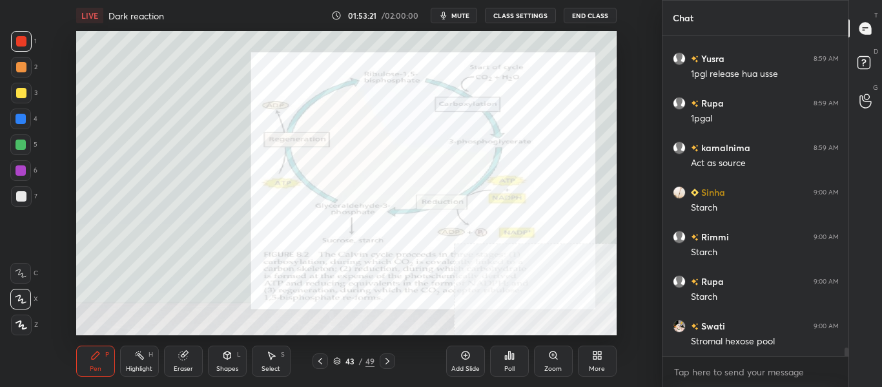
scroll to position [12229, 0]
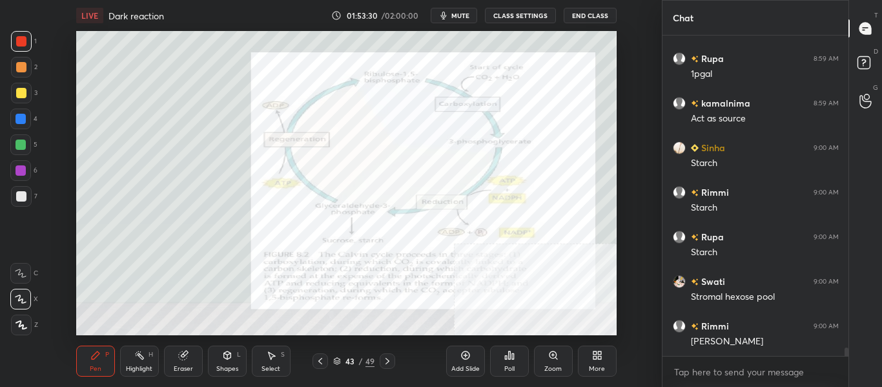
click at [390, 364] on icon at bounding box center [387, 361] width 10 height 10
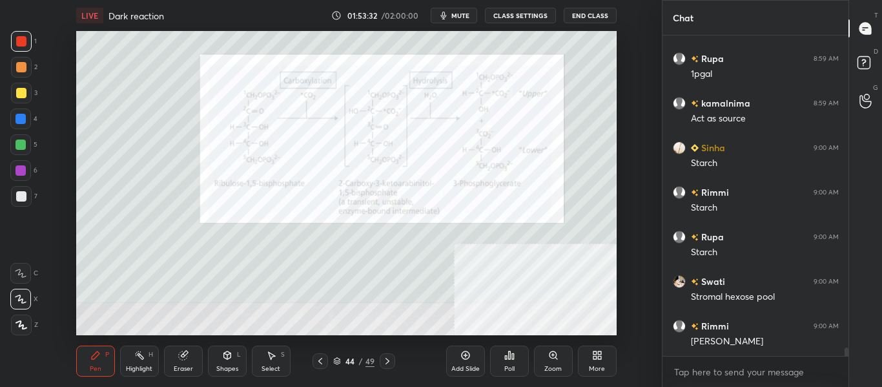
click at [387, 363] on icon at bounding box center [388, 361] width 4 height 6
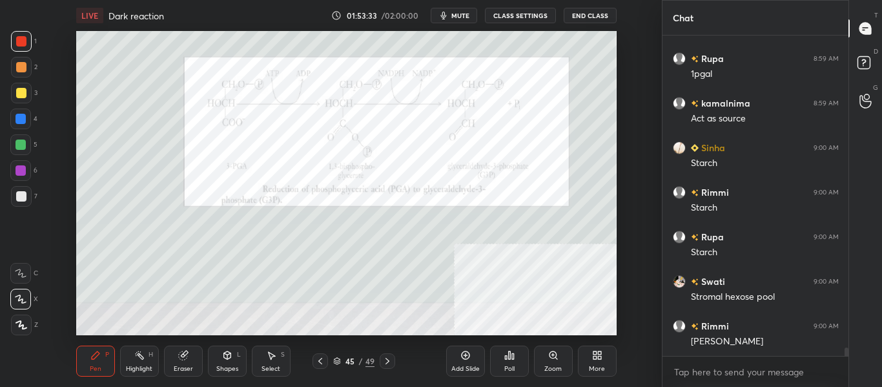
click at [386, 362] on icon at bounding box center [387, 361] width 10 height 10
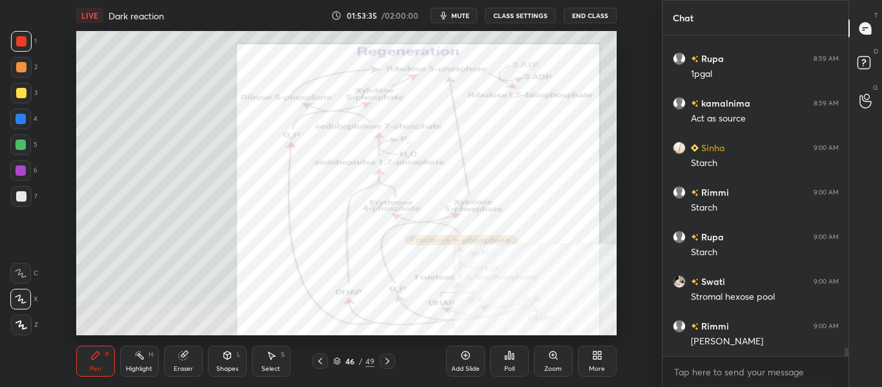
click at [597, 367] on div "More" at bounding box center [597, 369] width 16 height 6
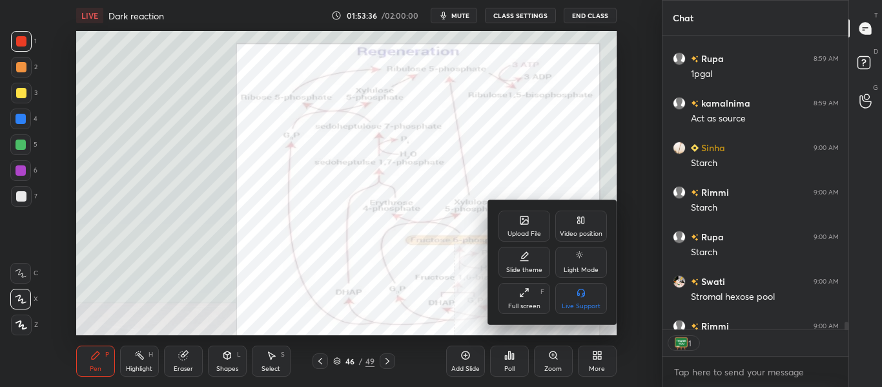
scroll to position [290, 182]
click at [578, 225] on div "Video position" at bounding box center [581, 226] width 52 height 31
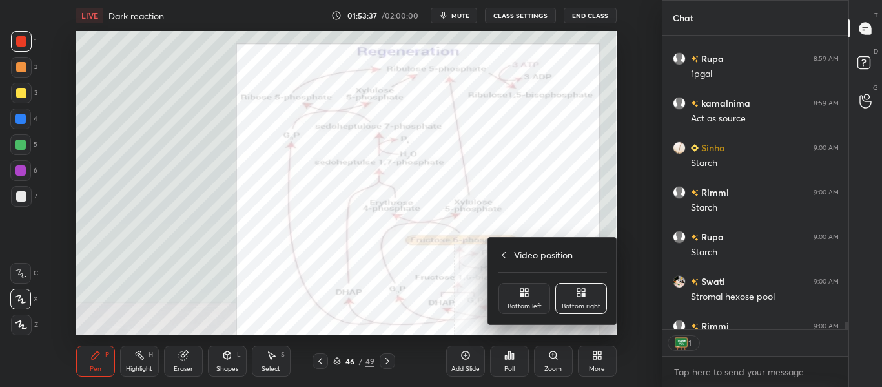
click at [521, 296] on icon at bounding box center [522, 294] width 3 height 3
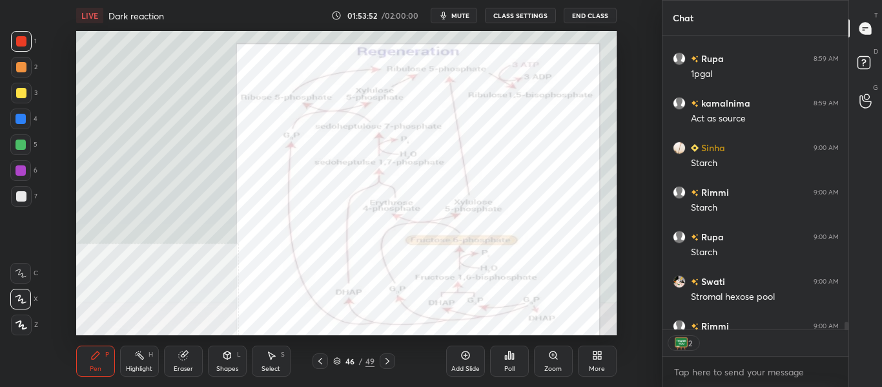
click at [321, 364] on icon at bounding box center [320, 361] width 10 height 10
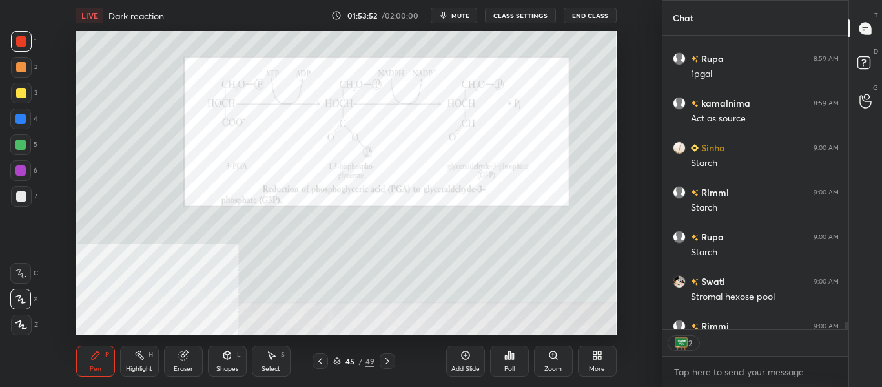
click at [321, 362] on icon at bounding box center [320, 361] width 10 height 10
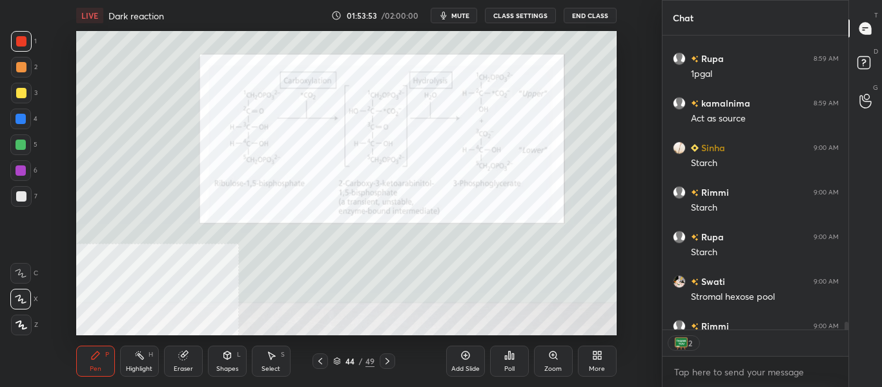
click at [322, 362] on icon at bounding box center [320, 361] width 10 height 10
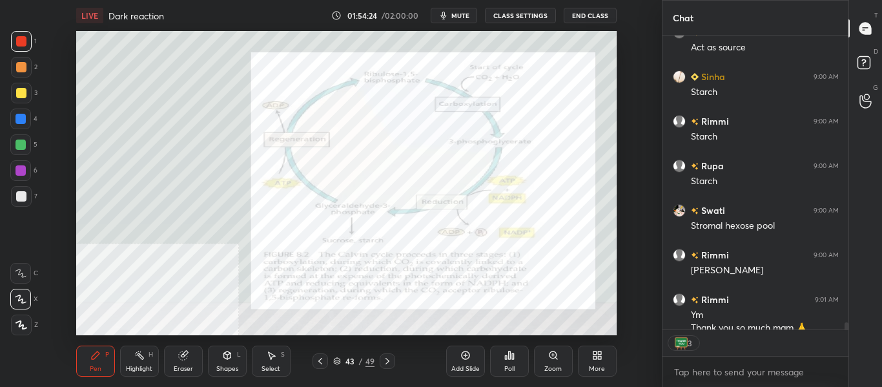
scroll to position [12313, 0]
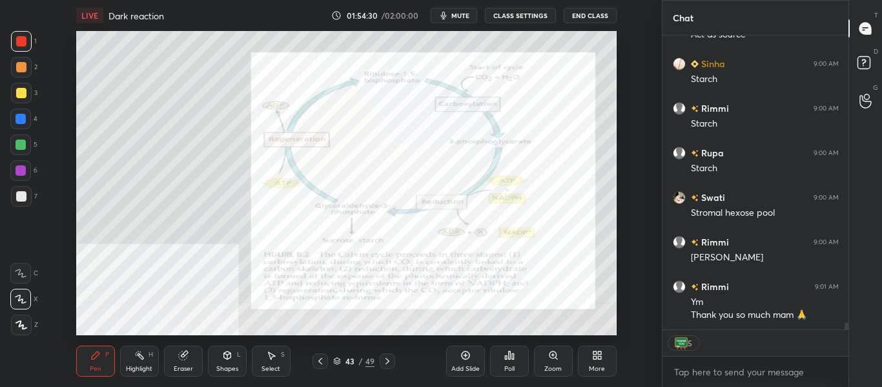
click at [391, 363] on icon at bounding box center [387, 361] width 10 height 10
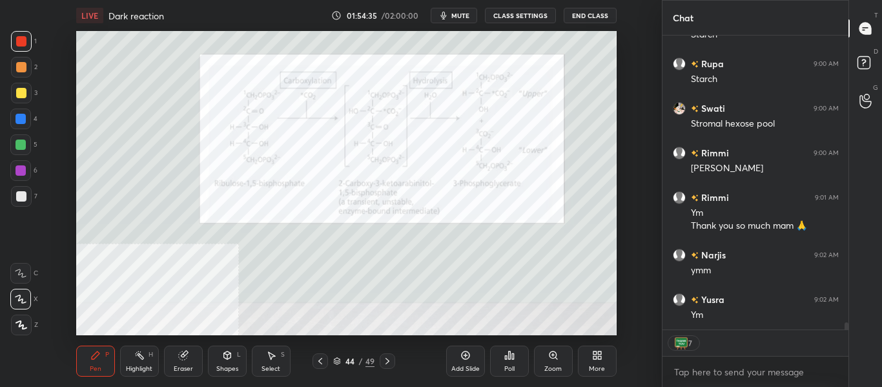
scroll to position [12446, 0]
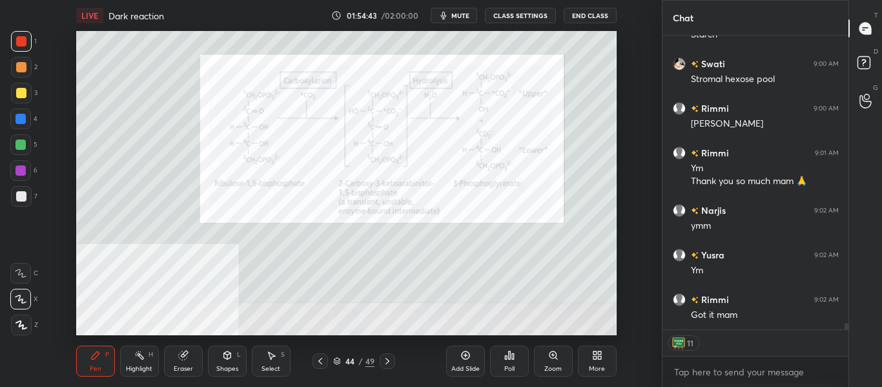
click at [387, 356] on icon at bounding box center [387, 361] width 10 height 10
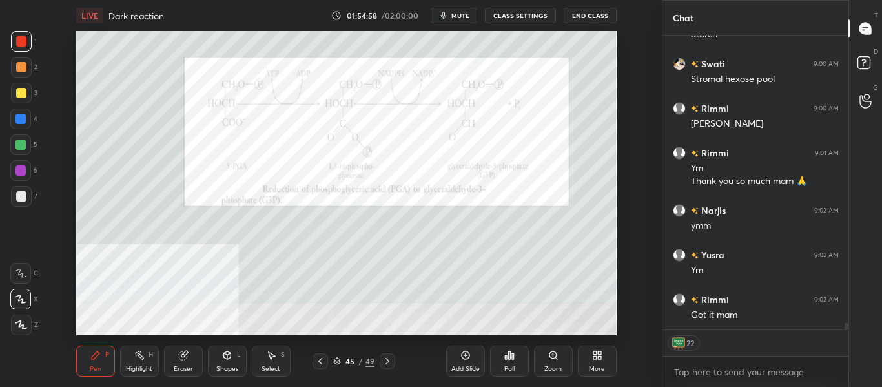
click at [397, 362] on div "45 / 49" at bounding box center [353, 360] width 185 height 15
click at [393, 362] on div at bounding box center [387, 360] width 15 height 15
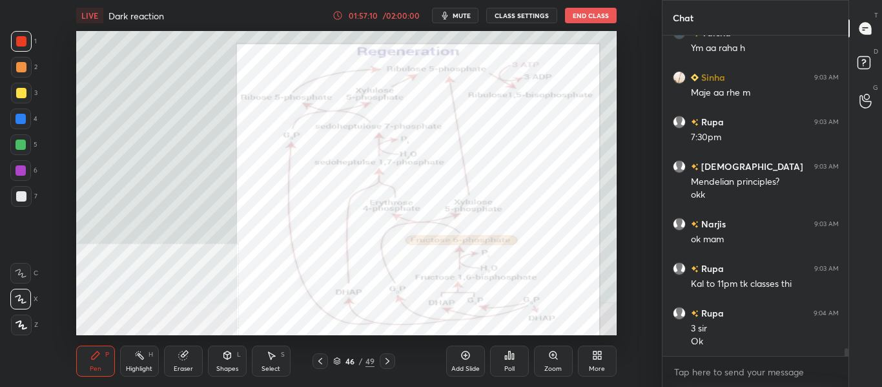
scroll to position [13185, 0]
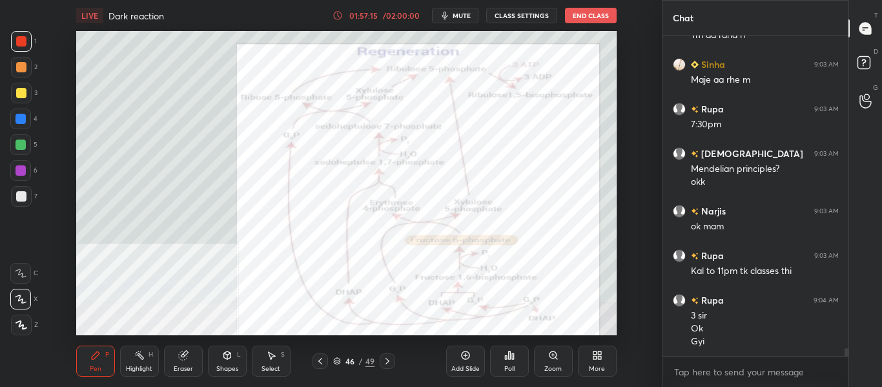
click at [389, 358] on icon at bounding box center [387, 361] width 10 height 10
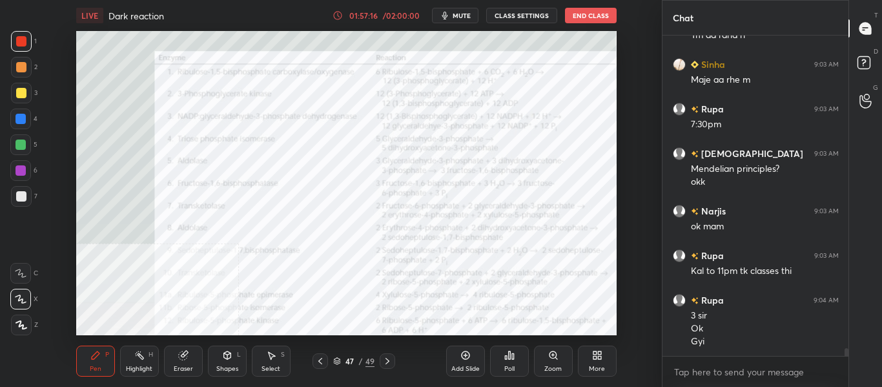
click at [318, 364] on icon at bounding box center [320, 361] width 10 height 10
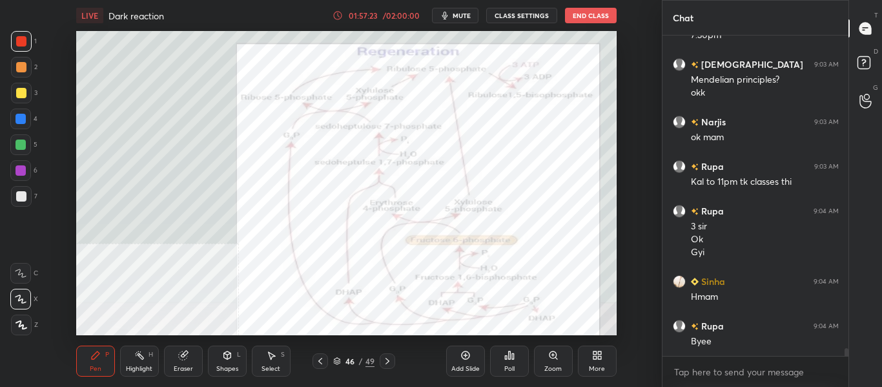
scroll to position [13318, 0]
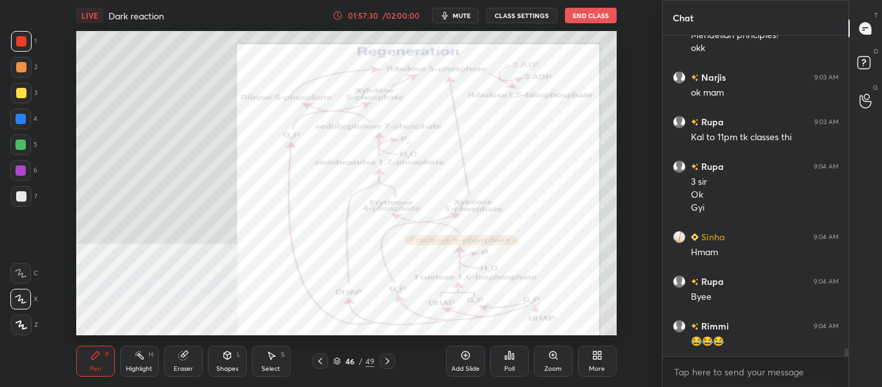
click at [338, 358] on icon at bounding box center [337, 361] width 8 height 8
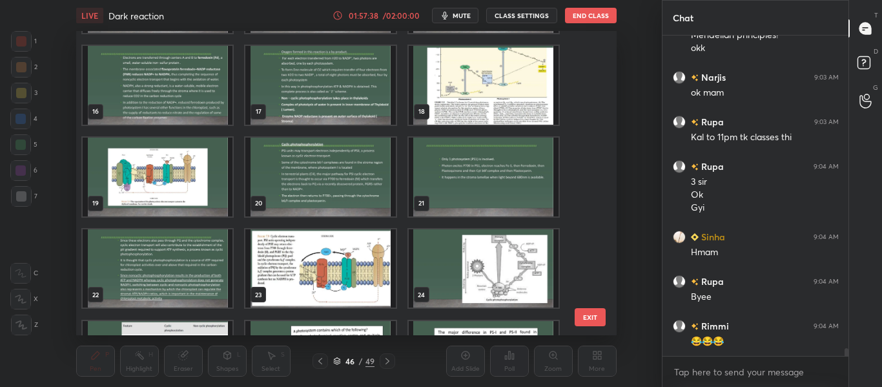
scroll to position [452, 0]
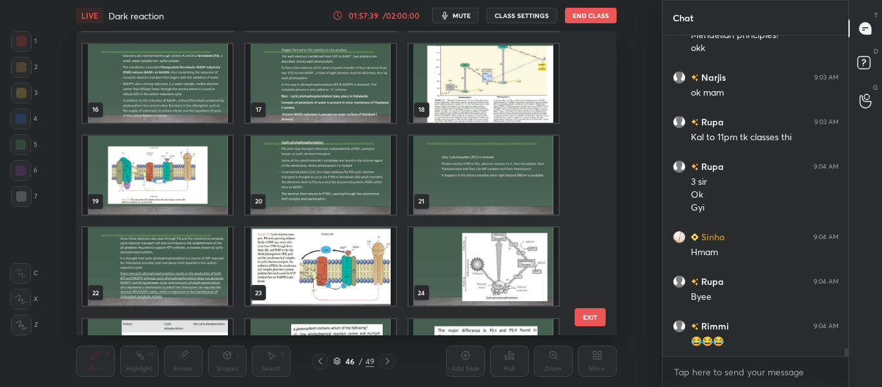
click at [172, 187] on img "grid" at bounding box center [158, 175] width 150 height 79
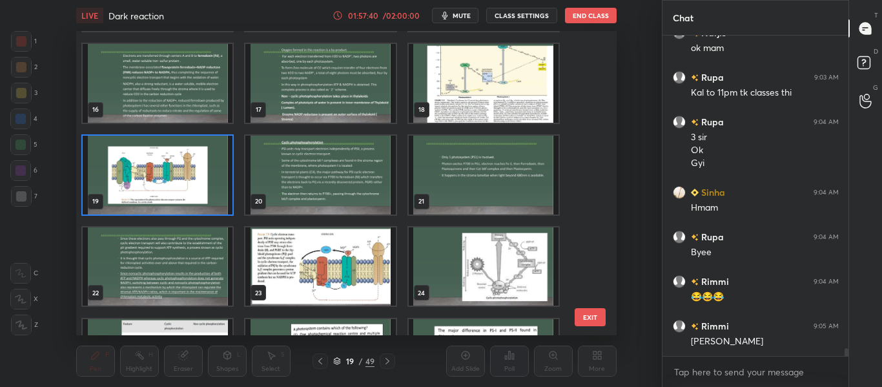
click at [172, 187] on img "grid" at bounding box center [158, 175] width 150 height 79
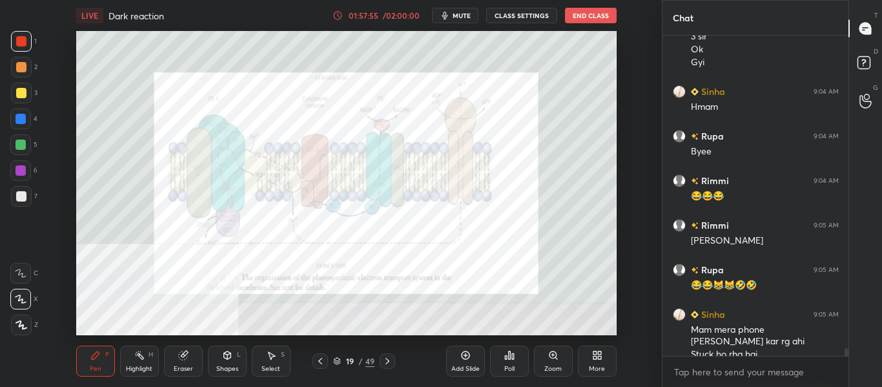
scroll to position [13476, 0]
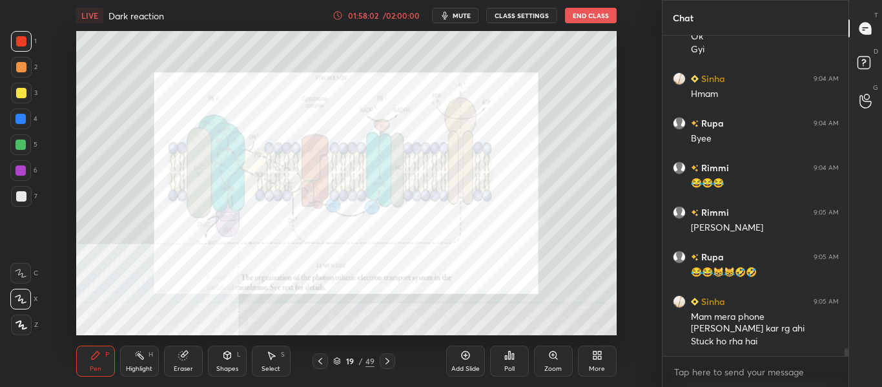
click at [140, 367] on div "Highlight" at bounding box center [139, 369] width 26 height 6
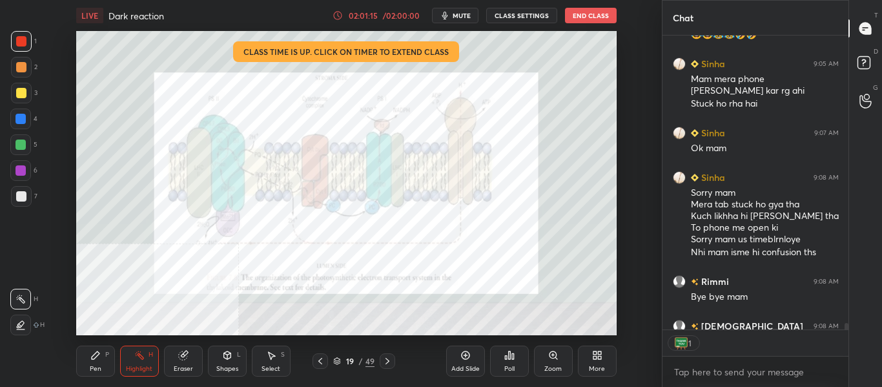
scroll to position [13797, 0]
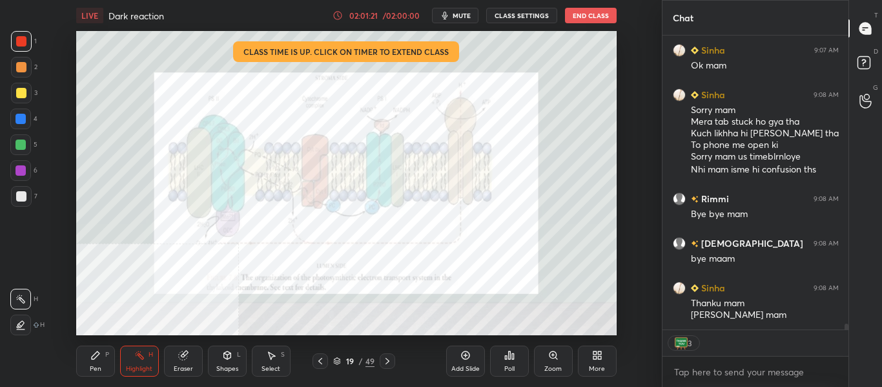
click at [581, 19] on button "End Class" at bounding box center [591, 15] width 52 height 15
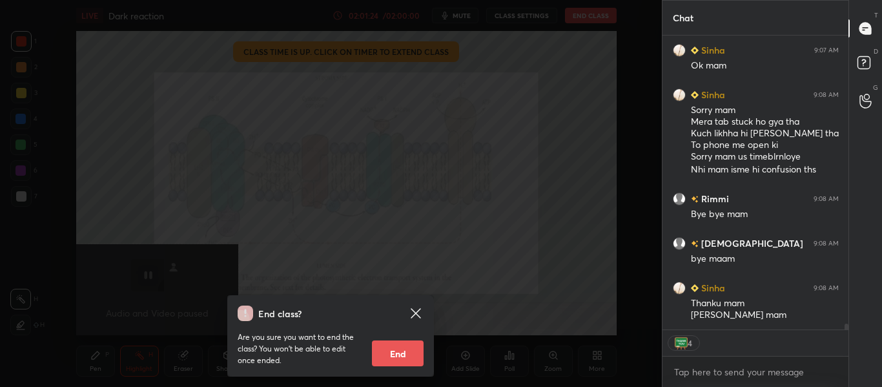
click at [397, 354] on button "End" at bounding box center [398, 353] width 52 height 26
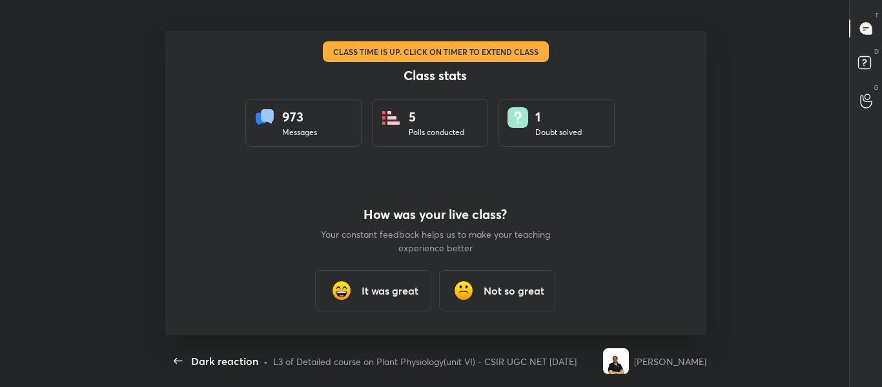
scroll to position [0, 0]
type textarea "x"
click at [387, 290] on h3 "It was great" at bounding box center [390, 290] width 57 height 15
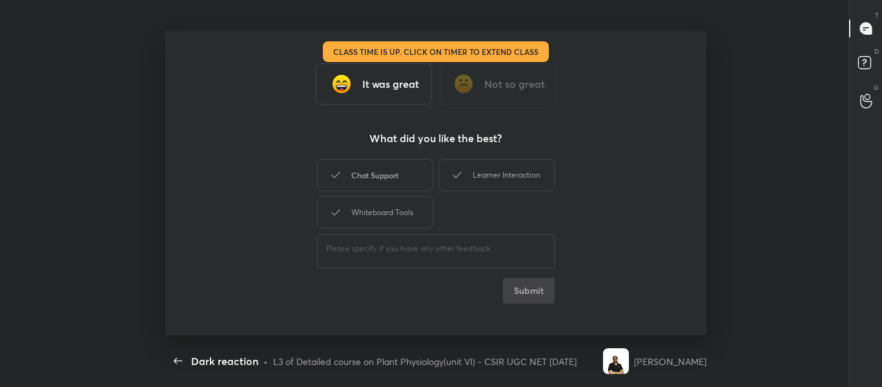
click at [395, 181] on div "Chat Support" at bounding box center [375, 175] width 116 height 32
click at [464, 174] on icon at bounding box center [456, 174] width 15 height 15
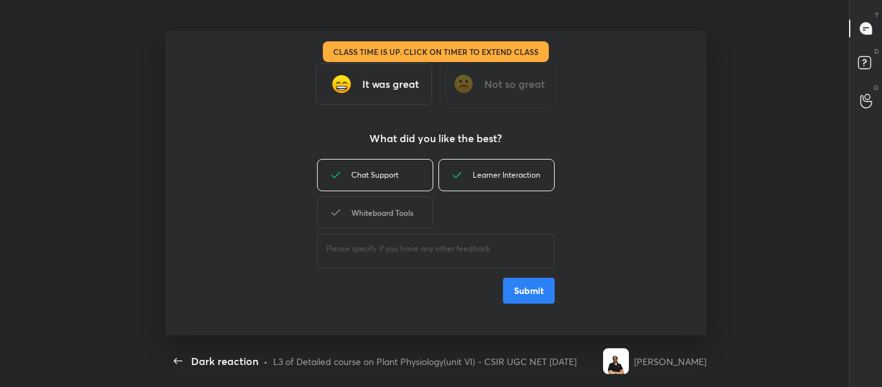
click at [400, 221] on div "Whiteboard Tools" at bounding box center [375, 212] width 116 height 32
click at [524, 291] on button "Submit" at bounding box center [529, 291] width 52 height 26
